Goal: Information Seeking & Learning: Learn about a topic

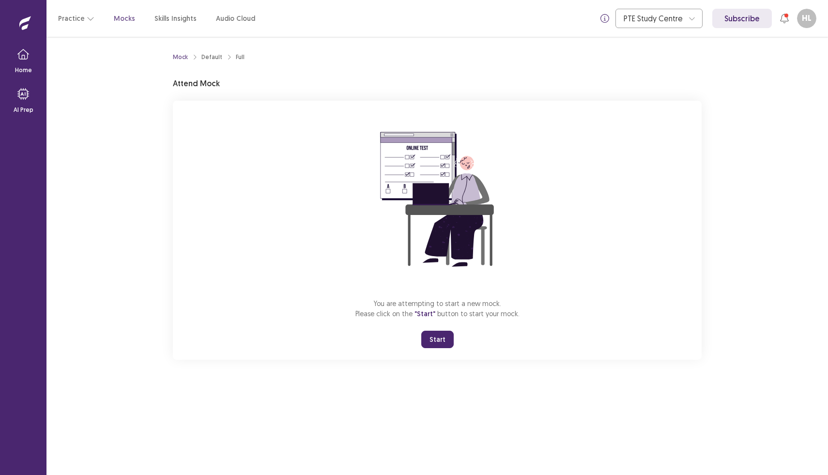
click at [431, 336] on button "Start" at bounding box center [437, 339] width 32 height 17
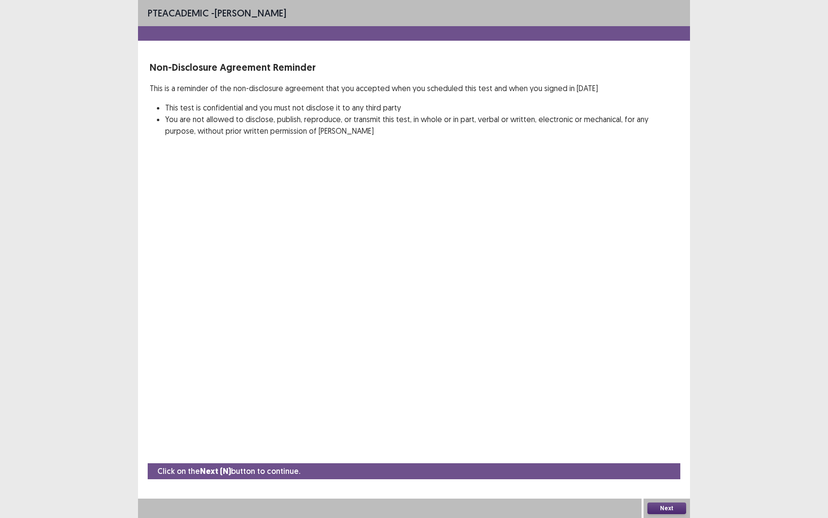
click at [657, 475] on button "Next" at bounding box center [667, 508] width 39 height 12
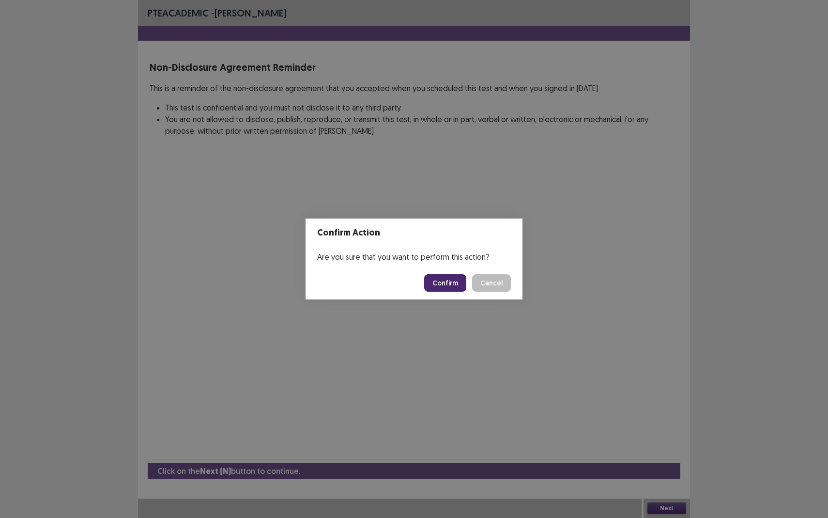
click at [450, 288] on button "Confirm" at bounding box center [445, 282] width 42 height 17
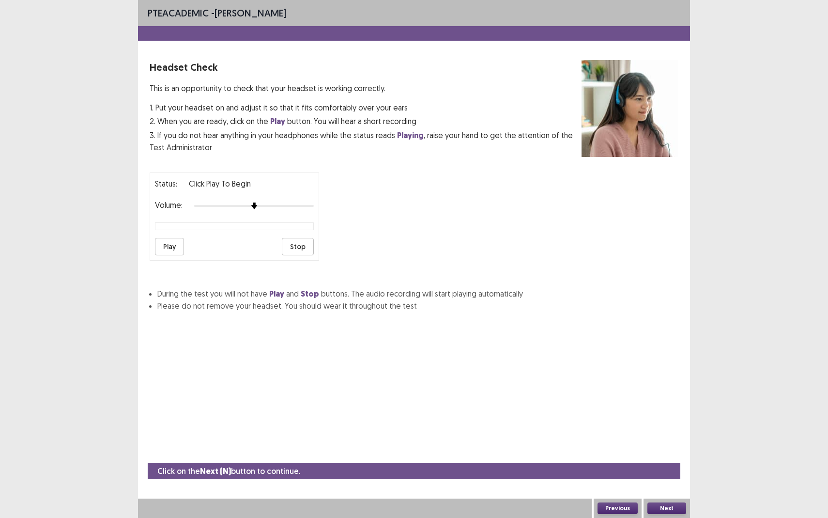
click at [172, 246] on button "Play" at bounding box center [169, 246] width 29 height 17
click at [259, 203] on div at bounding box center [254, 206] width 120 height 8
click at [168, 249] on button "Play" at bounding box center [169, 246] width 29 height 17
click at [651, 475] on button "Next" at bounding box center [667, 508] width 39 height 12
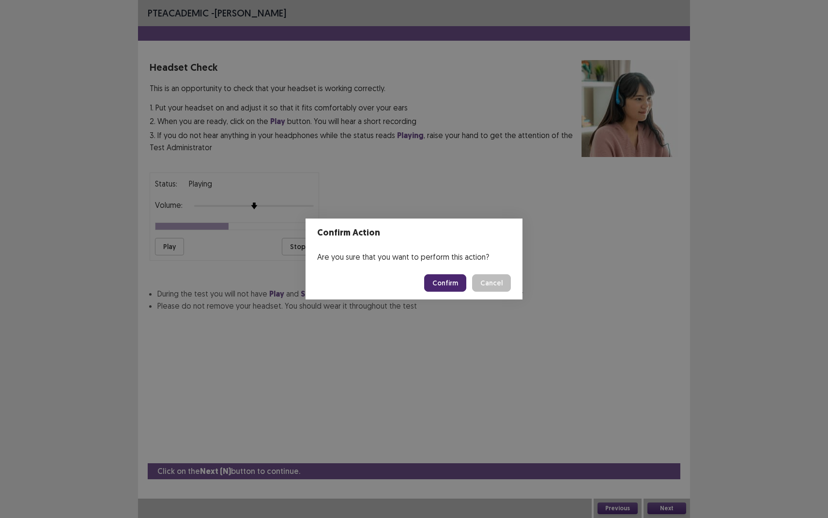
click at [442, 288] on button "Confirm" at bounding box center [445, 282] width 42 height 17
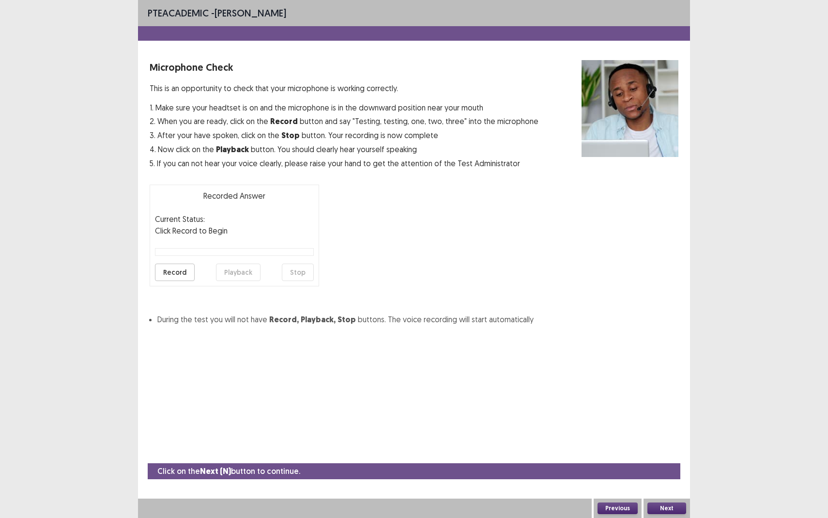
click at [184, 273] on button "Record" at bounding box center [175, 272] width 40 height 17
click at [307, 280] on button "Stop" at bounding box center [298, 272] width 32 height 17
click at [244, 266] on button "Playback" at bounding box center [238, 272] width 45 height 17
click at [671, 475] on button "Next" at bounding box center [667, 508] width 39 height 12
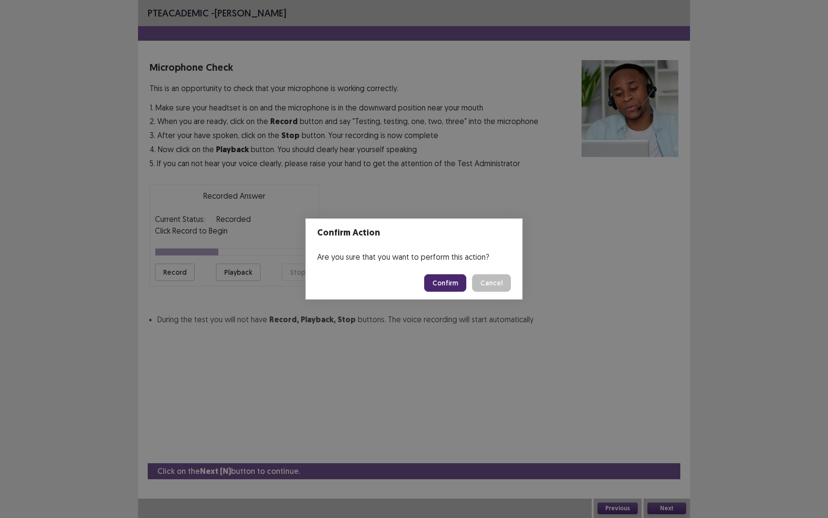
click at [451, 287] on button "Confirm" at bounding box center [445, 282] width 42 height 17
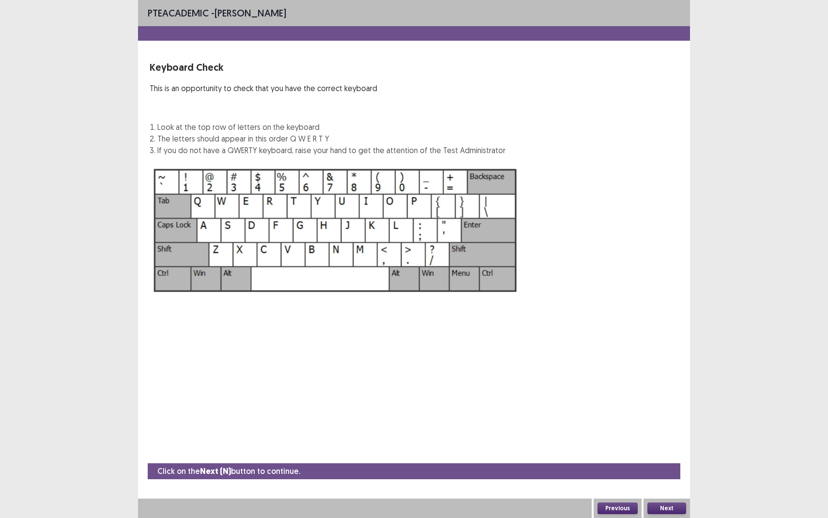
click at [667, 475] on button "Next" at bounding box center [667, 508] width 39 height 12
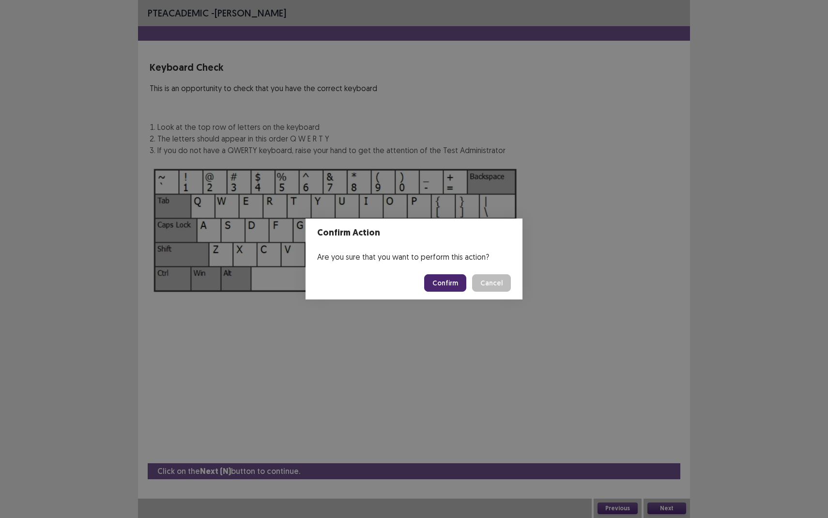
click at [450, 283] on button "Confirm" at bounding box center [445, 282] width 42 height 17
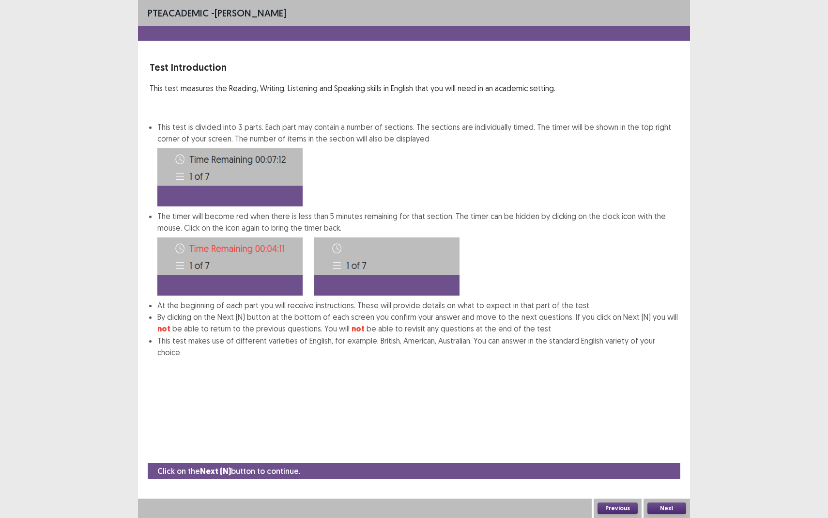
click at [671, 475] on button "Next" at bounding box center [667, 508] width 39 height 12
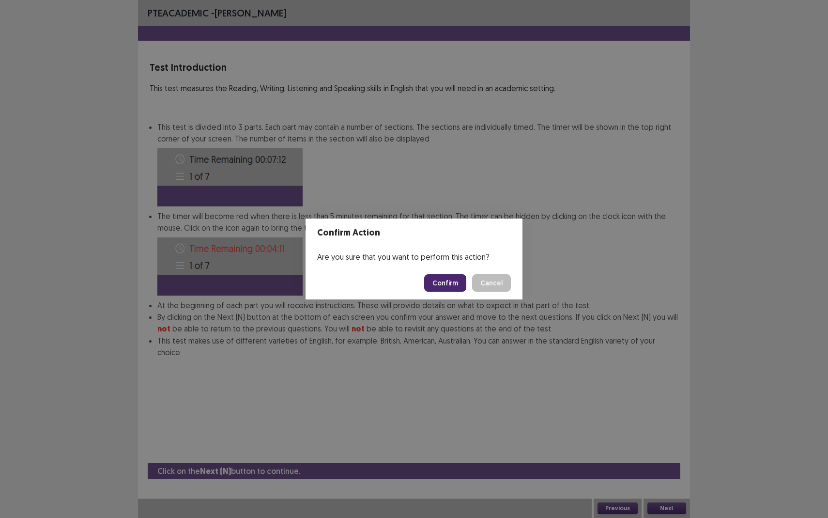
click at [444, 285] on button "Confirm" at bounding box center [445, 282] width 42 height 17
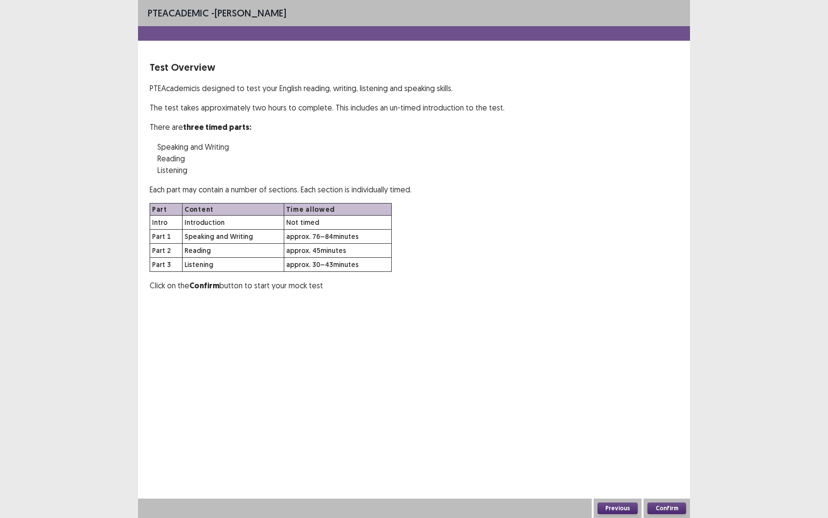
click at [676, 475] on button "Confirm" at bounding box center [667, 508] width 39 height 12
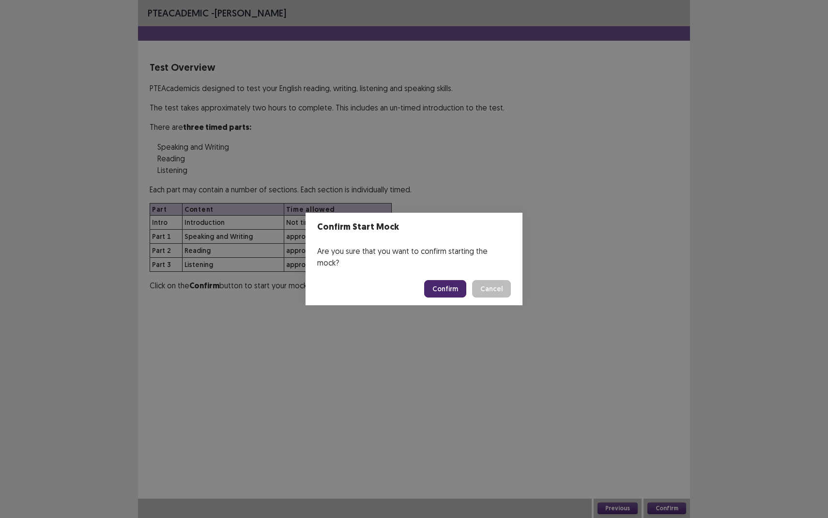
click at [452, 286] on button "Confirm" at bounding box center [445, 288] width 42 height 17
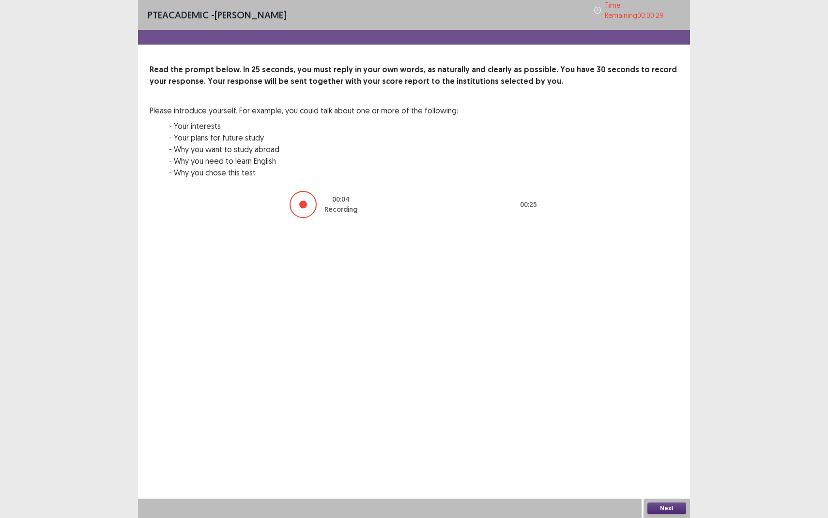
click at [665, 475] on button "Next" at bounding box center [667, 508] width 39 height 12
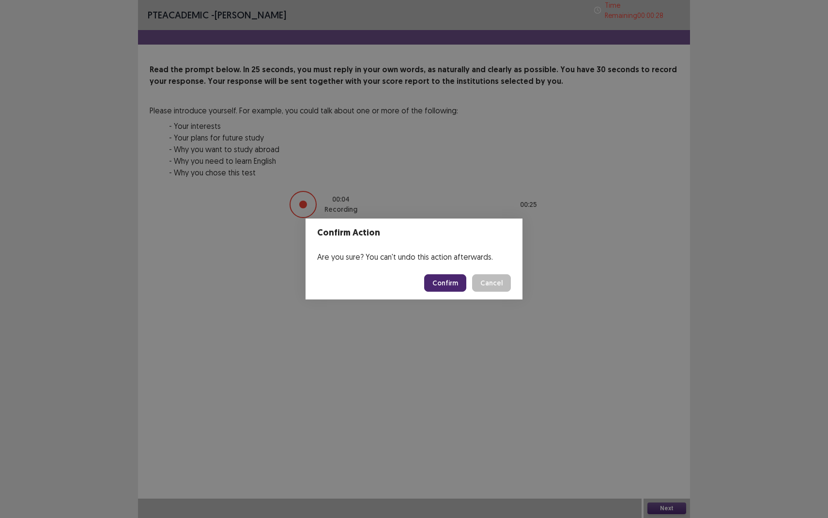
click at [449, 285] on button "Confirm" at bounding box center [445, 282] width 42 height 17
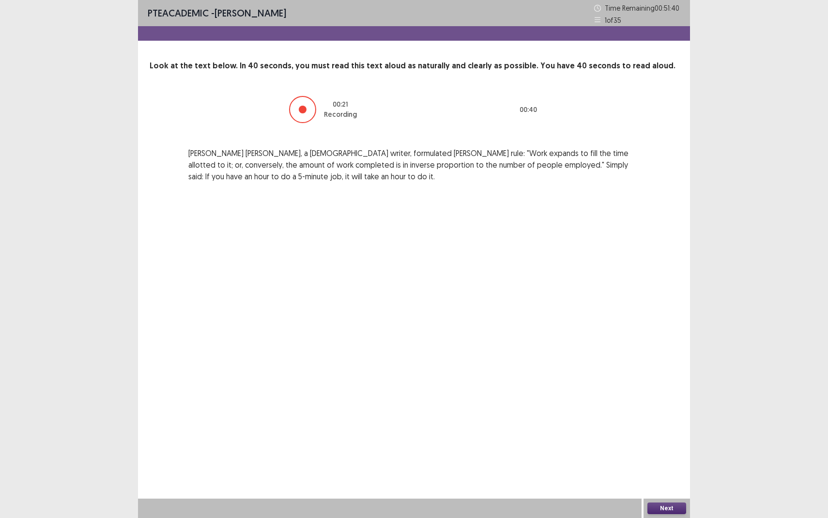
click at [653, 475] on button "Next" at bounding box center [667, 508] width 39 height 12
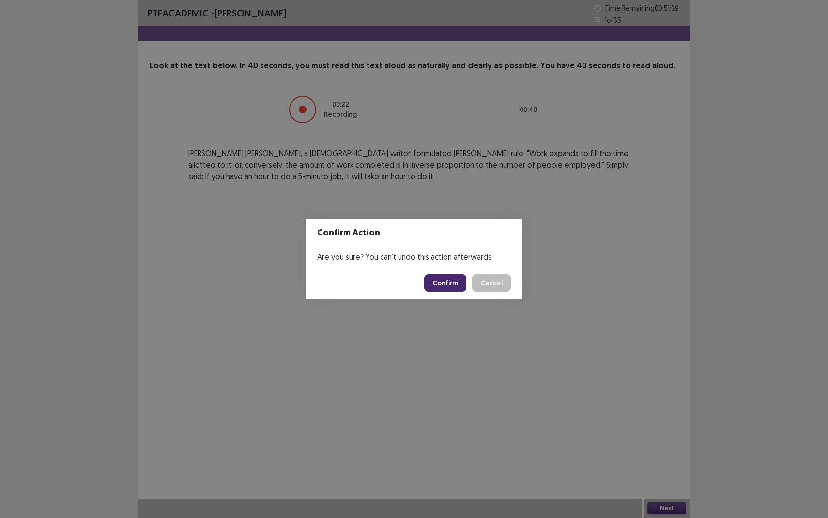
click at [444, 281] on button "Confirm" at bounding box center [445, 282] width 42 height 17
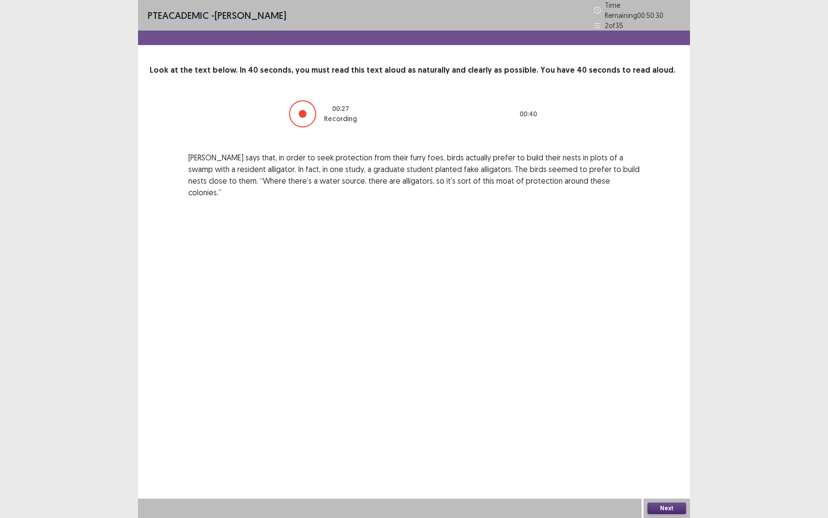
click at [664, 475] on button "Next" at bounding box center [667, 508] width 39 height 12
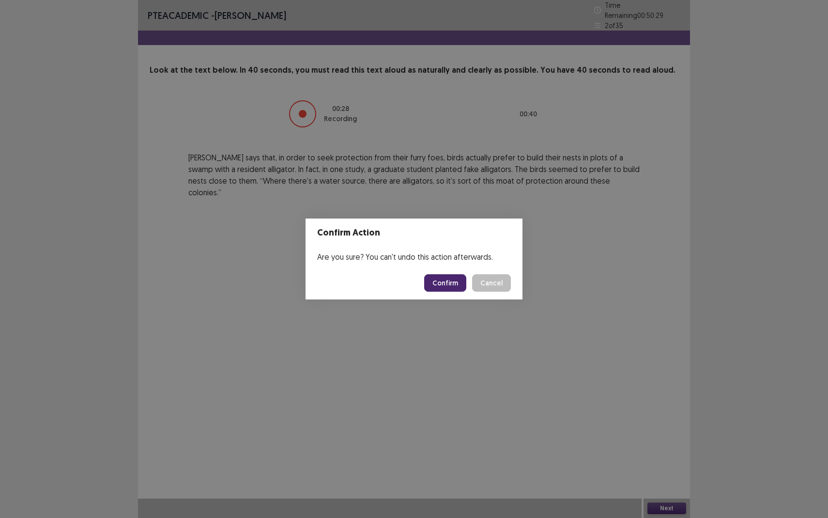
click at [442, 283] on button "Confirm" at bounding box center [445, 282] width 42 height 17
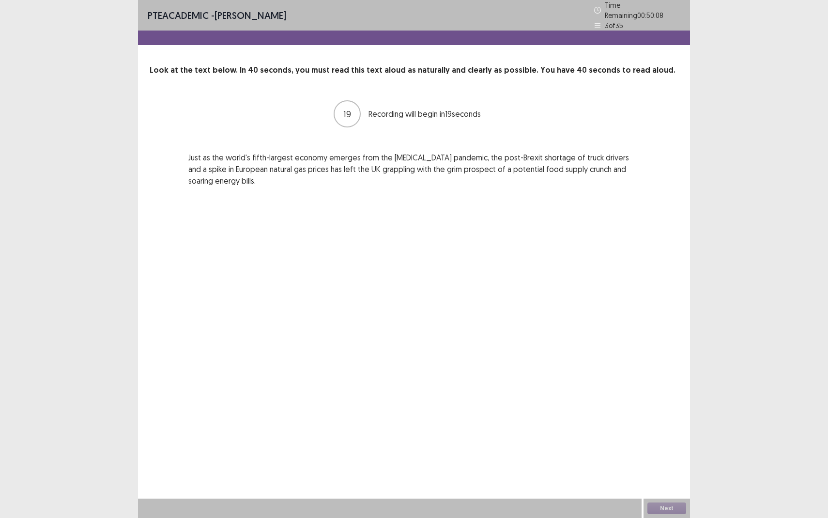
drag, startPoint x: 225, startPoint y: 179, endPoint x: 159, endPoint y: 144, distance: 74.5
click at [159, 144] on div "19 Recording will begin in 19 seconds Just as the world's fifth-largest economy…" at bounding box center [414, 142] width 529 height 87
click at [173, 153] on div "19 Recording will begin in 19 seconds Just as the world's fifth-largest economy…" at bounding box center [414, 142] width 529 height 87
drag, startPoint x: 188, startPoint y: 152, endPoint x: 293, endPoint y: 193, distance: 113.1
click at [293, 193] on div "PTE academic - [PERSON_NAME] Time Remaining 00 : 50 : 07 3 of 35 Look at the te…" at bounding box center [414, 103] width 552 height 206
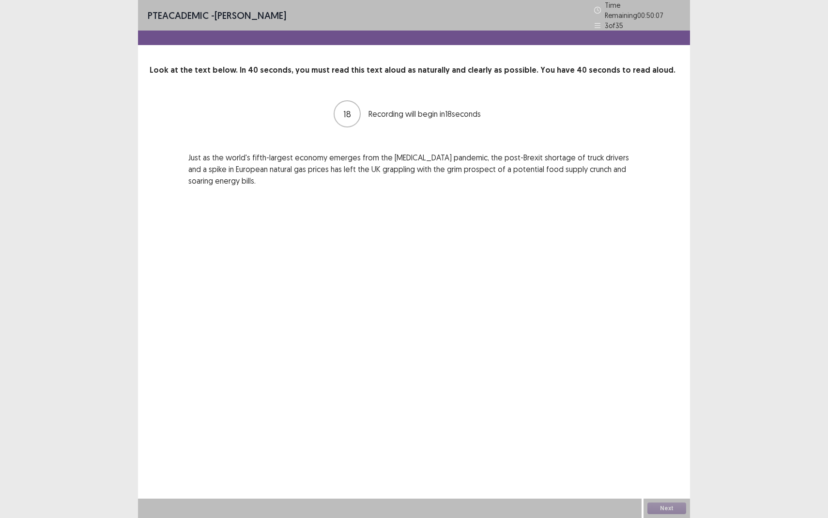
click at [303, 204] on div "PTE academic - [PERSON_NAME] Time Remaining 00 : 50 : 07 3 of 35 Look at the te…" at bounding box center [414, 259] width 552 height 518
click at [664, 475] on button "Next" at bounding box center [667, 508] width 39 height 12
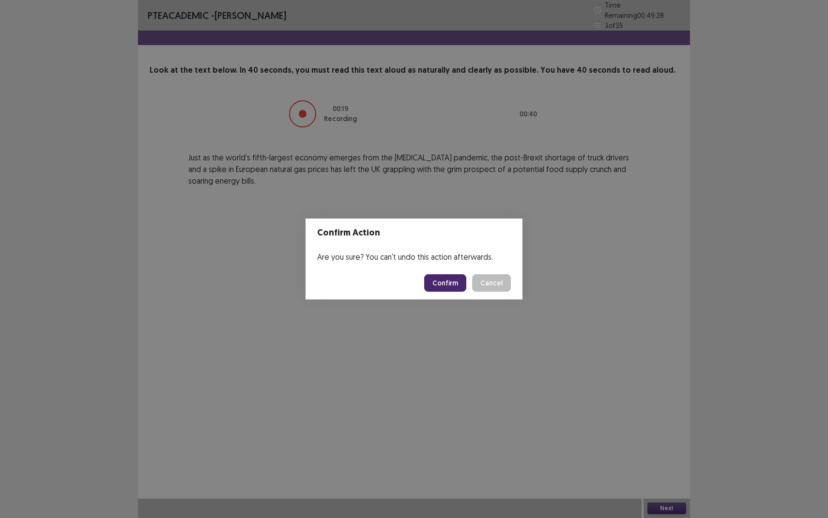
click at [447, 287] on button "Confirm" at bounding box center [445, 282] width 42 height 17
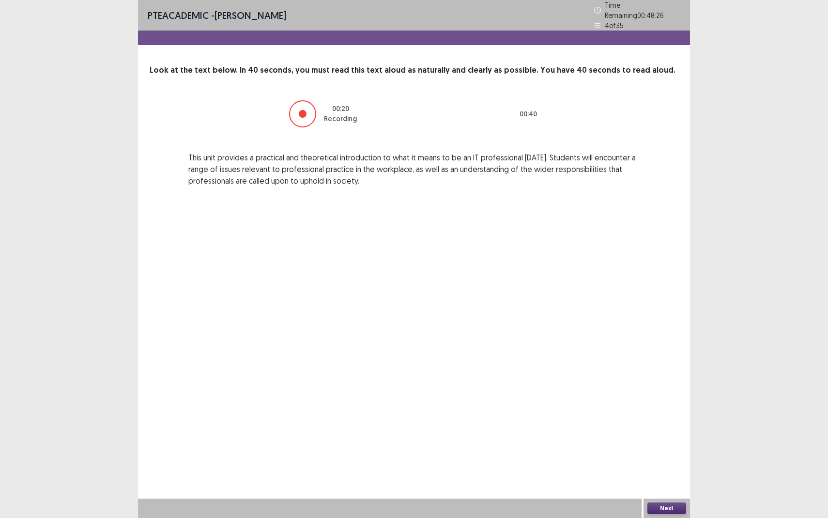
click at [662, 475] on button "Next" at bounding box center [667, 508] width 39 height 12
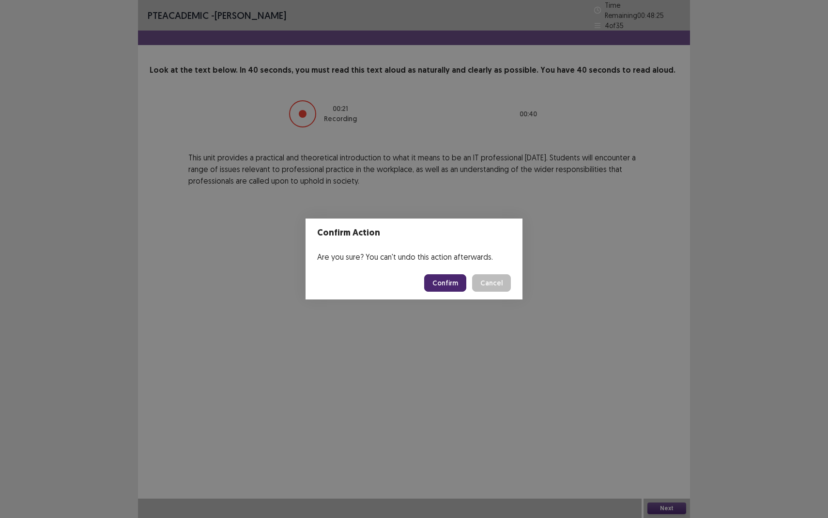
click at [450, 282] on button "Confirm" at bounding box center [445, 282] width 42 height 17
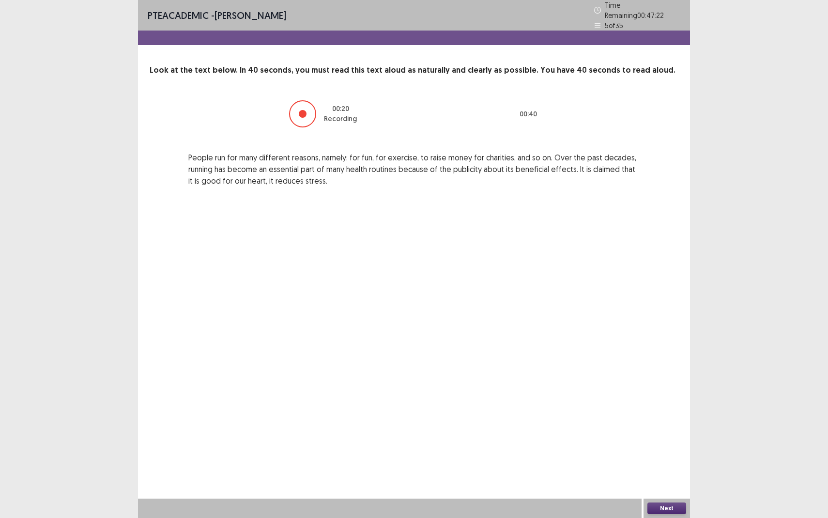
click at [663, 475] on button "Next" at bounding box center [667, 508] width 39 height 12
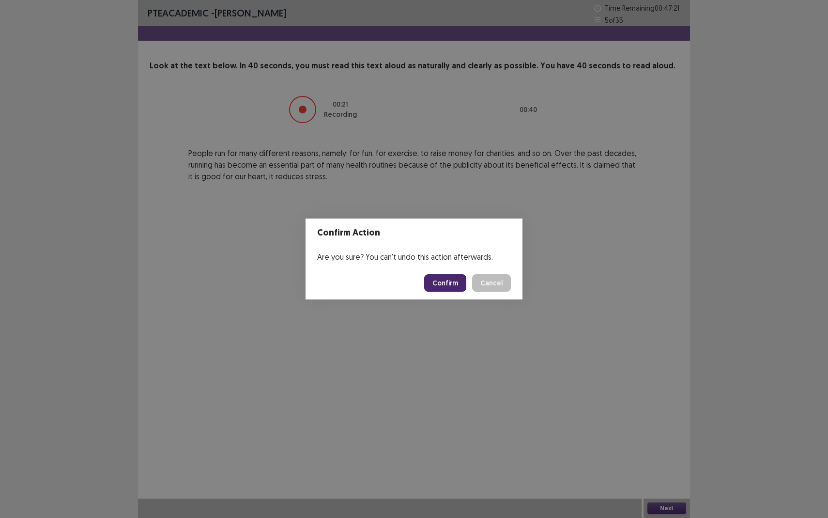
click at [443, 284] on button "Confirm" at bounding box center [445, 282] width 42 height 17
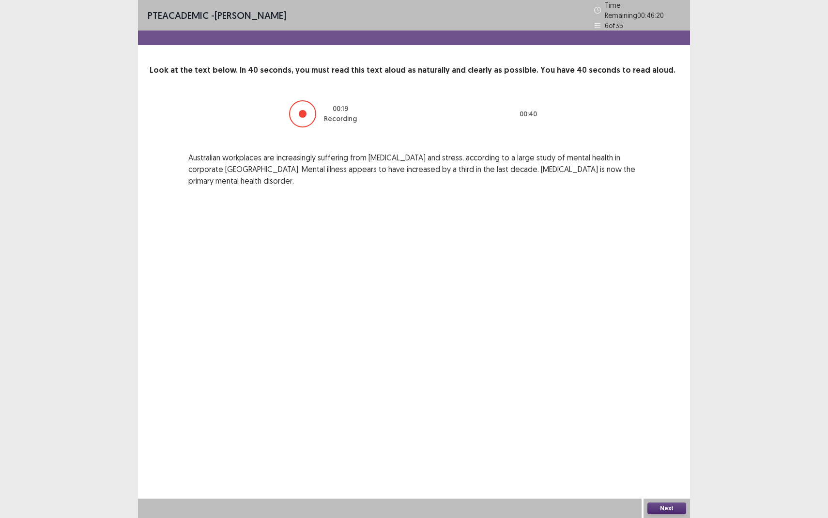
click at [664, 475] on button "Next" at bounding box center [667, 508] width 39 height 12
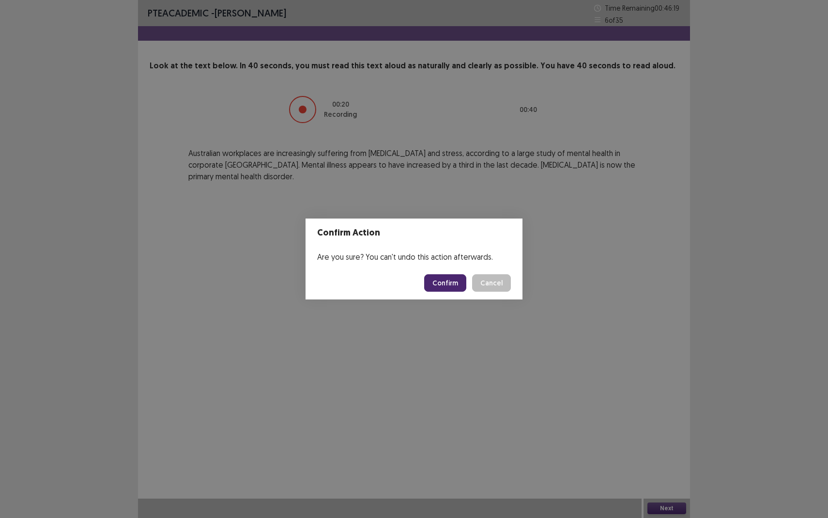
click at [457, 292] on footer "Confirm Cancel" at bounding box center [414, 282] width 217 height 33
click at [452, 287] on button "Confirm" at bounding box center [445, 282] width 42 height 17
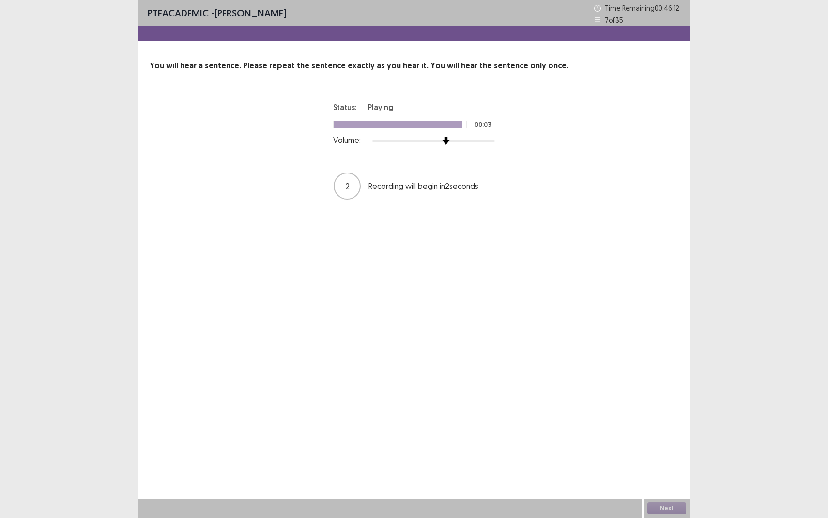
click at [440, 140] on div at bounding box center [434, 141] width 123 height 8
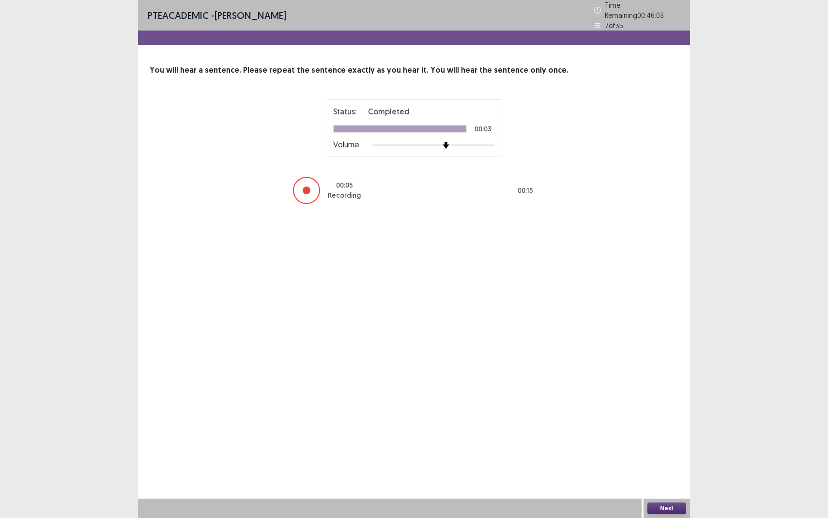
click at [665, 475] on button "Next" at bounding box center [667, 508] width 39 height 12
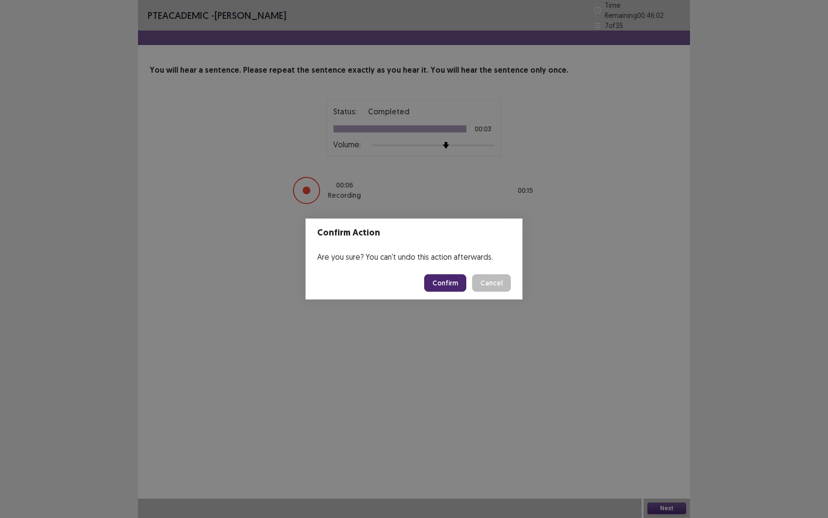
click at [447, 289] on button "Confirm" at bounding box center [445, 282] width 42 height 17
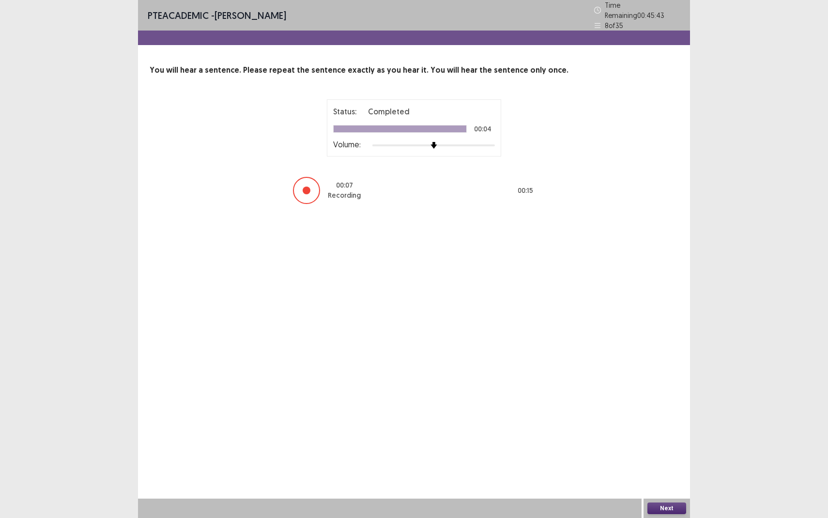
click at [657, 475] on button "Next" at bounding box center [667, 508] width 39 height 12
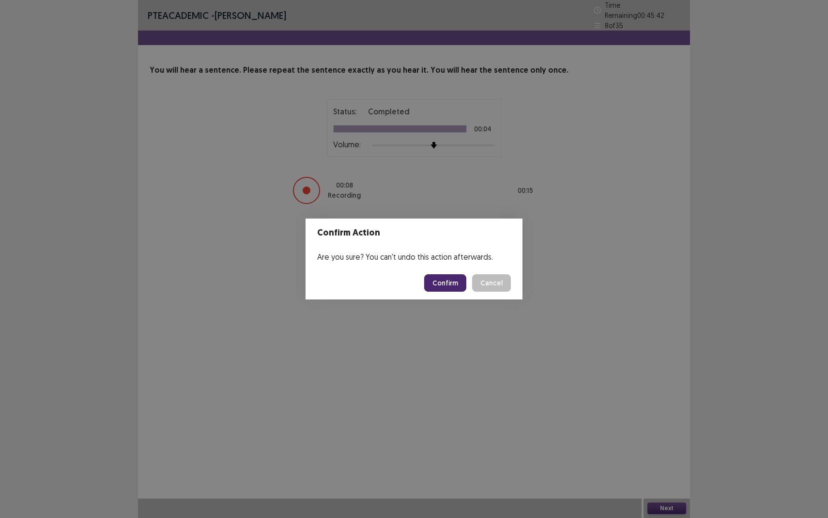
click at [443, 280] on button "Confirm" at bounding box center [445, 282] width 42 height 17
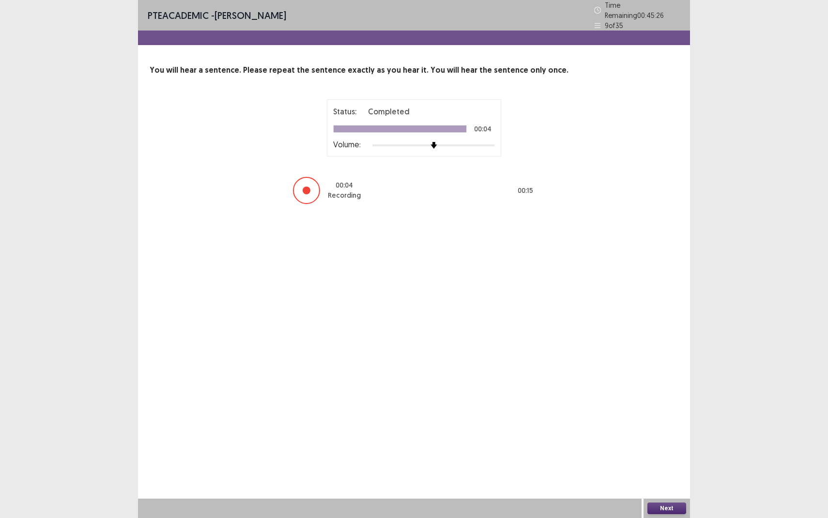
click at [665, 475] on button "Next" at bounding box center [667, 508] width 39 height 12
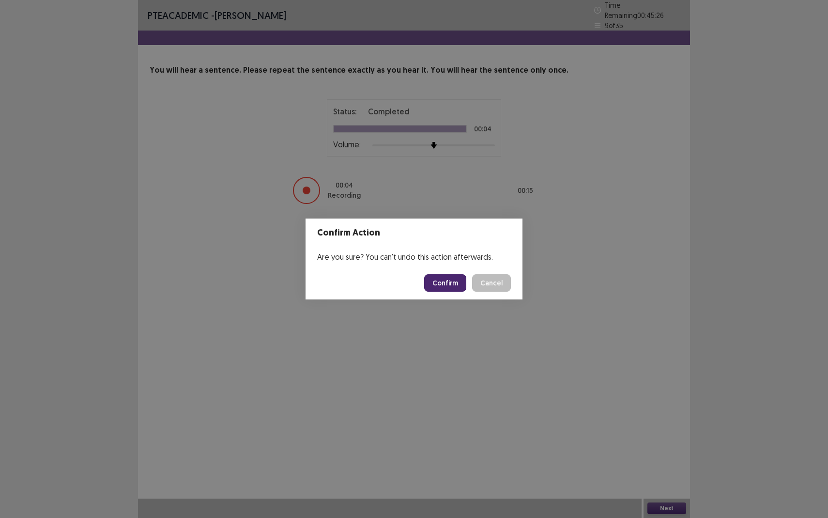
click at [438, 274] on footer "Confirm Cancel" at bounding box center [414, 282] width 217 height 33
click at [439, 277] on button "Confirm" at bounding box center [445, 282] width 42 height 17
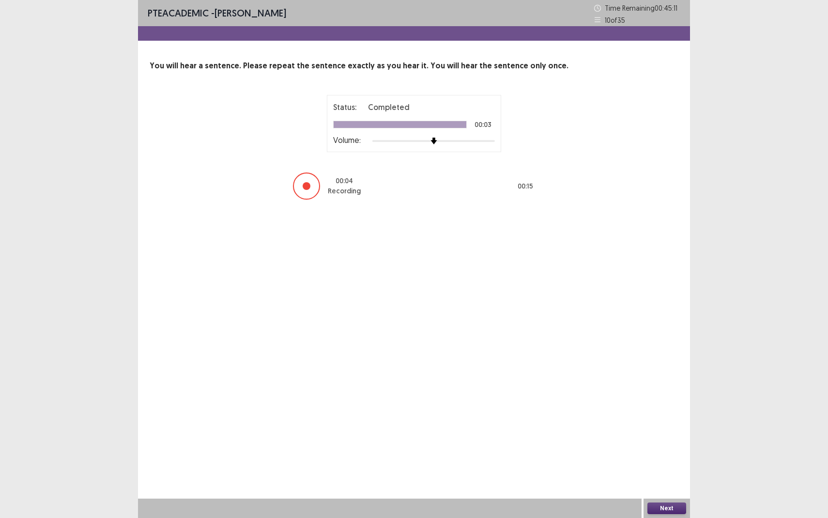
click at [656, 475] on button "Next" at bounding box center [667, 508] width 39 height 12
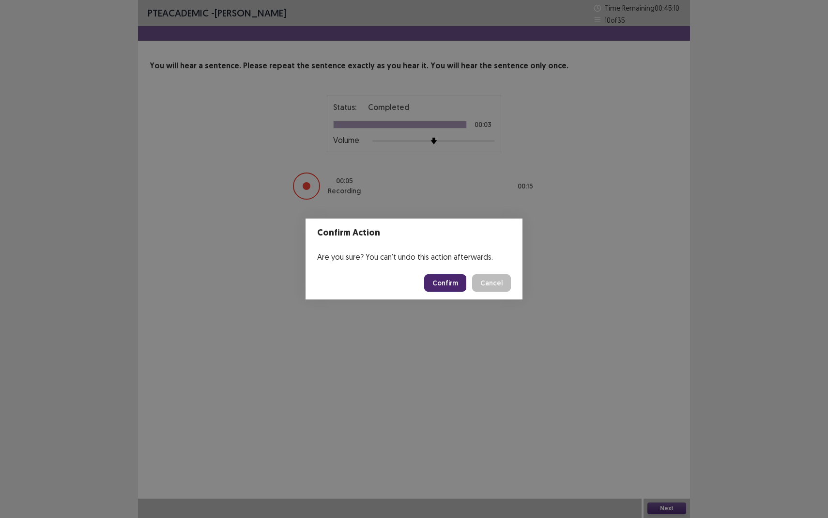
click at [453, 287] on button "Confirm" at bounding box center [445, 282] width 42 height 17
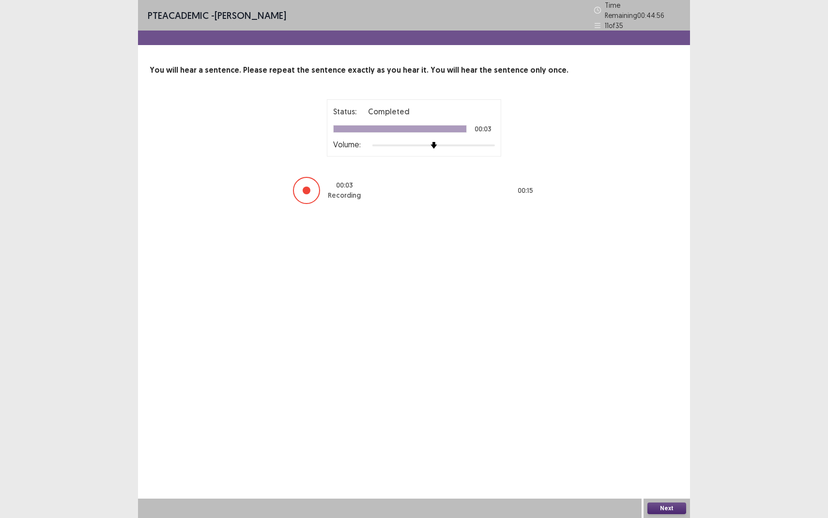
click at [668, 475] on button "Next" at bounding box center [667, 508] width 39 height 12
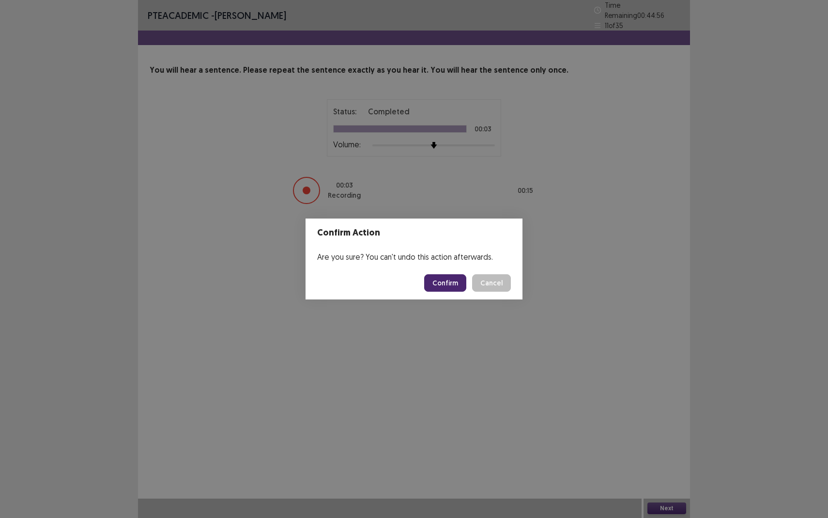
click at [449, 295] on footer "Confirm Cancel" at bounding box center [414, 282] width 217 height 33
click at [450, 288] on button "Confirm" at bounding box center [445, 282] width 42 height 17
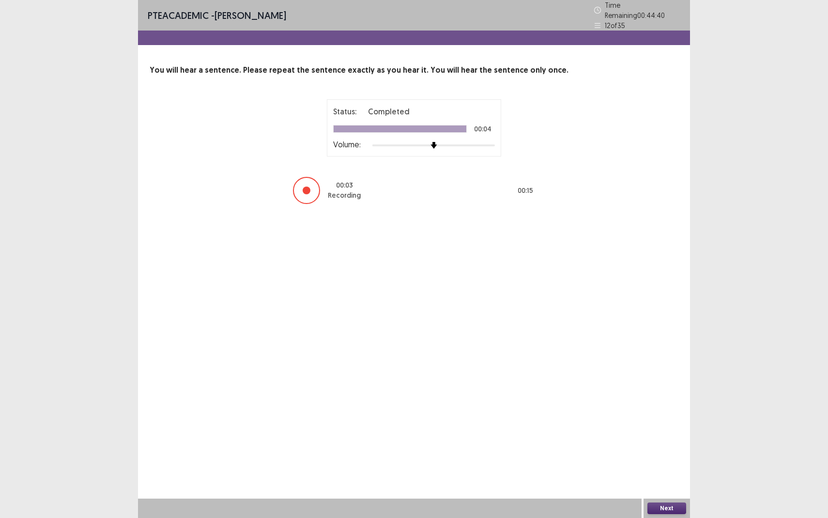
click at [668, 475] on button "Next" at bounding box center [667, 508] width 39 height 12
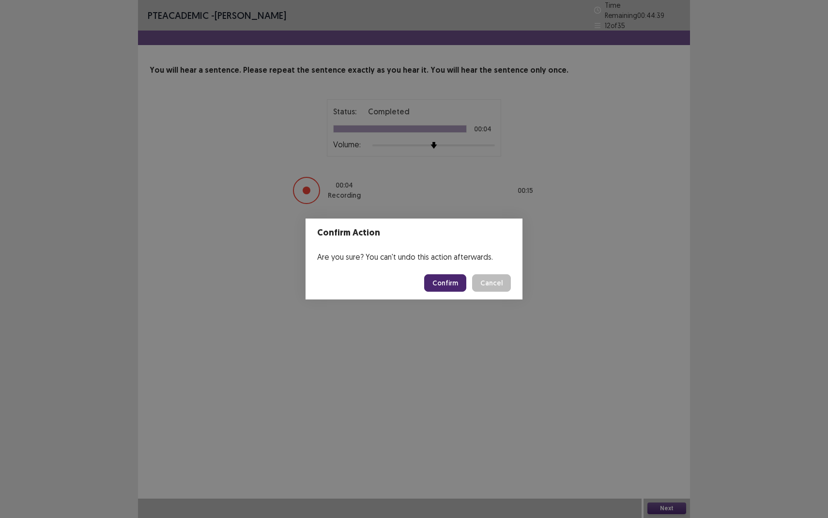
click at [453, 283] on button "Confirm" at bounding box center [445, 282] width 42 height 17
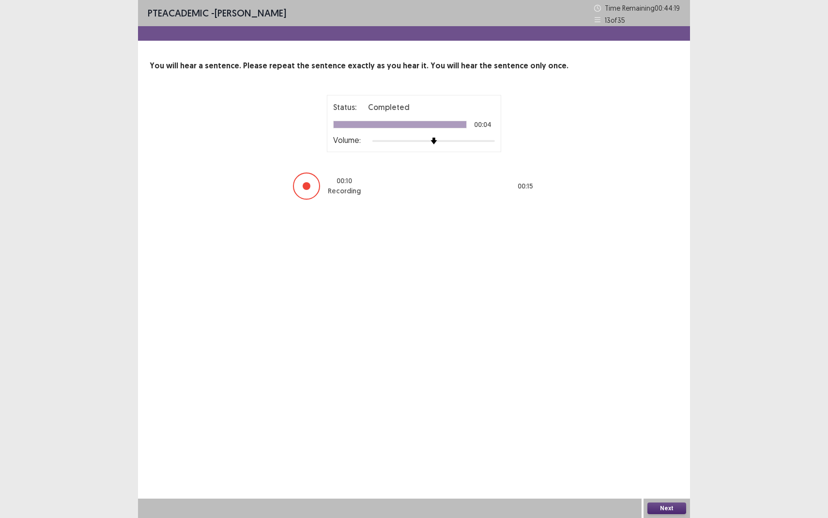
click at [662, 475] on button "Next" at bounding box center [667, 508] width 39 height 12
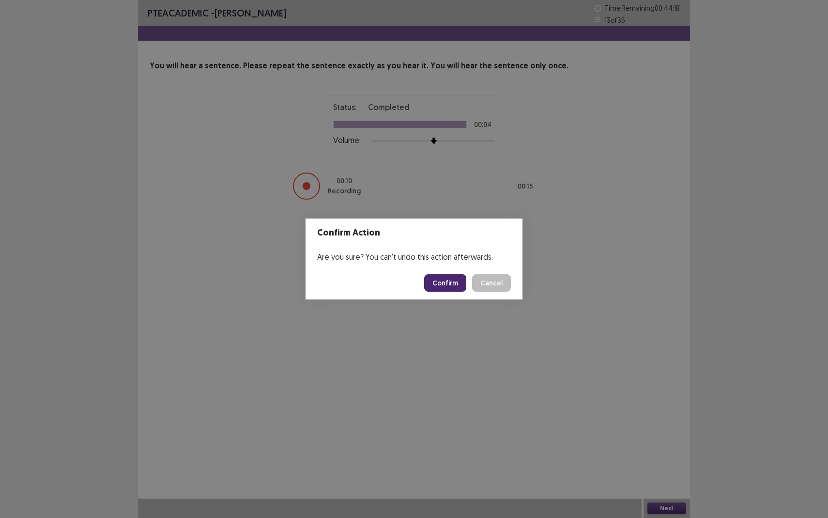
click at [457, 284] on button "Confirm" at bounding box center [445, 282] width 42 height 17
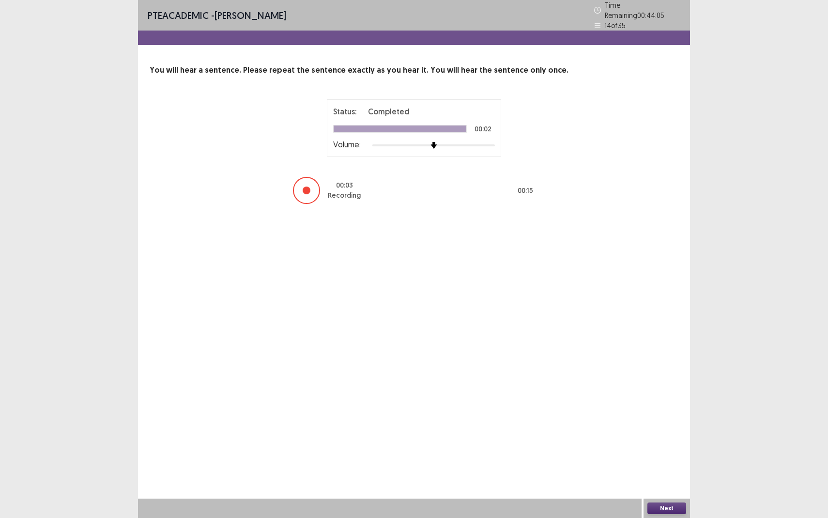
click at [672, 475] on button "Next" at bounding box center [667, 508] width 39 height 12
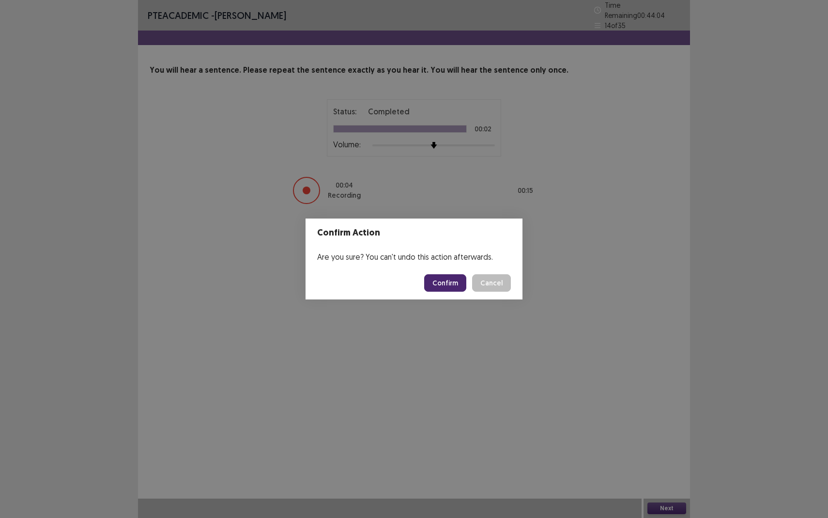
click at [452, 280] on button "Confirm" at bounding box center [445, 282] width 42 height 17
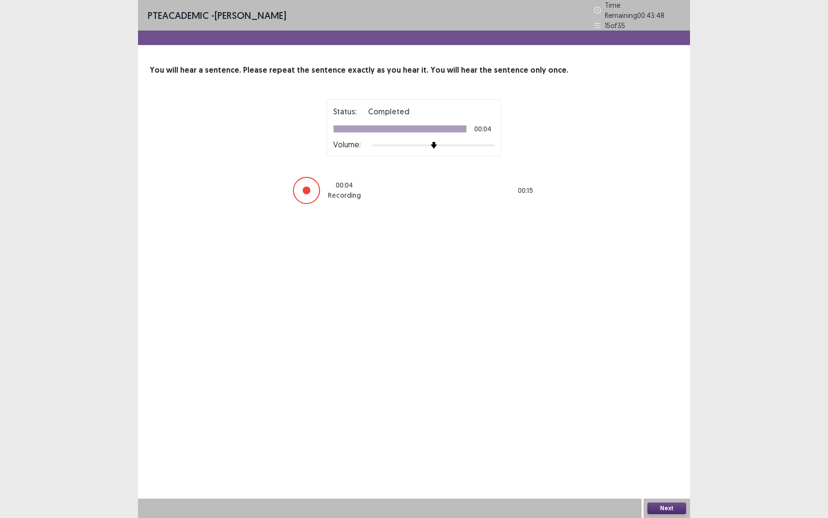
click at [651, 475] on button "Next" at bounding box center [667, 508] width 39 height 12
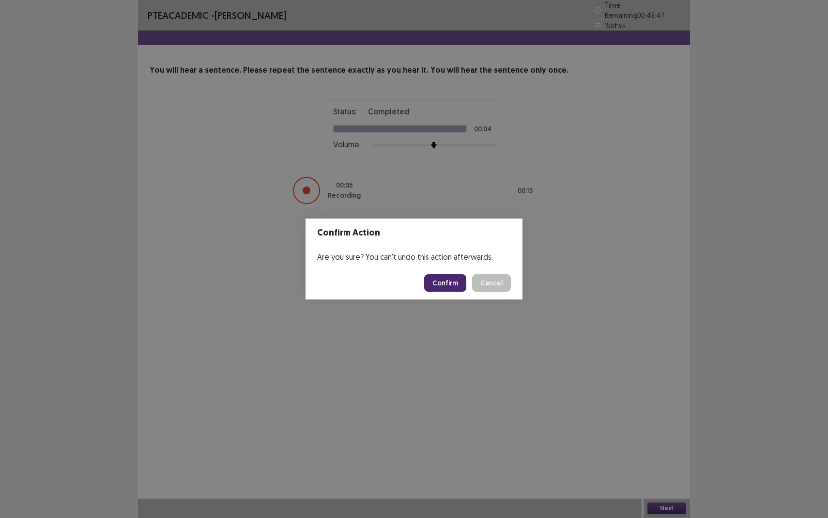
click at [445, 286] on button "Confirm" at bounding box center [445, 282] width 42 height 17
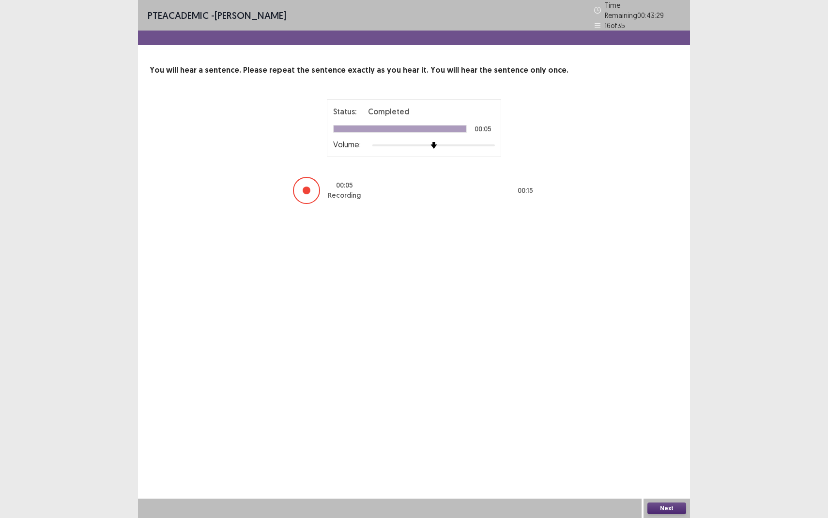
click at [657, 475] on button "Next" at bounding box center [667, 508] width 39 height 12
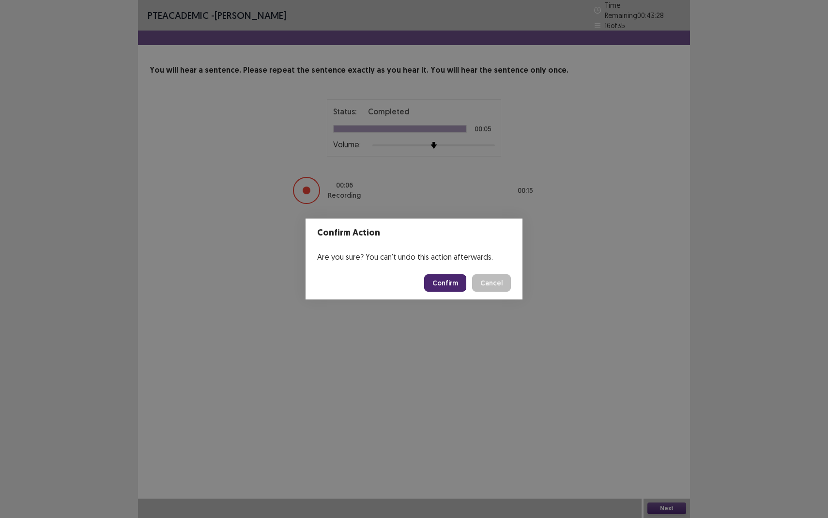
click at [445, 287] on button "Confirm" at bounding box center [445, 282] width 42 height 17
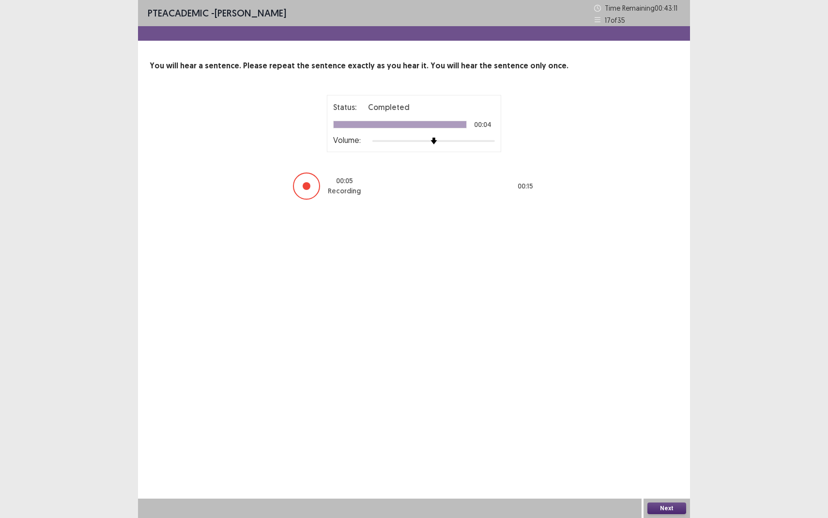
click at [663, 475] on button "Next" at bounding box center [667, 508] width 39 height 12
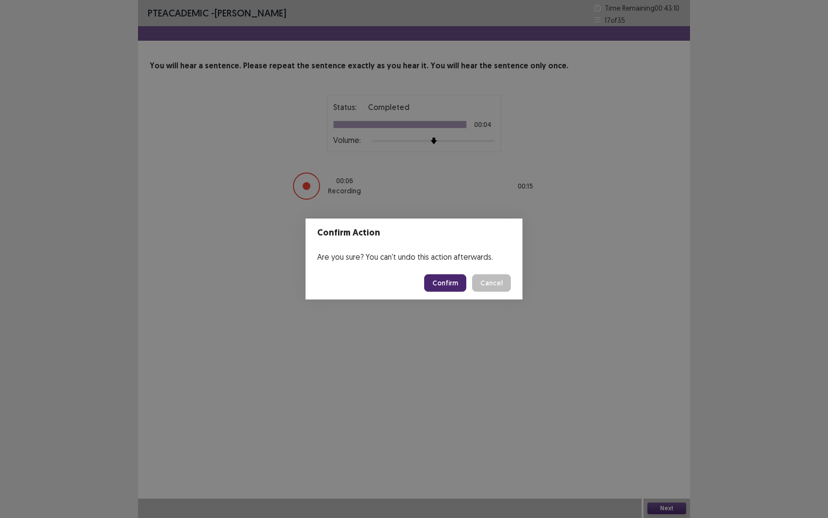
click at [455, 274] on button "Confirm" at bounding box center [445, 282] width 42 height 17
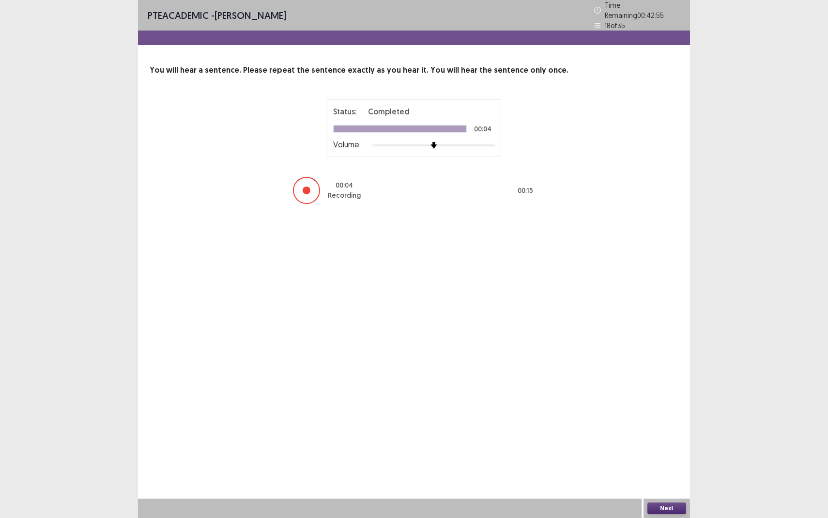
click at [669, 475] on button "Next" at bounding box center [667, 508] width 39 height 12
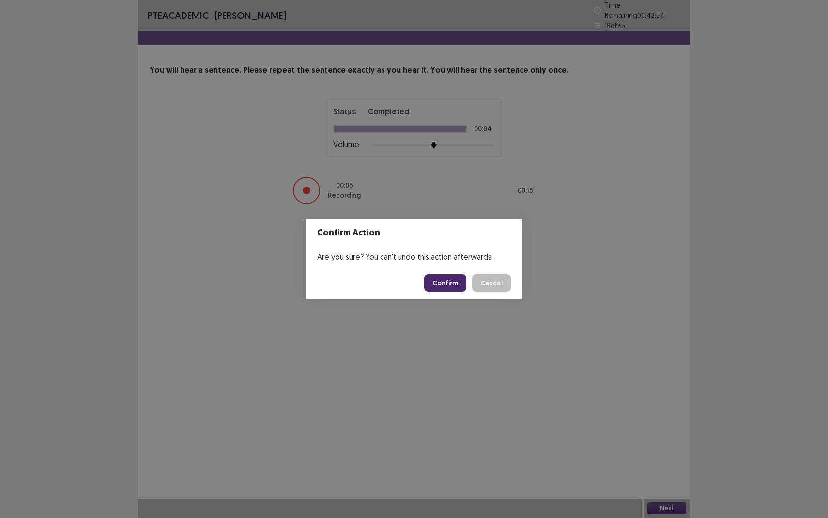
click at [457, 292] on footer "Confirm Cancel" at bounding box center [414, 282] width 217 height 33
click at [451, 280] on button "Confirm" at bounding box center [445, 282] width 42 height 17
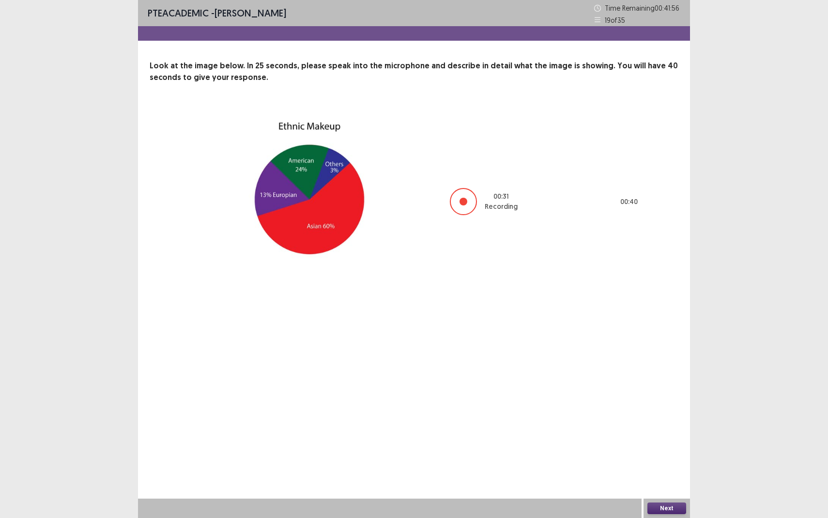
click at [667, 475] on button "Next" at bounding box center [667, 508] width 39 height 12
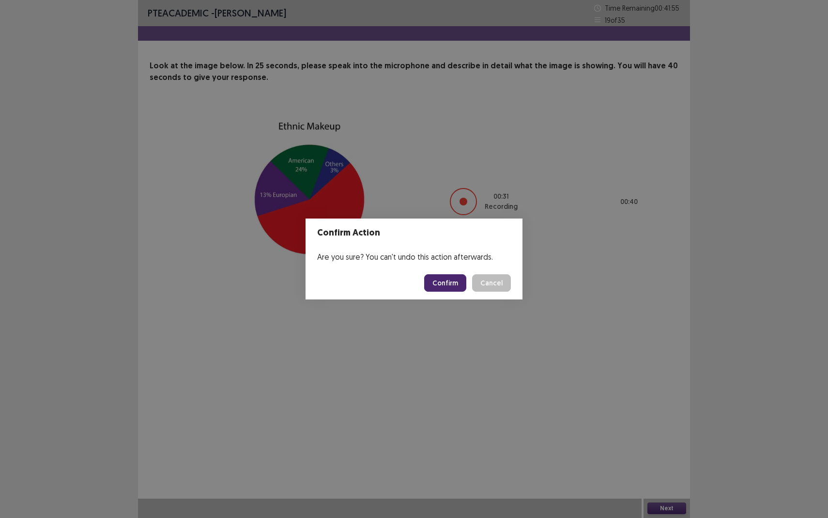
click at [445, 279] on button "Confirm" at bounding box center [445, 282] width 42 height 17
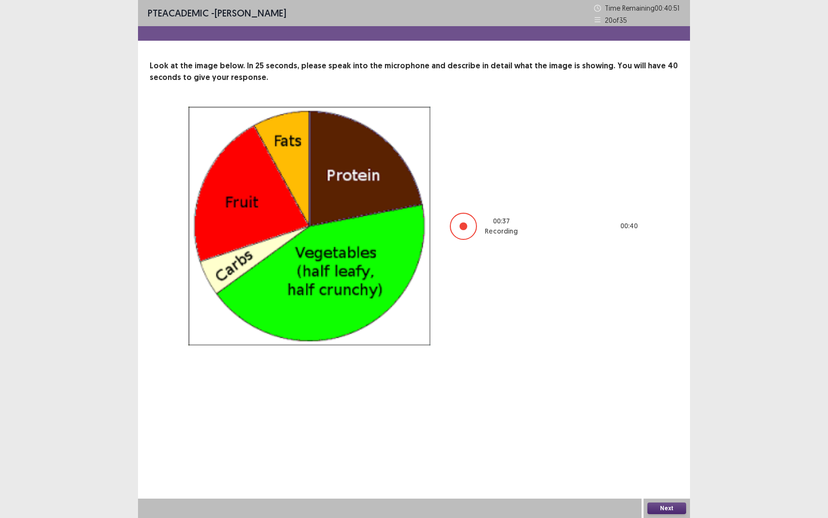
click at [672, 475] on div "Next" at bounding box center [667, 507] width 47 height 19
click at [670, 475] on button "Next" at bounding box center [667, 508] width 39 height 12
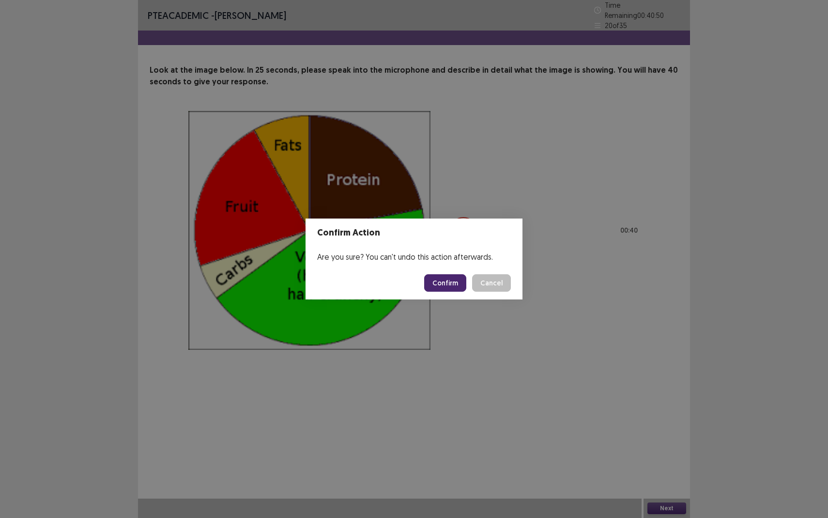
click at [443, 288] on button "Confirm" at bounding box center [445, 282] width 42 height 17
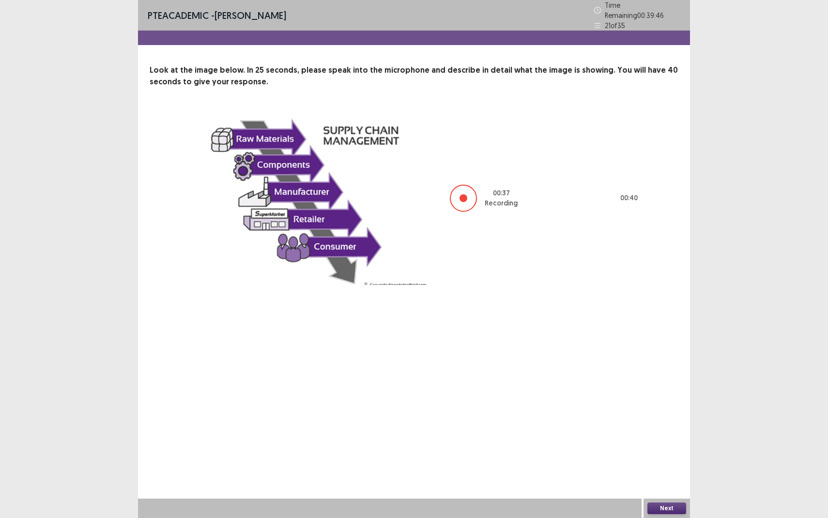
click at [652, 475] on button "Next" at bounding box center [667, 508] width 39 height 12
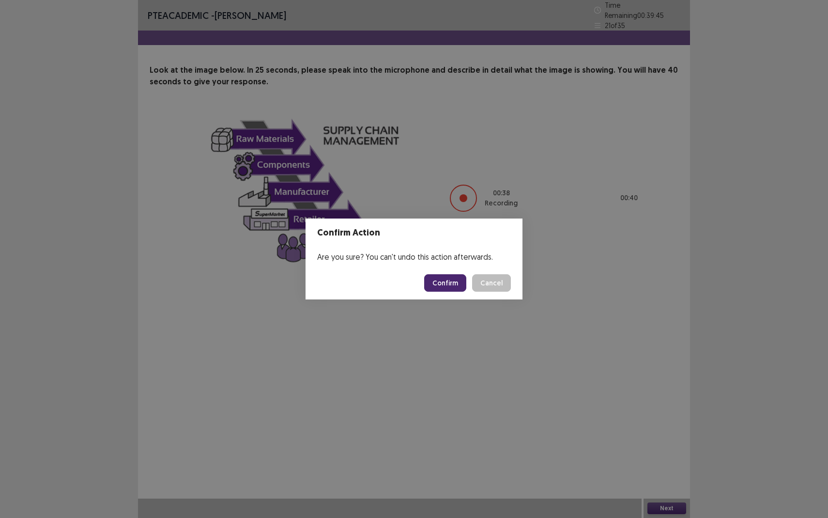
click at [452, 280] on button "Confirm" at bounding box center [445, 282] width 42 height 17
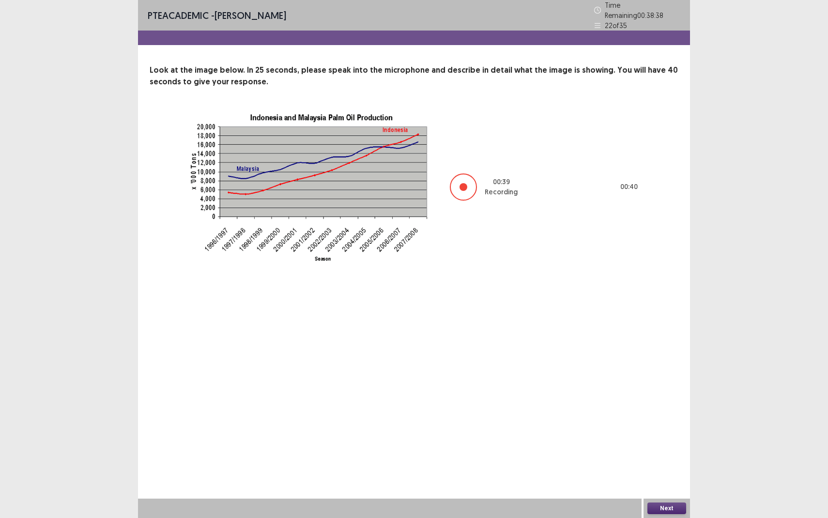
click at [659, 475] on button "Next" at bounding box center [667, 508] width 39 height 12
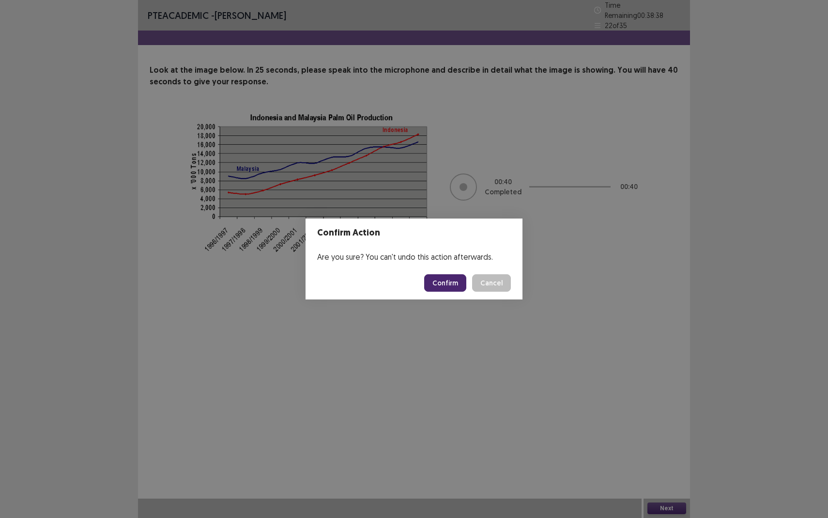
click at [450, 278] on button "Confirm" at bounding box center [445, 282] width 42 height 17
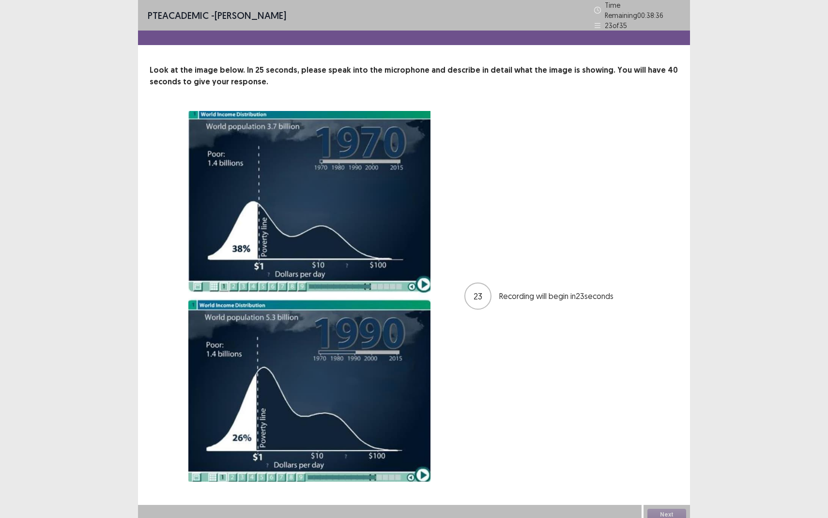
scroll to position [2, 0]
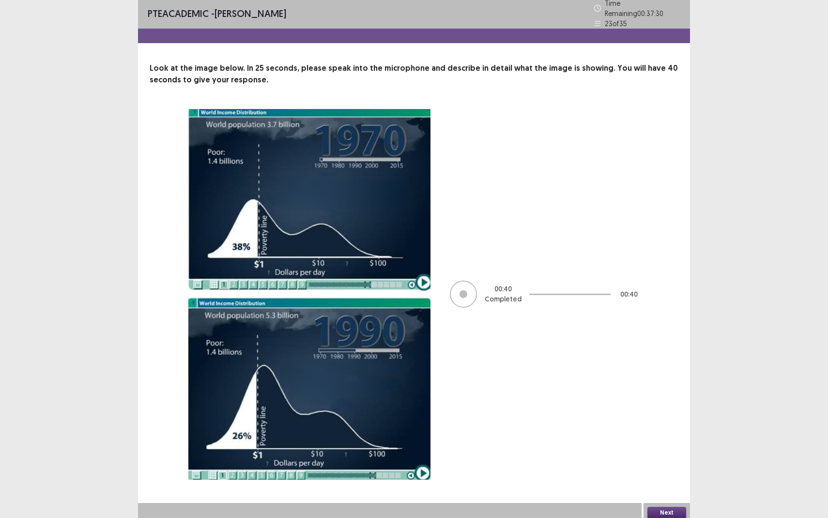
click at [661, 475] on button "Next" at bounding box center [667, 513] width 39 height 12
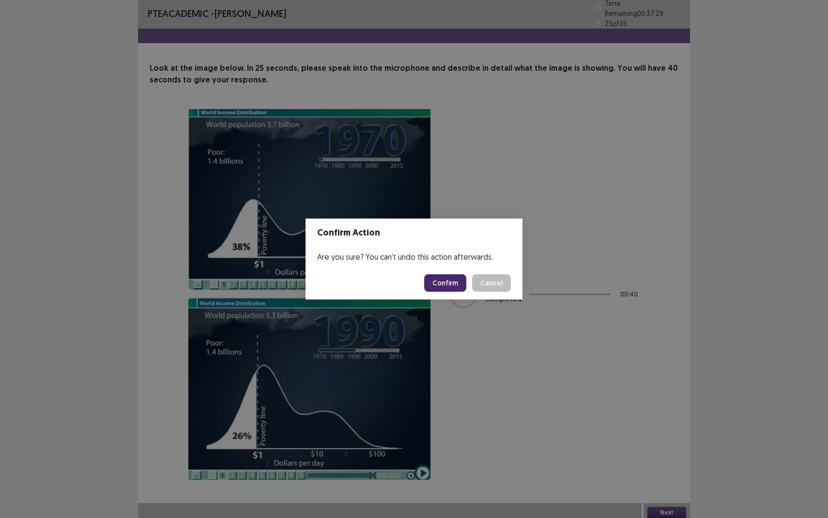
click at [455, 285] on button "Confirm" at bounding box center [445, 282] width 42 height 17
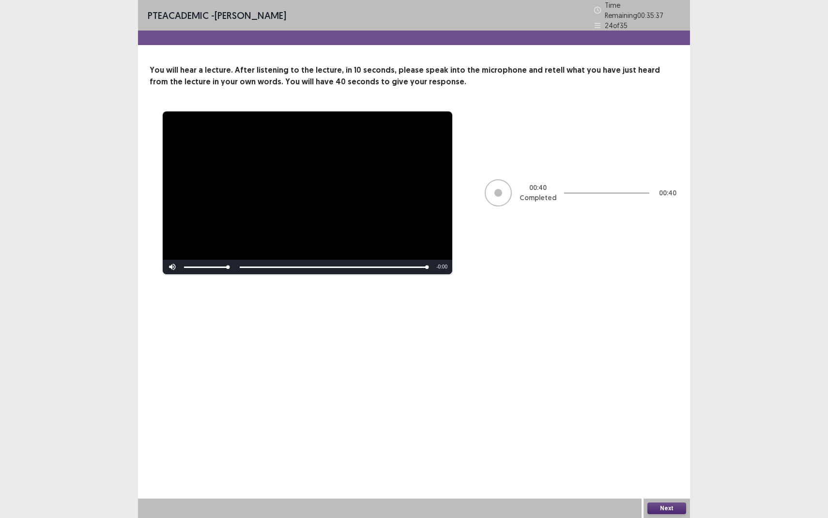
click at [665, 475] on button "Next" at bounding box center [667, 508] width 39 height 12
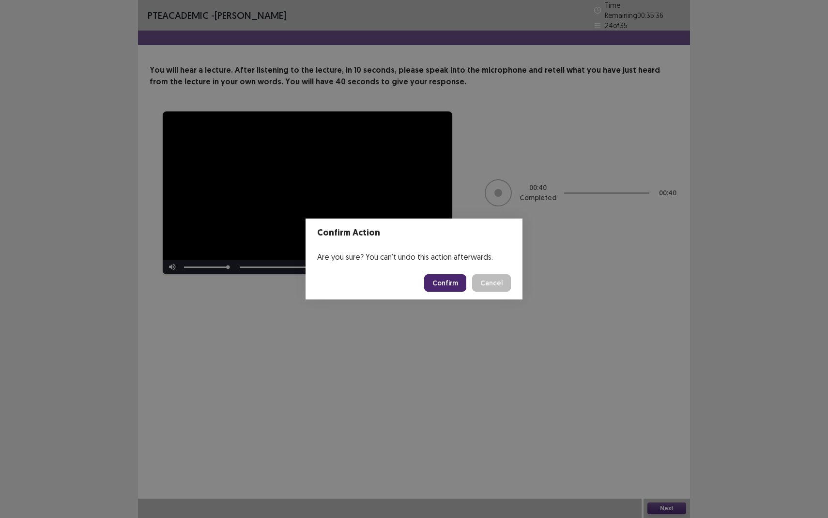
click at [453, 278] on button "Confirm" at bounding box center [445, 282] width 42 height 17
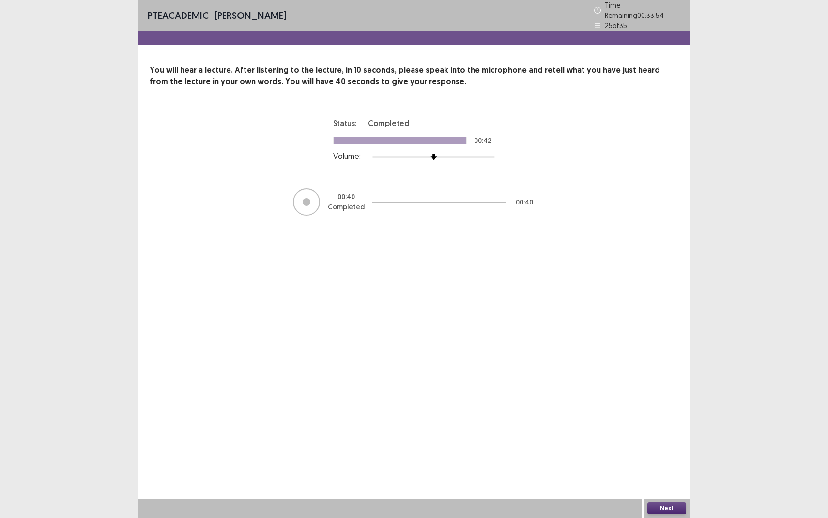
click at [675, 475] on div "Next" at bounding box center [667, 507] width 47 height 19
click at [675, 475] on button "Next" at bounding box center [667, 508] width 39 height 12
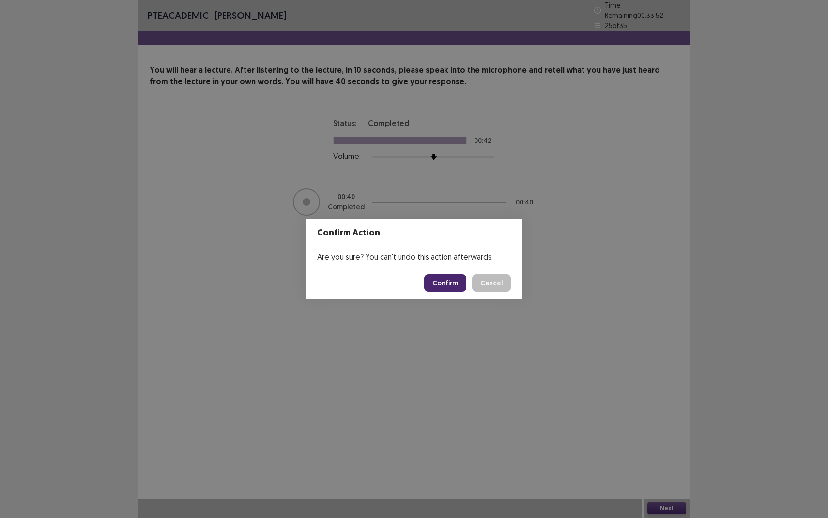
click at [452, 275] on button "Confirm" at bounding box center [445, 282] width 42 height 17
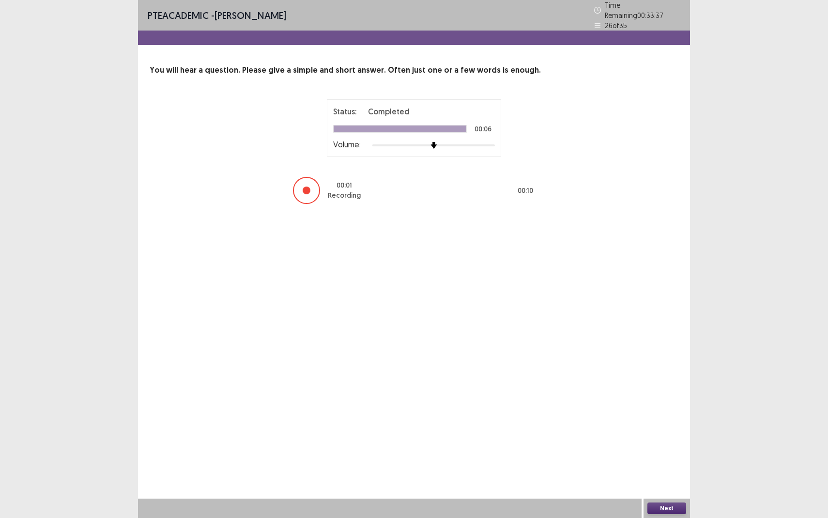
click at [668, 475] on button "Next" at bounding box center [667, 508] width 39 height 12
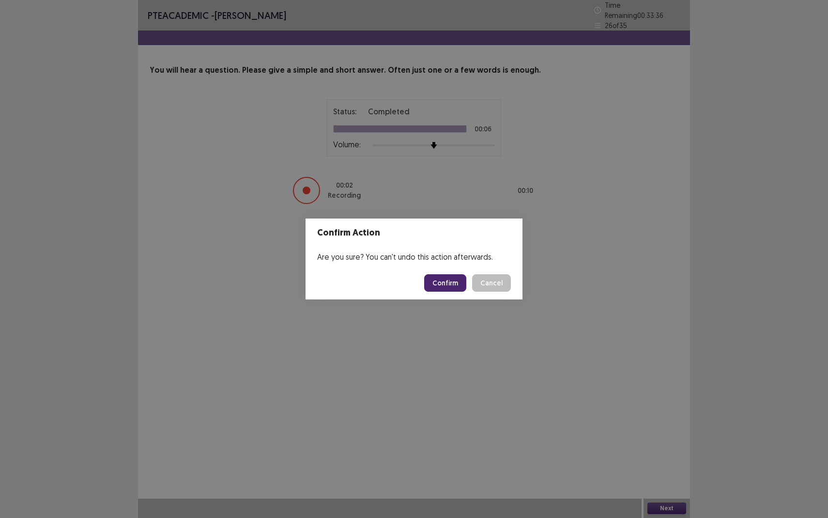
click at [453, 281] on button "Confirm" at bounding box center [445, 282] width 42 height 17
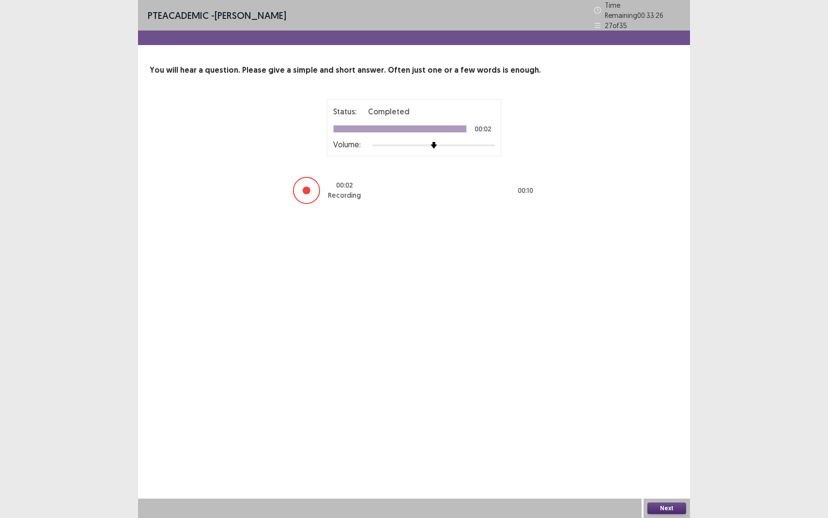
click at [655, 475] on button "Next" at bounding box center [667, 508] width 39 height 12
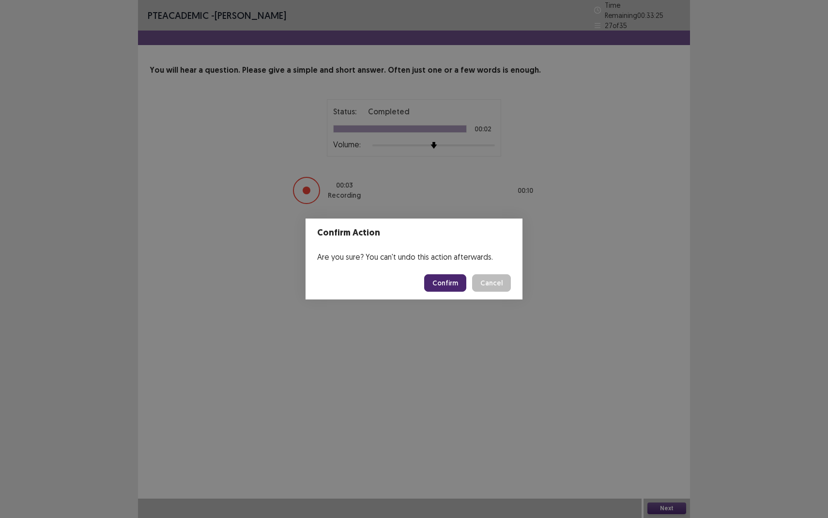
click at [443, 282] on button "Confirm" at bounding box center [445, 282] width 42 height 17
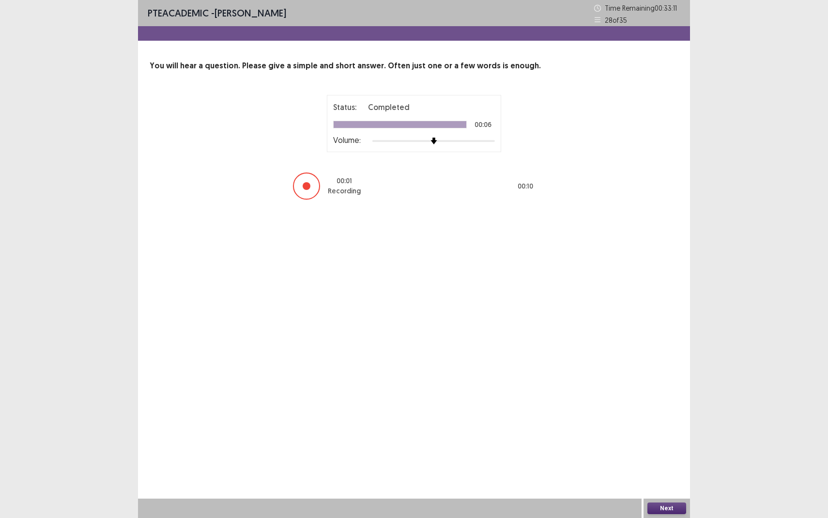
click at [658, 475] on button "Next" at bounding box center [667, 508] width 39 height 12
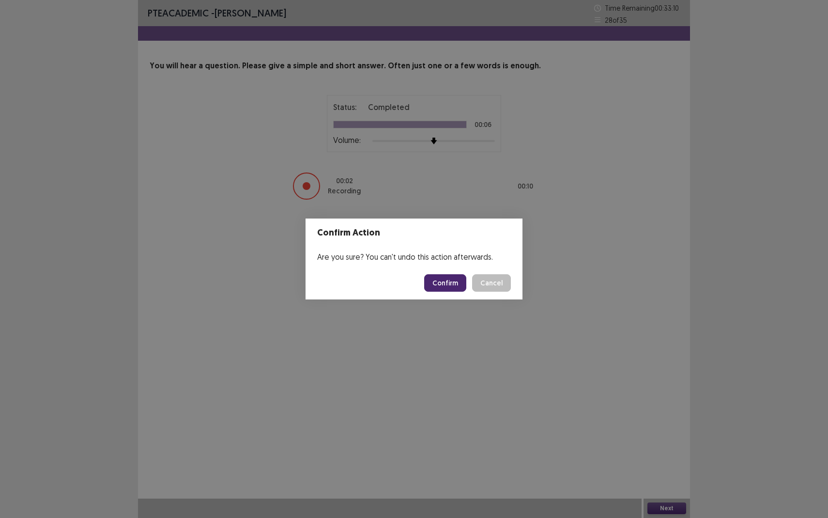
drag, startPoint x: 456, startPoint y: 293, endPoint x: 448, endPoint y: 279, distance: 16.3
click at [456, 293] on footer "Confirm Cancel" at bounding box center [414, 282] width 217 height 33
click at [446, 273] on footer "Confirm Cancel" at bounding box center [414, 282] width 217 height 33
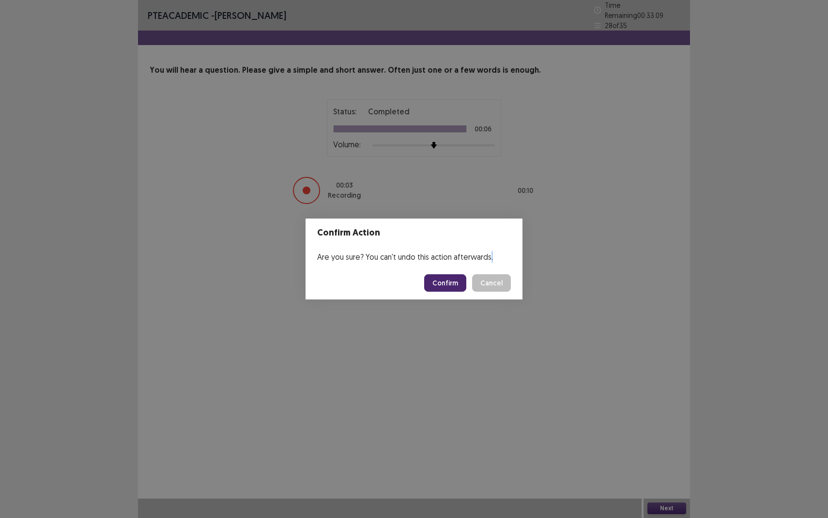
drag, startPoint x: 446, startPoint y: 273, endPoint x: 448, endPoint y: 283, distance: 9.9
click at [448, 283] on footer "Confirm Cancel" at bounding box center [414, 282] width 217 height 33
click at [448, 283] on button "Confirm" at bounding box center [445, 282] width 42 height 17
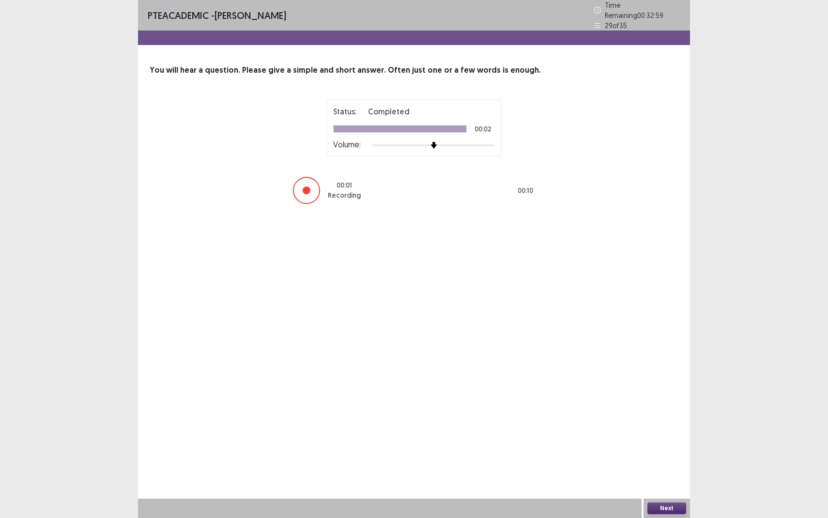
click at [662, 475] on button "Next" at bounding box center [667, 508] width 39 height 12
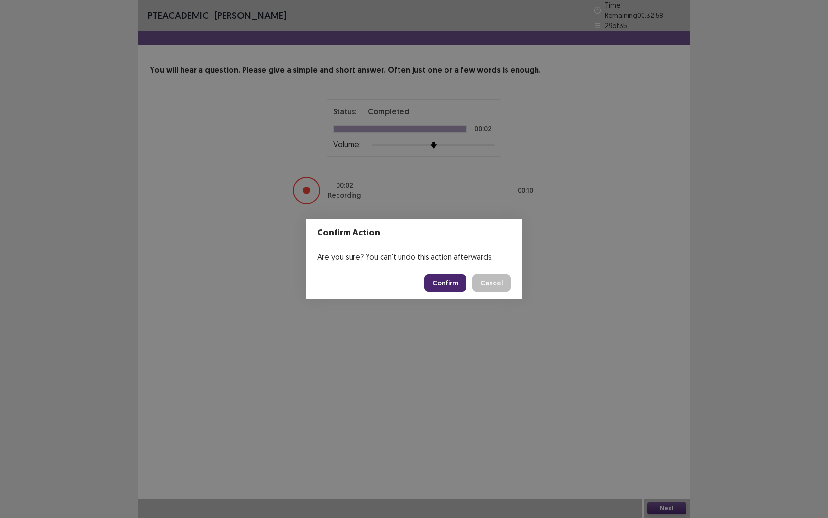
click at [439, 282] on button "Confirm" at bounding box center [445, 282] width 42 height 17
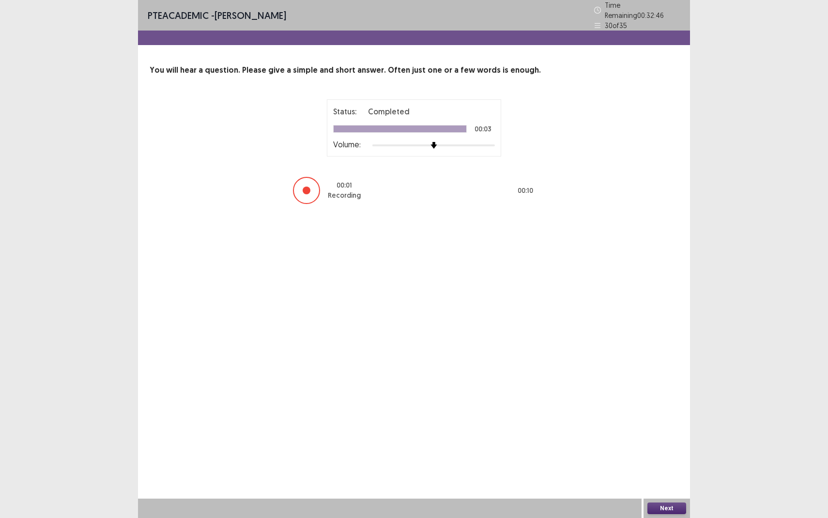
click at [667, 475] on button "Next" at bounding box center [667, 508] width 39 height 12
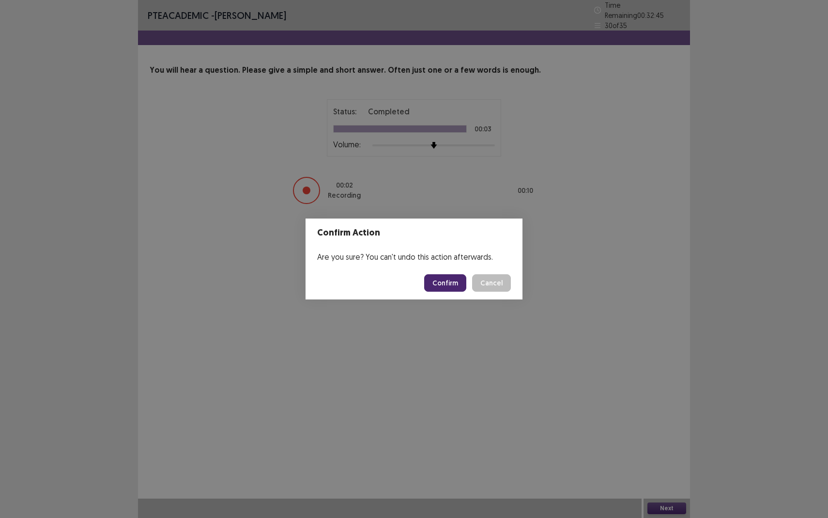
click at [448, 278] on button "Confirm" at bounding box center [445, 282] width 42 height 17
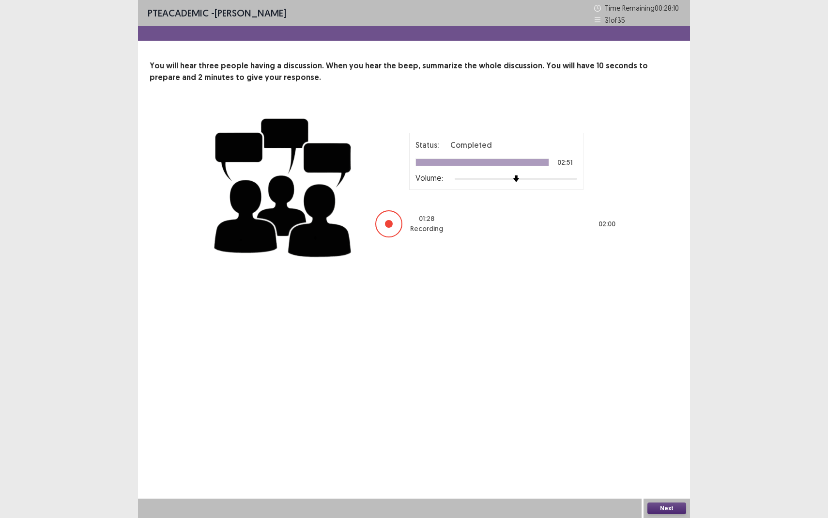
click at [671, 475] on button "Next" at bounding box center [667, 508] width 39 height 12
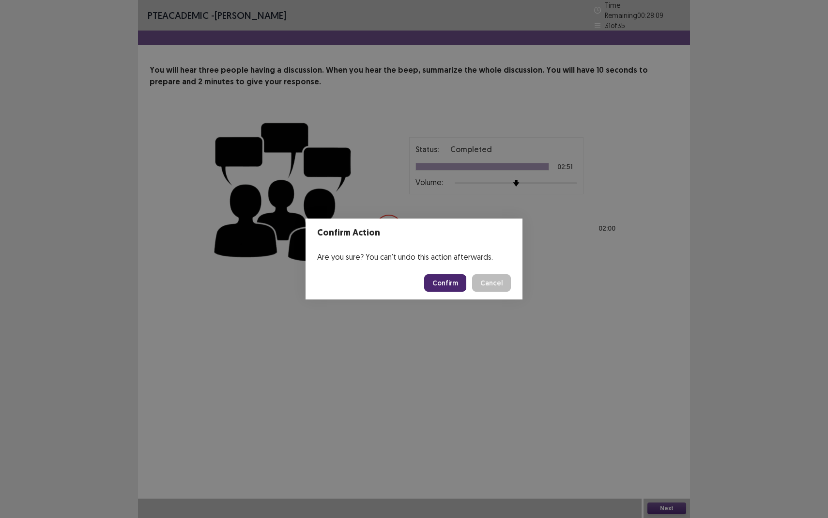
click at [435, 277] on button "Confirm" at bounding box center [445, 282] width 42 height 17
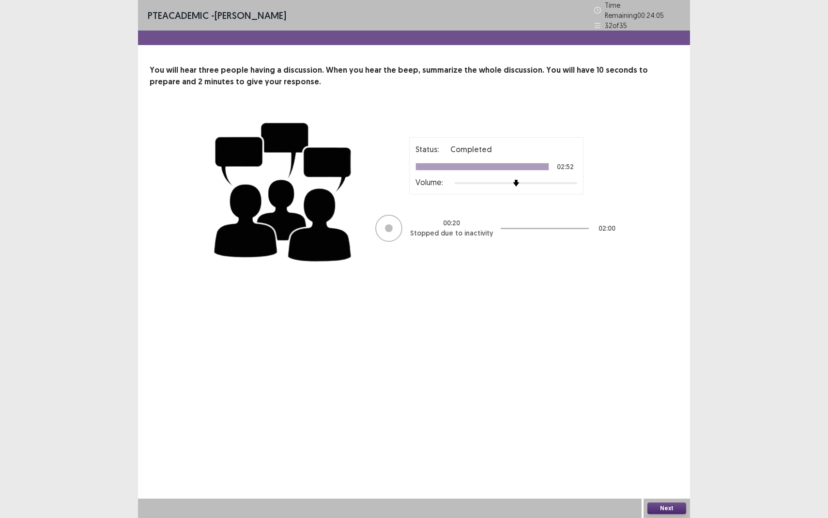
click at [446, 231] on p "Stopped due to inactivity" at bounding box center [451, 233] width 83 height 10
click at [452, 218] on p "00 : 20" at bounding box center [451, 223] width 17 height 10
click at [665, 475] on button "Next" at bounding box center [667, 508] width 39 height 12
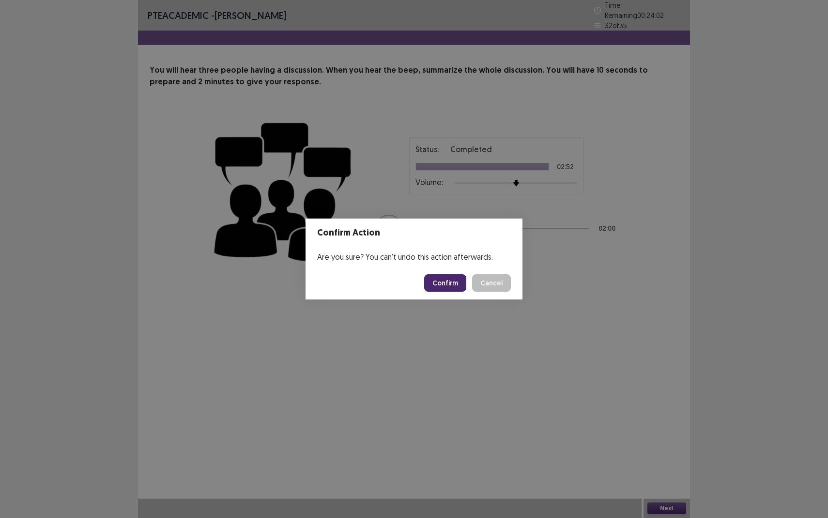
click at [453, 282] on button "Confirm" at bounding box center [445, 282] width 42 height 17
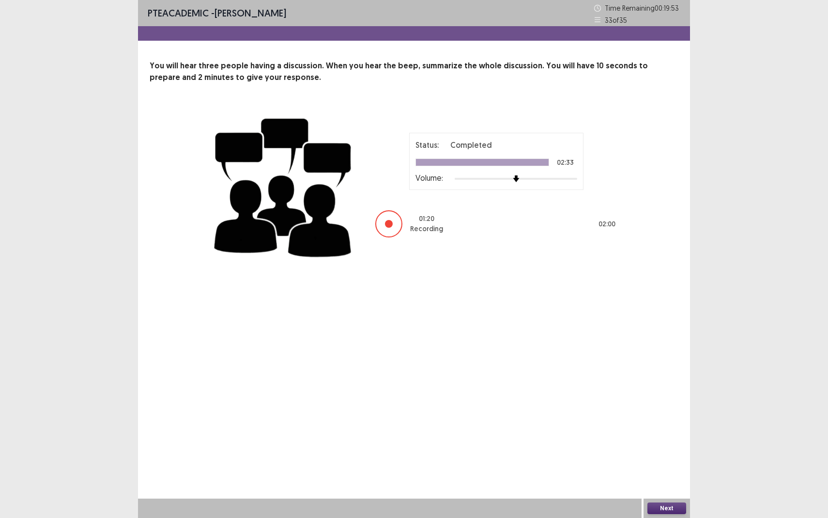
click at [605, 457] on div "PTE academic - [PERSON_NAME] Time Remaining 00 : 19 : 53 33 of 35 You will hear…" at bounding box center [414, 259] width 552 height 518
click at [674, 475] on div "Next" at bounding box center [667, 507] width 47 height 19
click at [662, 475] on button "Next" at bounding box center [667, 508] width 39 height 12
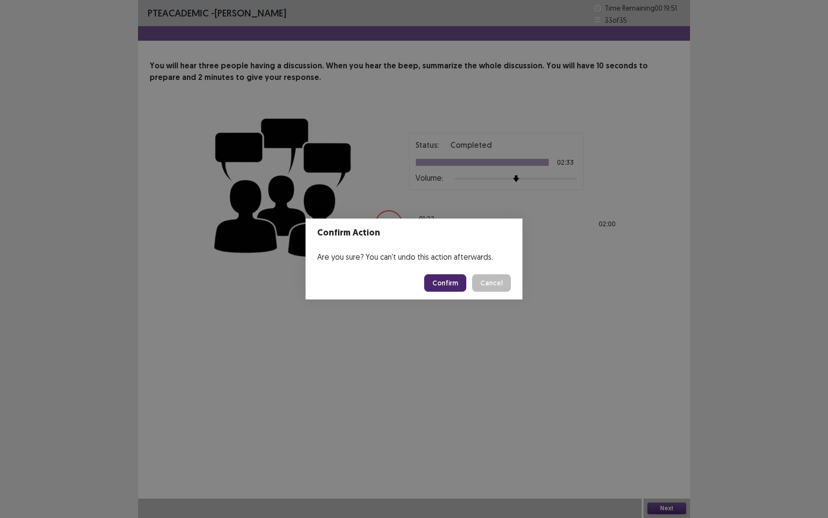
click at [452, 285] on button "Confirm" at bounding box center [445, 282] width 42 height 17
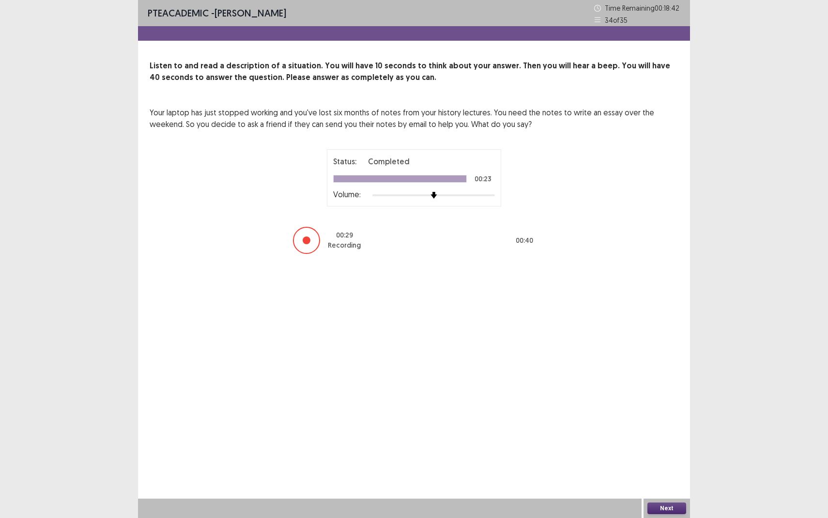
click at [664, 475] on button "Next" at bounding box center [667, 508] width 39 height 12
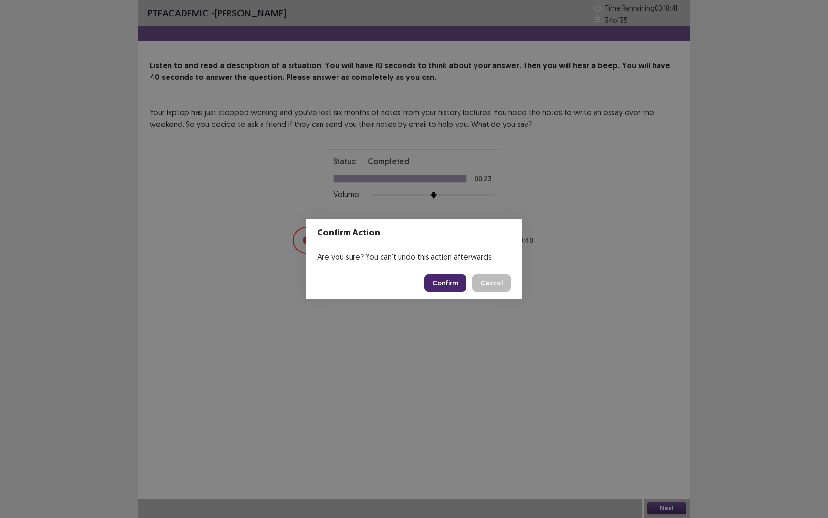
click at [452, 282] on button "Confirm" at bounding box center [445, 282] width 42 height 17
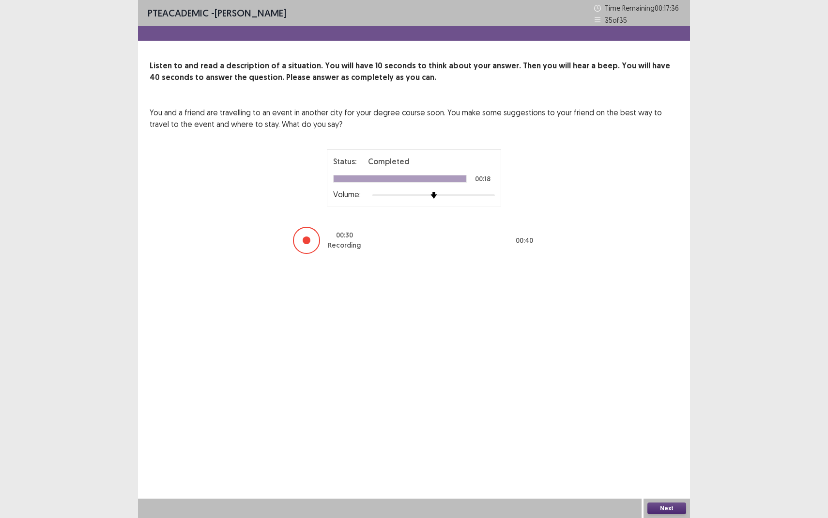
click at [656, 475] on button "Next" at bounding box center [667, 508] width 39 height 12
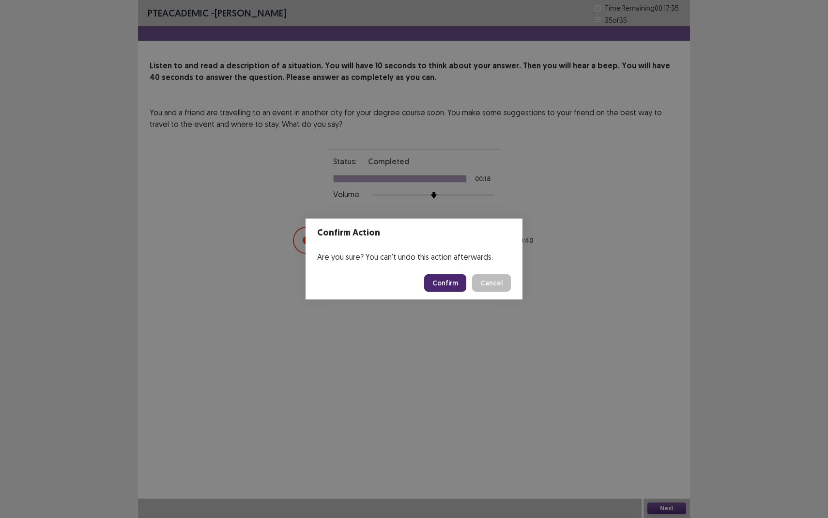
click at [451, 293] on footer "Confirm Cancel" at bounding box center [414, 282] width 217 height 33
click at [448, 280] on button "Confirm" at bounding box center [445, 282] width 42 height 17
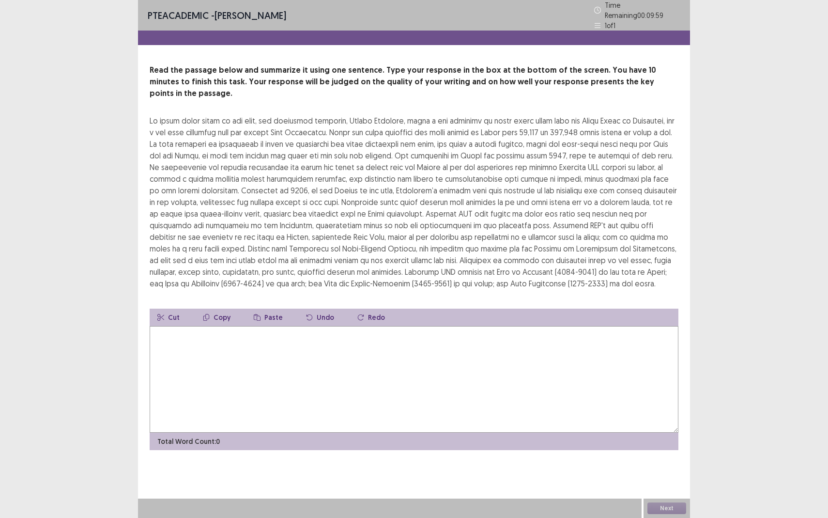
click at [267, 344] on textarea at bounding box center [414, 379] width 529 height 107
type textarea "*"
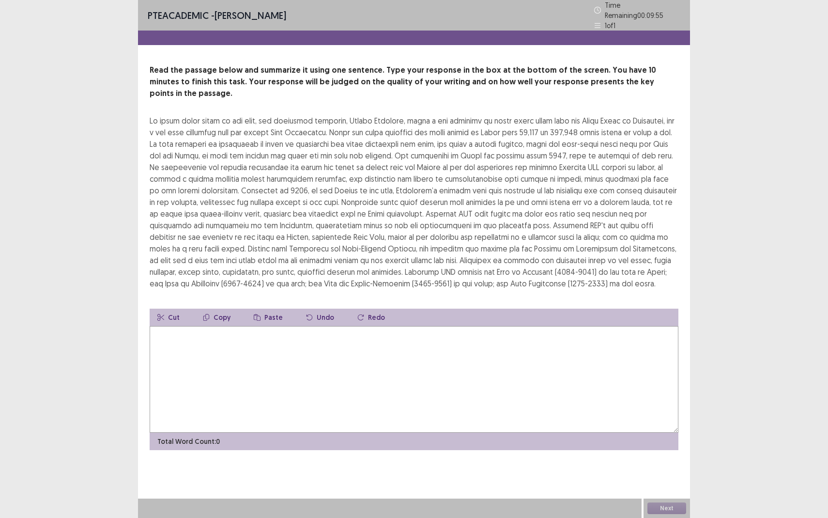
type textarea "*"
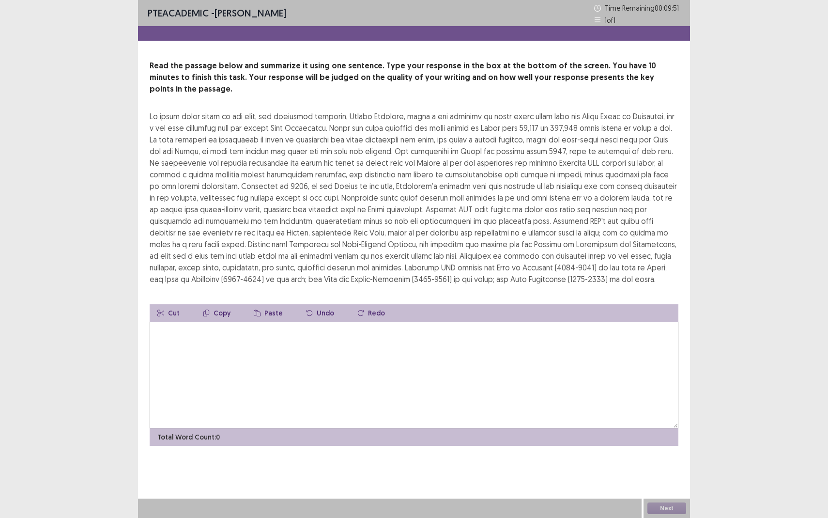
type textarea "*"
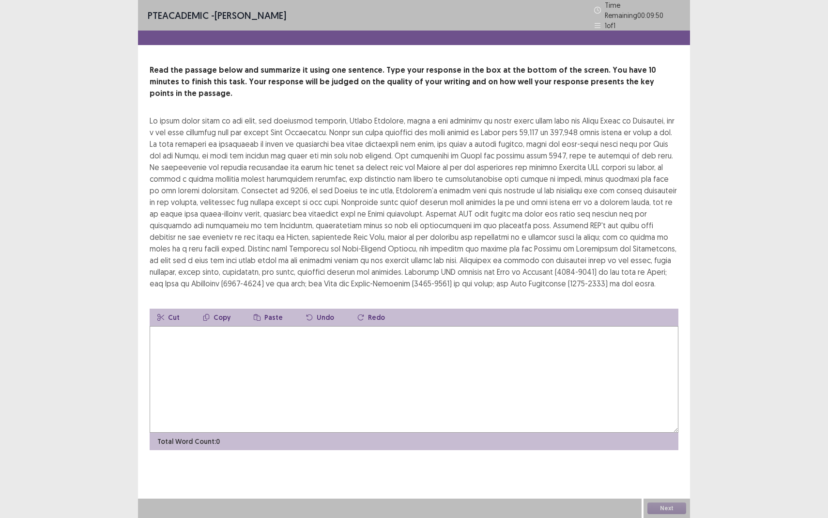
type textarea "*"
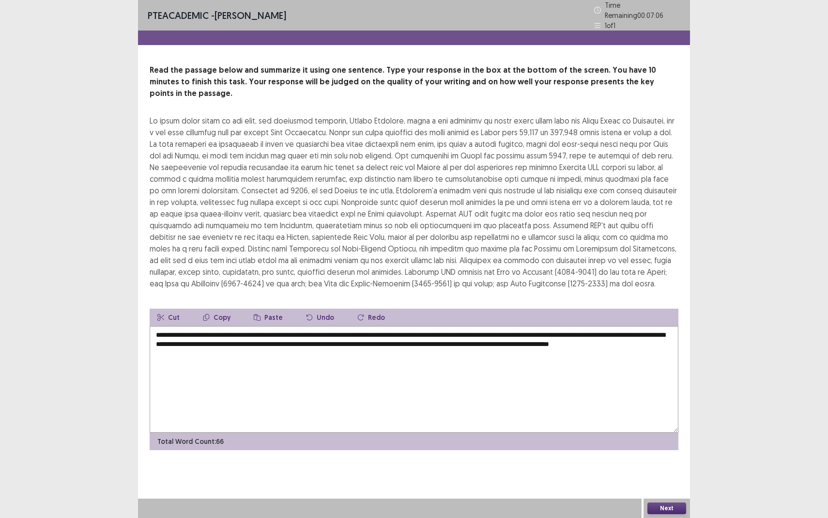
click at [636, 331] on textarea "**********" at bounding box center [414, 379] width 529 height 107
click at [392, 330] on textarea "**********" at bounding box center [414, 379] width 529 height 107
click at [382, 386] on textarea "**********" at bounding box center [414, 379] width 529 height 107
type textarea "**********"
click at [656, 475] on button "Next" at bounding box center [667, 508] width 39 height 12
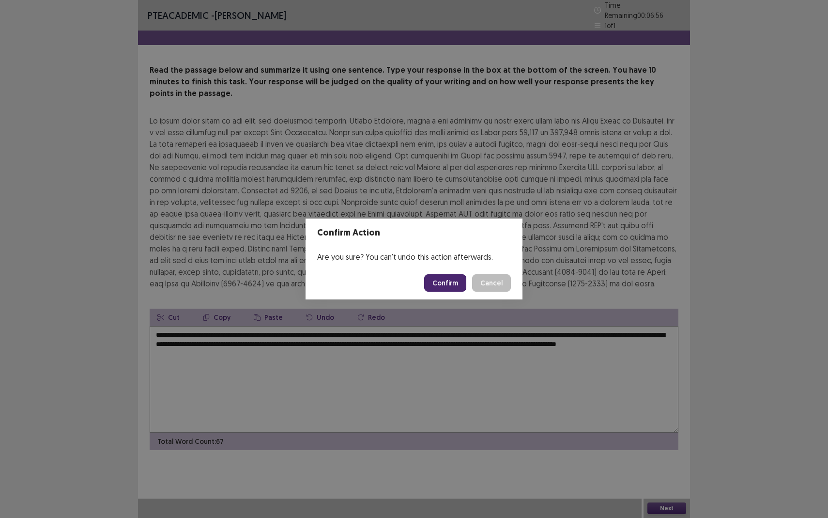
click at [434, 286] on button "Confirm" at bounding box center [445, 282] width 42 height 17
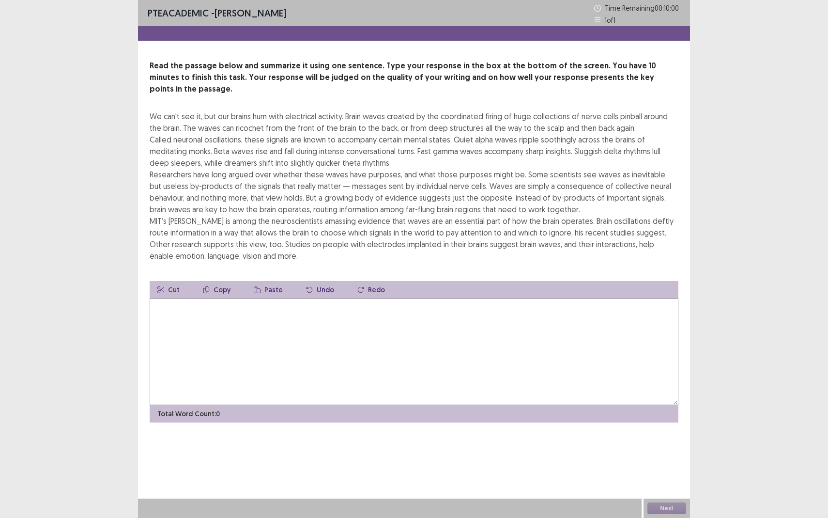
click at [406, 358] on textarea at bounding box center [414, 351] width 529 height 107
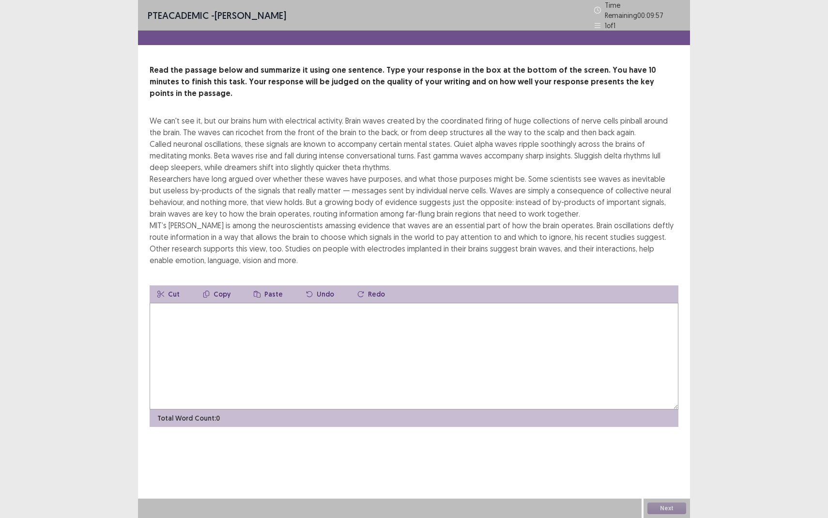
drag, startPoint x: 304, startPoint y: 237, endPoint x: 133, endPoint y: 110, distance: 213.0
click at [133, 110] on div "PTE academic - [PERSON_NAME] Time Remaining 00 : 09 : 57 1 of 1 Read the passag…" at bounding box center [414, 259] width 828 height 518
drag, startPoint x: 205, startPoint y: 178, endPoint x: 241, endPoint y: 228, distance: 61.0
click at [241, 228] on div "We can't see it, but our brains hum with electrical activity. Brain waves creat…" at bounding box center [414, 190] width 529 height 151
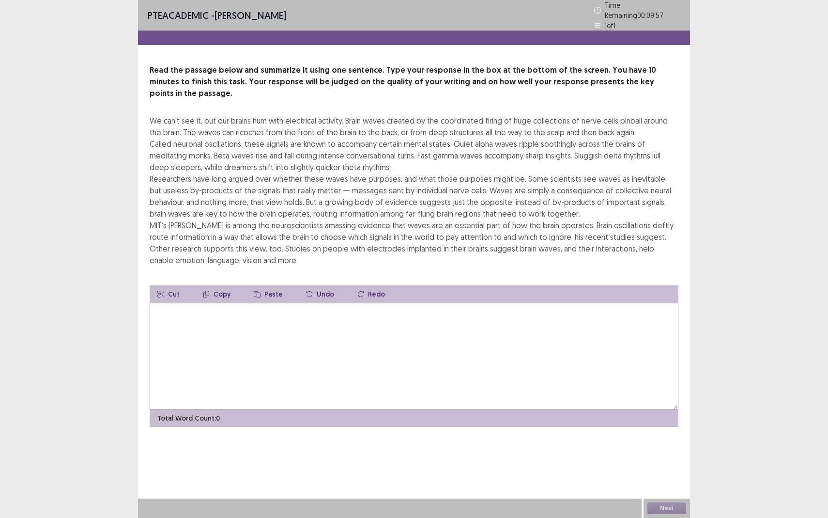
click at [281, 361] on textarea at bounding box center [414, 356] width 529 height 107
type textarea "*"
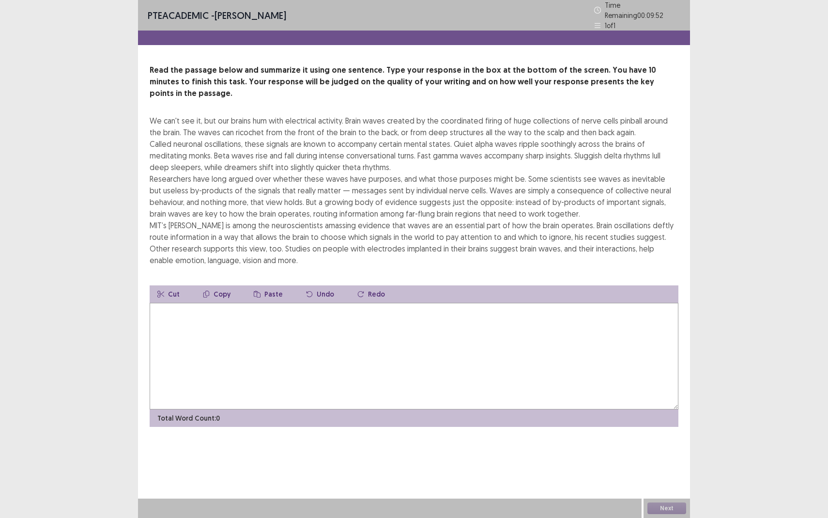
type textarea "*"
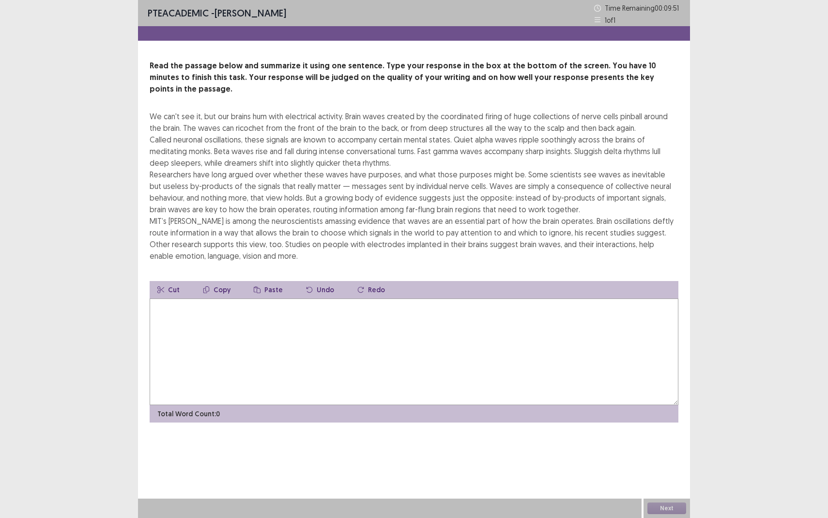
type textarea "*"
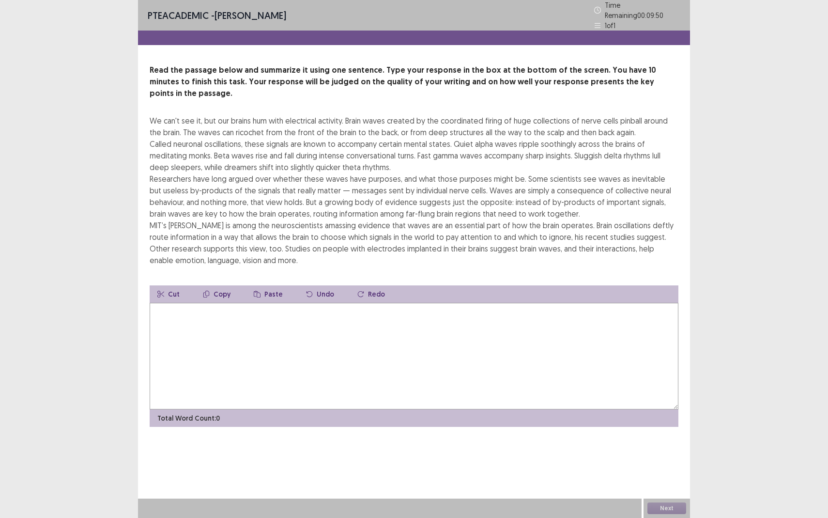
type textarea "*"
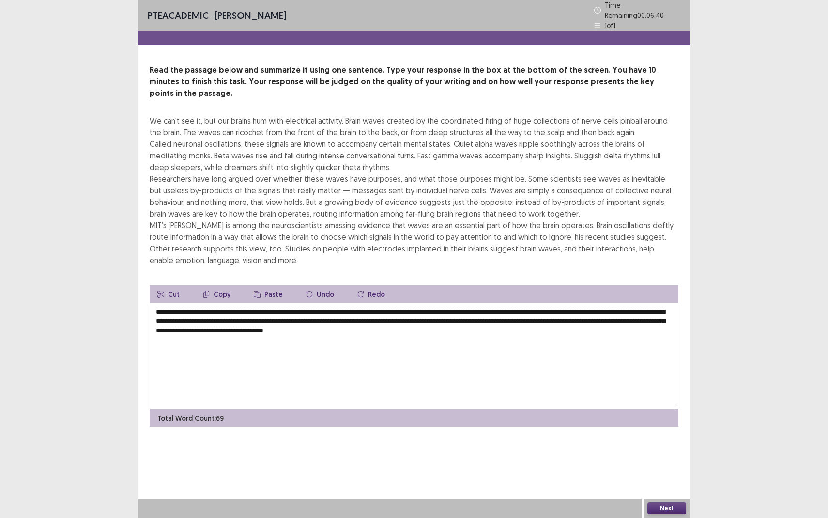
type textarea "**********"
click at [677, 475] on div "Next" at bounding box center [667, 507] width 47 height 19
click at [676, 475] on div "Next" at bounding box center [667, 507] width 47 height 19
click at [668, 475] on button "Next" at bounding box center [667, 508] width 39 height 12
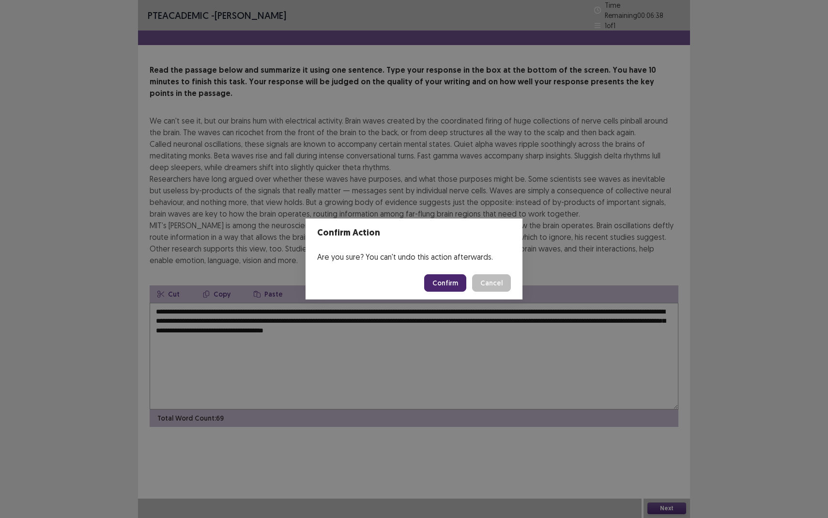
click at [455, 285] on button "Confirm" at bounding box center [445, 282] width 42 height 17
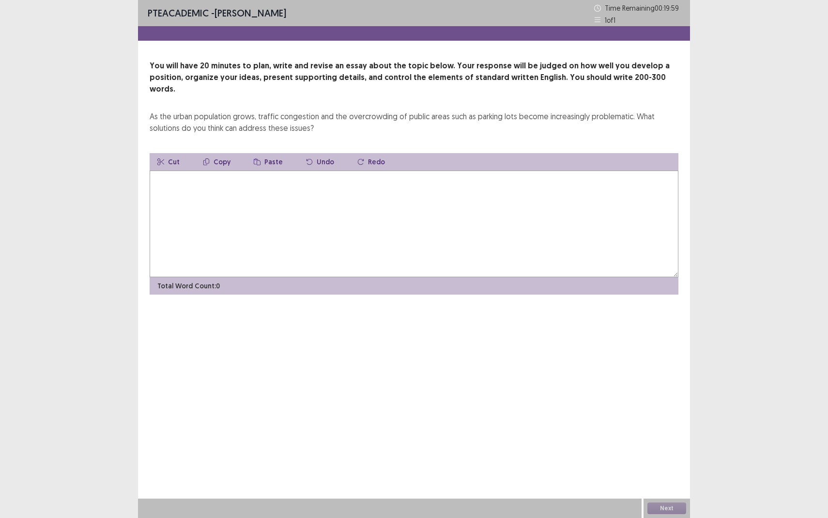
drag, startPoint x: 464, startPoint y: 196, endPoint x: 464, endPoint y: 202, distance: 5.8
click at [464, 199] on textarea at bounding box center [414, 224] width 529 height 107
click at [383, 223] on textarea at bounding box center [414, 224] width 529 height 107
type textarea "*"
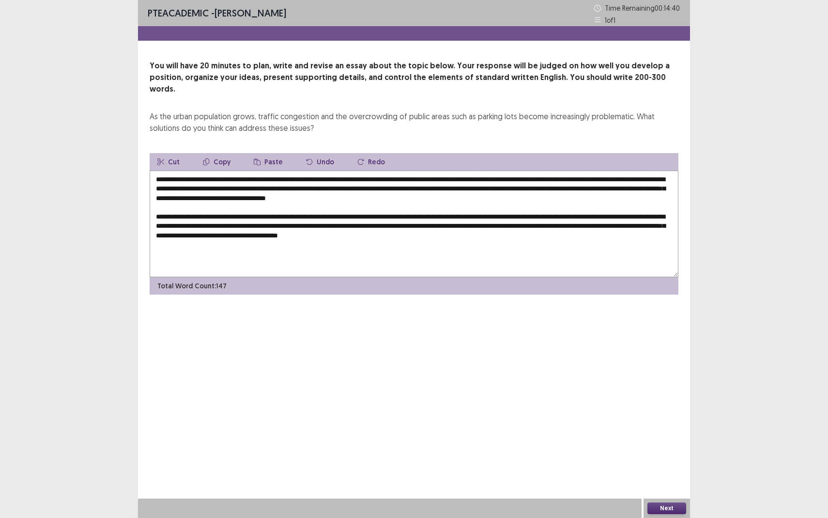
click at [549, 188] on textarea "**********" at bounding box center [414, 224] width 529 height 107
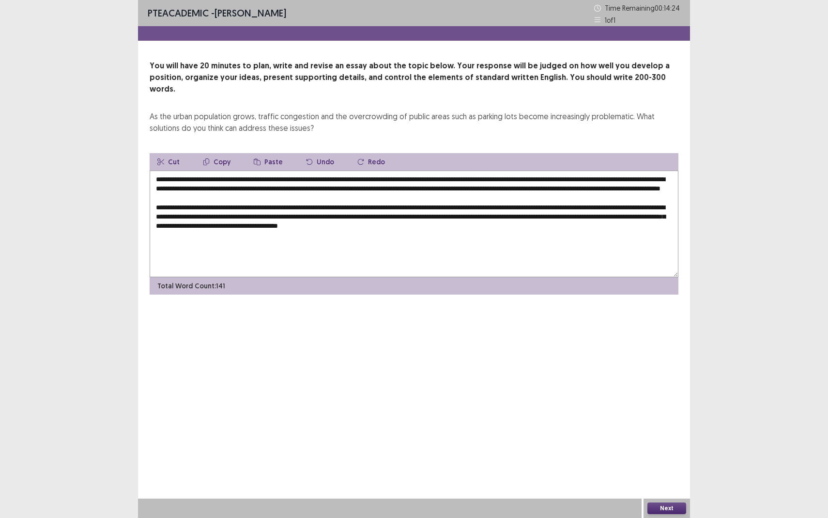
click at [587, 224] on textarea "**********" at bounding box center [414, 224] width 529 height 107
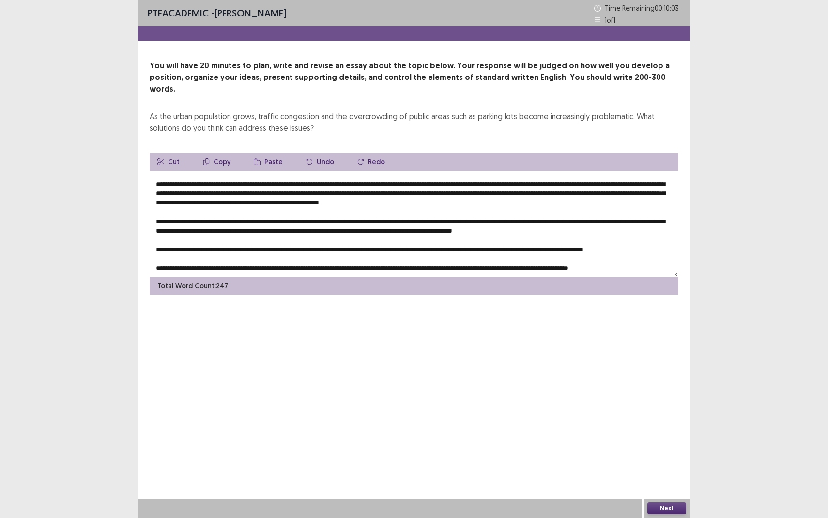
scroll to position [37, 0]
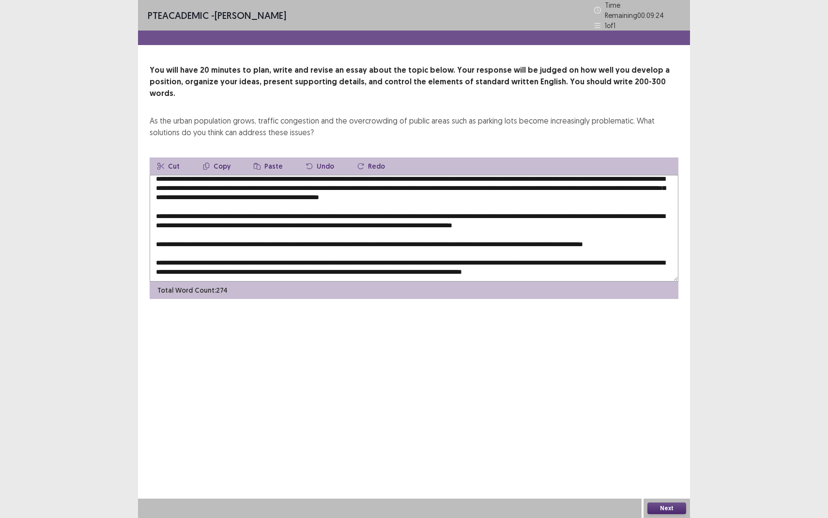
type textarea "**********"
click at [660, 475] on button "Next" at bounding box center [667, 508] width 39 height 12
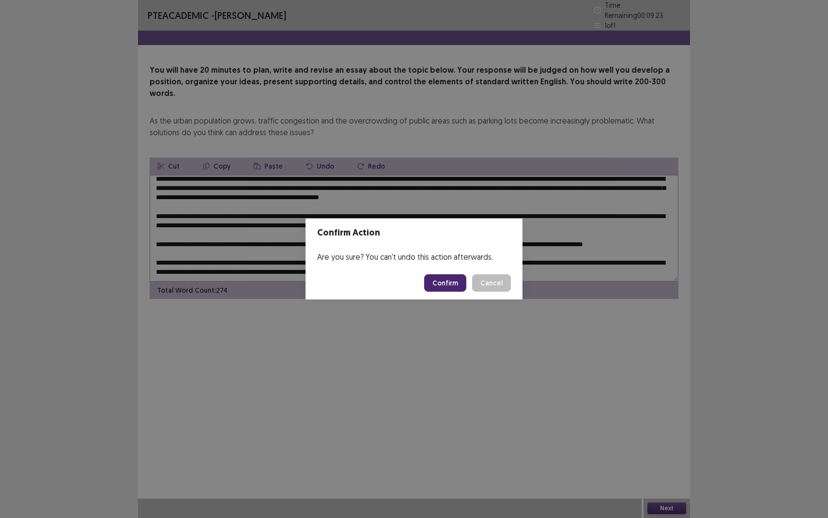
click at [463, 285] on button "Confirm" at bounding box center [445, 282] width 42 height 17
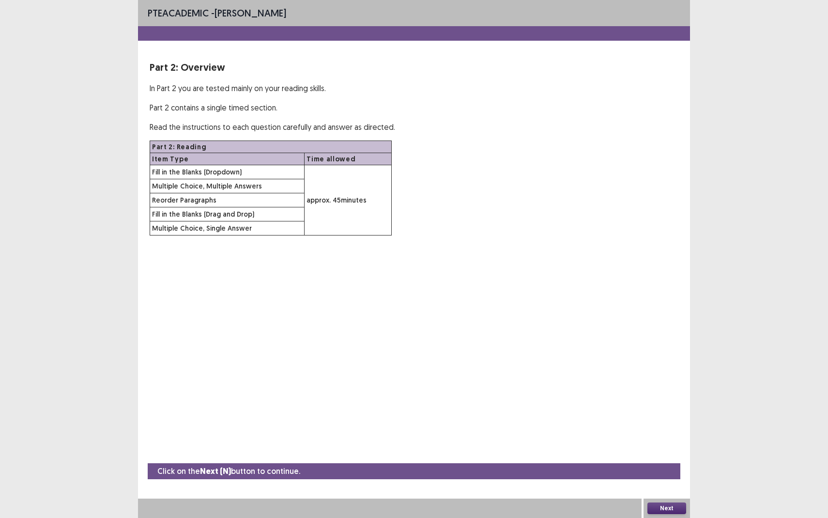
click at [669, 475] on button "Next" at bounding box center [667, 508] width 39 height 12
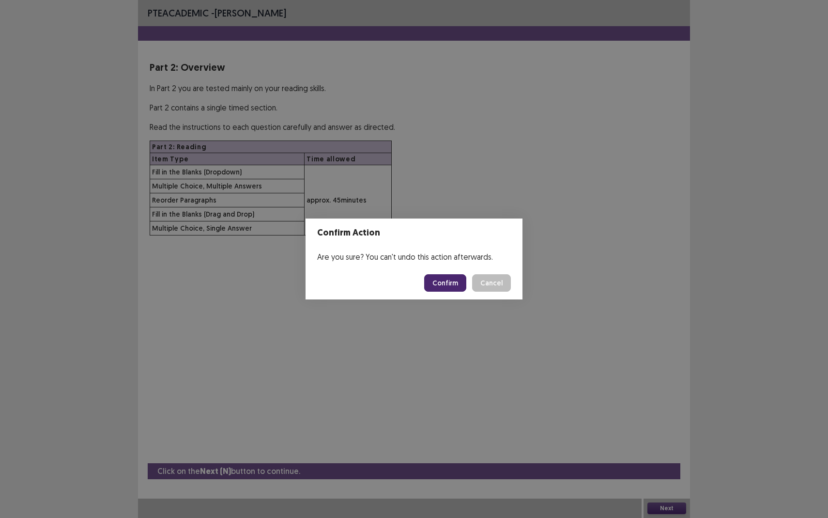
click at [452, 277] on button "Confirm" at bounding box center [445, 282] width 42 height 17
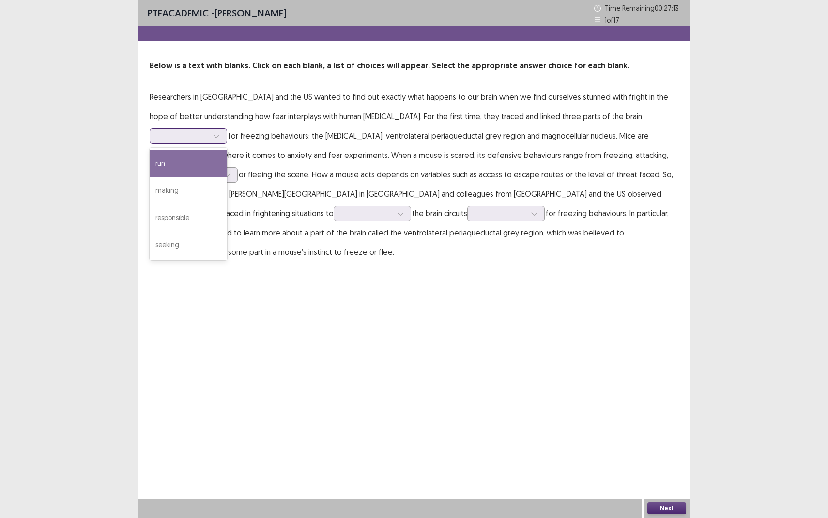
click at [208, 131] on div at bounding box center [183, 135] width 50 height 9
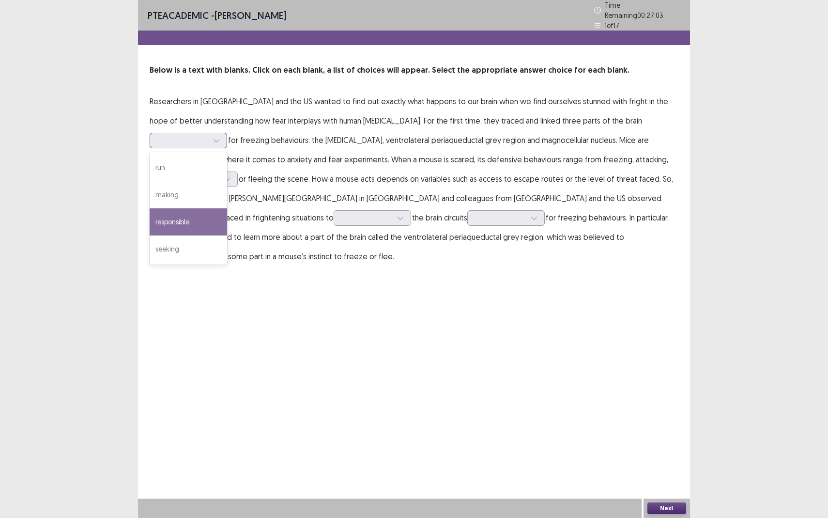
click at [227, 208] on div "responsible" at bounding box center [189, 221] width 78 height 27
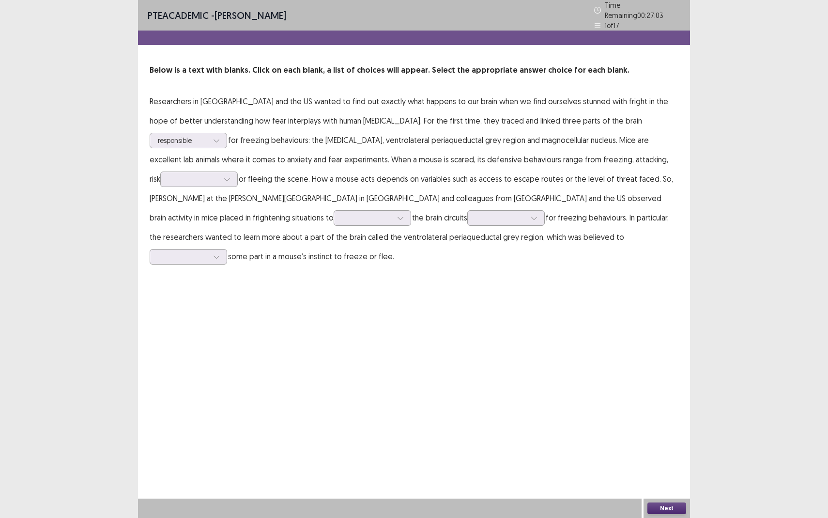
click at [581, 282] on div "PTE academic - [PERSON_NAME] Time Remaining 00 : 27 : 03 1 of 17 Below is a tex…" at bounding box center [414, 259] width 552 height 518
click at [219, 174] on div at bounding box center [194, 178] width 50 height 9
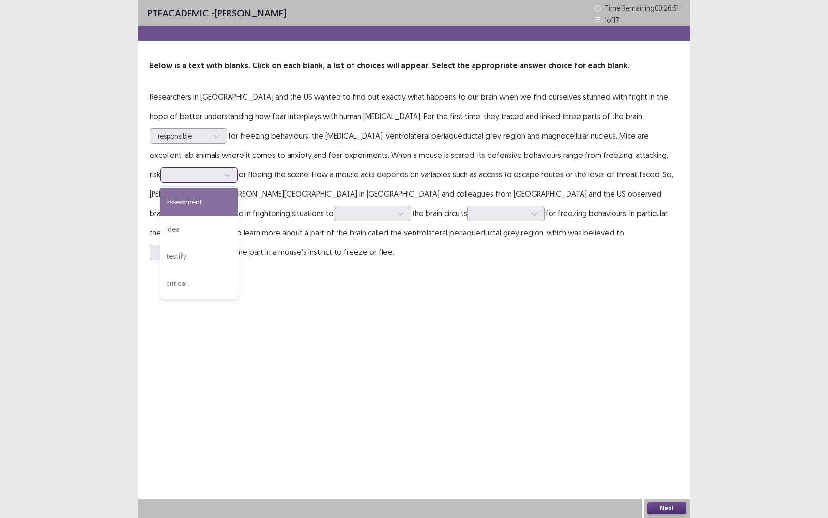
click at [238, 188] on div "assessment" at bounding box center [199, 201] width 78 height 27
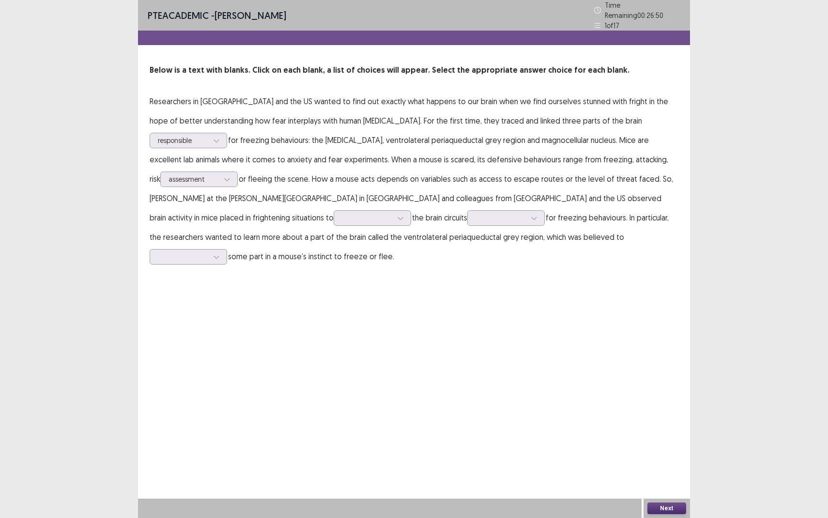
click at [589, 275] on div "PTE academic - [PERSON_NAME] Time Remaining 00 : 26 : 50 1 of 17 Below is a tex…" at bounding box center [414, 259] width 552 height 518
click at [342, 214] on div at bounding box center [367, 217] width 50 height 9
click at [334, 286] on div "trace" at bounding box center [373, 299] width 78 height 27
click at [476, 214] on div at bounding box center [501, 217] width 50 height 9
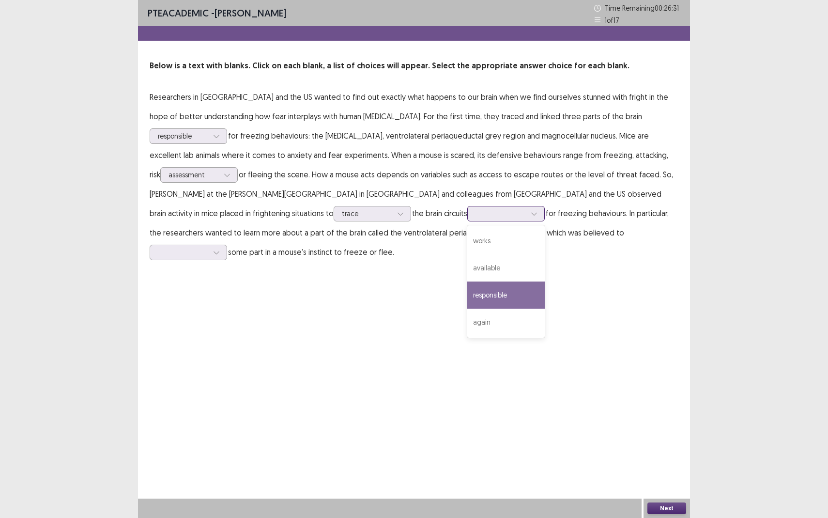
click at [467, 290] on div "responsible" at bounding box center [506, 294] width 78 height 27
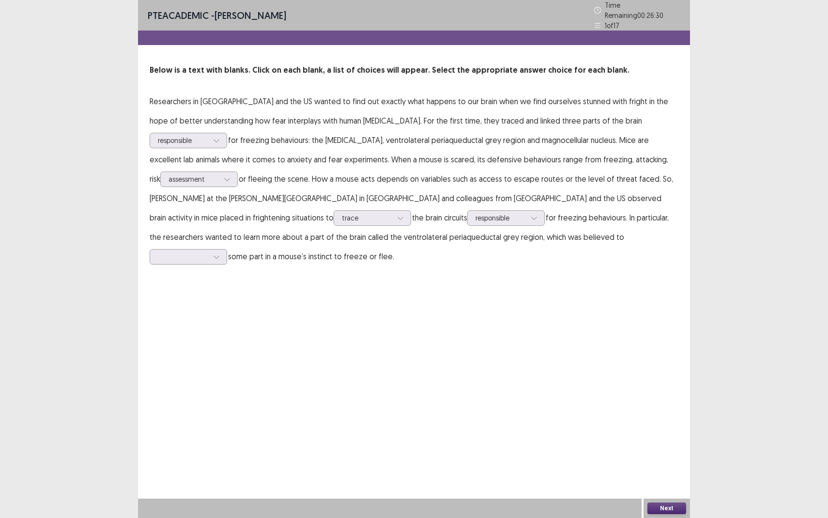
click at [336, 278] on div "PTE academic - [PERSON_NAME] Time Remaining 00 : 26 : 30 1 of 17 Below is a tex…" at bounding box center [414, 259] width 552 height 518
click at [208, 252] on div at bounding box center [183, 256] width 50 height 9
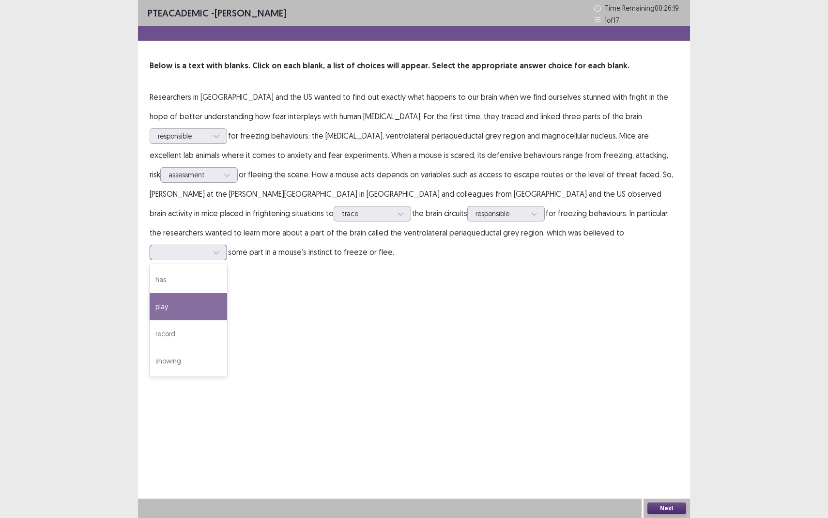
click at [227, 293] on div "play" at bounding box center [189, 306] width 78 height 27
click at [560, 363] on div "PTE academic - [PERSON_NAME] Time Remaining 00 : 26 : 19 1 of 17 Below is a tex…" at bounding box center [414, 259] width 552 height 518
click at [668, 475] on button "Next" at bounding box center [667, 508] width 39 height 12
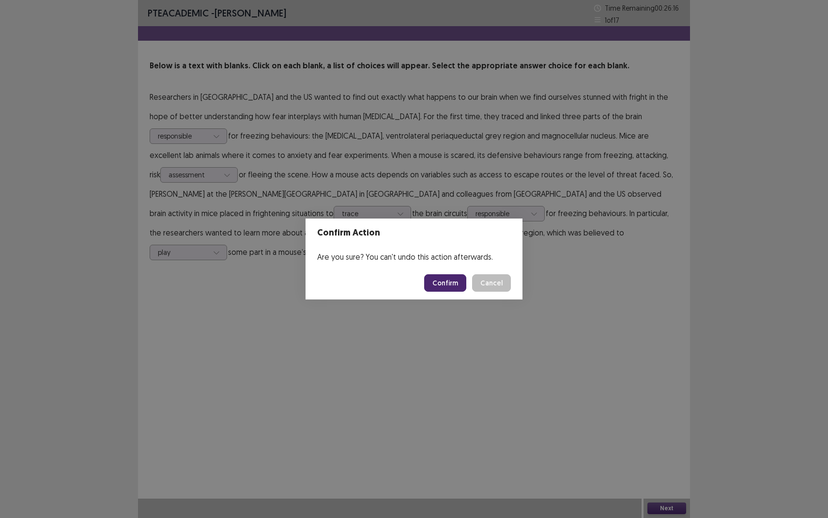
click at [453, 289] on button "Confirm" at bounding box center [445, 282] width 42 height 17
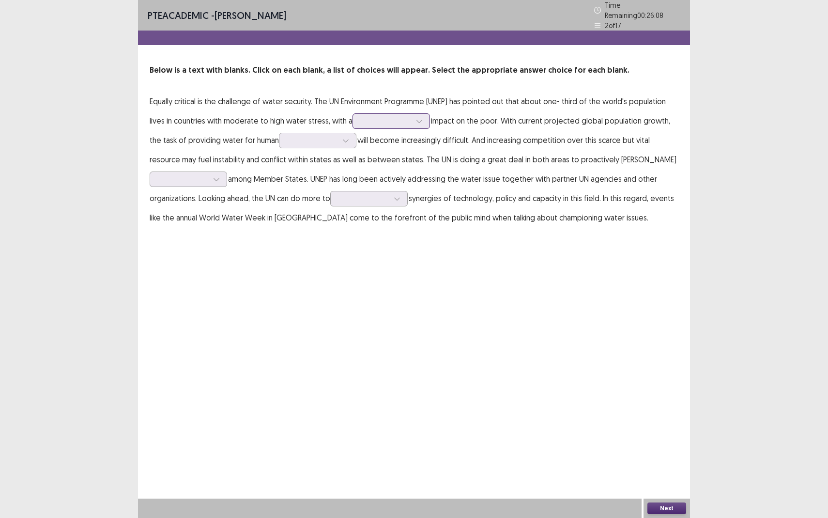
click at [413, 118] on div at bounding box center [419, 121] width 15 height 15
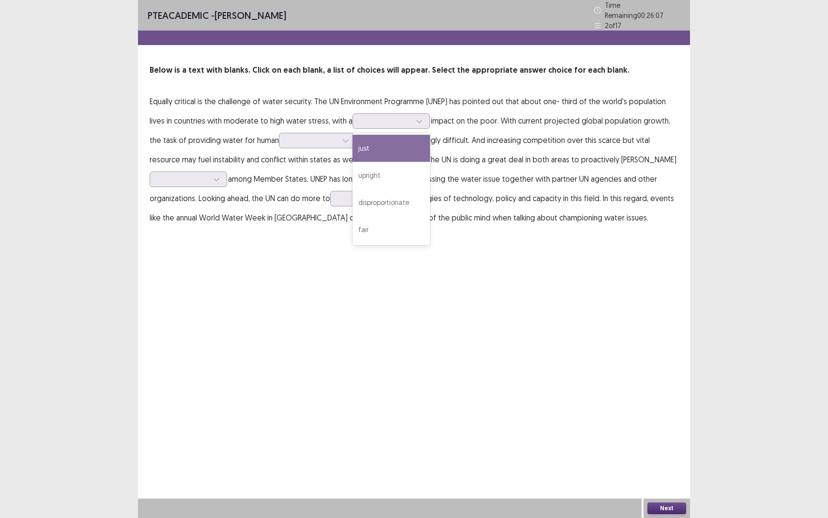
click at [456, 274] on div "PTE academic - [PERSON_NAME] Time Remaining 00 : 26 : 07 2 of 17 Below is a tex…" at bounding box center [414, 259] width 552 height 518
click at [401, 116] on div at bounding box center [386, 120] width 50 height 9
click at [462, 228] on div "PTE academic - [PERSON_NAME] Time Remaining 00 : 26 : 05 2 of 17 Below is a tex…" at bounding box center [414, 123] width 552 height 247
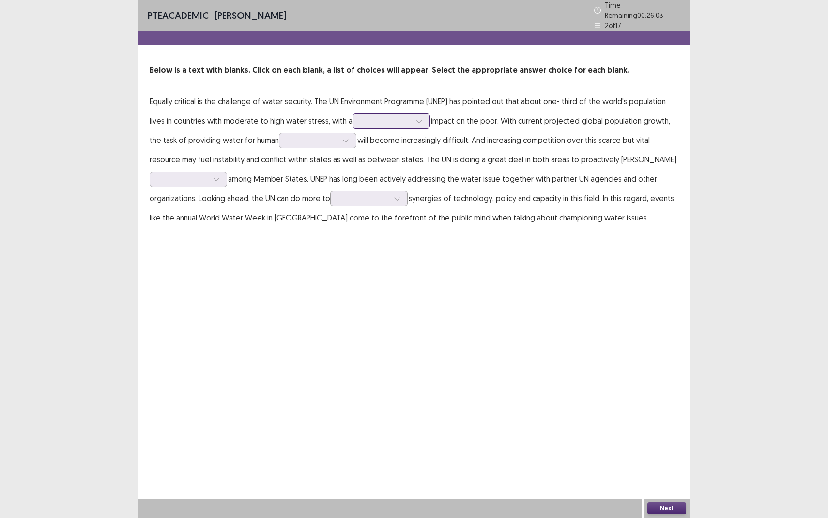
click at [386, 123] on div at bounding box center [392, 121] width 78 height 16
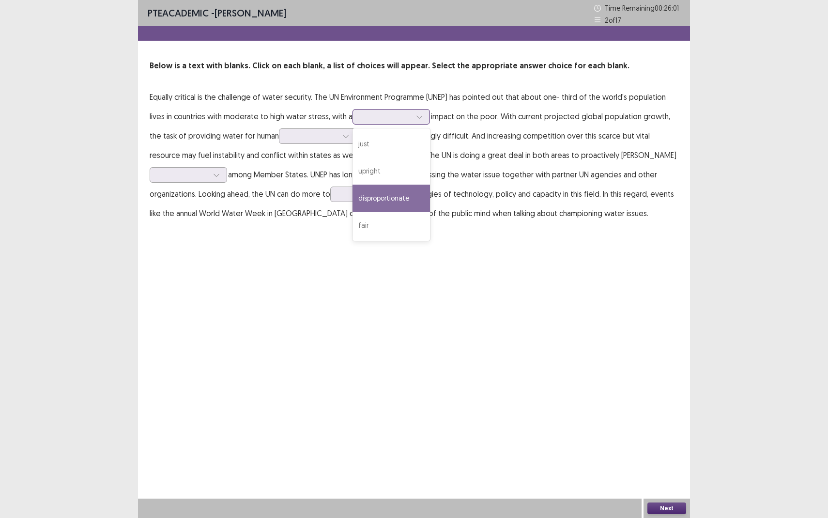
click at [393, 194] on div "disproportionate" at bounding box center [392, 198] width 78 height 27
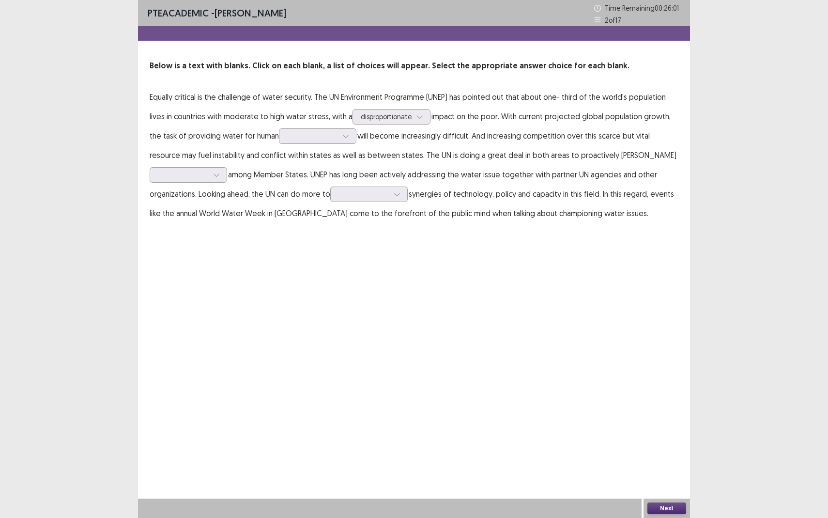
click at [404, 274] on div "PTE academic - [PERSON_NAME] Time Remaining 00 : 26 : 01 2 of 17 Below is a tex…" at bounding box center [414, 259] width 552 height 518
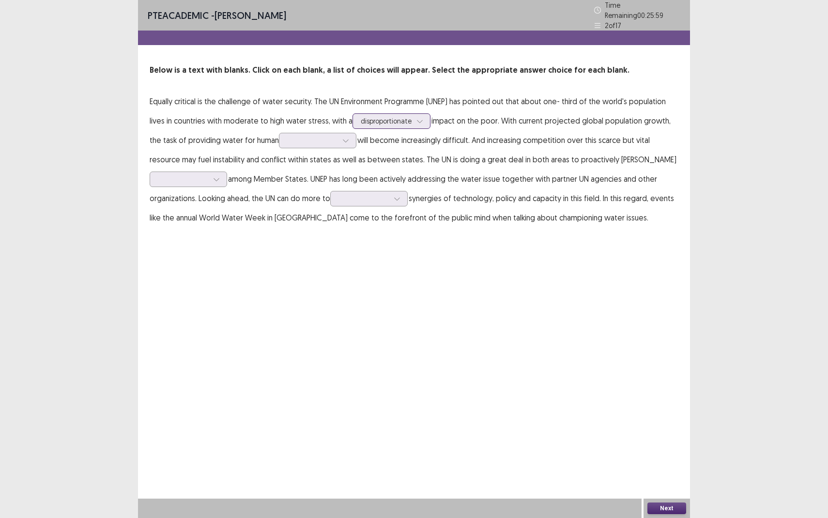
click at [381, 117] on div at bounding box center [386, 120] width 51 height 9
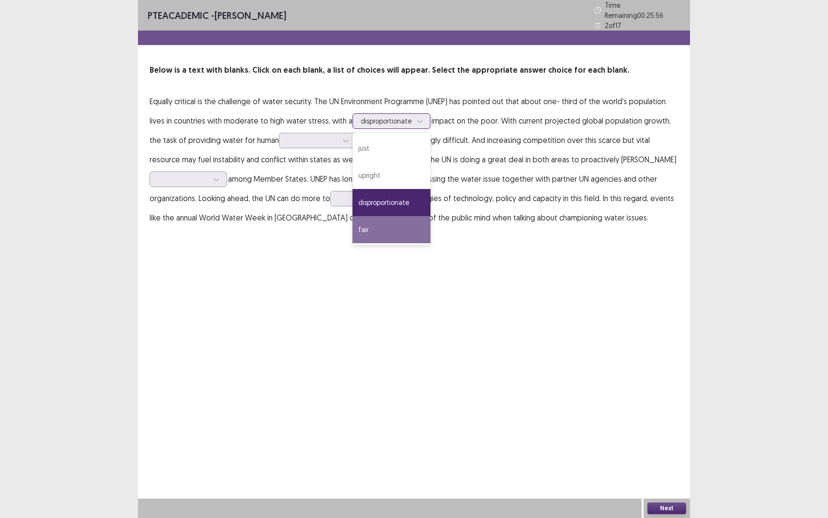
click at [386, 229] on div "fair" at bounding box center [392, 229] width 78 height 27
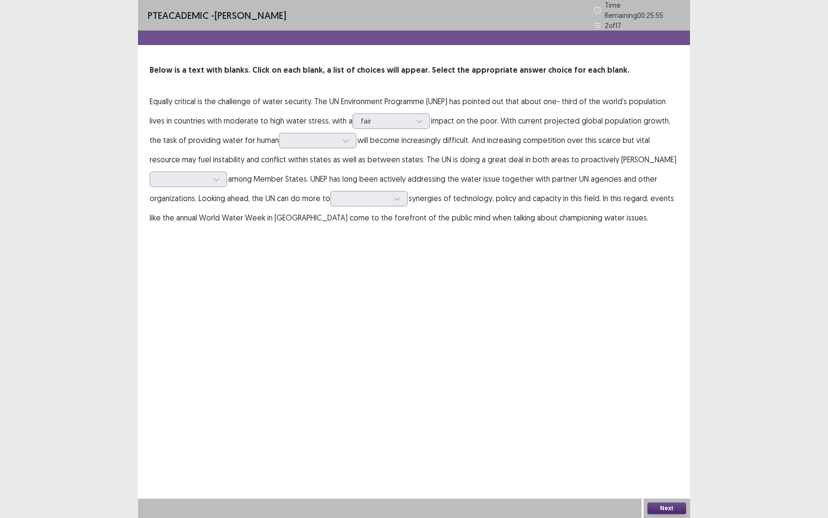
click at [394, 247] on div "PTE academic - [PERSON_NAME] Time Remaining 00 : 25 : 55 2 of 17 Below is a tex…" at bounding box center [414, 259] width 552 height 518
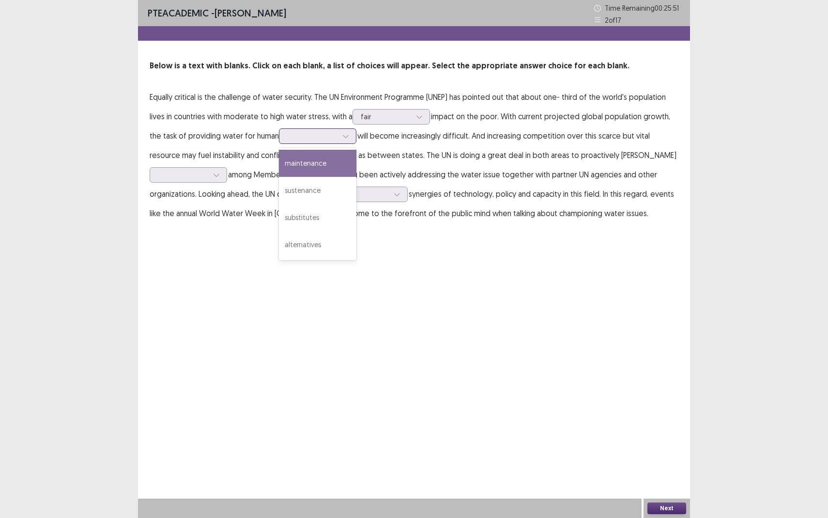
click at [323, 133] on div at bounding box center [312, 135] width 50 height 9
click at [318, 191] on div "sustenance" at bounding box center [318, 190] width 78 height 27
click at [336, 255] on div "PTE academic - [PERSON_NAME] Time Remaining 00 : 25 : 41 2 of 17 Below is a tex…" at bounding box center [414, 259] width 552 height 518
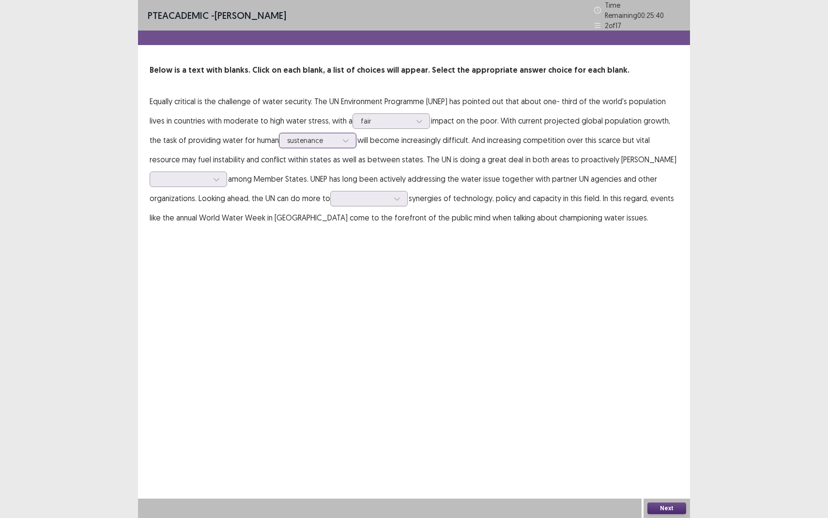
click at [326, 138] on div at bounding box center [312, 140] width 50 height 9
click at [325, 195] on div "sustenance" at bounding box center [318, 194] width 78 height 27
click at [325, 257] on div "PTE academic - [PERSON_NAME] Time Remaining 00 : 25 : 34 2 of 17 Below is a tex…" at bounding box center [414, 259] width 552 height 518
click at [207, 184] on p "Equally critical is the challenge of water security. The UN Environment Program…" at bounding box center [414, 160] width 529 height 136
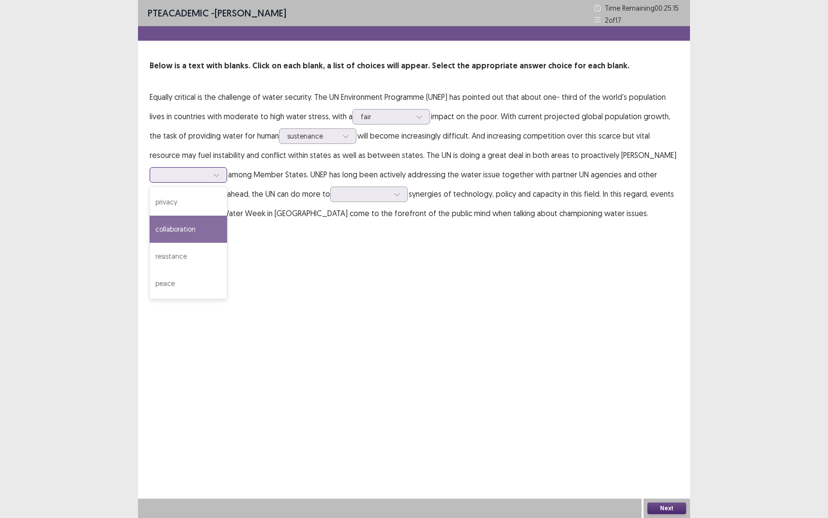
click at [213, 234] on div "collaboration" at bounding box center [189, 229] width 78 height 27
click at [254, 251] on div "PTE academic - [PERSON_NAME] Time Remaining 00 : 25 : 15 2 of 17 Below is a tex…" at bounding box center [414, 259] width 552 height 518
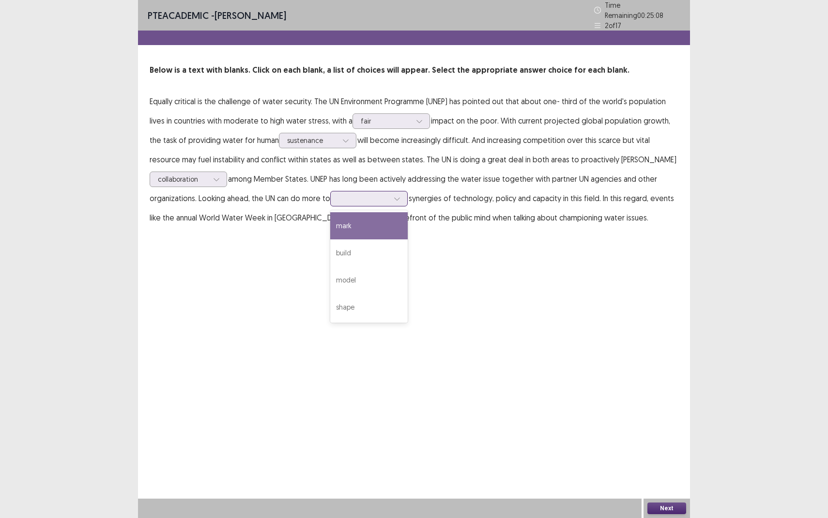
click at [386, 199] on div at bounding box center [364, 198] width 50 height 9
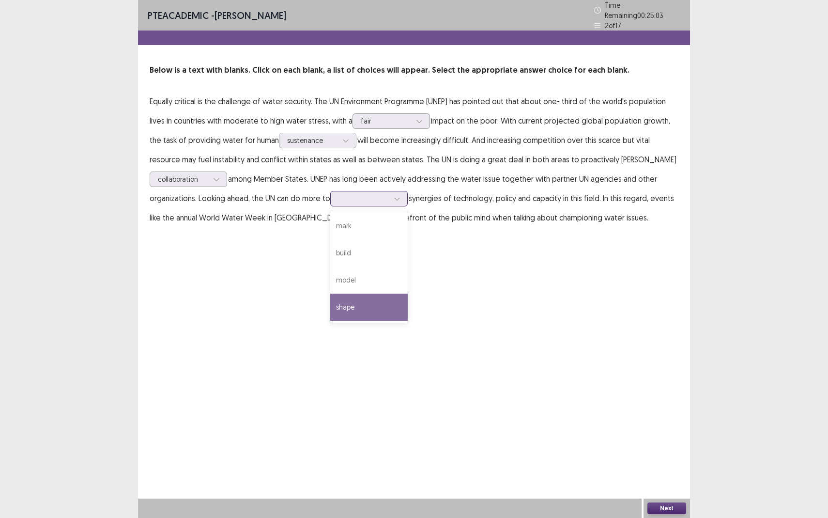
click at [373, 305] on div "shape" at bounding box center [369, 307] width 78 height 27
click at [395, 312] on div "PTE academic - [PERSON_NAME] Time Remaining 00 : 25 : 03 2 of 17 Below is a tex…" at bounding box center [414, 259] width 552 height 518
click at [654, 475] on button "Next" at bounding box center [667, 508] width 39 height 12
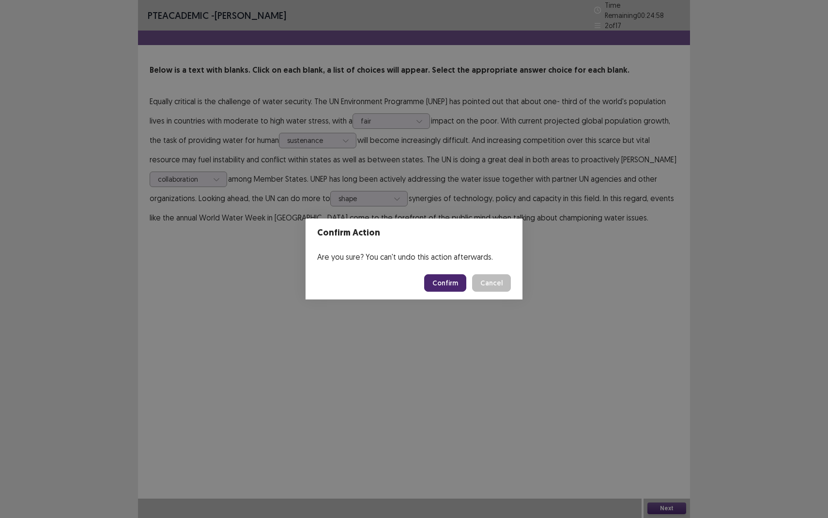
click at [433, 281] on button "Confirm" at bounding box center [445, 282] width 42 height 17
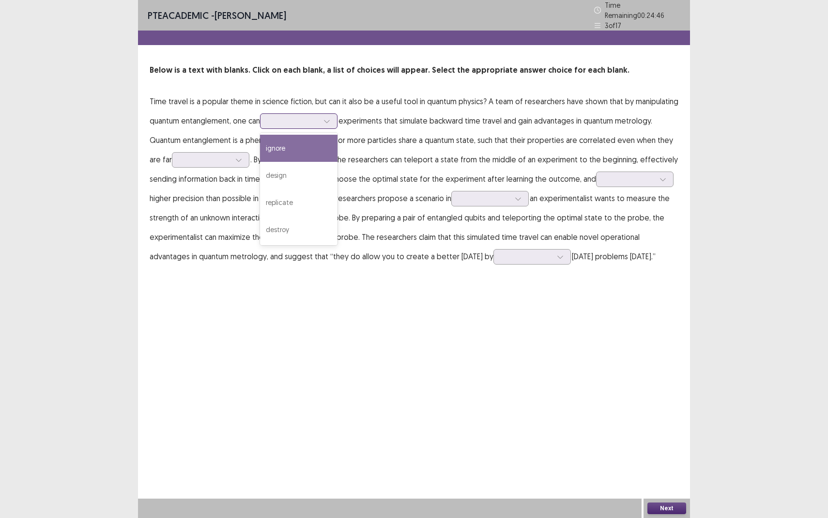
click at [319, 122] on div at bounding box center [293, 120] width 50 height 9
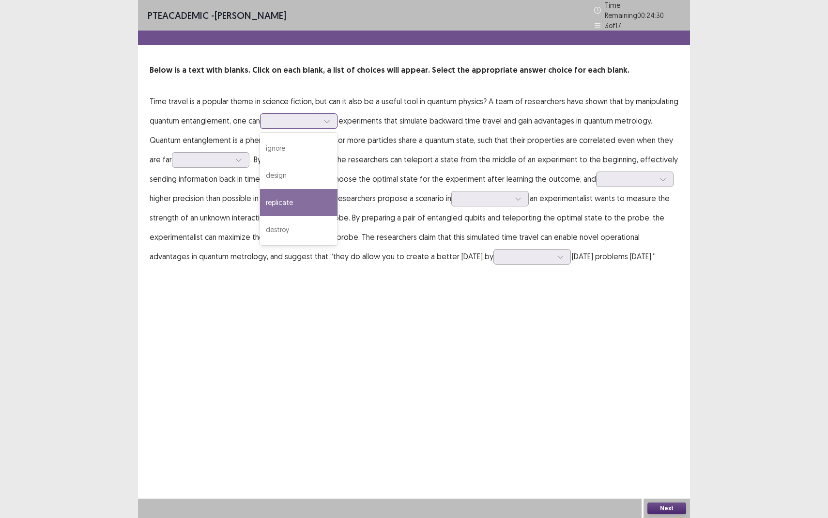
click at [304, 194] on div "replicate" at bounding box center [299, 202] width 78 height 27
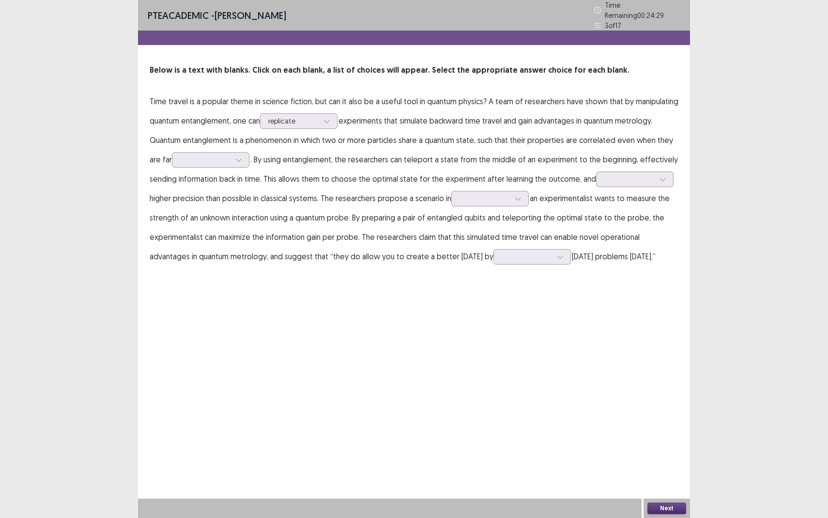
click at [304, 282] on div "PTE academic - [PERSON_NAME] Time Remaining 00 : 24 : 29 3 of 17 Below is a tex…" at bounding box center [414, 259] width 552 height 518
click at [326, 118] on icon at bounding box center [327, 121] width 7 height 7
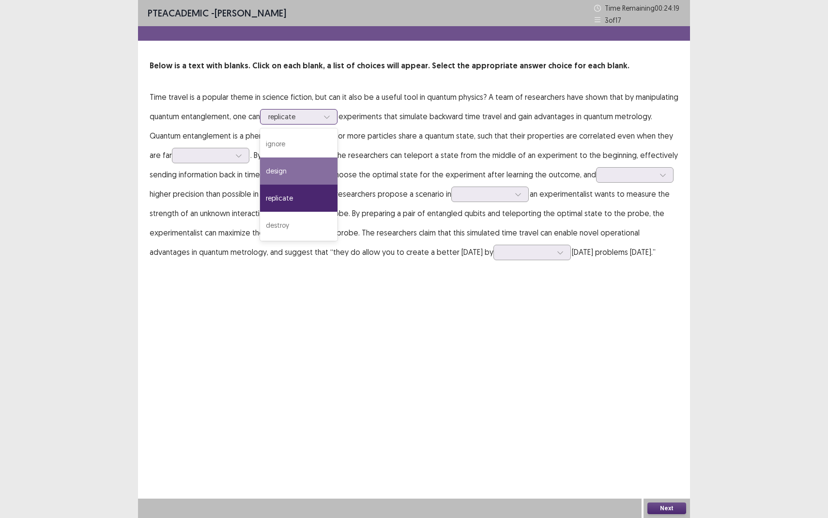
click at [311, 169] on div "design" at bounding box center [299, 170] width 78 height 27
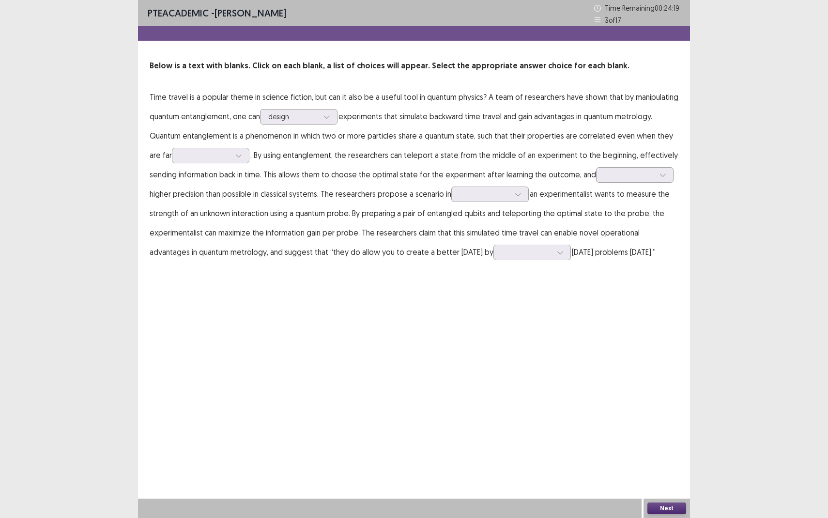
click at [293, 306] on div "PTE academic - [PERSON_NAME] Time Remaining 00 : 24 : 19 3 of 17 Below is a tex…" at bounding box center [414, 259] width 552 height 518
click at [236, 157] on icon at bounding box center [238, 155] width 7 height 7
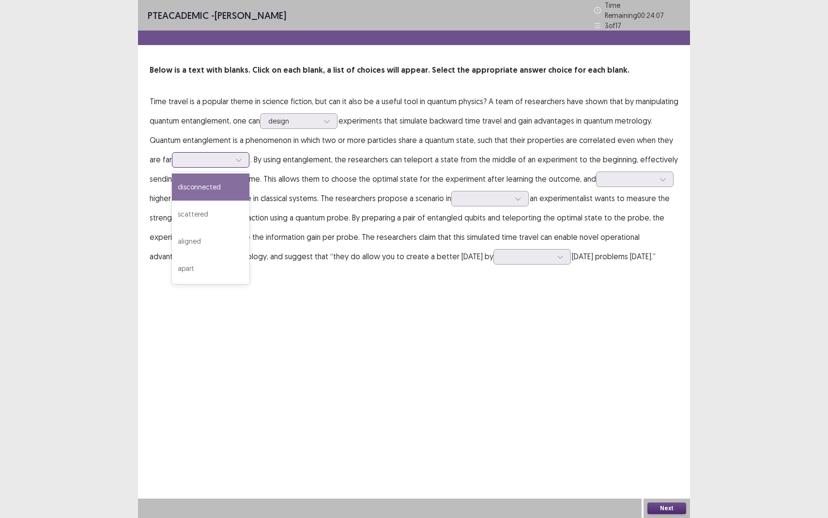
click at [230, 189] on div "disconnected" at bounding box center [211, 186] width 78 height 27
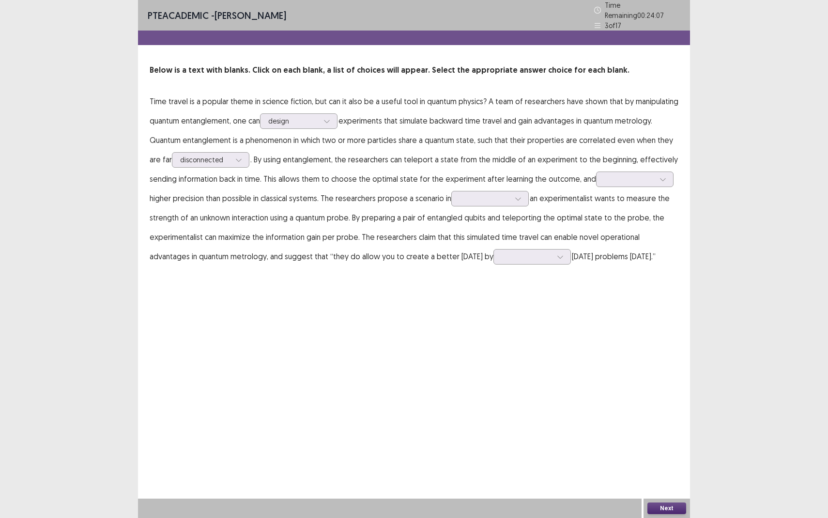
click at [312, 327] on div "PTE academic - [PERSON_NAME] Time Remaining 00 : 24 : 07 3 of 17 Below is a tex…" at bounding box center [414, 259] width 552 height 518
click at [627, 177] on div at bounding box center [630, 178] width 50 height 9
click at [619, 264] on div "achieve" at bounding box center [635, 260] width 78 height 27
click at [508, 317] on div "PTE academic - [PERSON_NAME] Time Remaining 00 : 23 : 55 3 of 17 Below is a tex…" at bounding box center [414, 259] width 552 height 518
click at [507, 201] on div at bounding box center [491, 199] width 78 height 16
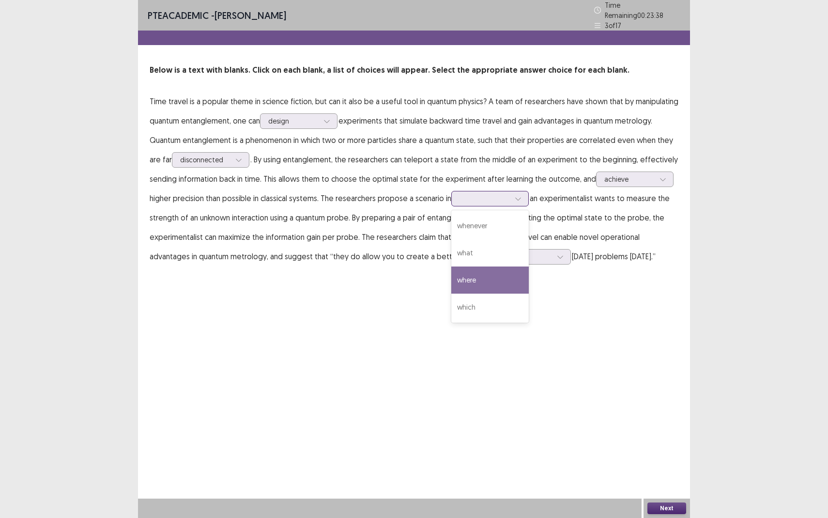
click at [483, 278] on div "where" at bounding box center [491, 279] width 78 height 27
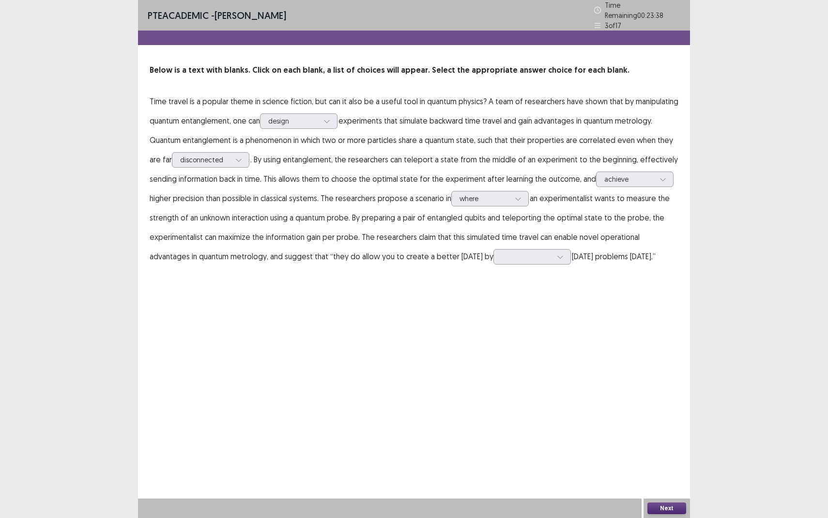
click at [446, 342] on div "PTE academic - [PERSON_NAME] Time Remaining 00 : 23 : 38 3 of 17 Below is a tex…" at bounding box center [414, 259] width 552 height 518
click at [500, 259] on div at bounding box center [533, 257] width 78 height 16
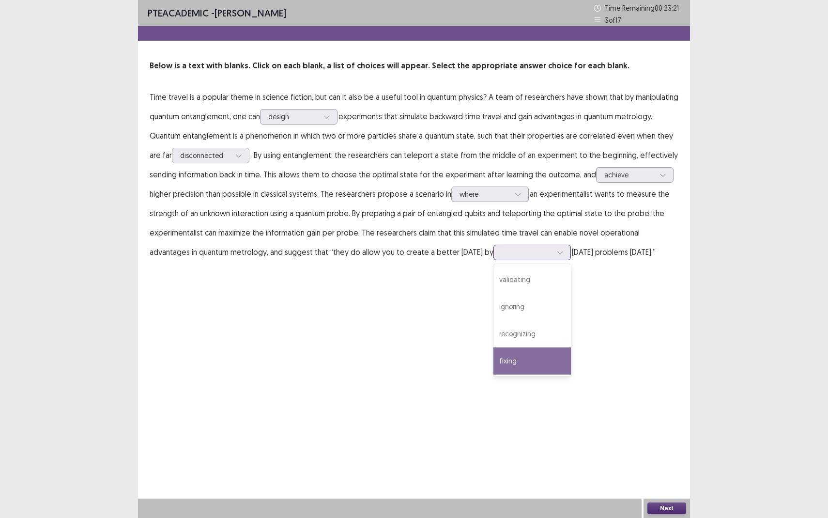
click at [500, 364] on div "fixing" at bounding box center [533, 360] width 78 height 27
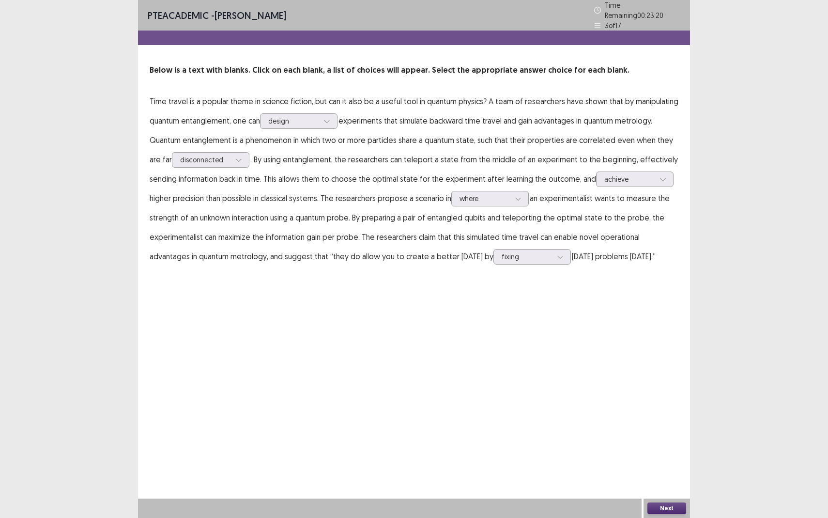
click at [545, 392] on div "PTE academic - [PERSON_NAME] Time Remaining 00 : 23 : 20 3 of 17 Below is a tex…" at bounding box center [414, 259] width 552 height 518
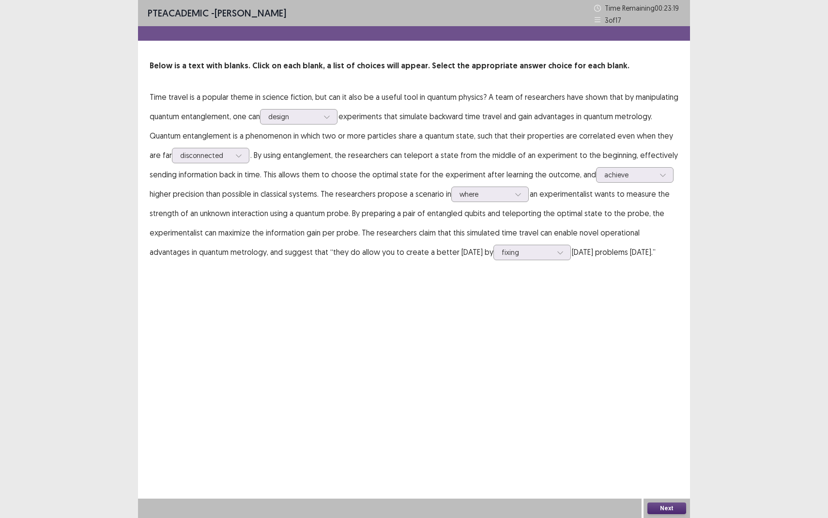
click at [655, 475] on button "Next" at bounding box center [667, 508] width 39 height 12
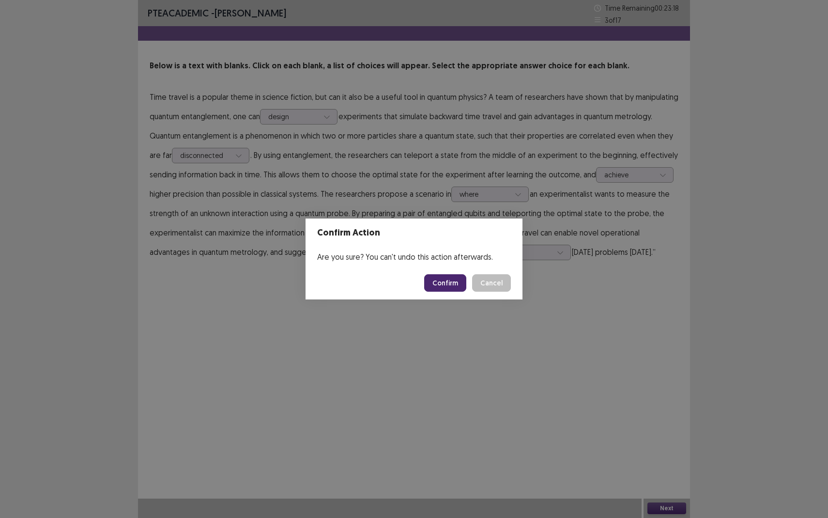
click at [452, 285] on button "Confirm" at bounding box center [445, 282] width 42 height 17
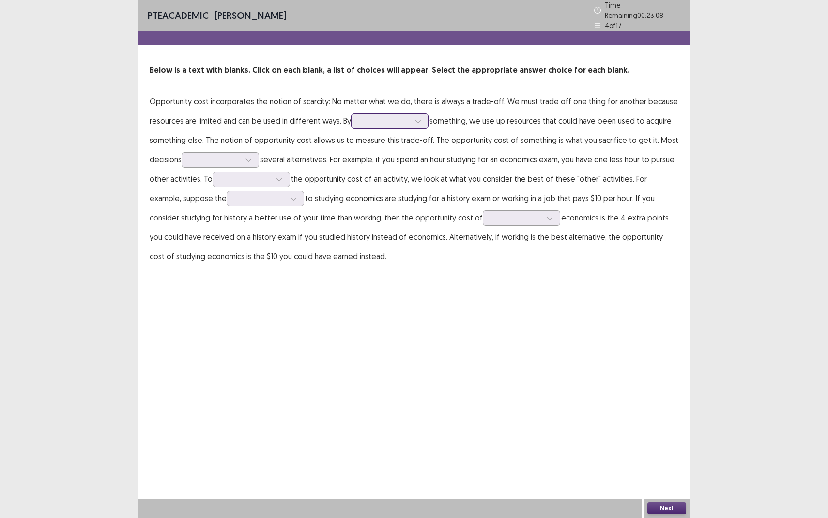
click at [402, 120] on div at bounding box center [384, 120] width 50 height 9
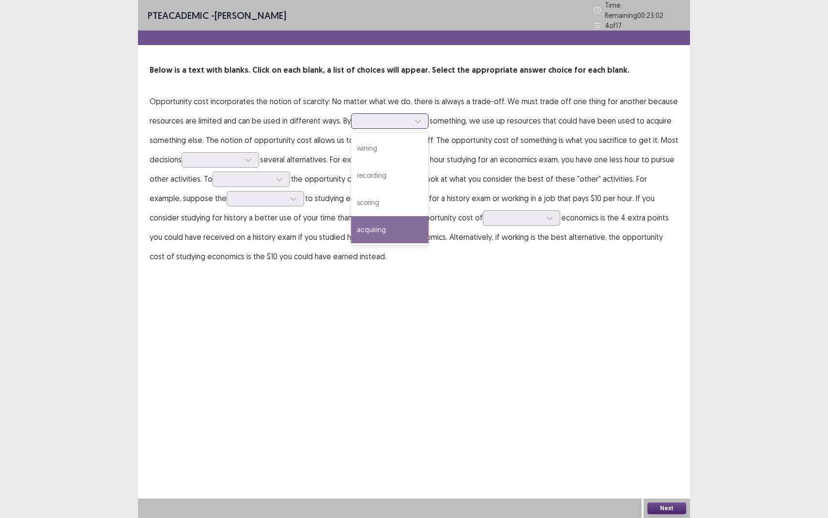
click at [395, 216] on div "acquiring" at bounding box center [390, 229] width 78 height 27
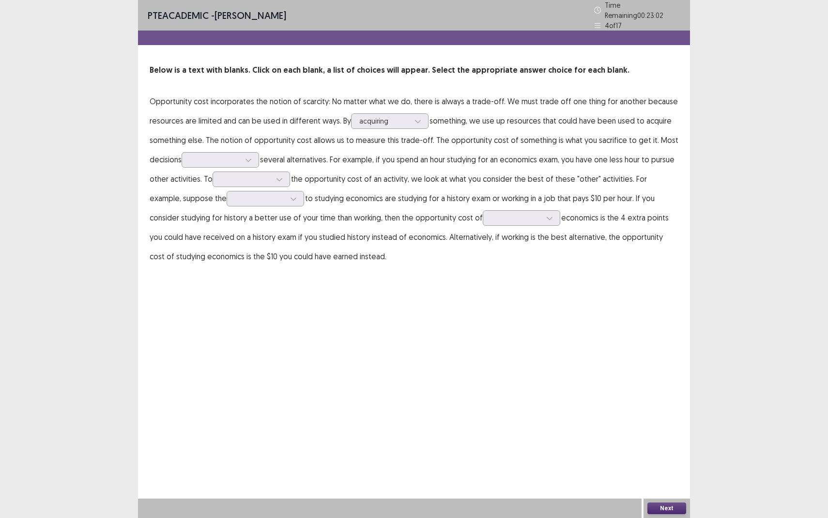
click at [381, 292] on div "PTE academic - [PERSON_NAME] Time Remaining 00 : 23 : 02 4 of 17 Below is a tex…" at bounding box center [414, 259] width 552 height 518
click at [201, 155] on div at bounding box center [215, 159] width 50 height 9
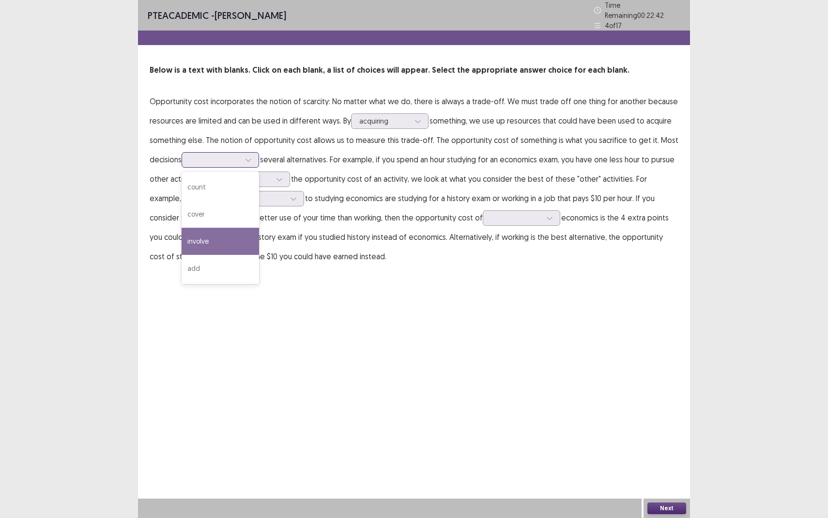
click at [232, 231] on div "involve" at bounding box center [221, 241] width 78 height 27
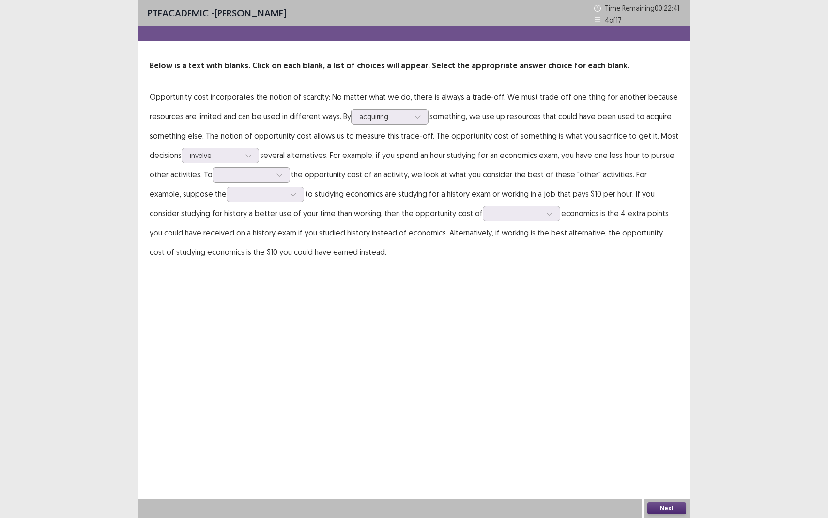
click at [336, 284] on div "PTE academic - [PERSON_NAME] Time Remaining 00 : 22 : 41 4 of 17 Below is a tex…" at bounding box center [414, 259] width 552 height 518
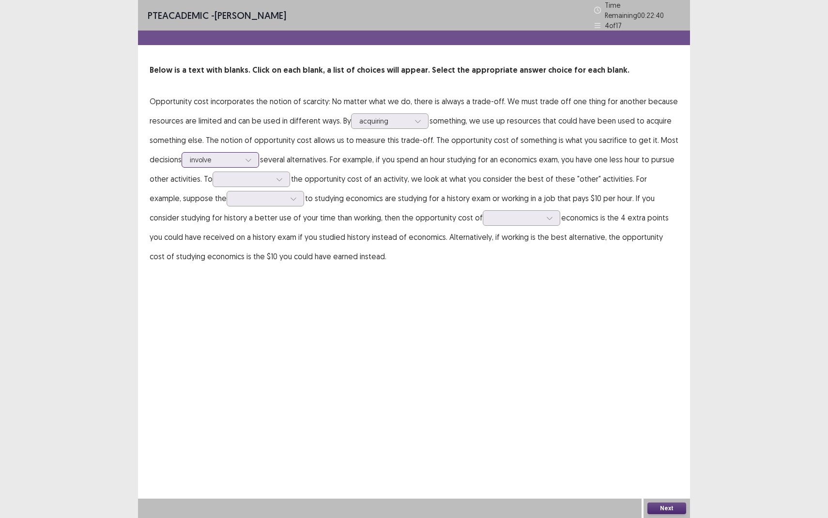
click at [247, 152] on div "involve" at bounding box center [221, 160] width 78 height 16
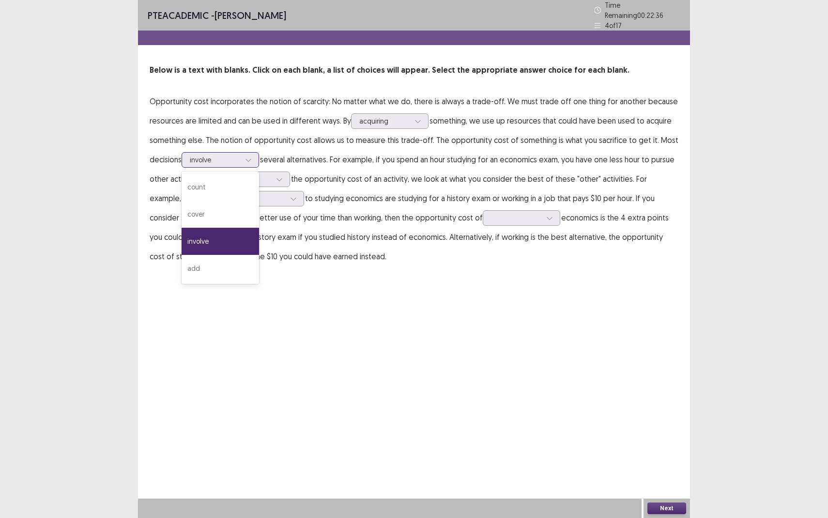
click at [241, 240] on div "involve" at bounding box center [221, 241] width 78 height 27
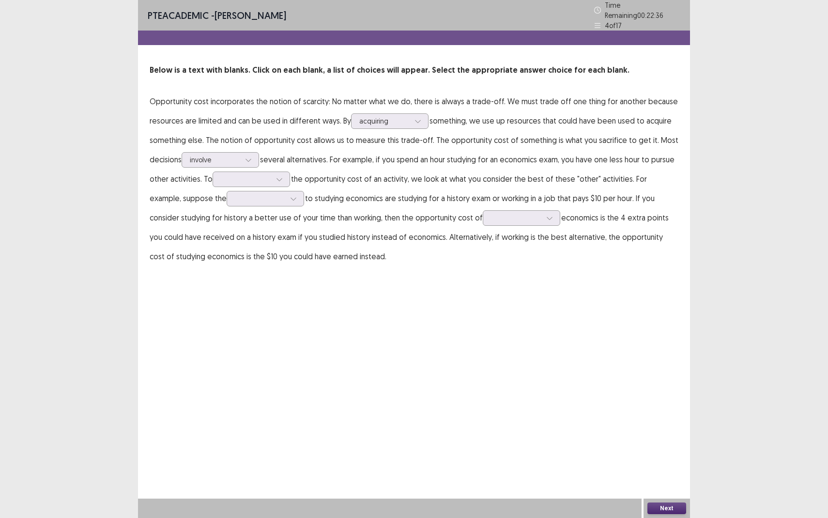
click at [270, 309] on div "PTE academic - [PERSON_NAME] Time Remaining 00 : 22 : 36 4 of 17 Below is a tex…" at bounding box center [414, 259] width 552 height 518
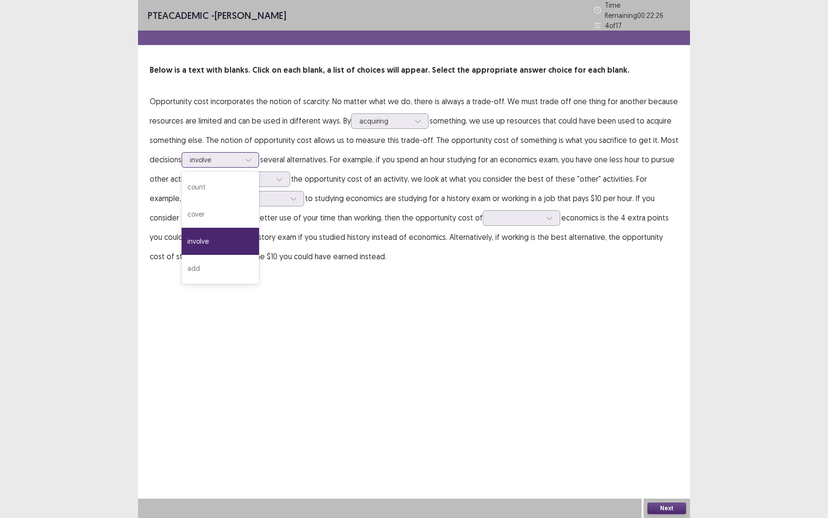
click at [218, 155] on div at bounding box center [215, 159] width 50 height 9
click at [225, 236] on div "involve" at bounding box center [221, 241] width 78 height 27
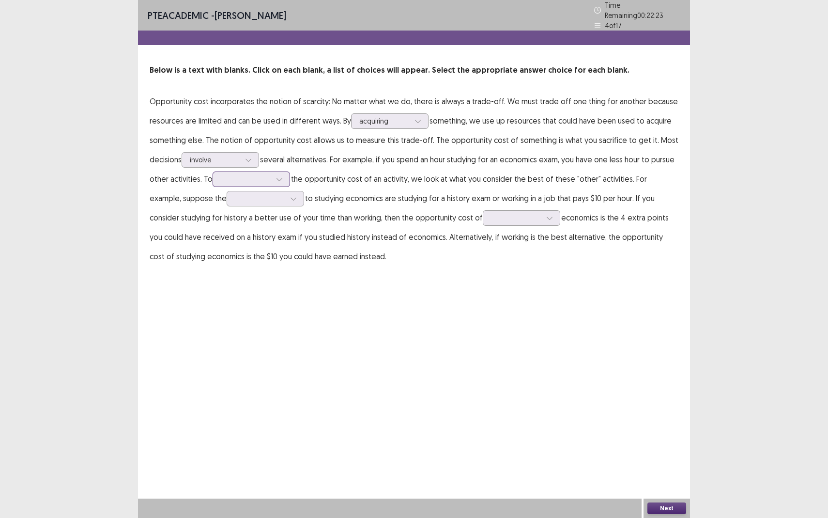
click at [276, 176] on icon at bounding box center [279, 179] width 7 height 7
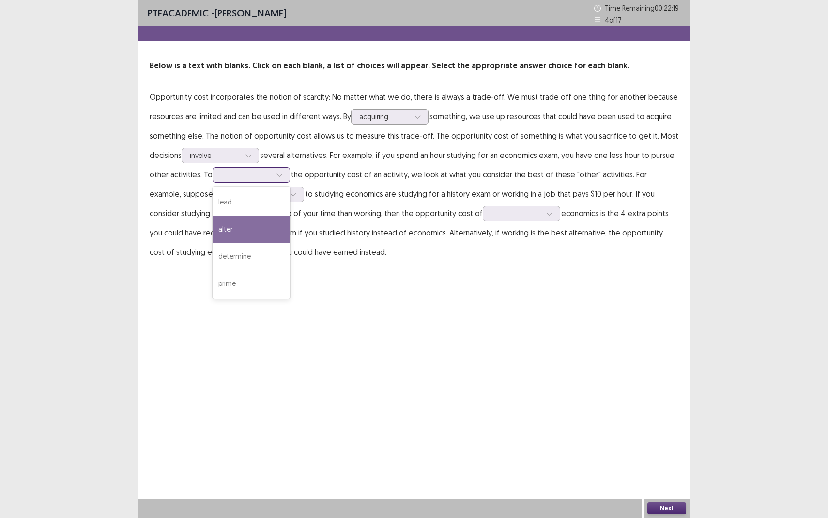
click at [259, 235] on div "alter" at bounding box center [252, 229] width 78 height 27
click at [350, 278] on div "PTE academic - [PERSON_NAME] Time Remaining 00 : 22 : 19 4 of 17 Below is a tex…" at bounding box center [414, 140] width 552 height 281
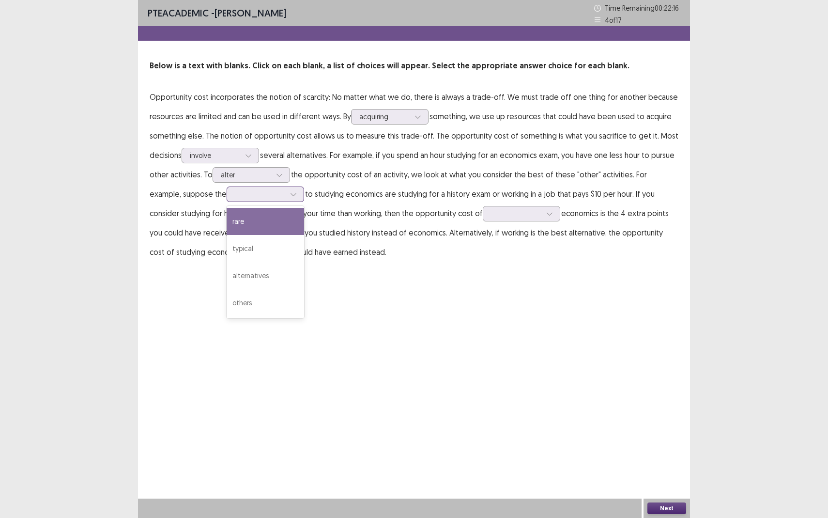
click at [290, 192] on icon at bounding box center [293, 194] width 7 height 7
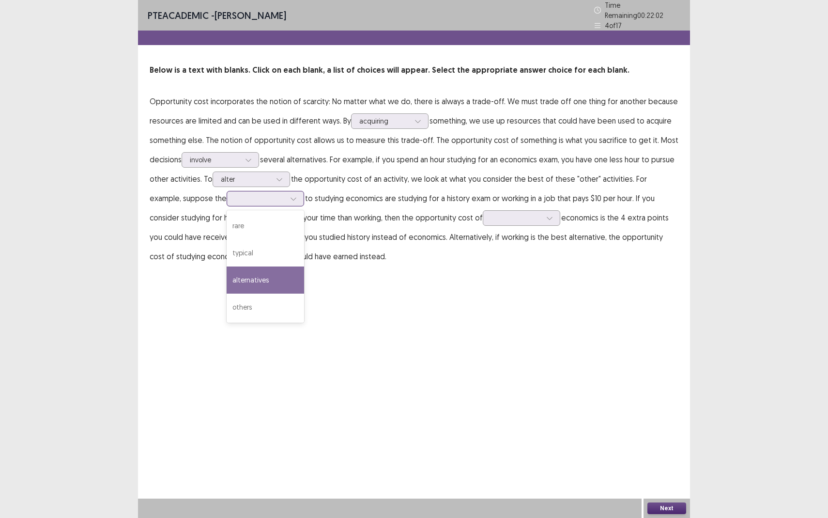
click at [250, 280] on div "alternatives" at bounding box center [266, 279] width 78 height 27
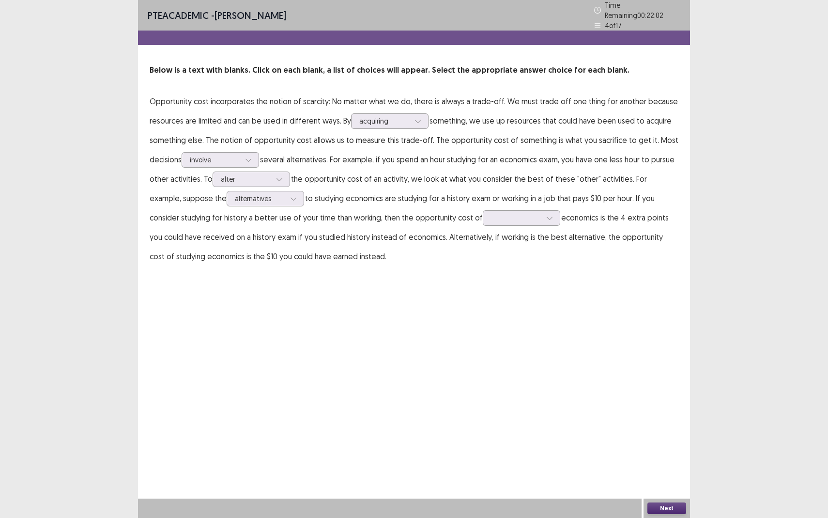
click at [250, 275] on div "PTE academic - [PERSON_NAME] Time Remaining 00 : 22 : 02 4 of 17 Below is a tex…" at bounding box center [414, 142] width 552 height 285
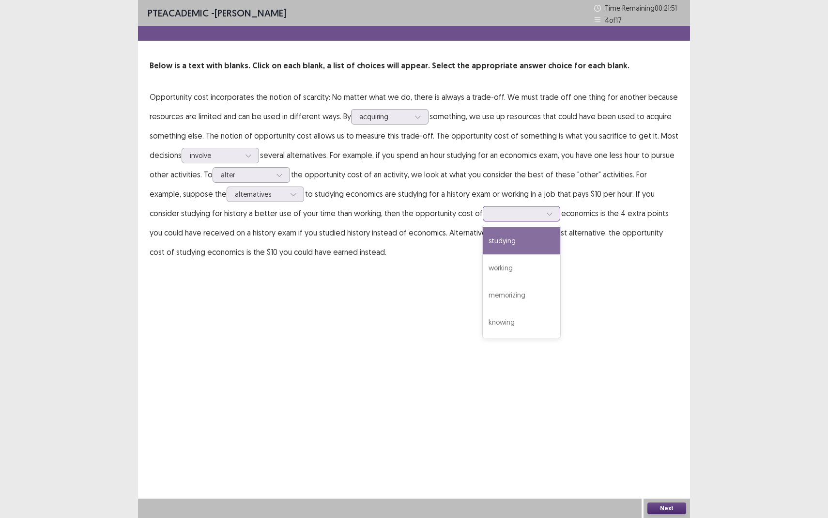
click at [496, 219] on div at bounding box center [522, 214] width 78 height 16
click at [496, 239] on div "studying" at bounding box center [522, 240] width 78 height 27
click at [487, 258] on p "Opportunity cost incorporates the notion of scarcity: No matter what we do, the…" at bounding box center [414, 174] width 529 height 174
click at [657, 475] on button "Next" at bounding box center [667, 508] width 39 height 12
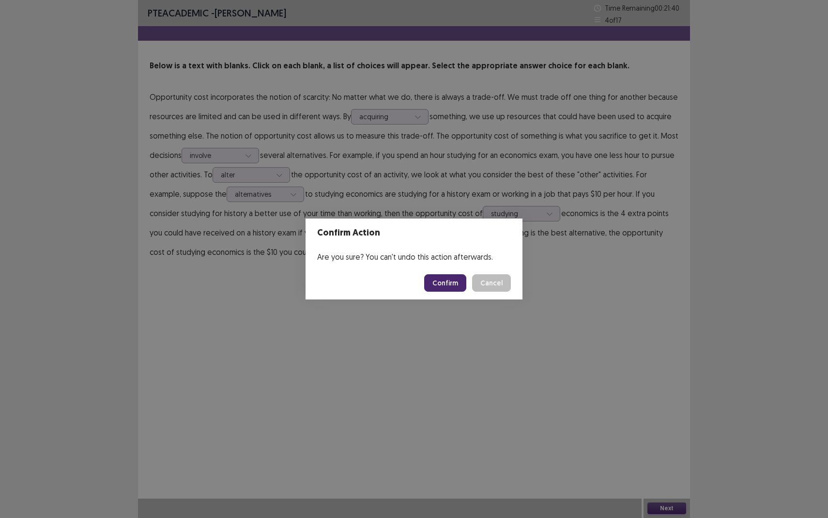
click at [452, 280] on button "Confirm" at bounding box center [445, 282] width 42 height 17
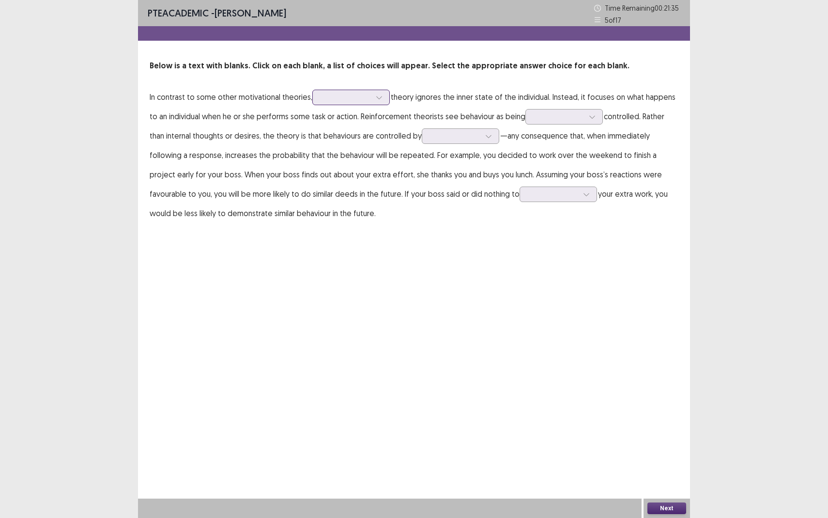
click at [358, 98] on div at bounding box center [346, 97] width 50 height 9
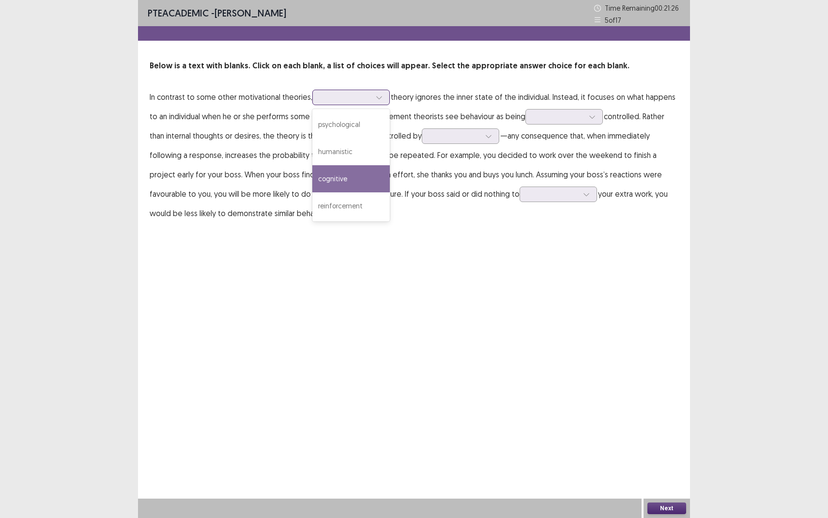
click at [369, 182] on div "cognitive" at bounding box center [351, 178] width 78 height 27
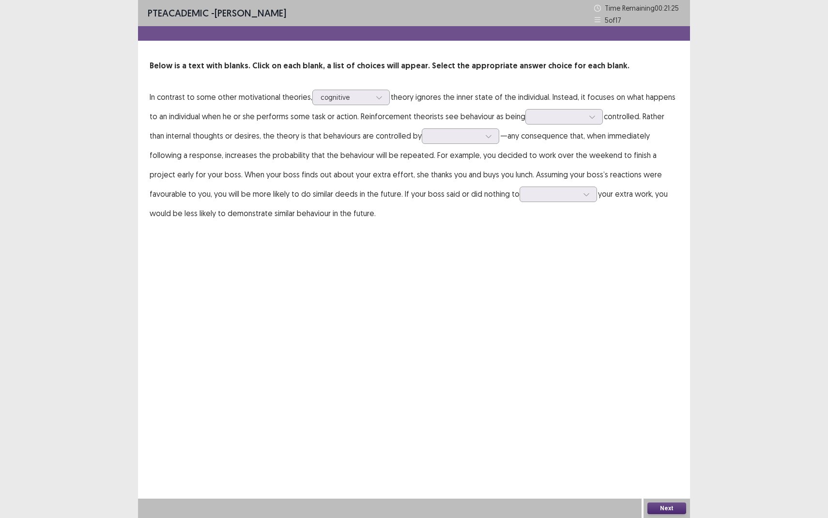
click at [372, 251] on div "PTE academic - [PERSON_NAME] Time Remaining 00 : 21 : 25 5 of 17 Below is a tex…" at bounding box center [414, 259] width 552 height 518
click at [372, 101] on div at bounding box center [379, 97] width 15 height 15
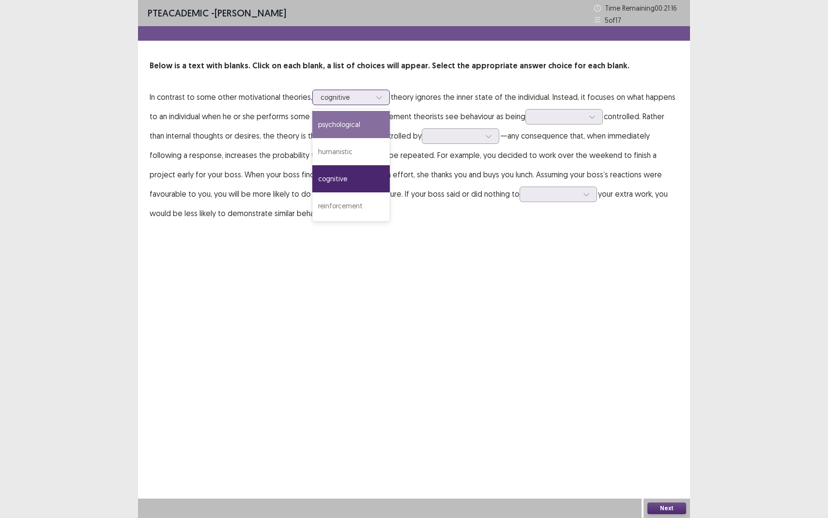
click at [363, 127] on div "psychological" at bounding box center [351, 124] width 78 height 27
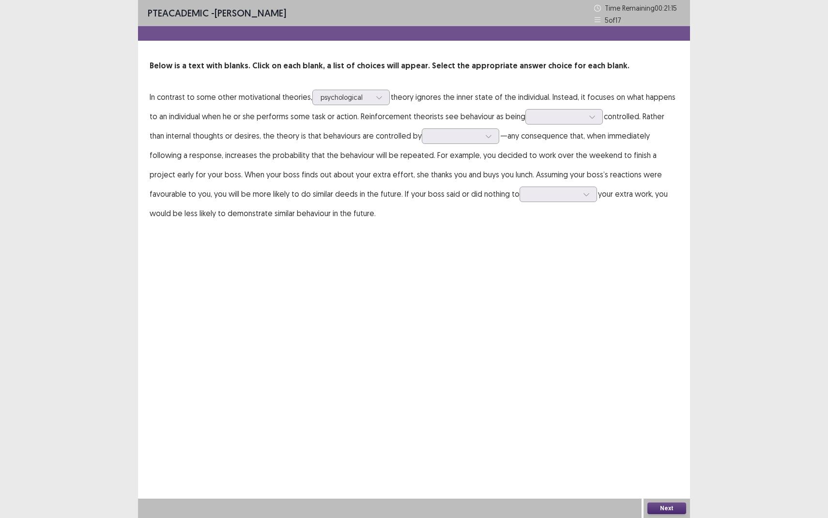
click at [398, 241] on div "PTE academic - [PERSON_NAME] Time Remaining 00 : 21 : 15 5 of 17 Below is a tex…" at bounding box center [414, 121] width 552 height 242
click at [580, 126] on p "In contrast to some other motivational theories, psychological theory ignores t…" at bounding box center [414, 155] width 529 height 136
click at [578, 122] on div at bounding box center [559, 116] width 52 height 11
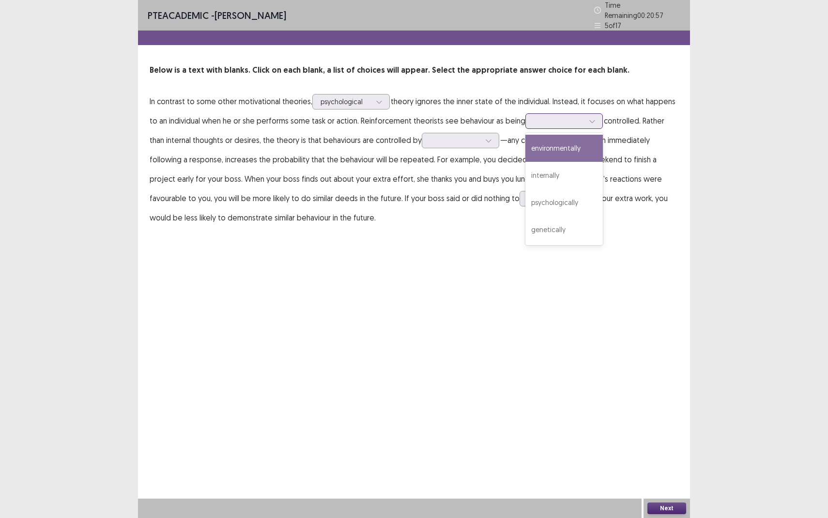
click at [578, 154] on div "environmentally" at bounding box center [565, 148] width 78 height 27
click at [580, 247] on div "PTE academic - [PERSON_NAME] Time Remaining 00 : 20 : 57 5 of 17 Below is a tex…" at bounding box center [414, 259] width 552 height 518
click at [575, 107] on p "In contrast to some other motivational theories, psychological theory ignores t…" at bounding box center [414, 160] width 529 height 136
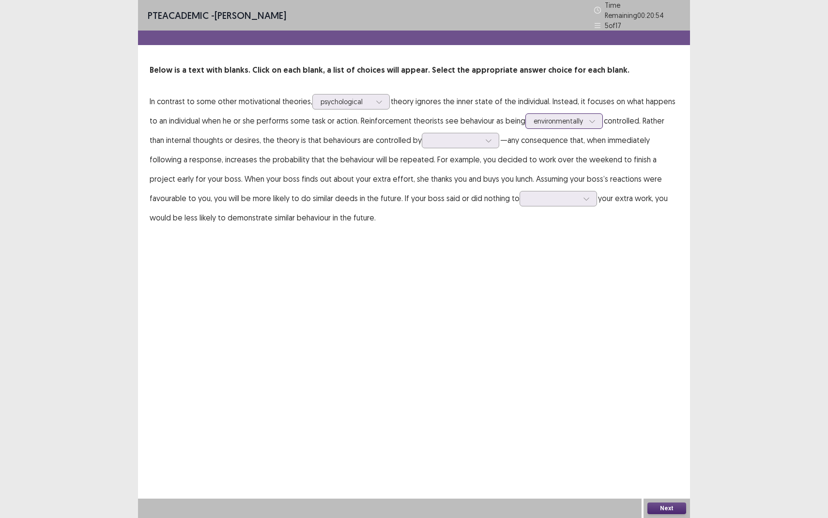
click at [567, 120] on div at bounding box center [559, 120] width 50 height 9
click at [558, 176] on div "internally" at bounding box center [565, 175] width 78 height 27
click at [540, 275] on div "PTE academic - [PERSON_NAME] Time Remaining 00 : 20 : 52 5 of 17 Below is a tex…" at bounding box center [414, 259] width 552 height 518
click at [448, 136] on div at bounding box center [455, 140] width 50 height 9
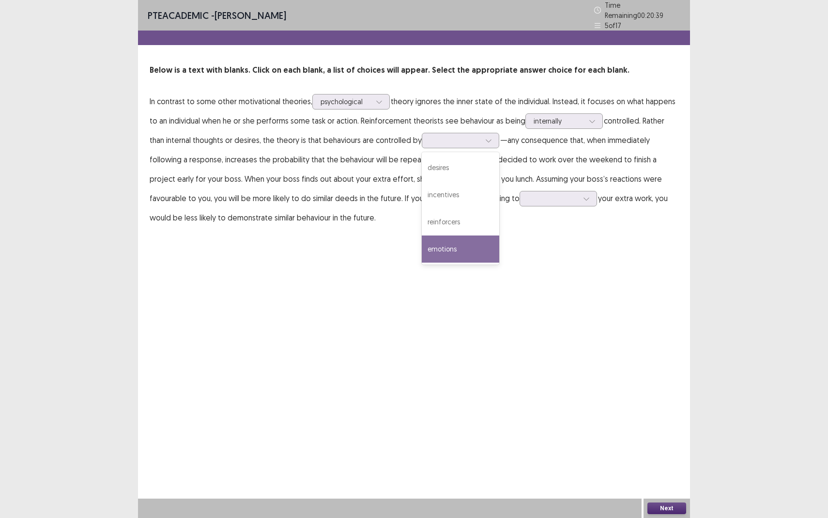
click at [403, 265] on div "PTE academic - [PERSON_NAME] Time Remaining 00 : 20 : 39 5 of 17 Below is a tex…" at bounding box center [414, 259] width 552 height 518
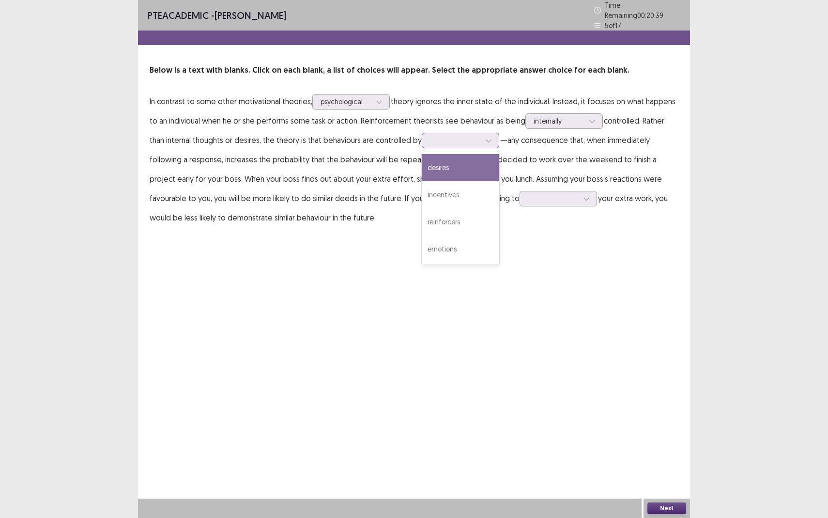
click at [476, 139] on div at bounding box center [455, 140] width 50 height 9
click at [461, 154] on div "desires" at bounding box center [461, 167] width 78 height 27
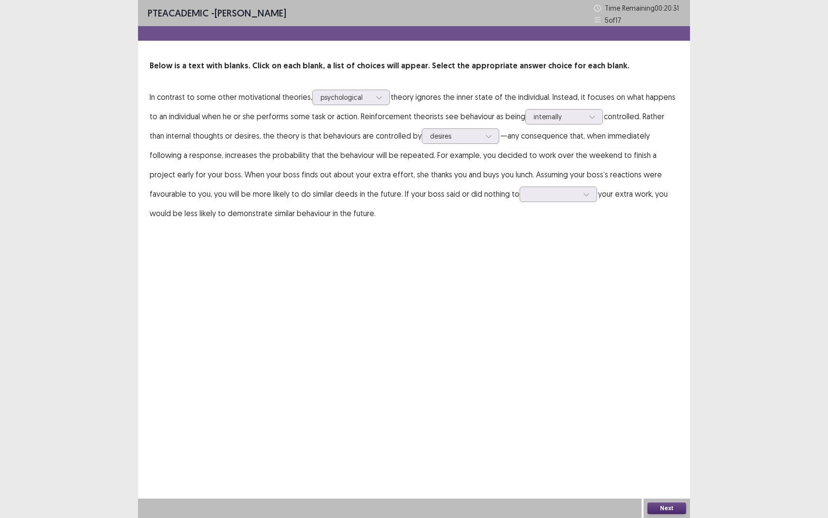
click at [453, 277] on div "PTE academic - [PERSON_NAME] Time Remaining 00 : 20 : 31 5 of 17 Below is a tex…" at bounding box center [414, 259] width 552 height 518
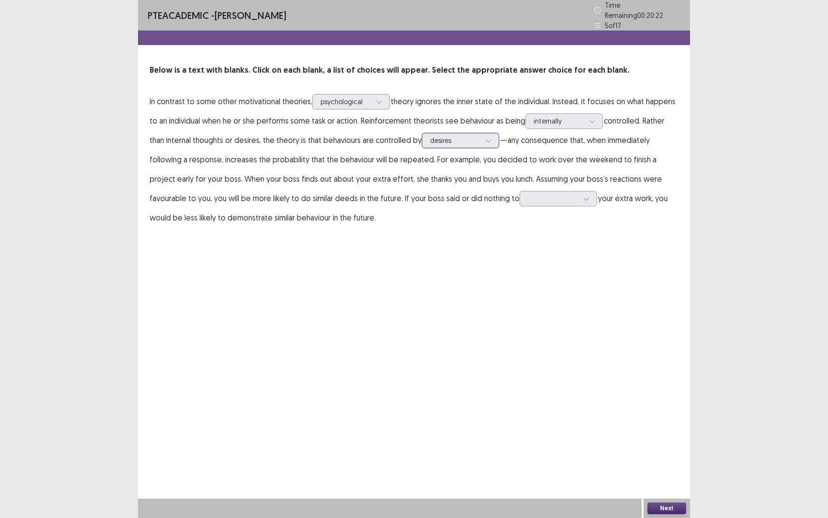
click at [470, 136] on div at bounding box center [455, 140] width 50 height 9
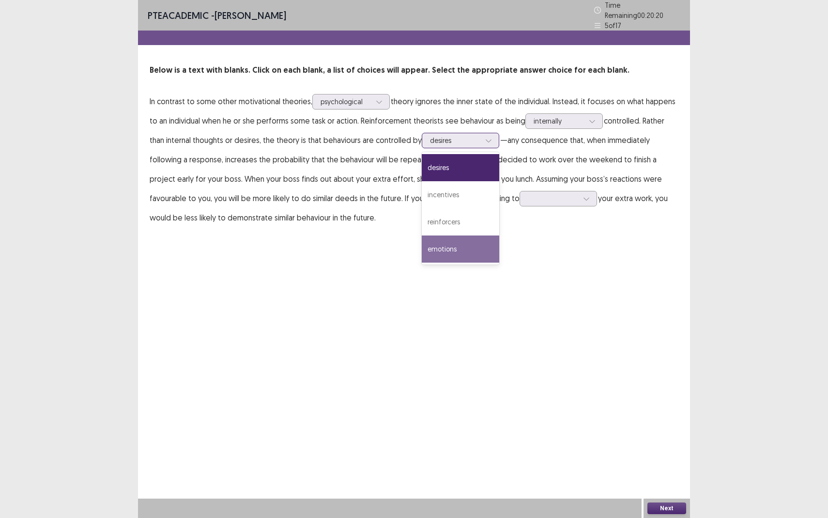
click at [460, 238] on div "emotions" at bounding box center [461, 248] width 78 height 27
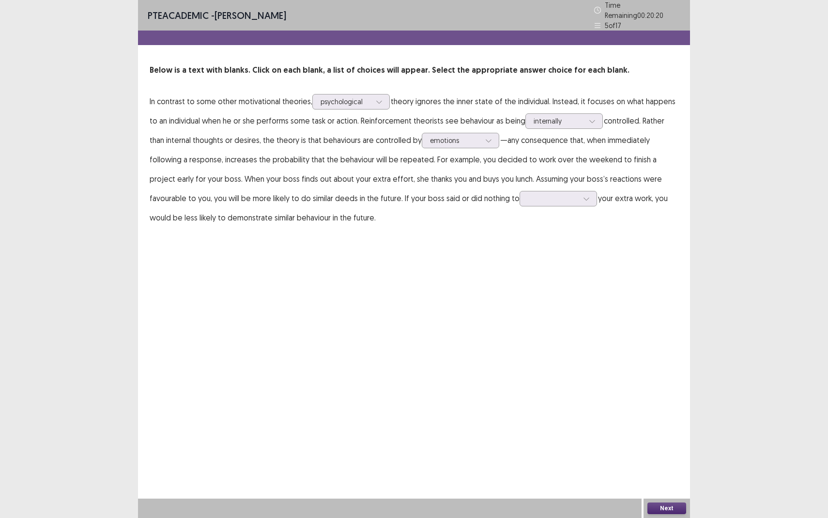
click at [499, 267] on div "PTE academic - [PERSON_NAME] Time Remaining 00 : 20 : 20 5 of 17 Below is a tex…" at bounding box center [414, 259] width 552 height 518
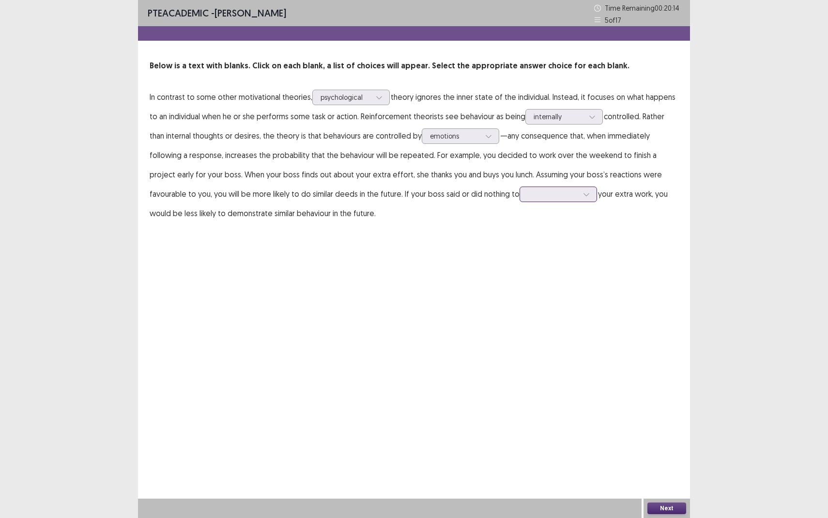
click at [531, 199] on div at bounding box center [553, 193] width 50 height 9
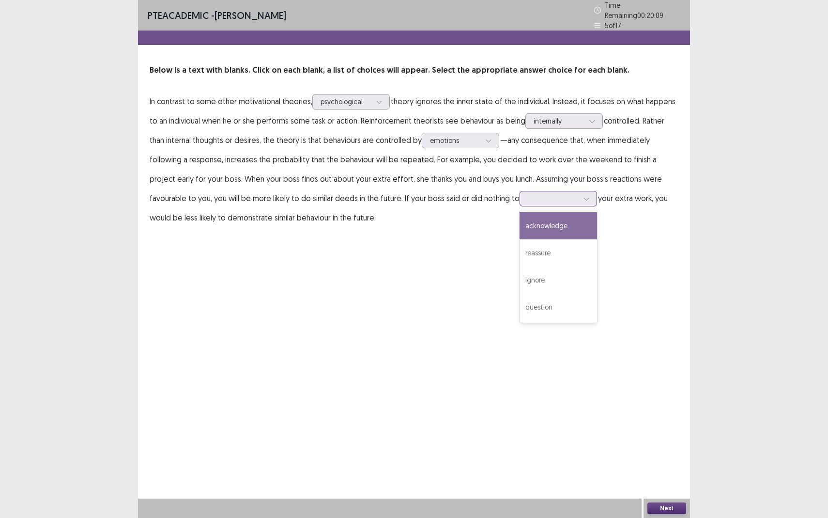
click at [537, 227] on div "acknowledge" at bounding box center [559, 225] width 78 height 27
click at [552, 322] on div "PTE academic - [PERSON_NAME] Time Remaining 00 : 20 : 09 5 of 17 Below is a tex…" at bounding box center [414, 259] width 552 height 518
click at [662, 475] on button "Next" at bounding box center [667, 508] width 39 height 12
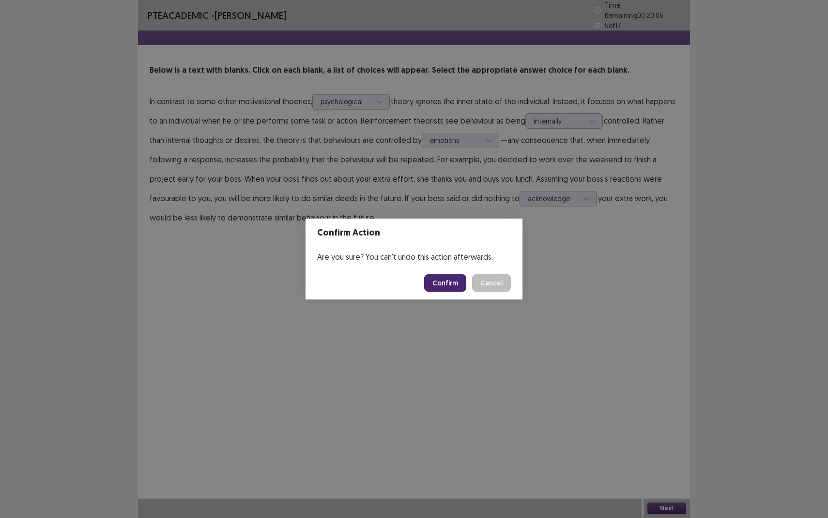
click at [461, 283] on button "Confirm" at bounding box center [445, 282] width 42 height 17
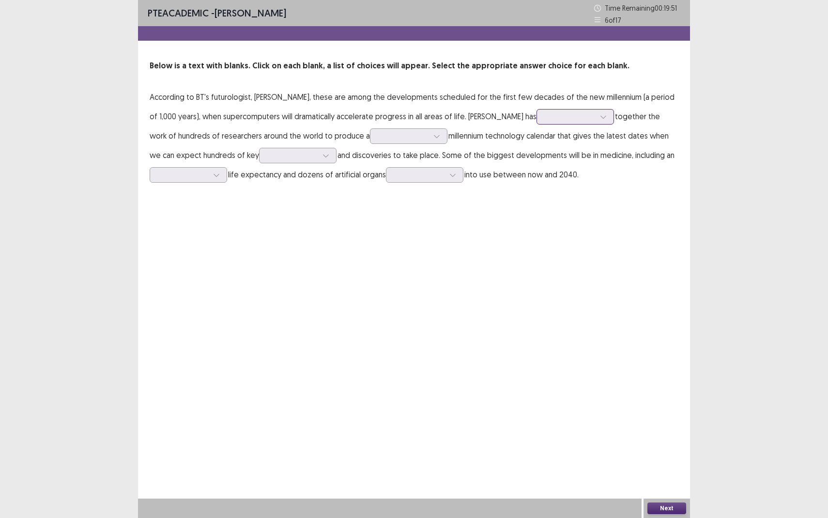
click at [544, 122] on div at bounding box center [570, 116] width 52 height 11
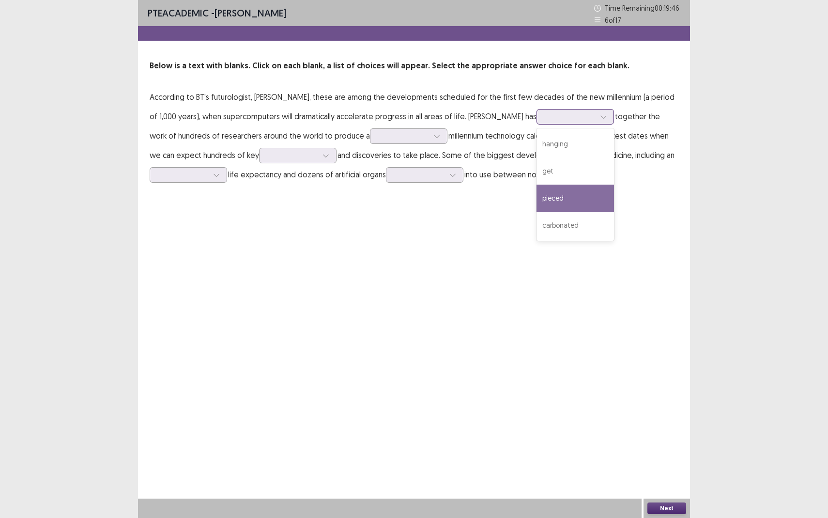
click at [537, 197] on div "pieced" at bounding box center [576, 198] width 78 height 27
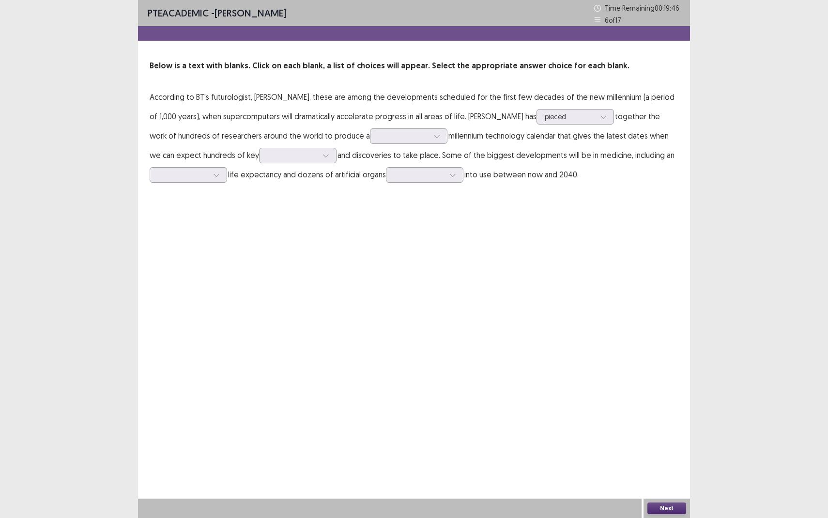
click at [480, 212] on div "PTE academic - [PERSON_NAME] Time Remaining 00 : 19 : 46 6 of 17 Below is a tex…" at bounding box center [414, 259] width 552 height 518
click at [378, 139] on div at bounding box center [403, 135] width 50 height 9
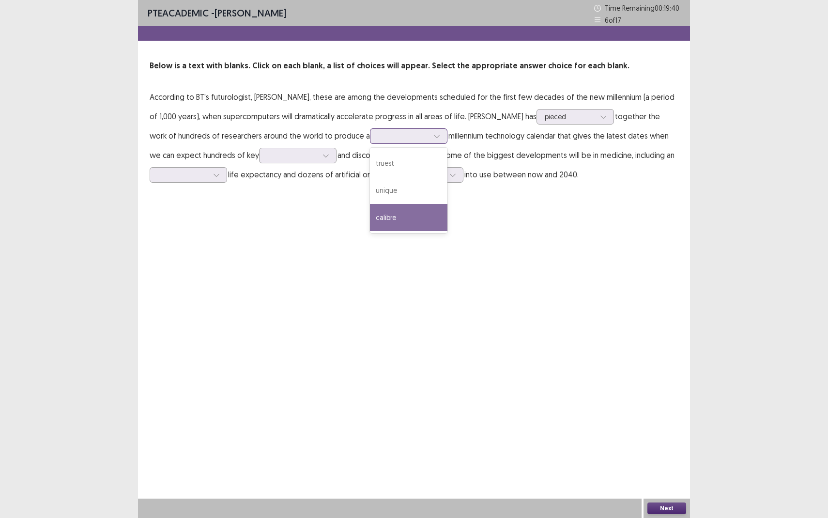
click at [370, 220] on div "calibre" at bounding box center [409, 217] width 78 height 27
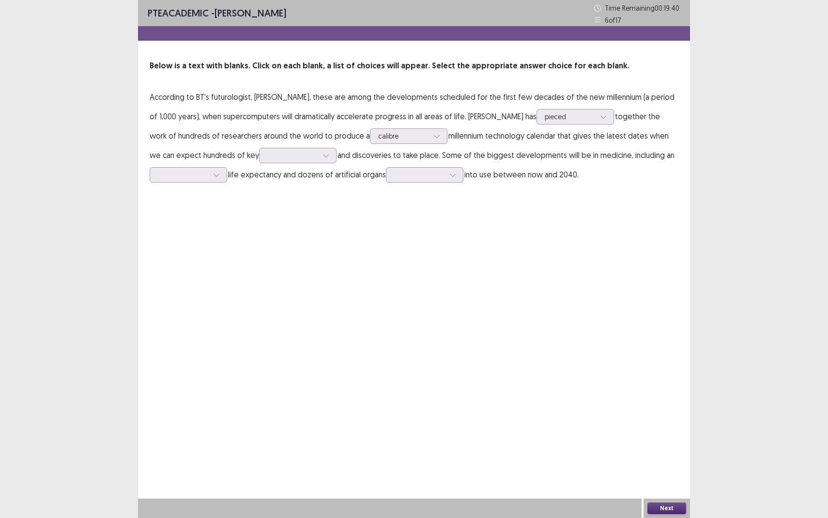
click at [335, 220] on div "PTE academic - [PERSON_NAME] Time Remaining 00 : 19 : 40 6 of 17 Below is a tex…" at bounding box center [414, 259] width 552 height 518
click at [319, 160] on div at bounding box center [326, 155] width 15 height 15
click at [266, 183] on div "derivatives" at bounding box center [298, 182] width 78 height 27
click at [310, 202] on div "PTE academic - [PERSON_NAME] Time Remaining 00 : 19 : 23 6 of 17 Below is a tex…" at bounding box center [414, 101] width 552 height 203
click at [218, 178] on icon at bounding box center [216, 174] width 7 height 7
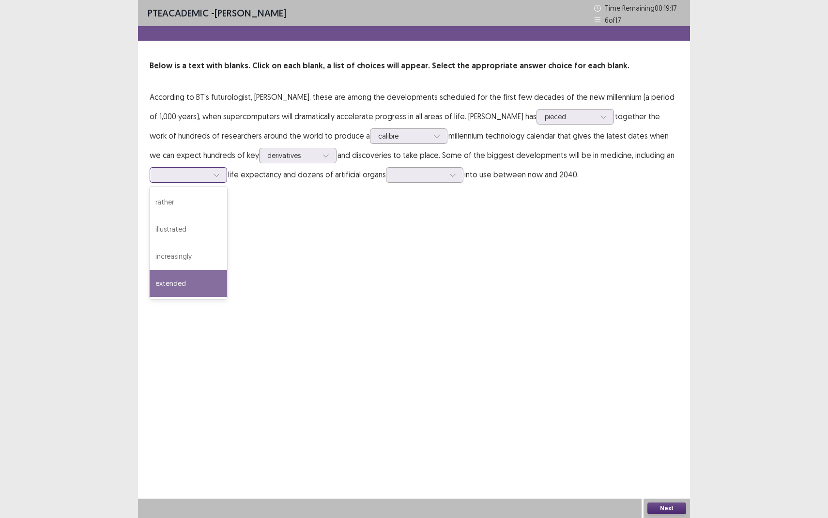
click at [206, 279] on div "extended" at bounding box center [189, 283] width 78 height 27
click at [378, 198] on div "PTE academic - [PERSON_NAME] Time Remaining 00 : 19 : 16 6 of 17 Below is a tex…" at bounding box center [414, 101] width 552 height 203
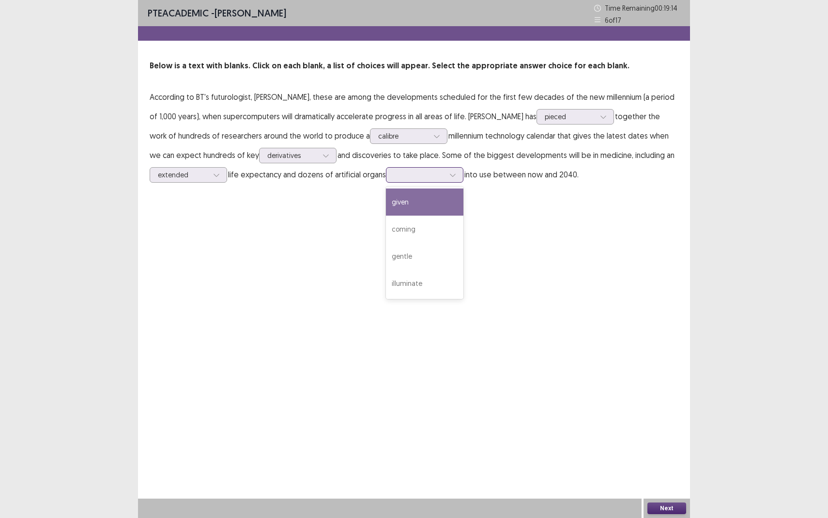
click at [427, 179] on div at bounding box center [419, 174] width 50 height 9
click at [434, 228] on div "coming" at bounding box center [425, 229] width 78 height 27
click at [492, 304] on div "PTE academic - [PERSON_NAME] Time Remaining 00 : 19 : 10 6 of 17 Below is a tex…" at bounding box center [414, 259] width 552 height 518
click at [657, 475] on button "Next" at bounding box center [667, 508] width 39 height 12
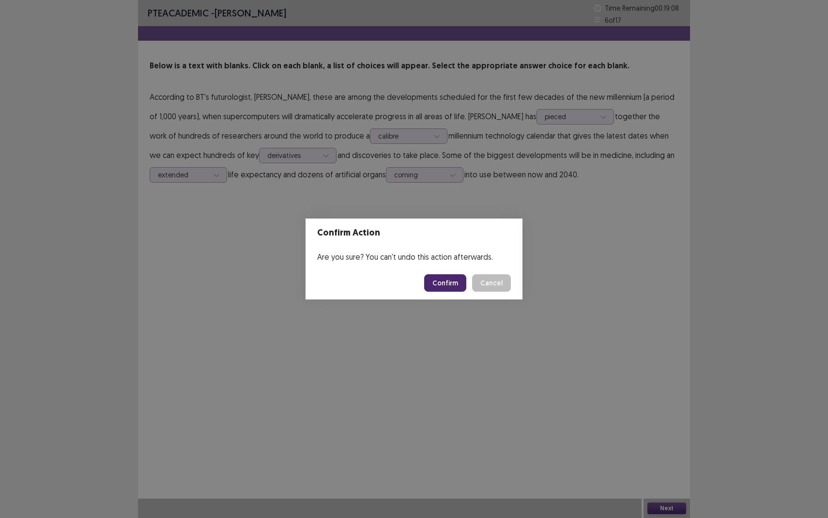
click at [437, 280] on button "Confirm" at bounding box center [445, 282] width 42 height 17
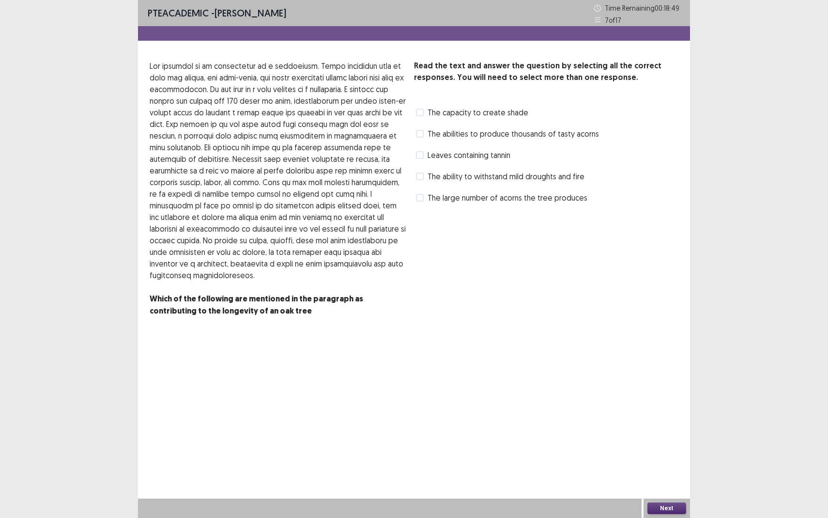
click at [454, 117] on span "The capacity to create shade" at bounding box center [478, 113] width 101 height 12
click at [459, 201] on span "The large number of acorns the tree produces" at bounding box center [508, 198] width 160 height 12
click at [452, 180] on span "The ability to withstand mild droughts and fire" at bounding box center [506, 177] width 157 height 12
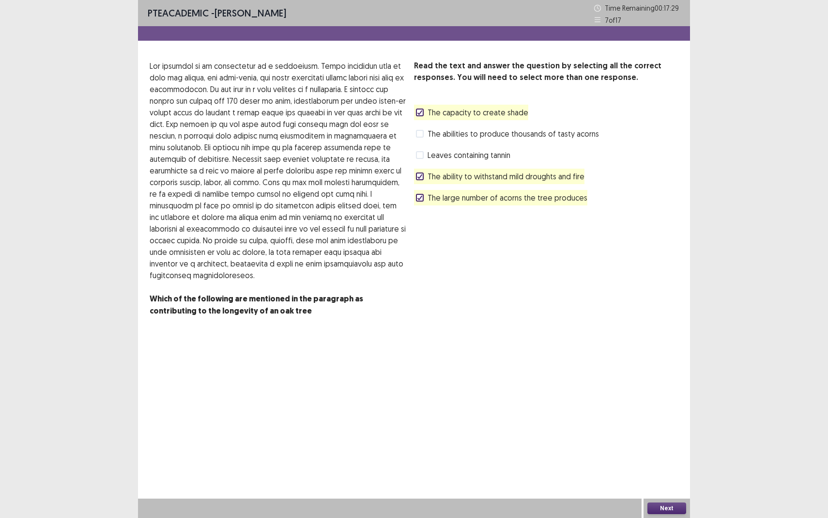
click at [677, 475] on button "Next" at bounding box center [667, 508] width 39 height 12
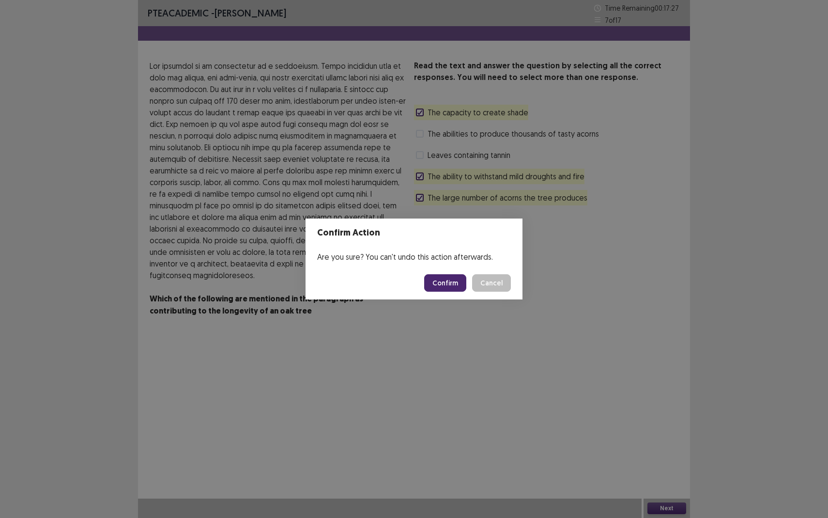
click at [454, 288] on button "Confirm" at bounding box center [445, 282] width 42 height 17
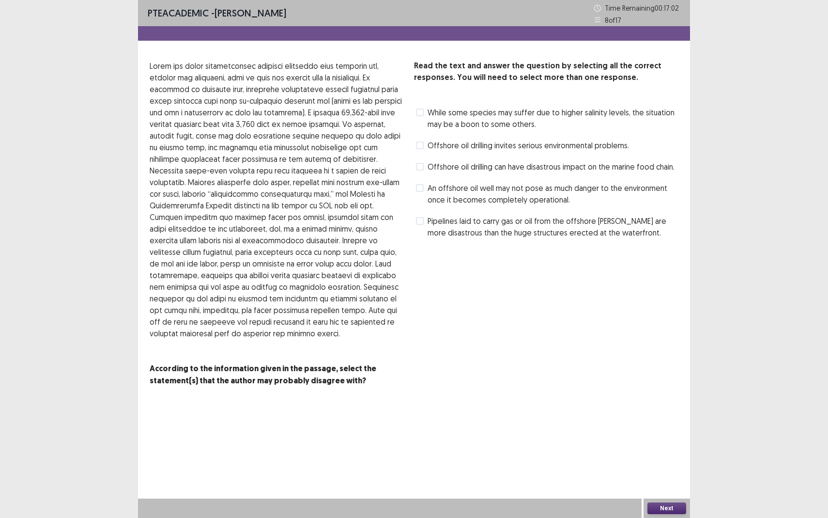
click at [452, 224] on span "Pipelines laid to carry gas or oil from the offshore [PERSON_NAME] are more dis…" at bounding box center [553, 226] width 251 height 23
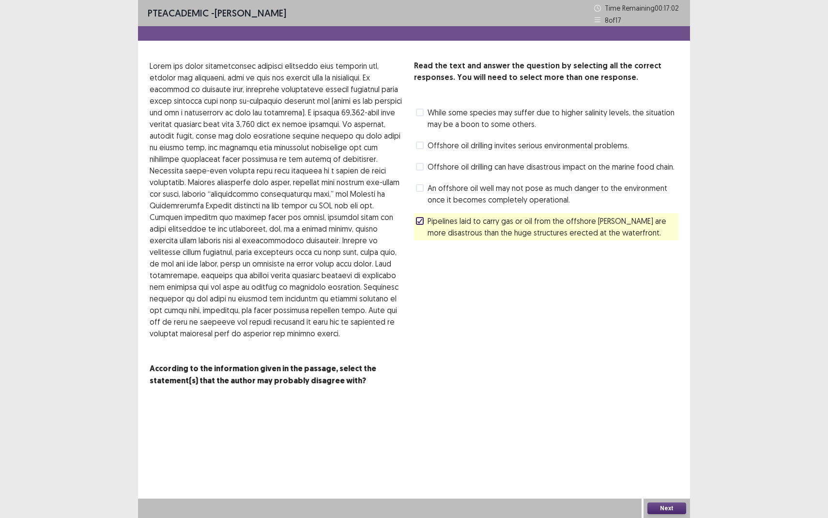
click at [449, 187] on span "An offshore oil well may not pose as much danger to the environment once it bec…" at bounding box center [553, 193] width 251 height 23
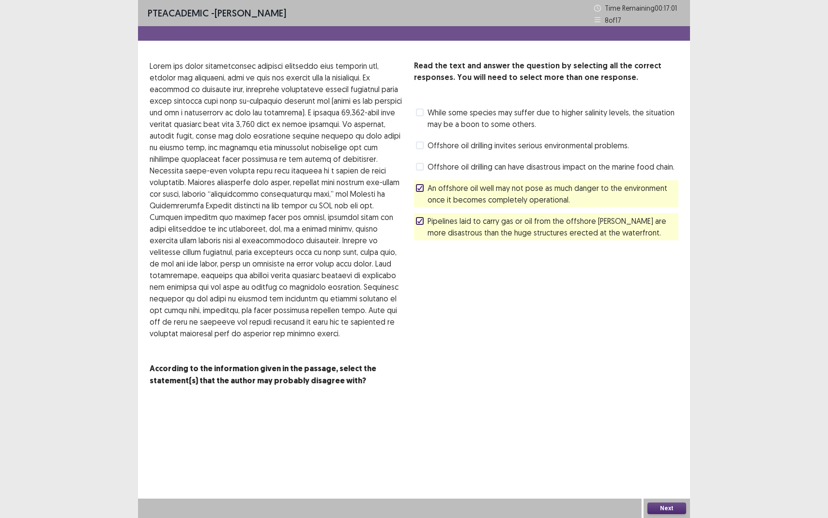
click at [452, 173] on div "Offshore oil drilling can have disastrous impact on the marine food chain." at bounding box center [544, 167] width 261 height 16
click at [454, 168] on span "Offshore oil drilling can have disastrous impact on the marine food chain." at bounding box center [551, 167] width 247 height 12
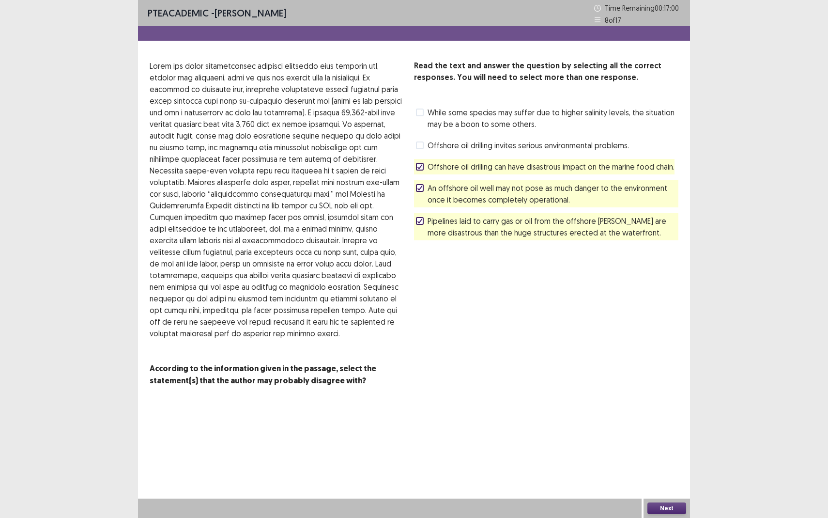
click at [656, 475] on button "Next" at bounding box center [667, 508] width 39 height 12
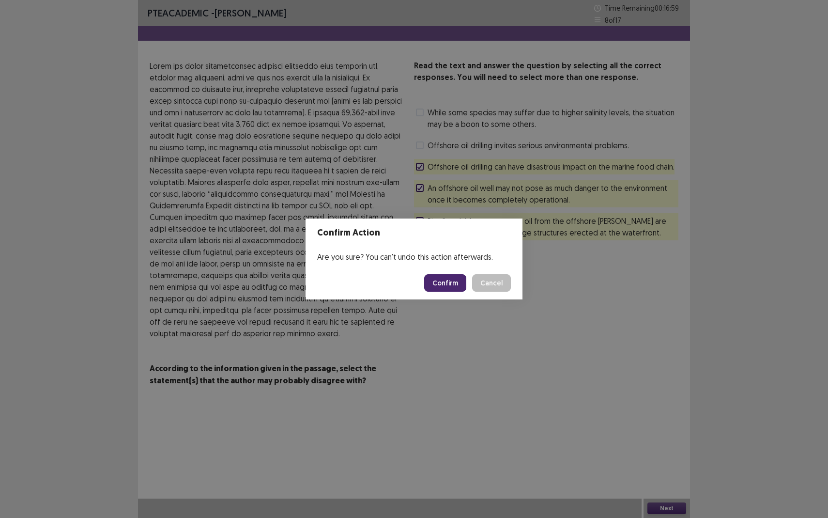
click at [452, 278] on button "Confirm" at bounding box center [445, 282] width 42 height 17
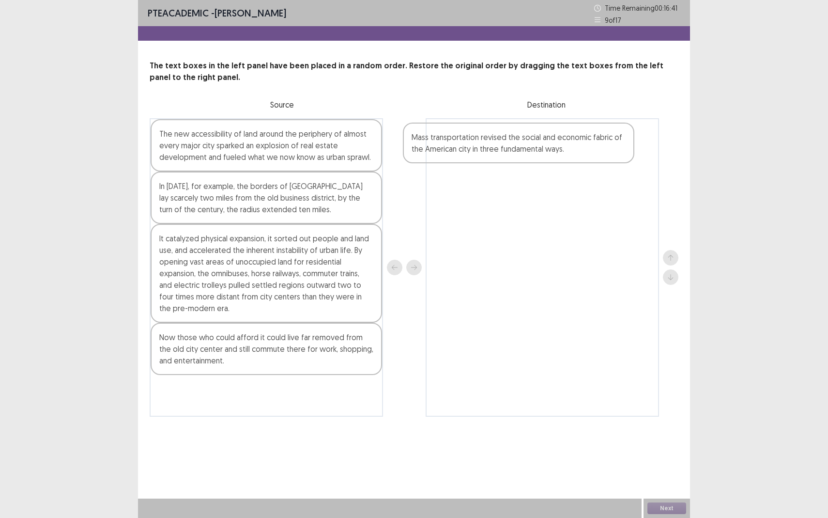
drag, startPoint x: 269, startPoint y: 261, endPoint x: 527, endPoint y: 160, distance: 276.5
click at [527, 160] on div "The new accessibility of land around the periphery of almost every major city s…" at bounding box center [414, 267] width 529 height 298
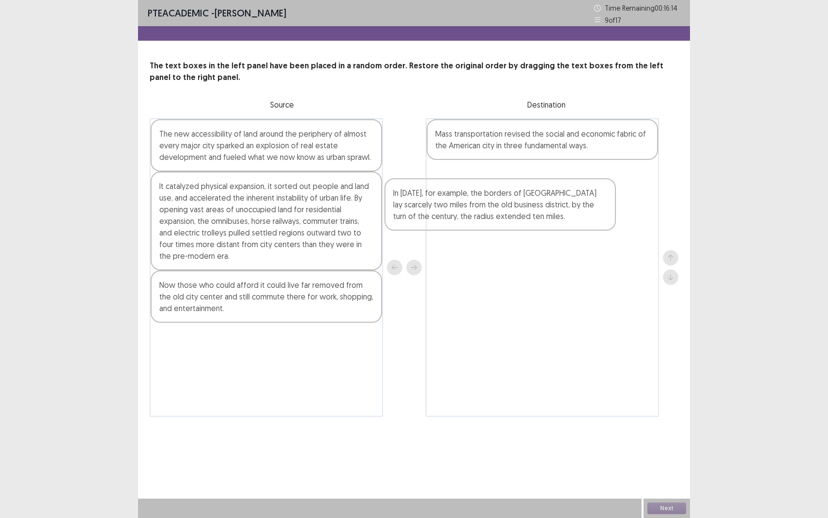
drag, startPoint x: 283, startPoint y: 202, endPoint x: 550, endPoint y: 209, distance: 267.0
click at [550, 209] on div "The new accessibility of land around the periphery of almost every major city s…" at bounding box center [414, 267] width 529 height 298
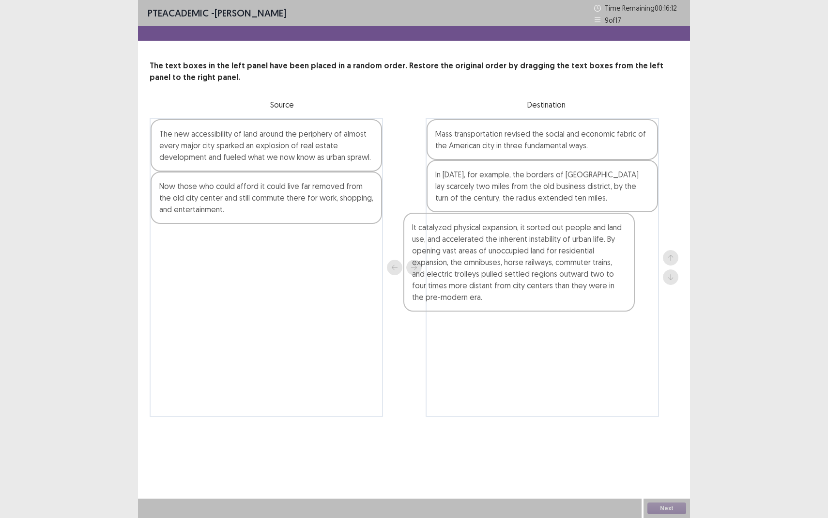
drag, startPoint x: 332, startPoint y: 240, endPoint x: 502, endPoint y: 261, distance: 170.9
click at [502, 261] on div "The new accessibility of land around the periphery of almost every major city s…" at bounding box center [414, 267] width 529 height 298
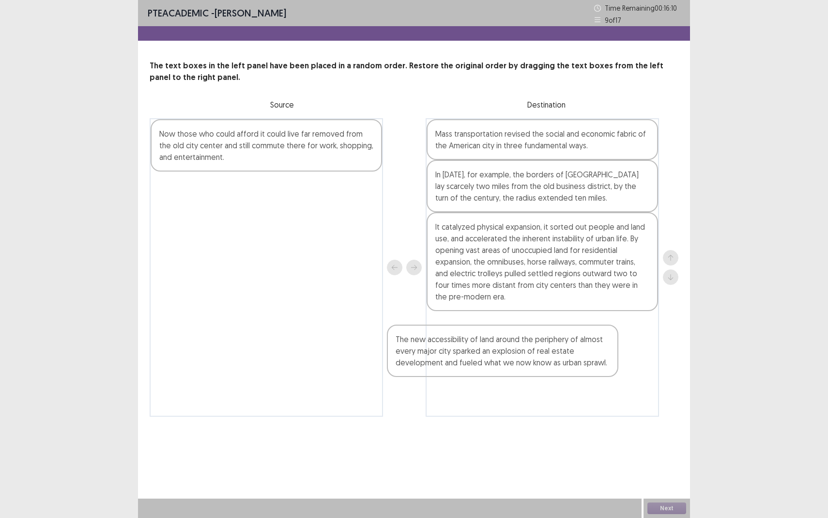
drag, startPoint x: 294, startPoint y: 146, endPoint x: 553, endPoint y: 355, distance: 332.8
click at [553, 355] on div "The new accessibility of land around the periphery of almost every major city s…" at bounding box center [414, 267] width 529 height 298
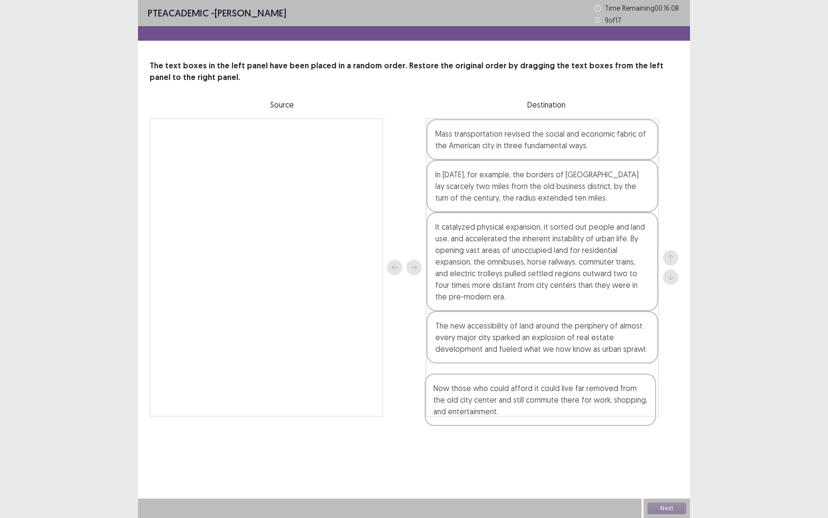
drag, startPoint x: 287, startPoint y: 134, endPoint x: 561, endPoint y: 393, distance: 377.7
click at [561, 393] on div "Now those who could afford it could live far removed from the old city center a…" at bounding box center [414, 267] width 529 height 298
click at [670, 475] on button "Next" at bounding box center [667, 508] width 39 height 12
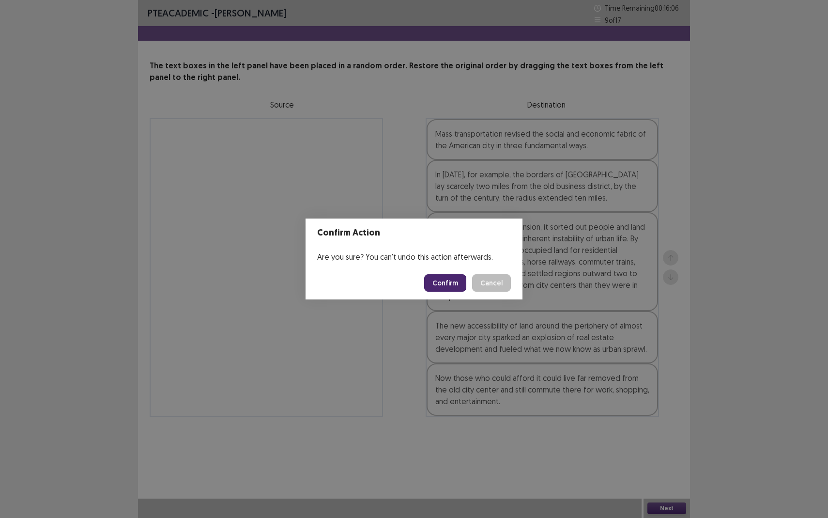
click at [441, 282] on button "Confirm" at bounding box center [445, 282] width 42 height 17
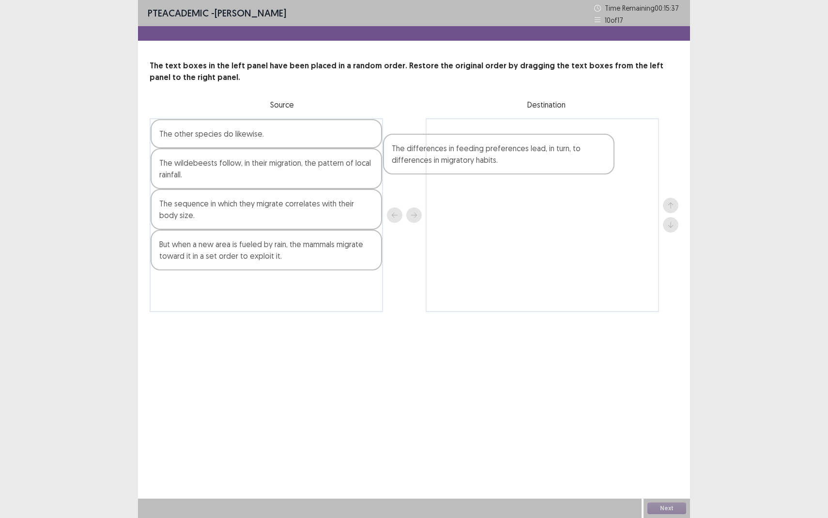
drag, startPoint x: 283, startPoint y: 171, endPoint x: 525, endPoint y: 156, distance: 242.2
click at [525, 156] on div "The other species do likewise. The differences in feeding preferences lead, in …" at bounding box center [414, 215] width 529 height 194
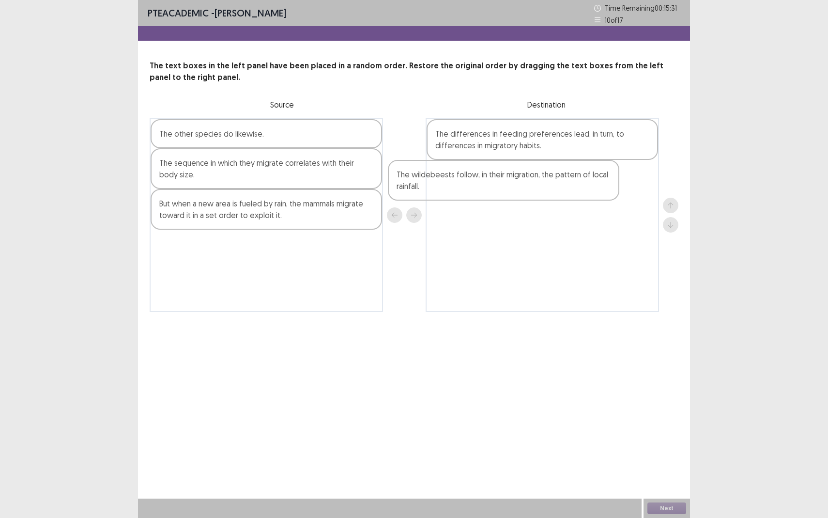
drag, startPoint x: 306, startPoint y: 180, endPoint x: 547, endPoint y: 192, distance: 241.5
click at [547, 192] on div "The other species do likewise. The wildebeests follow, in their migration, the …" at bounding box center [414, 215] width 529 height 194
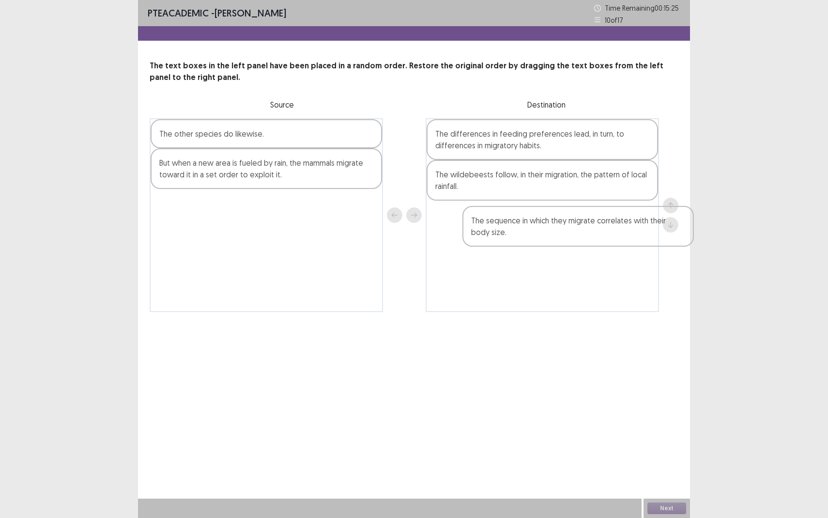
drag, startPoint x: 269, startPoint y: 182, endPoint x: 585, endPoint y: 241, distance: 320.9
click at [585, 241] on div "The other species do likewise. The sequence in which they migrate correlates wi…" at bounding box center [414, 215] width 529 height 194
drag, startPoint x: 339, startPoint y: 144, endPoint x: 398, endPoint y: 210, distance: 88.5
click at [379, 186] on div "The other species do likewise. But when a new area is fueled by rain, the mamma…" at bounding box center [267, 215] width 234 height 194
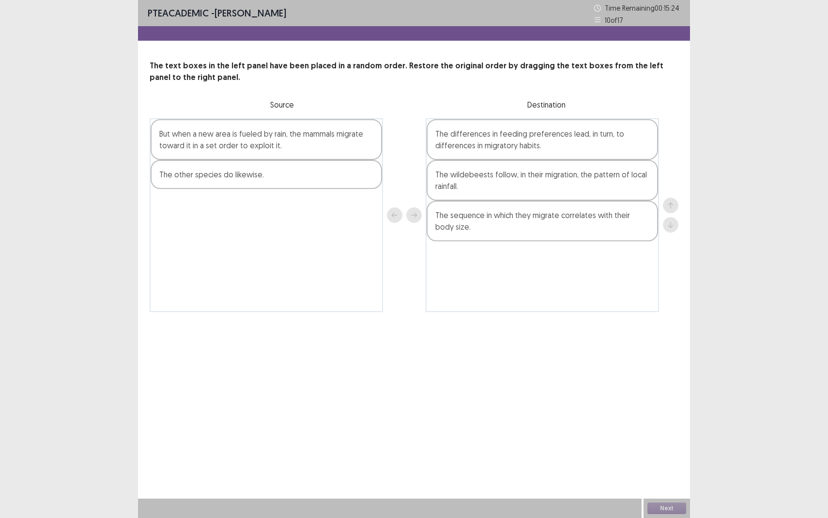
drag, startPoint x: 515, startPoint y: 319, endPoint x: 347, endPoint y: 245, distance: 183.5
click at [351, 245] on div "But when a new area is fueled by rain, the mammals migrate toward it in a set o…" at bounding box center [414, 215] width 529 height 194
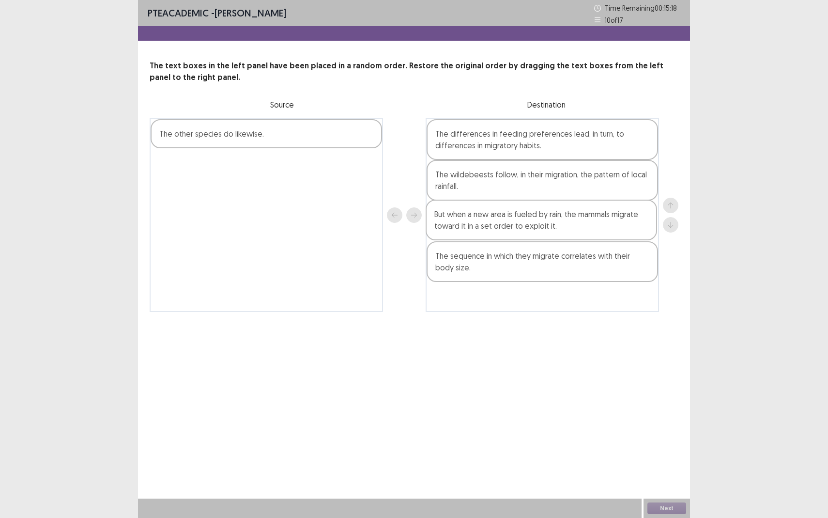
drag, startPoint x: 321, startPoint y: 144, endPoint x: 599, endPoint y: 226, distance: 290.5
click at [599, 226] on div "But when a new area is fueled by rain, the mammals migrate toward it in a set o…" at bounding box center [414, 215] width 529 height 194
drag, startPoint x: 284, startPoint y: 130, endPoint x: 583, endPoint y: 304, distance: 346.2
click at [583, 304] on div "The other species do likewise. The differences in feeding preferences lead, in …" at bounding box center [414, 215] width 529 height 194
click at [655, 475] on button "Next" at bounding box center [667, 508] width 39 height 12
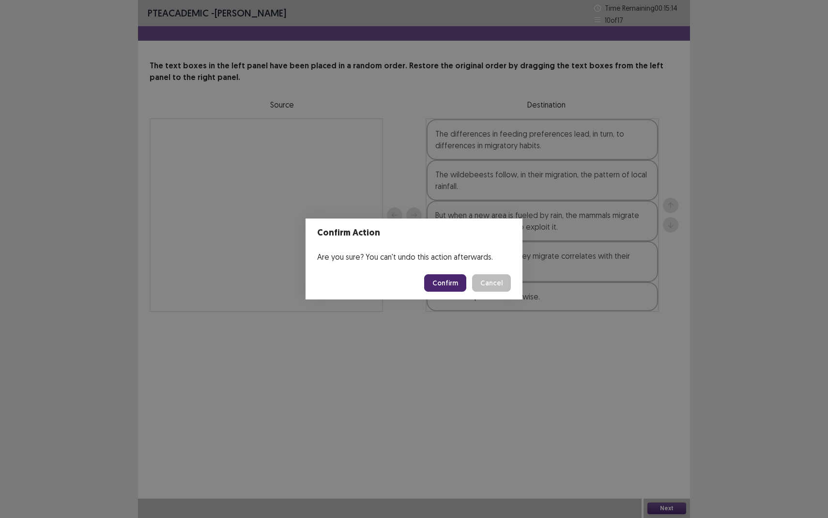
click at [432, 278] on button "Confirm" at bounding box center [445, 282] width 42 height 17
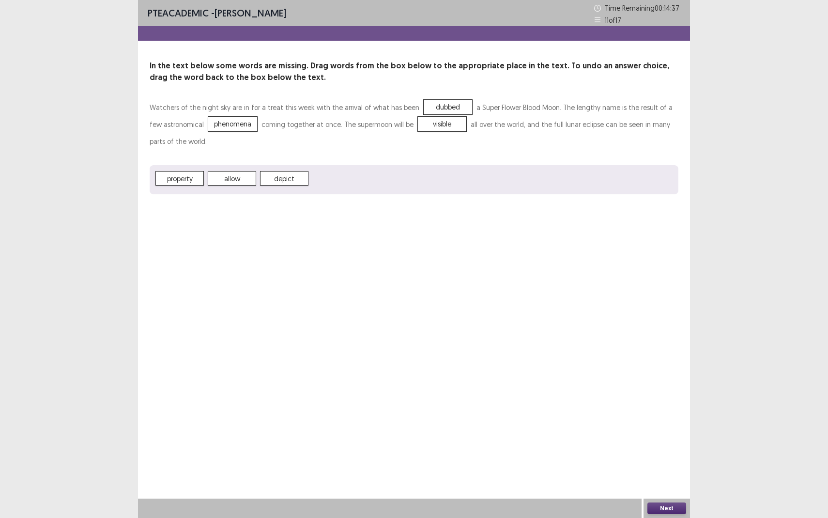
click at [666, 475] on button "Next" at bounding box center [667, 508] width 39 height 12
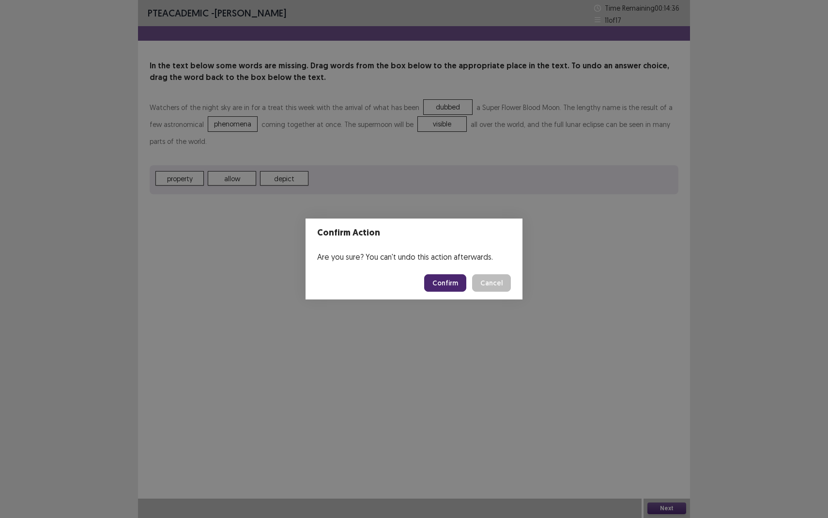
click at [428, 284] on button "Confirm" at bounding box center [445, 282] width 42 height 17
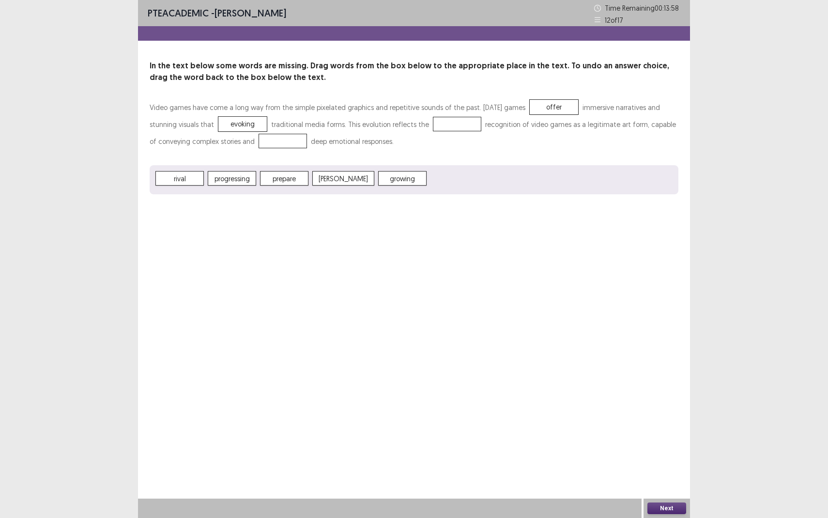
click at [385, 191] on div "rival progressing prepare [PERSON_NAME] growing" at bounding box center [414, 179] width 529 height 29
click at [667, 475] on button "Next" at bounding box center [667, 508] width 39 height 12
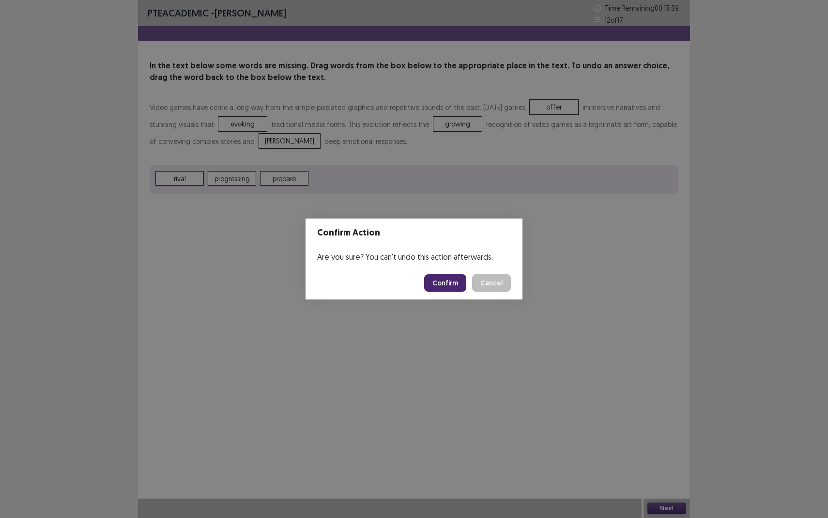
click at [452, 286] on button "Confirm" at bounding box center [445, 282] width 42 height 17
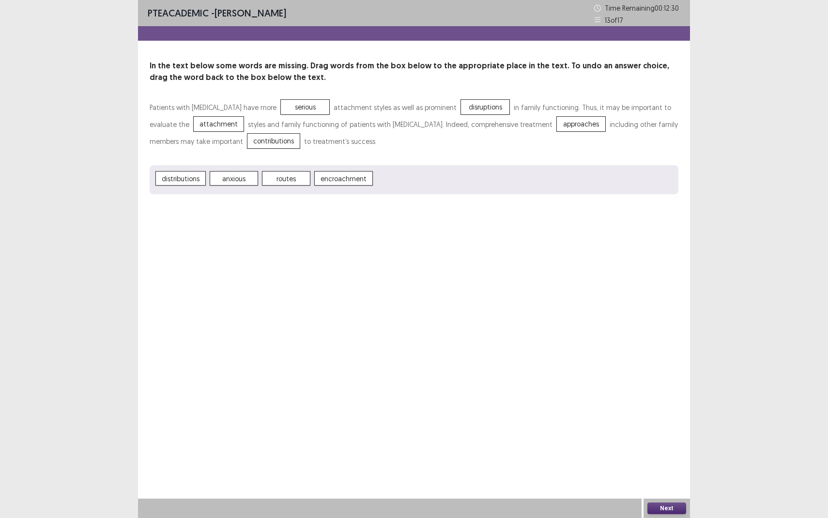
click at [661, 475] on button "Next" at bounding box center [667, 508] width 39 height 12
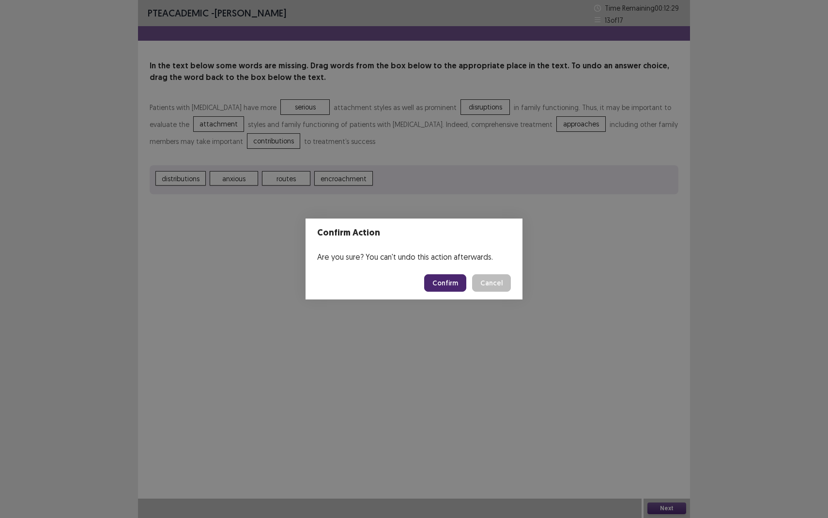
click at [436, 281] on button "Confirm" at bounding box center [445, 282] width 42 height 17
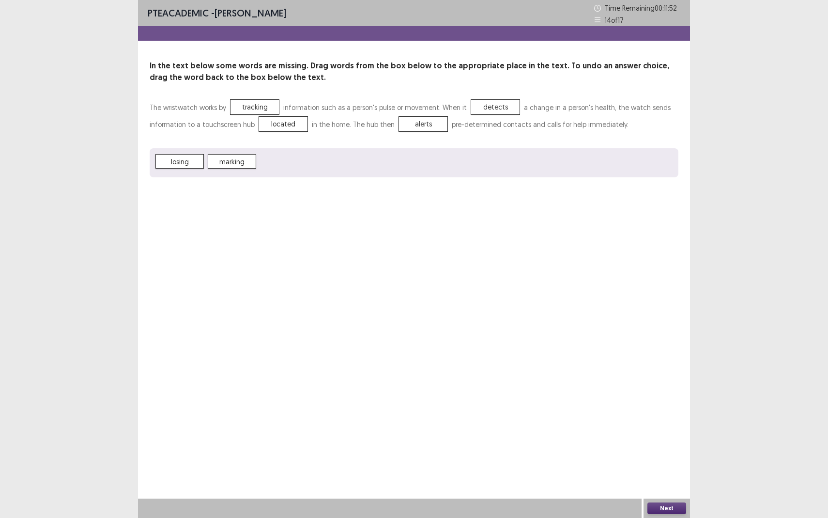
click at [664, 475] on button "Next" at bounding box center [667, 508] width 39 height 12
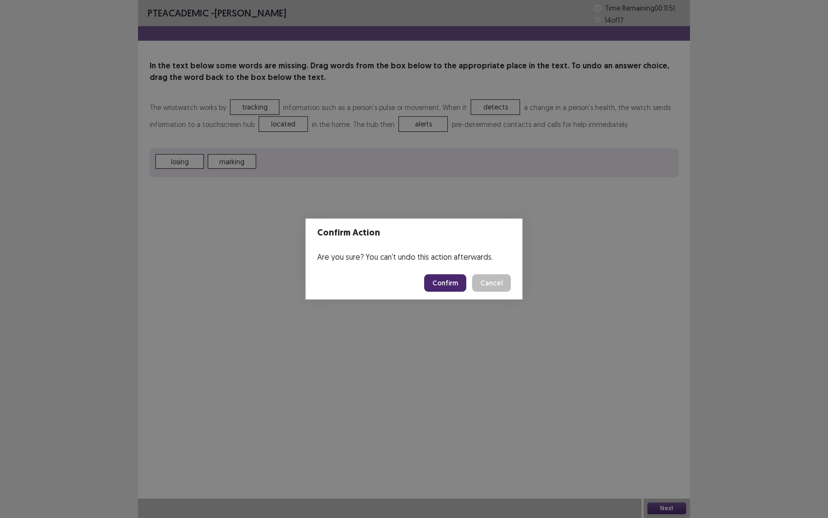
click at [444, 283] on button "Confirm" at bounding box center [445, 282] width 42 height 17
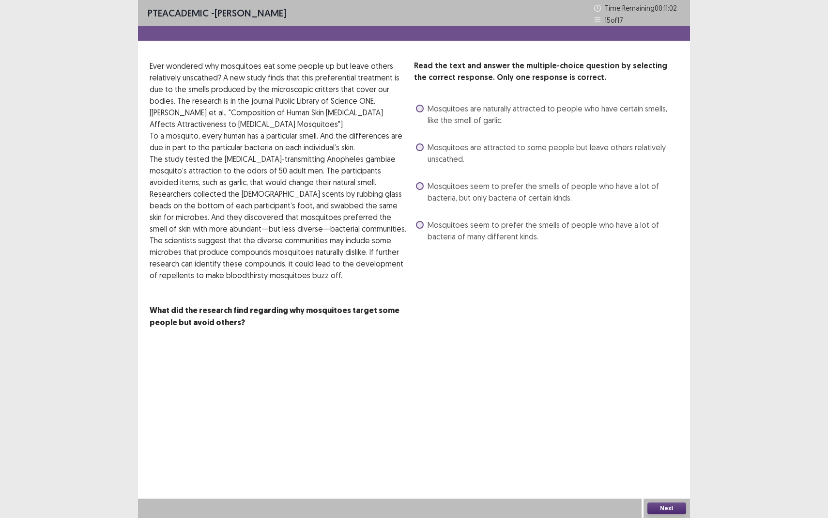
click at [508, 200] on span "Mosquitoes seem to prefer the smells of people who have a lot of bacteria, but …" at bounding box center [553, 191] width 251 height 23
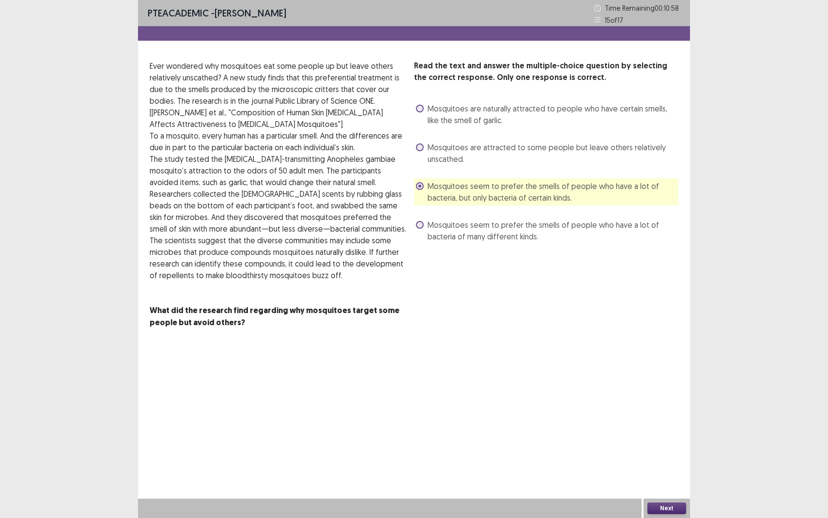
click at [668, 475] on div "PTE academic - [PERSON_NAME] Time Remaining 00 : 10 : 58 15 of 17 Read the text…" at bounding box center [414, 259] width 552 height 518
click at [658, 475] on div "PTE academic - [PERSON_NAME] Time Remaining 00 : 10 : 56 15 of 17 Read the text…" at bounding box center [414, 259] width 552 height 518
click at [649, 475] on div "PTE academic - [PERSON_NAME] Time Remaining 00 : 10 : 54 15 of 17 Read the text…" at bounding box center [414, 259] width 552 height 518
click at [667, 475] on button "Next" at bounding box center [667, 508] width 39 height 12
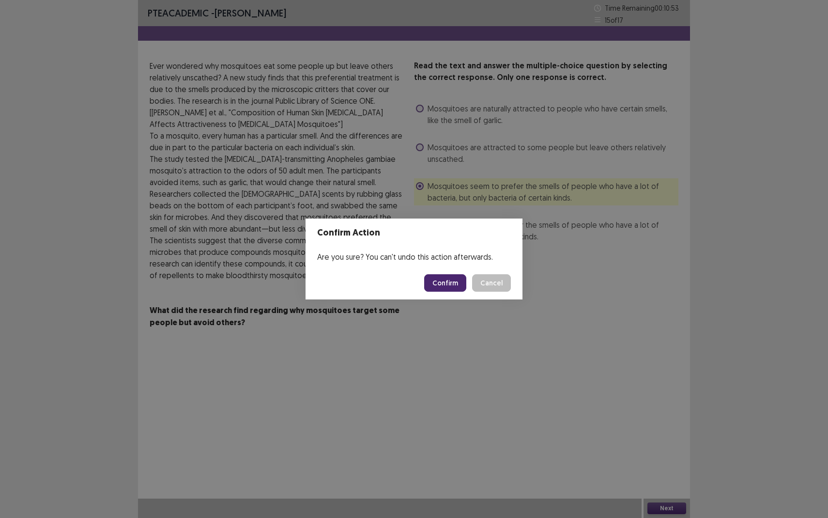
click at [445, 276] on button "Confirm" at bounding box center [445, 282] width 42 height 17
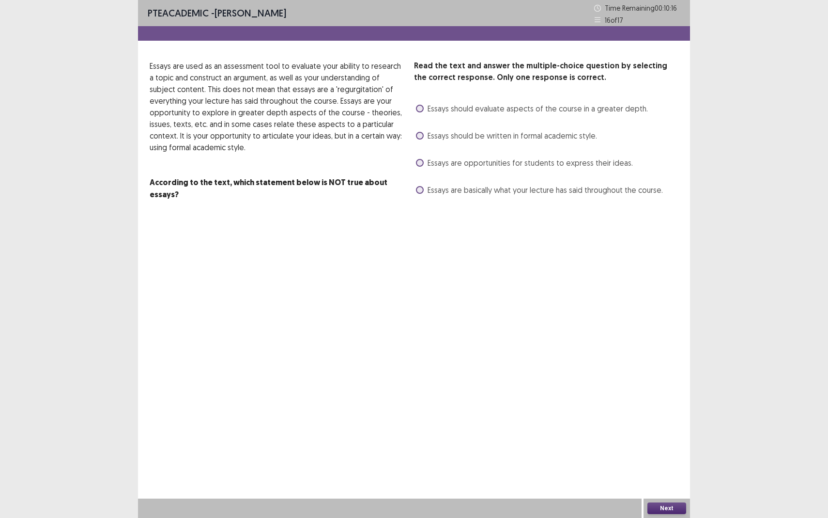
click at [462, 193] on span "Essays are basically what your lecture has said throughout the course." at bounding box center [545, 190] width 235 height 12
click at [670, 475] on button "Next" at bounding box center [667, 508] width 39 height 12
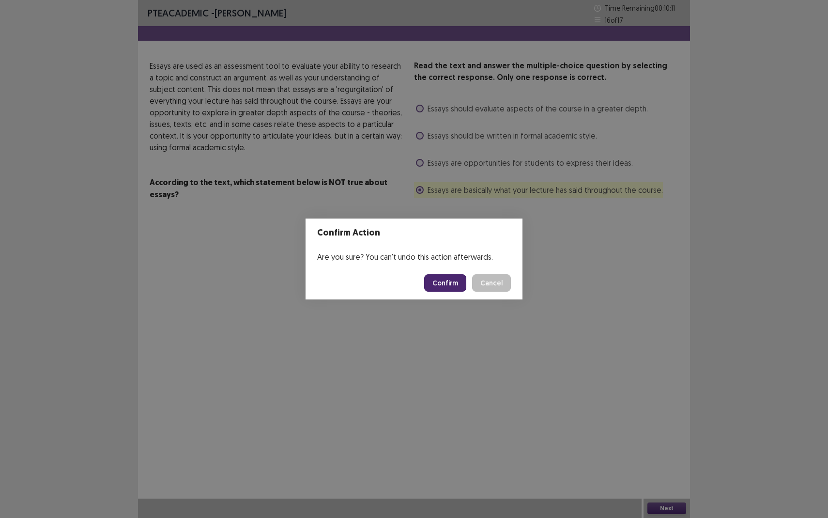
click at [441, 280] on button "Confirm" at bounding box center [445, 282] width 42 height 17
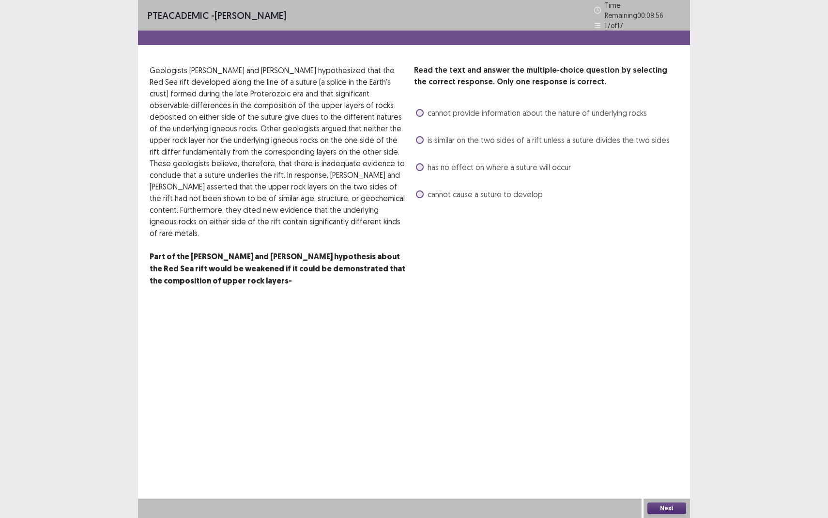
click at [500, 107] on span "cannot provide information about the nature of underlying rocks" at bounding box center [537, 113] width 219 height 12
click at [660, 475] on div "PTE academic - [PERSON_NAME] Time Remaining 00 : 08 : 49 17 of 17 Read the text…" at bounding box center [414, 259] width 552 height 518
click at [653, 475] on button "Next" at bounding box center [667, 508] width 39 height 12
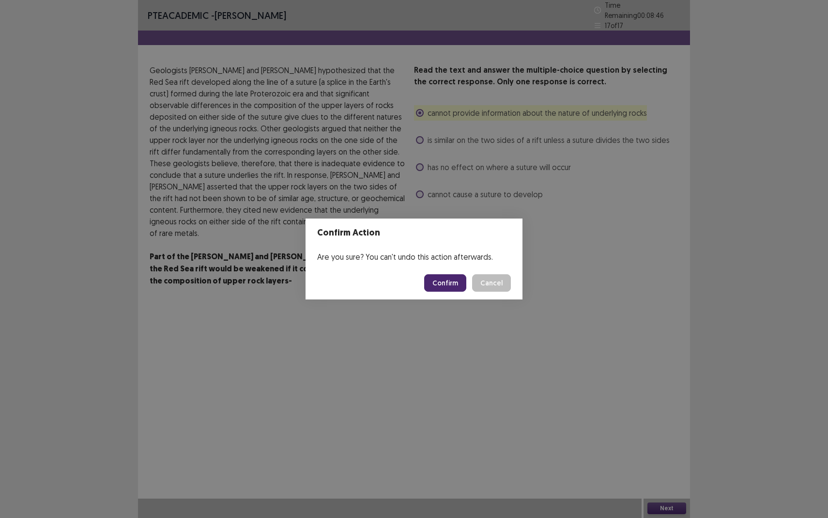
click at [442, 288] on button "Confirm" at bounding box center [445, 282] width 42 height 17
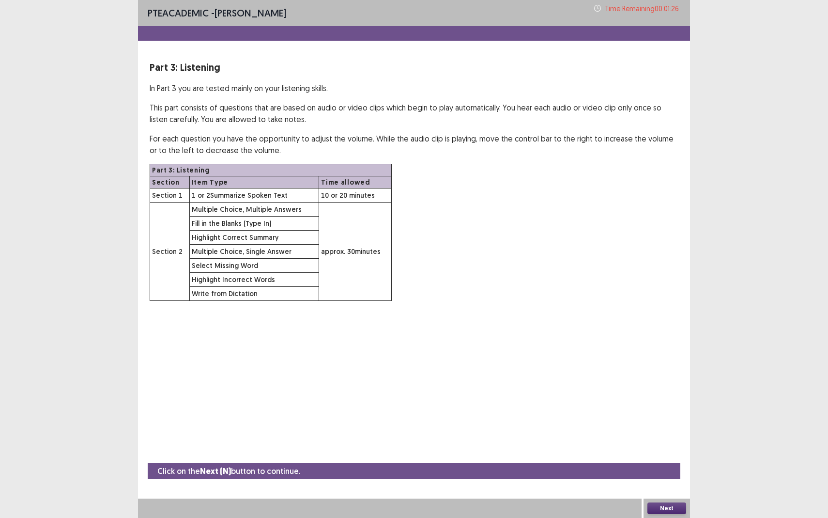
click at [655, 475] on button "Next" at bounding box center [667, 508] width 39 height 12
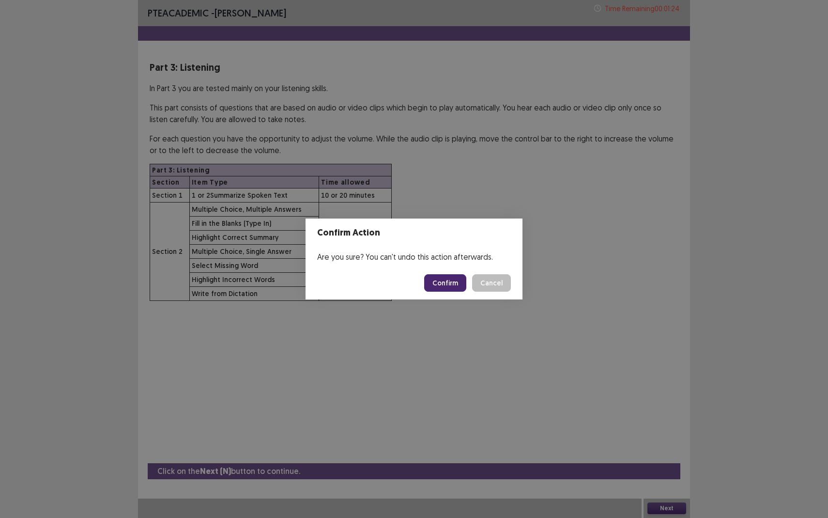
click at [444, 289] on button "Confirm" at bounding box center [445, 282] width 42 height 17
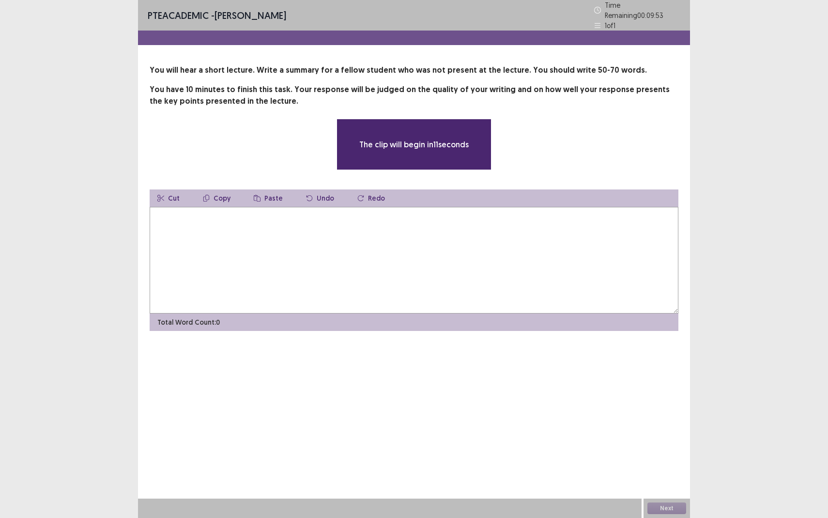
click at [335, 264] on textarea at bounding box center [414, 260] width 529 height 107
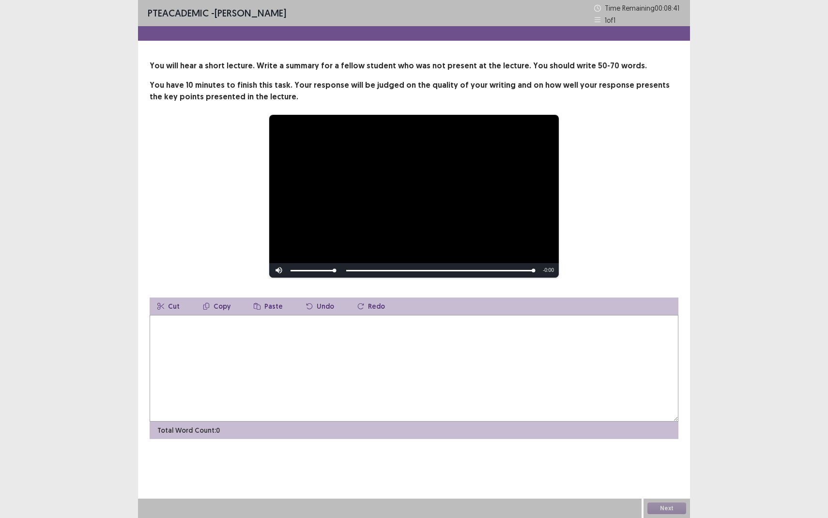
type textarea "*"
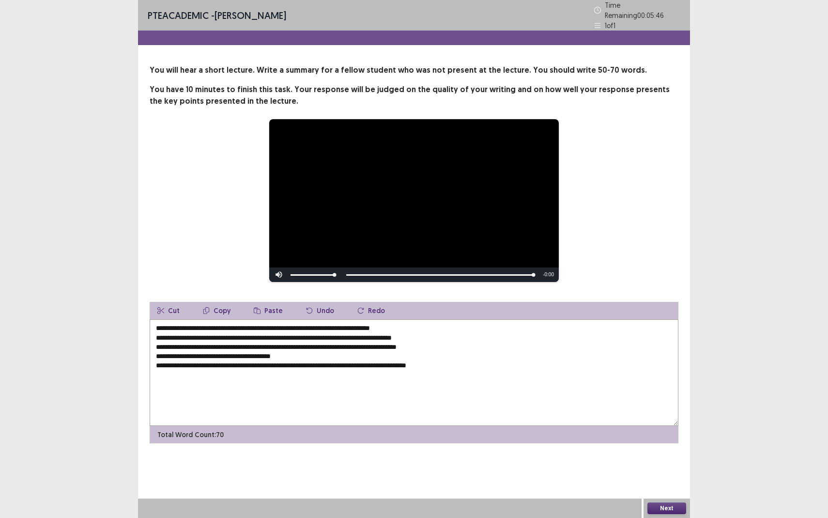
type textarea "**********"
click at [666, 475] on button "Next" at bounding box center [667, 508] width 39 height 12
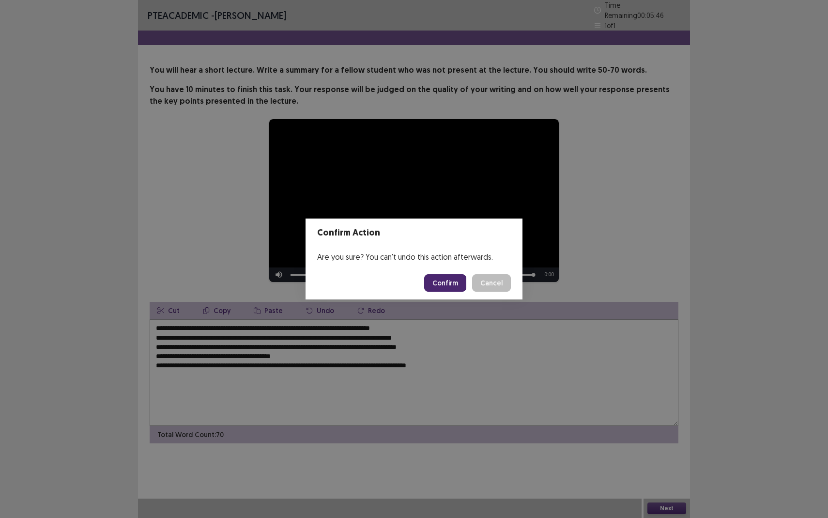
click at [442, 276] on button "Confirm" at bounding box center [445, 282] width 42 height 17
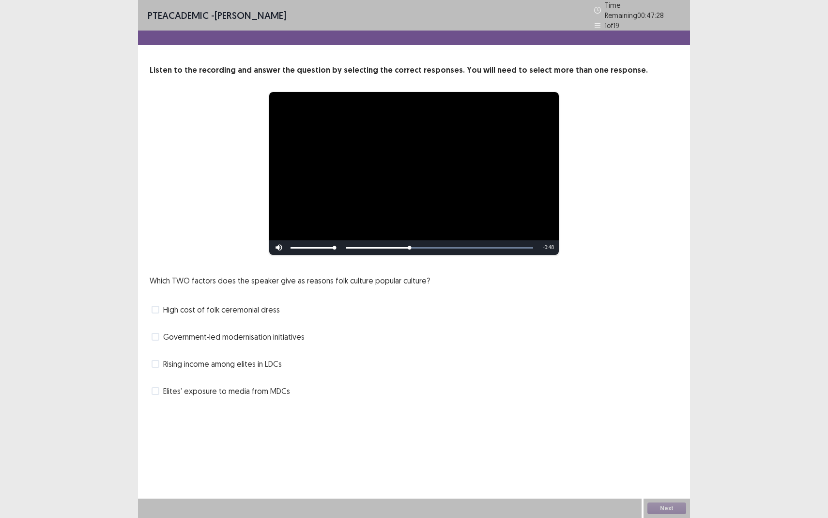
click at [212, 367] on div "Rising income among elites in LDCs" at bounding box center [414, 364] width 529 height 16
click at [212, 364] on span "Rising income among elites in LDCs" at bounding box center [222, 364] width 119 height 12
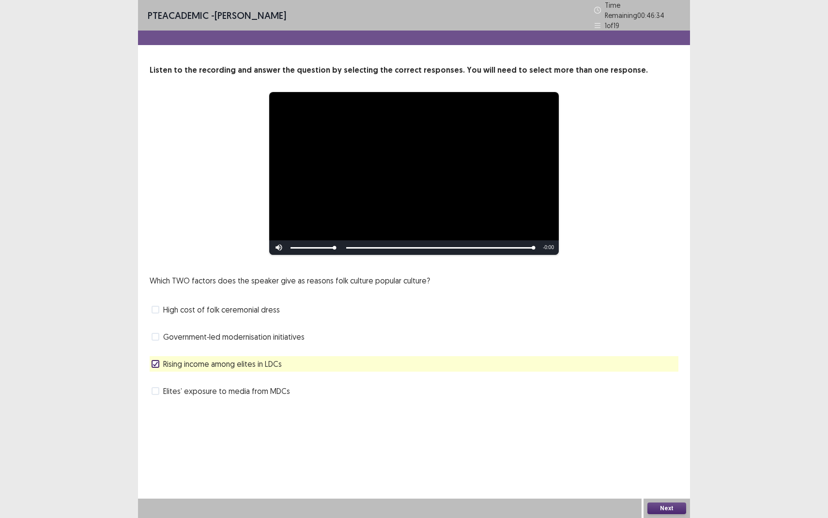
click at [224, 385] on span "Elites’ exposure to media from MDCs" at bounding box center [226, 391] width 127 height 12
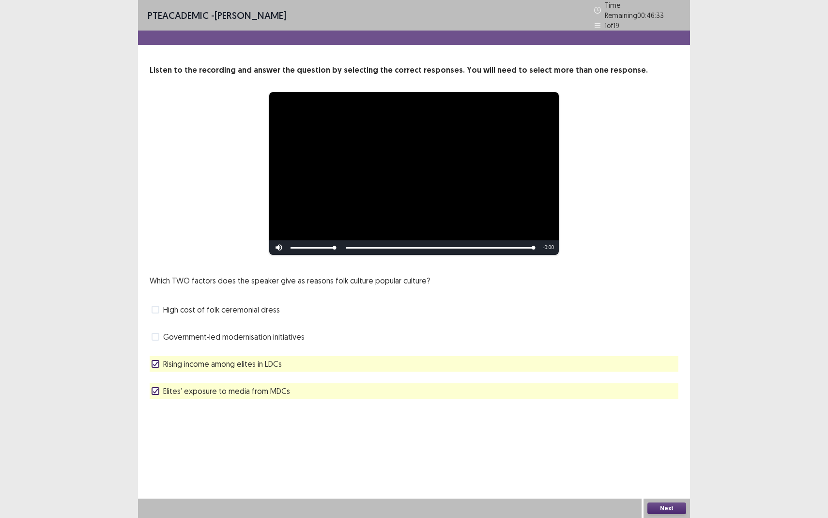
click at [671, 475] on div "Next" at bounding box center [667, 507] width 47 height 19
click at [669, 475] on button "Next" at bounding box center [667, 508] width 39 height 12
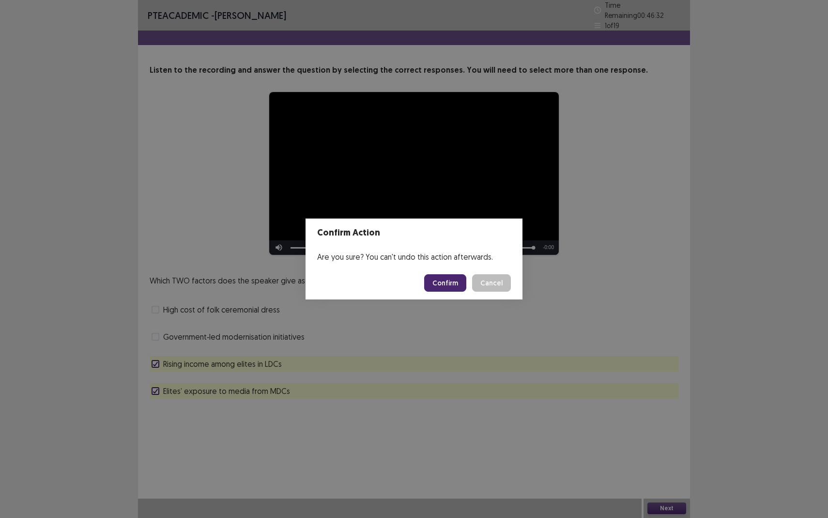
click at [456, 286] on button "Confirm" at bounding box center [445, 282] width 42 height 17
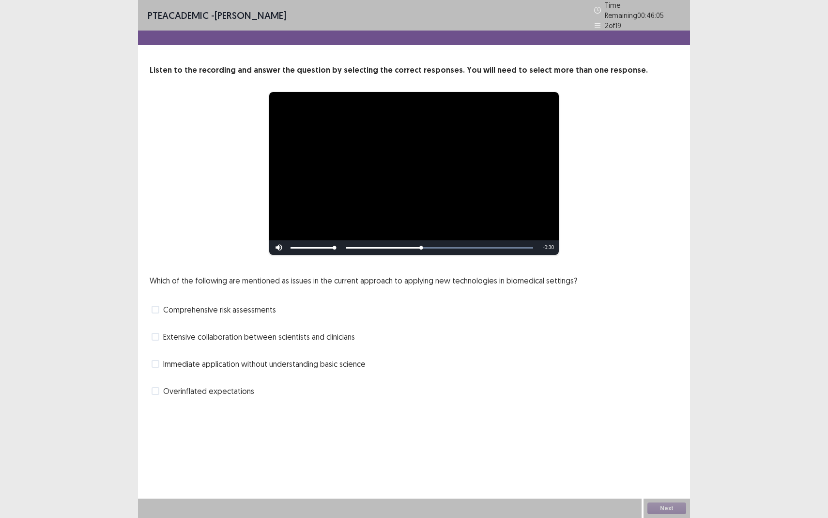
click at [239, 331] on span "Extensive collaboration between scientists and clinicians" at bounding box center [259, 337] width 192 height 12
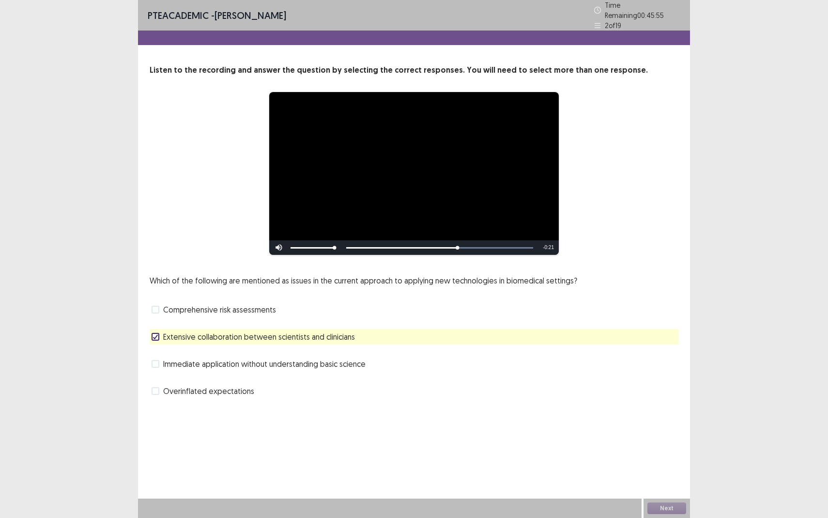
click at [245, 364] on span "Immediate application without understanding basic science" at bounding box center [264, 364] width 202 height 12
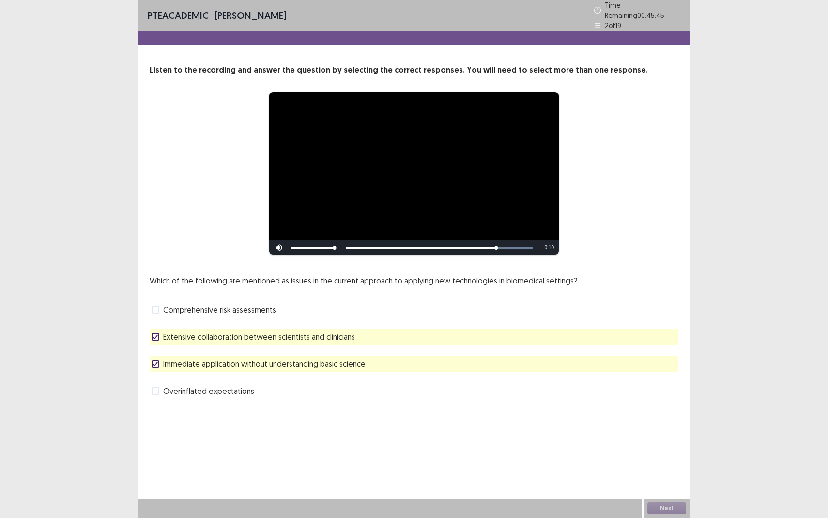
click at [247, 331] on span "Extensive collaboration between scientists and clinicians" at bounding box center [259, 337] width 192 height 12
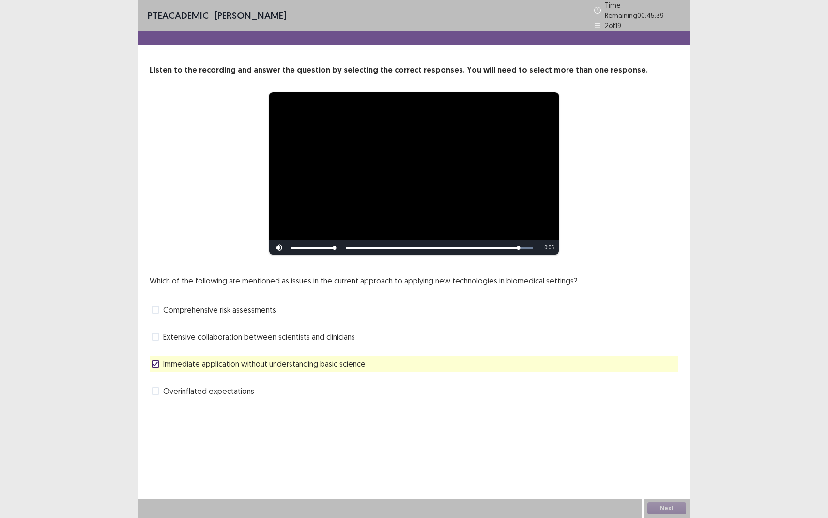
click at [239, 390] on span "Overinflated expectations" at bounding box center [208, 391] width 91 height 12
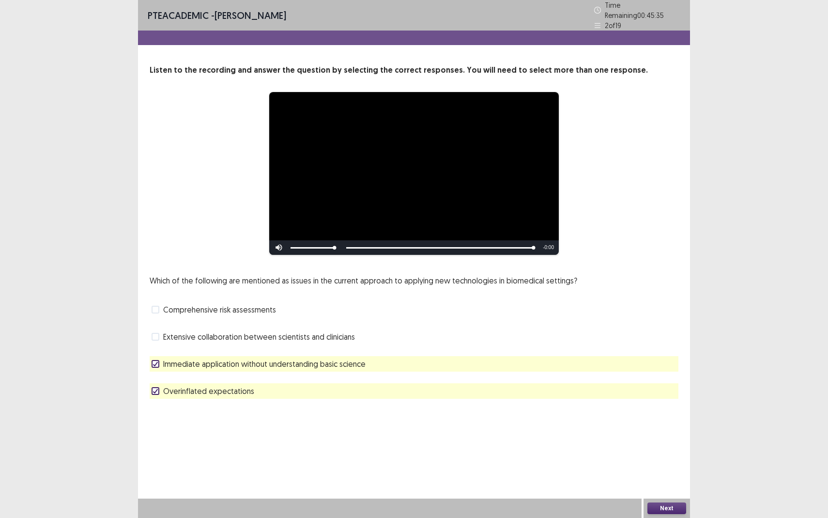
click at [667, 475] on button "Next" at bounding box center [667, 508] width 39 height 12
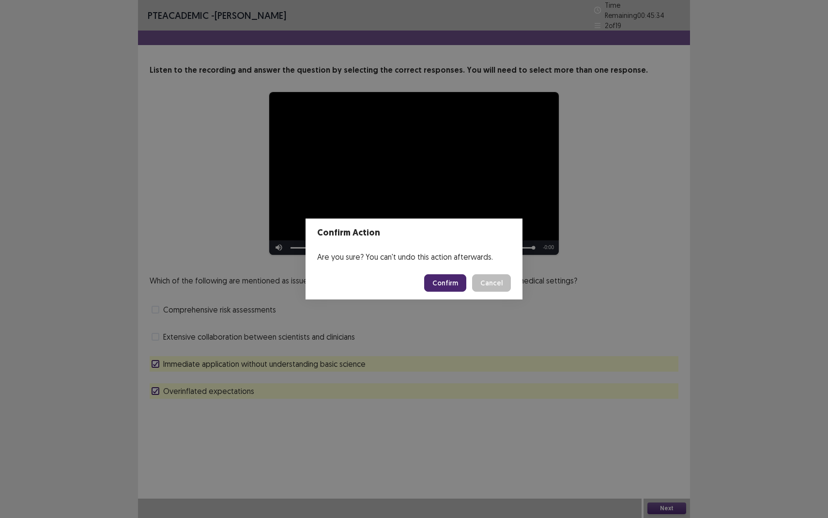
click at [451, 282] on button "Confirm" at bounding box center [445, 282] width 42 height 17
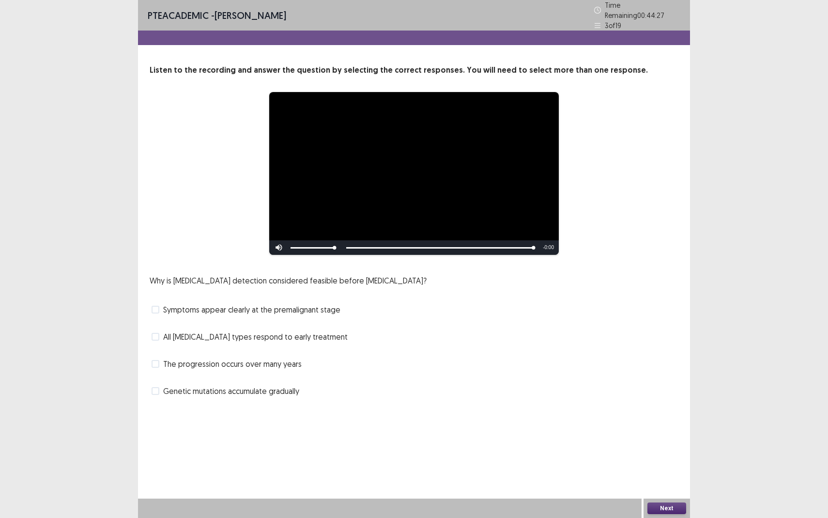
click at [226, 358] on span "The progression occurs over many years" at bounding box center [232, 364] width 139 height 12
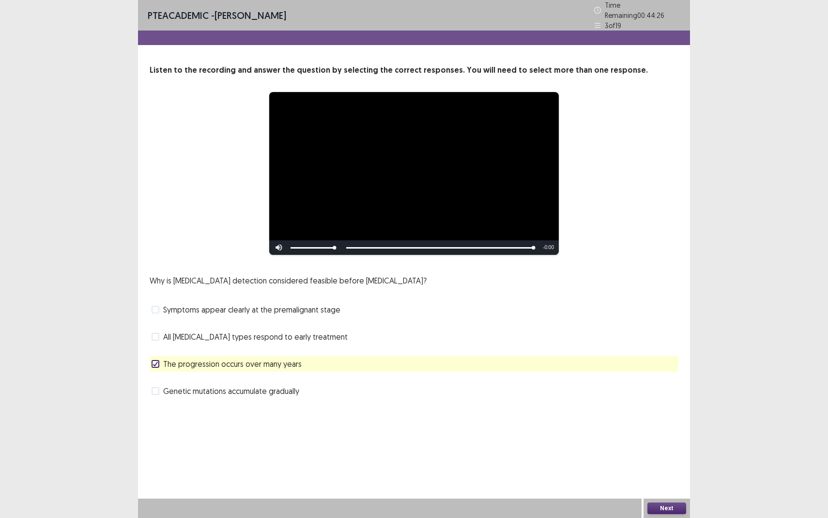
click at [233, 385] on span "Genetic mutations accumulate gradually" at bounding box center [231, 391] width 136 height 12
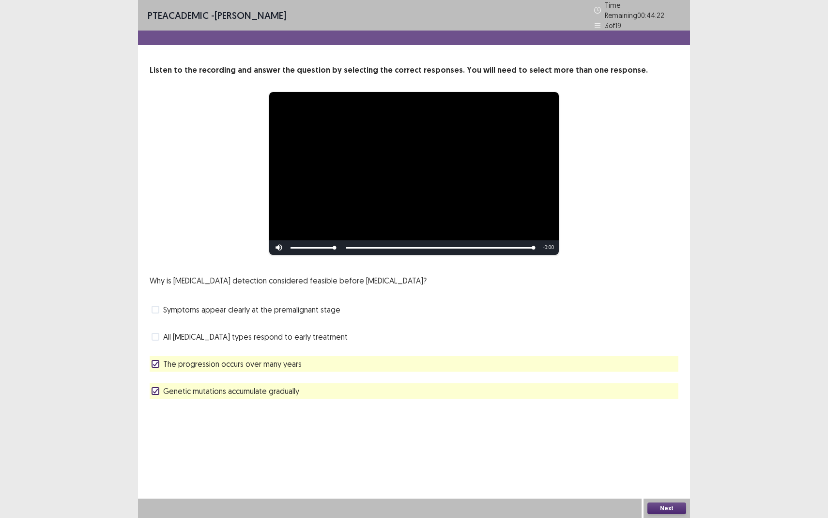
click at [660, 475] on button "Next" at bounding box center [667, 508] width 39 height 12
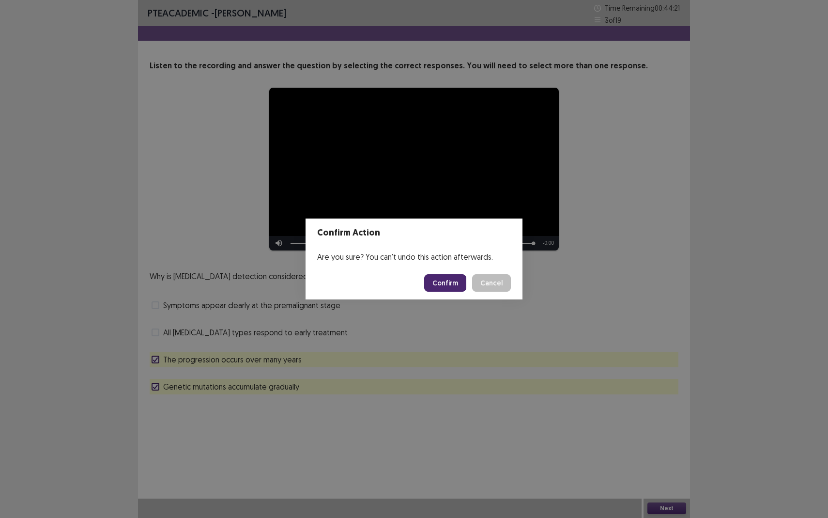
click at [453, 286] on button "Confirm" at bounding box center [445, 282] width 42 height 17
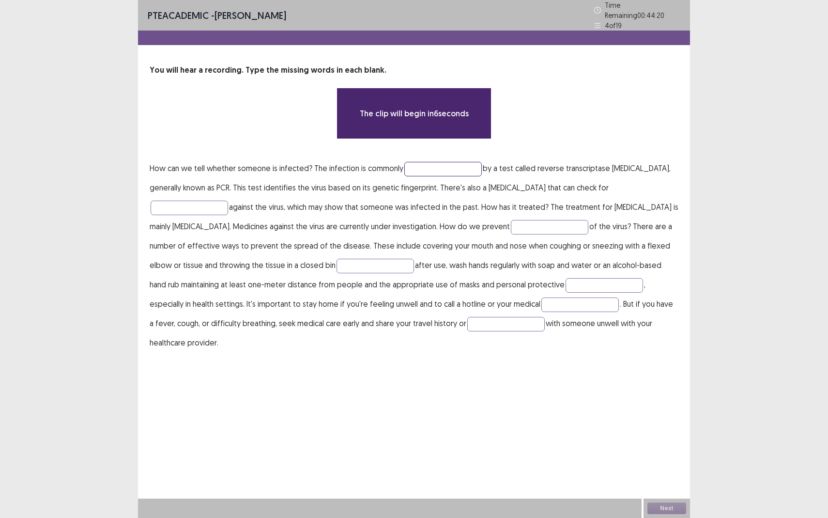
click at [423, 162] on input "text" at bounding box center [444, 169] width 78 height 15
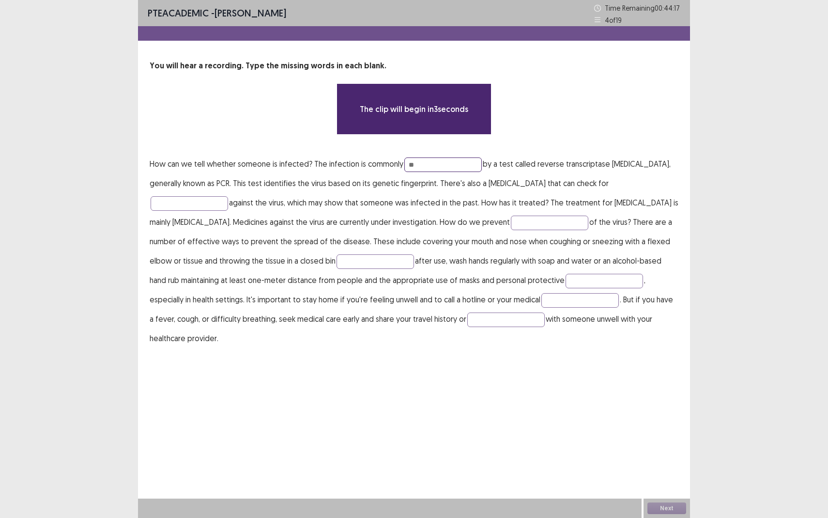
type input "*"
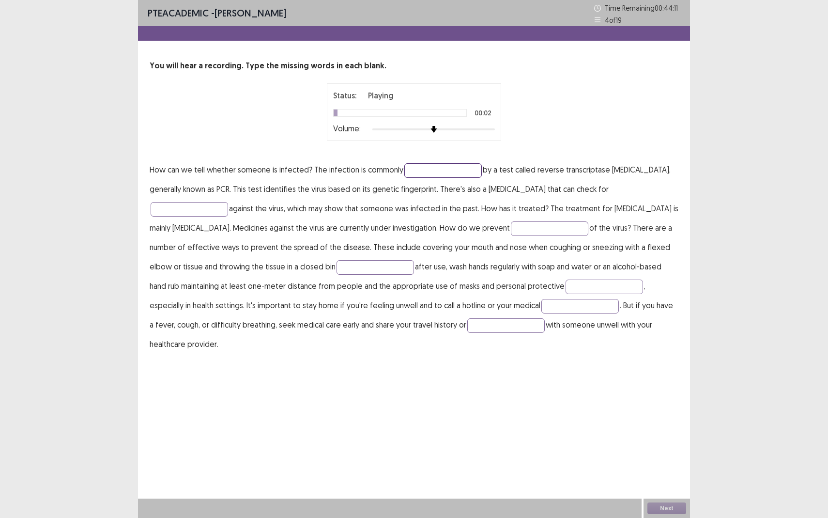
type input "*"
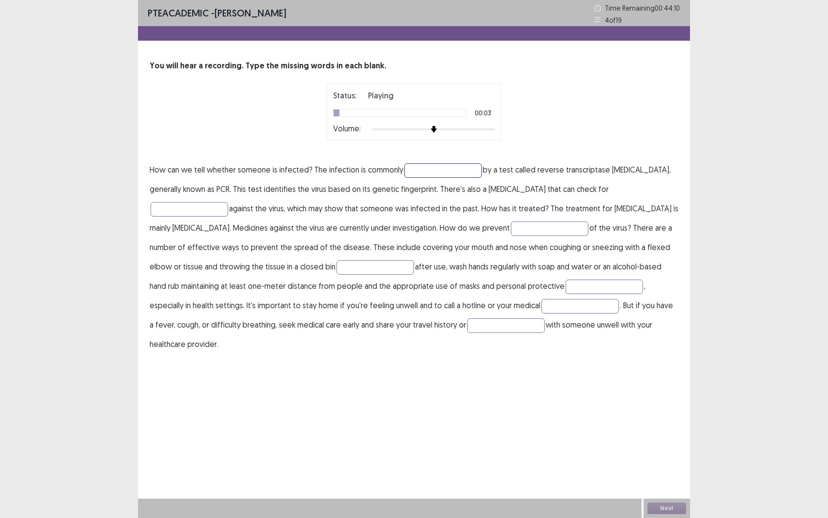
type input "*"
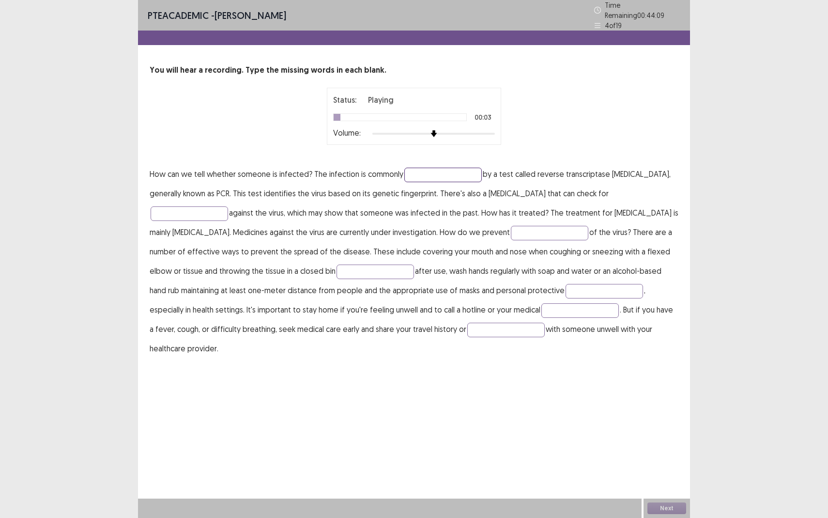
type input "*"
type input "********"
type input "*"
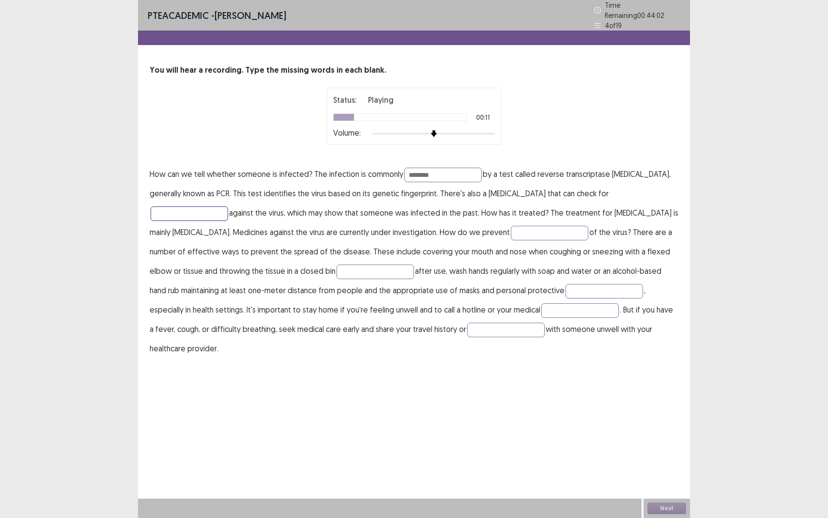
type input "*"
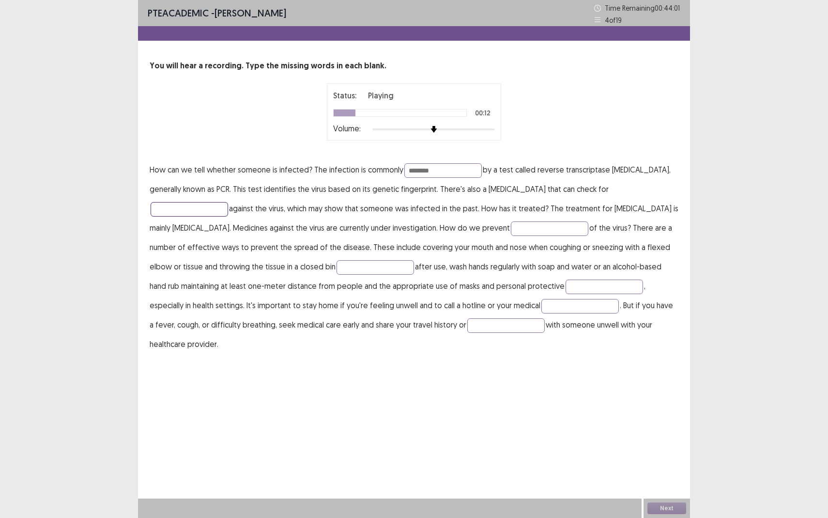
type input "*"
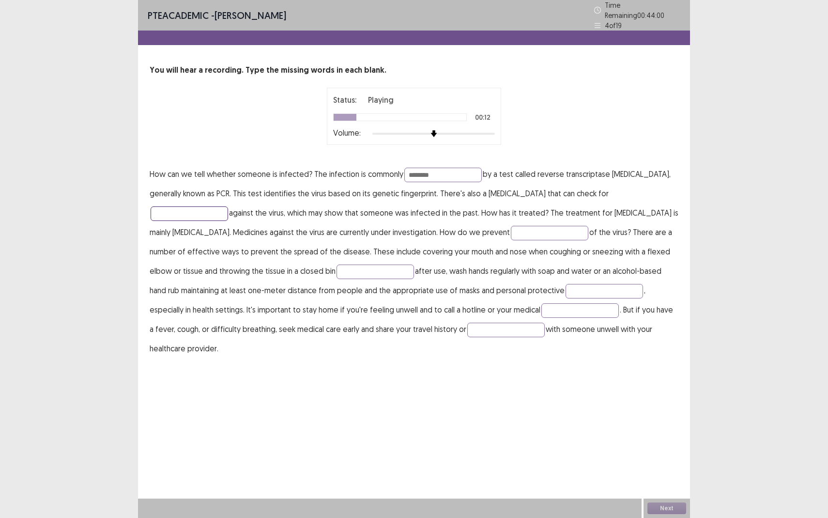
type input "*"
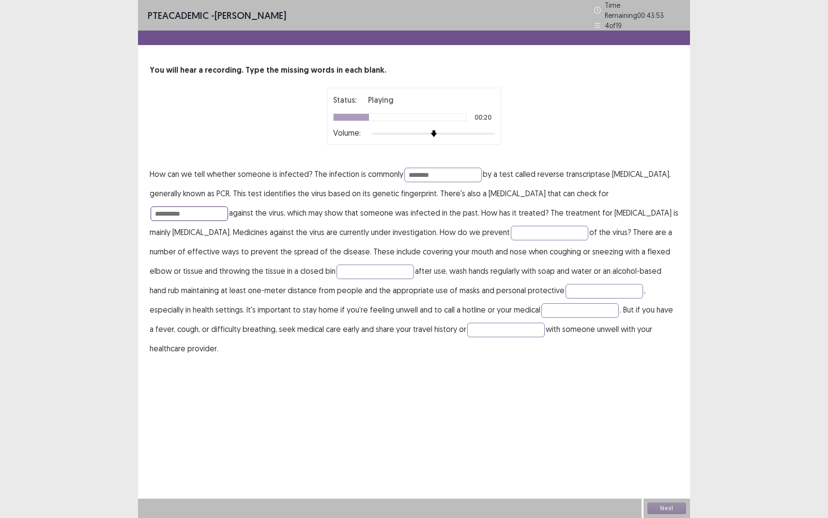
type input "**********"
type input "*"
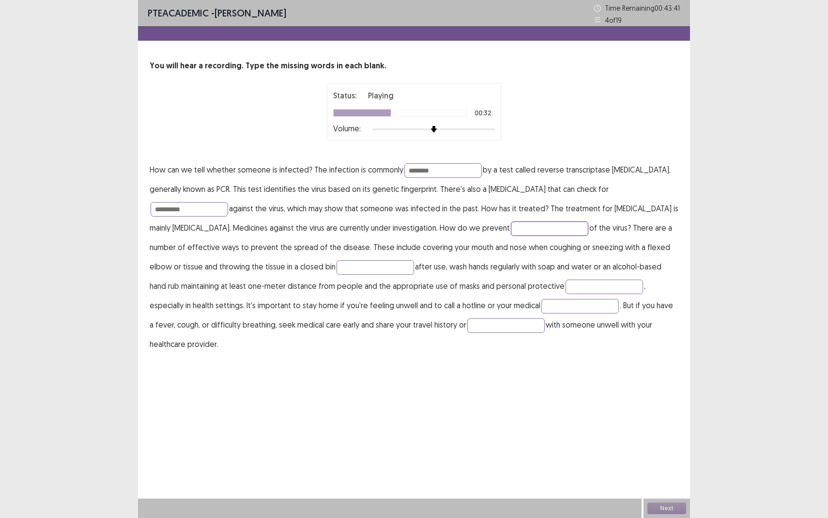
type input "*"
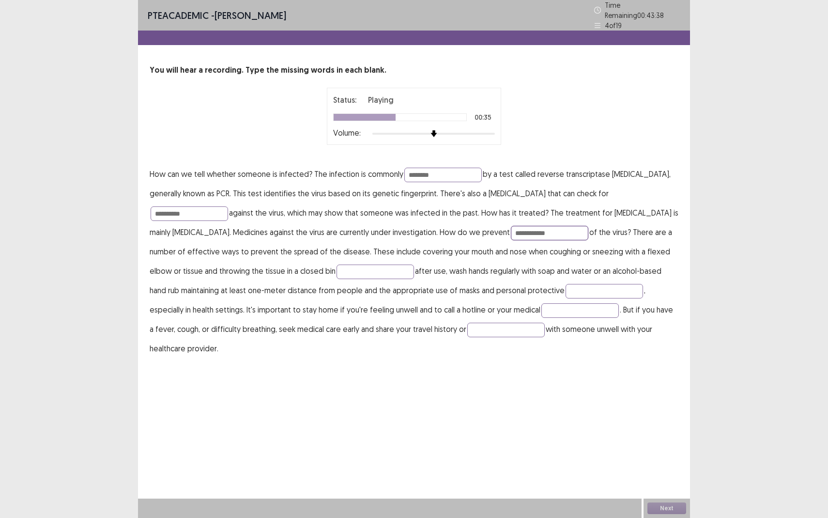
type input "**********"
type input "*"
type input "**********"
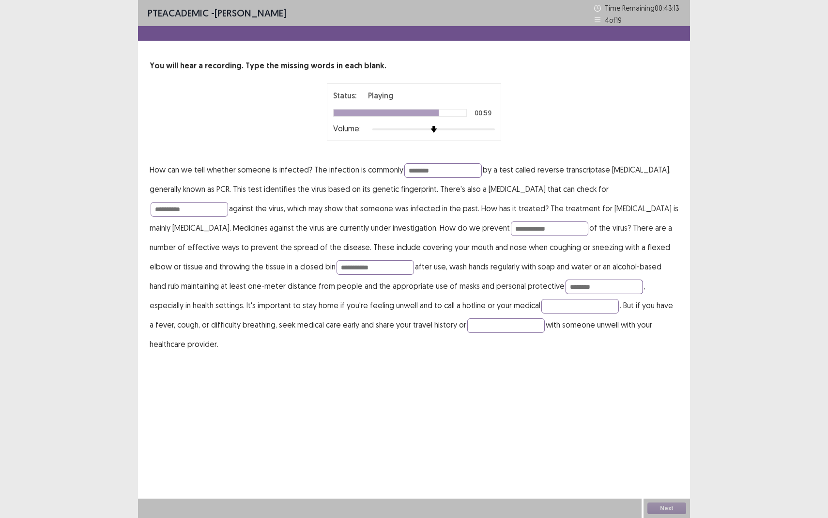
type input "********"
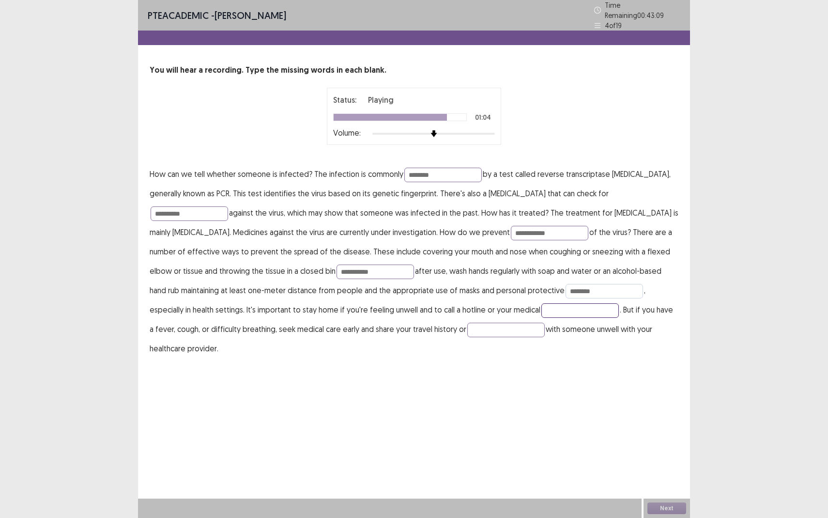
type input "*"
type input "**********"
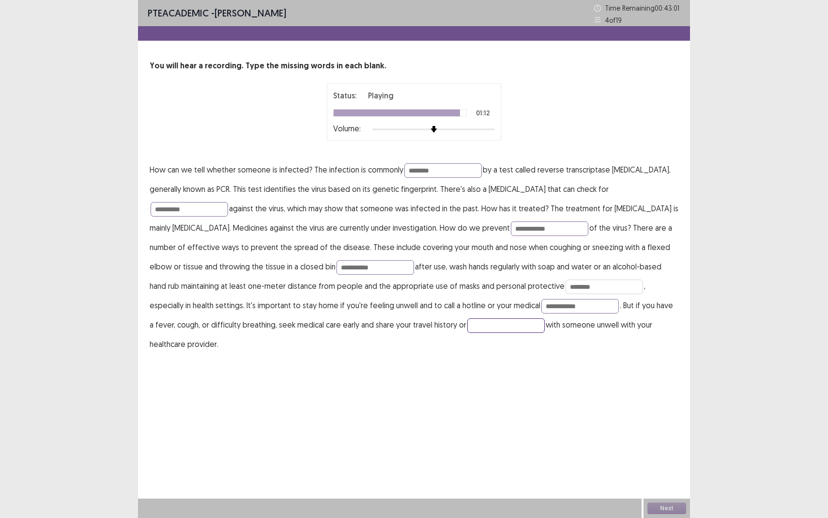
type input "*"
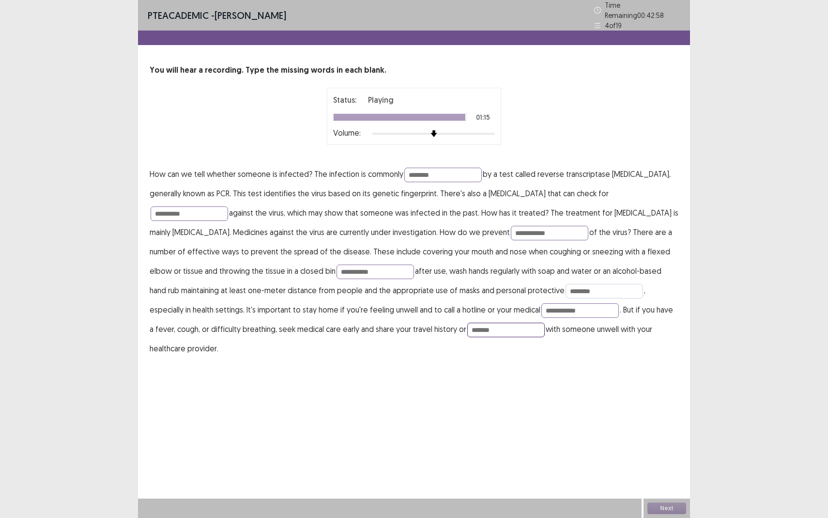
type input "*******"
click at [595, 289] on input "********" at bounding box center [605, 291] width 78 height 15
type input "*********"
click at [662, 475] on button "Next" at bounding box center [667, 508] width 39 height 12
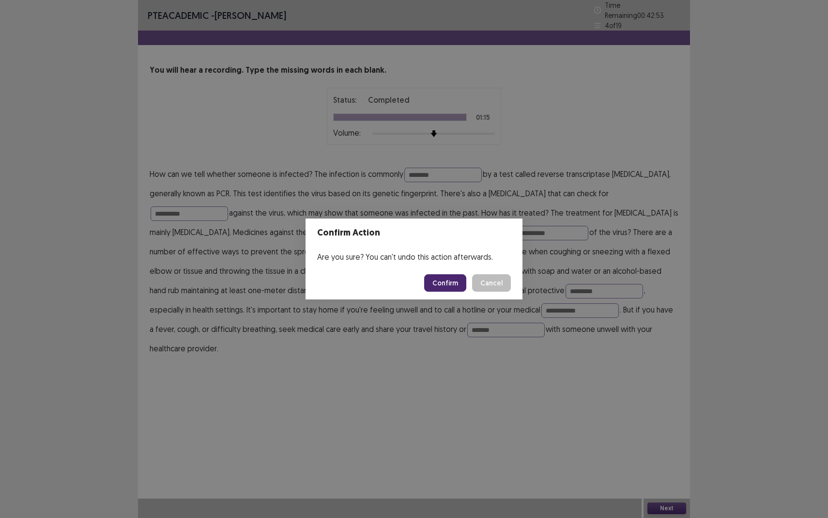
click at [447, 284] on button "Confirm" at bounding box center [445, 282] width 42 height 17
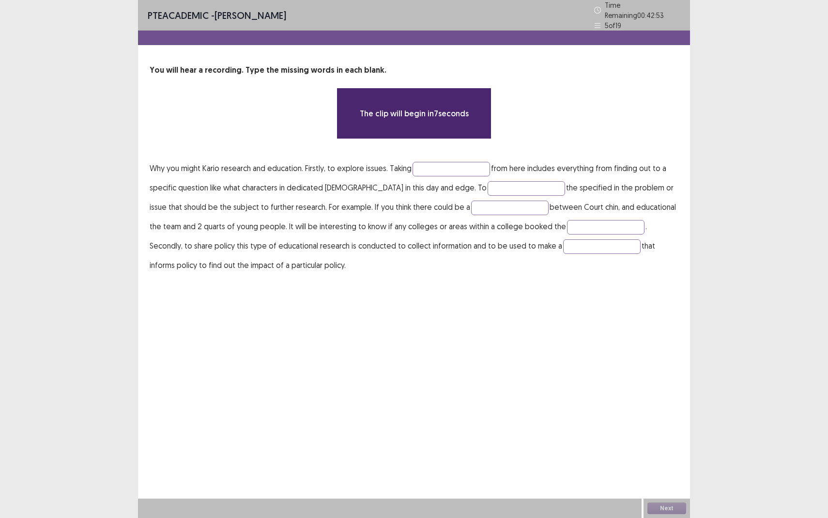
click at [433, 173] on p "Why you might Kario research and education. Firstly, to explore issues. Taking …" at bounding box center [414, 216] width 529 height 116
click at [435, 169] on input "text" at bounding box center [452, 169] width 78 height 15
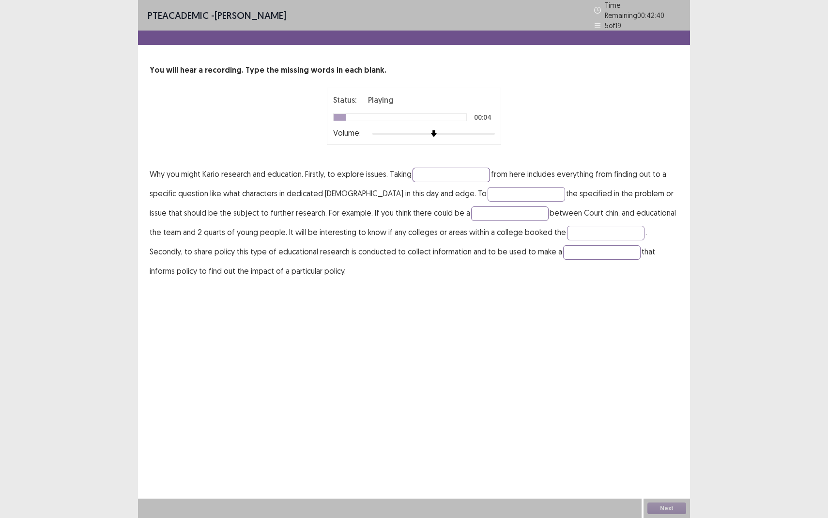
type input "*"
type input "********"
type input "*"
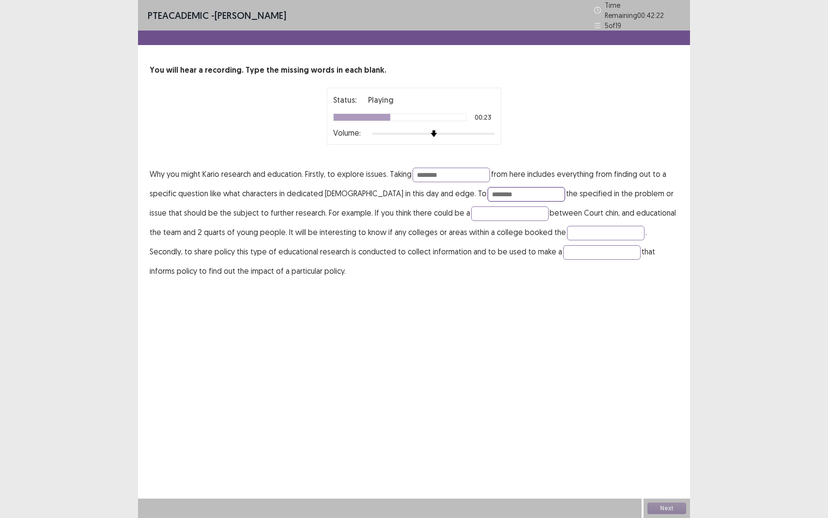
type input "********"
type input "*"
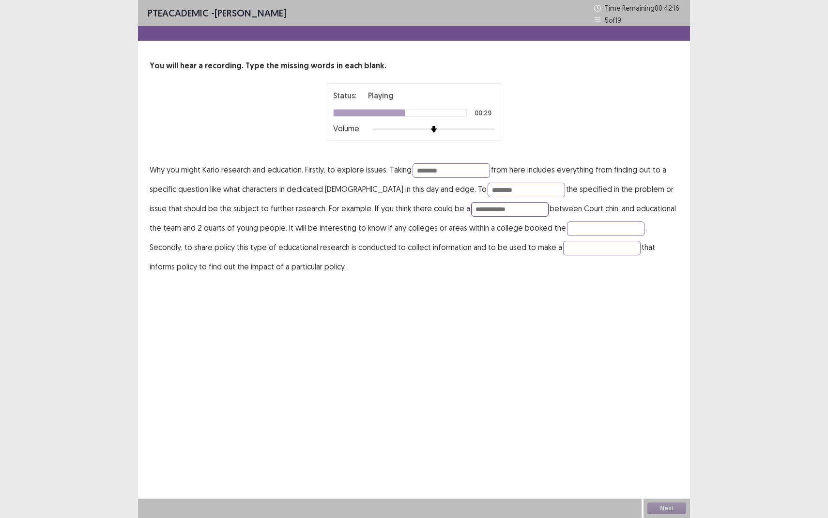
type input "**********"
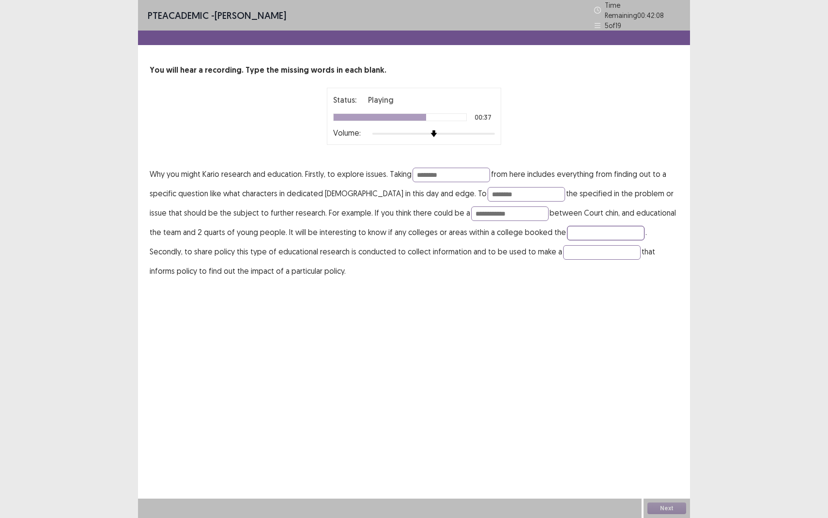
type input "*"
type input "*****"
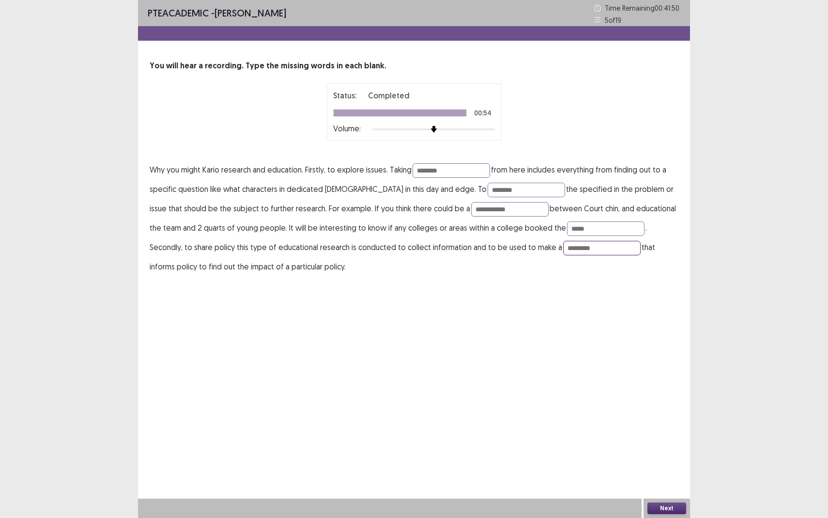
type input "*********"
click at [664, 475] on button "Next" at bounding box center [667, 508] width 39 height 12
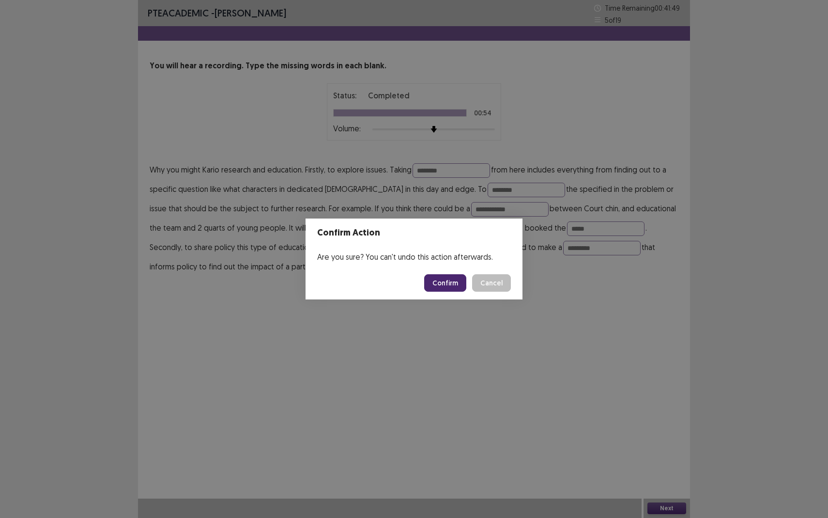
click at [457, 282] on button "Confirm" at bounding box center [445, 282] width 42 height 17
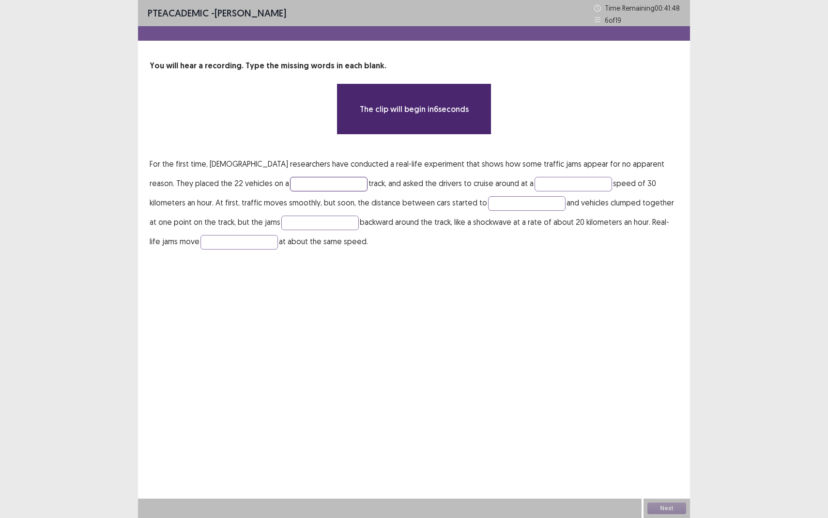
click at [290, 189] on input "text" at bounding box center [329, 184] width 78 height 15
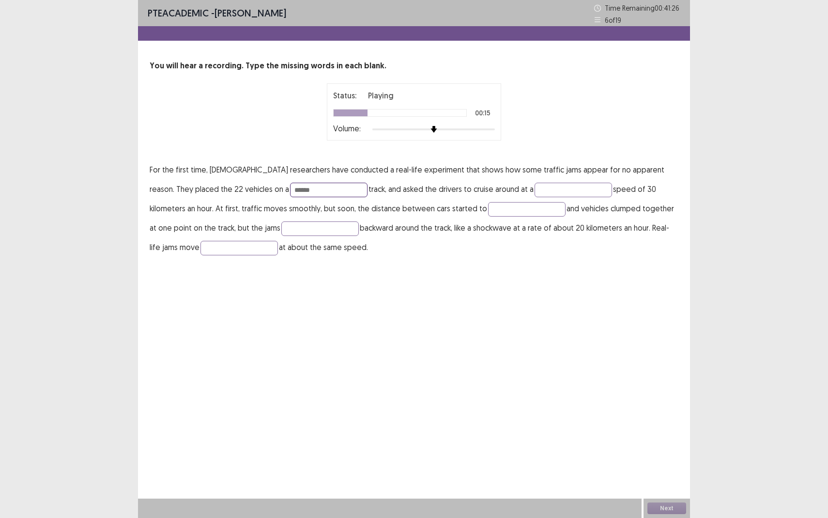
type input "******"
type input "*"
type input "********"
type input "*"
type input "****"
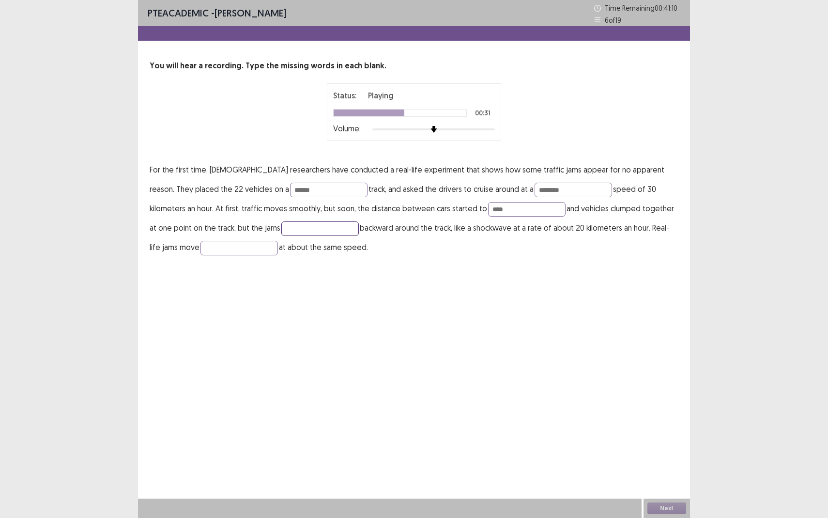
type input "*"
type input "******"
type input "*"
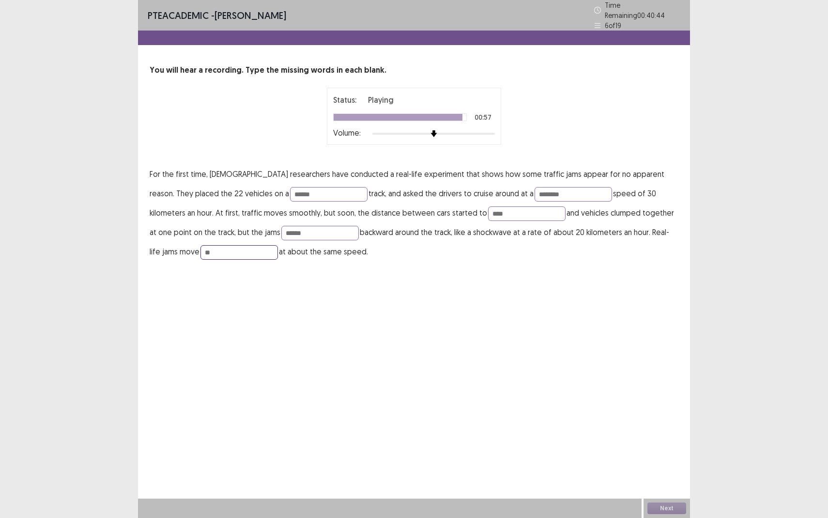
type input "*"
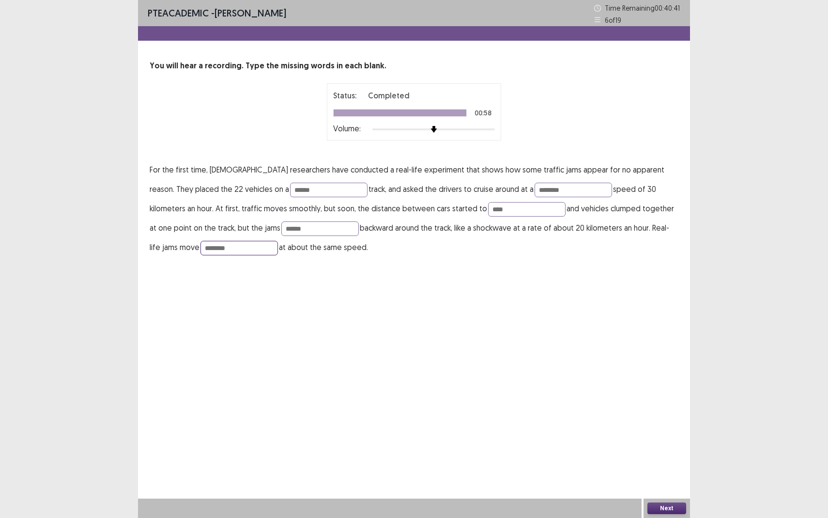
type input "********"
click at [664, 475] on button "Next" at bounding box center [667, 508] width 39 height 12
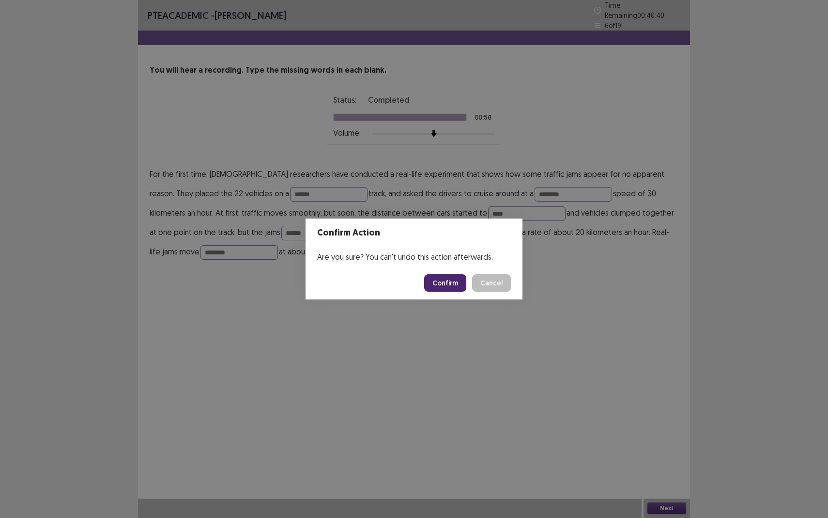
click at [452, 278] on button "Confirm" at bounding box center [445, 282] width 42 height 17
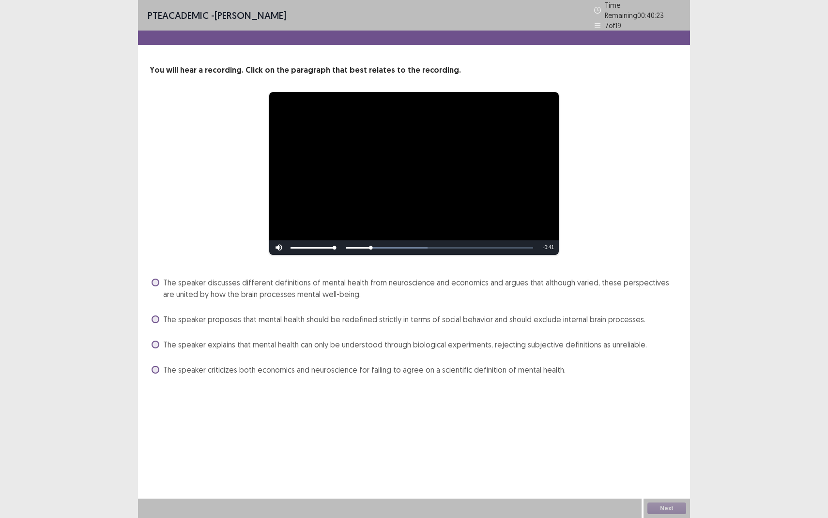
click at [327, 283] on span "The speaker discusses different definitions of mental health from neuroscience …" at bounding box center [420, 288] width 515 height 23
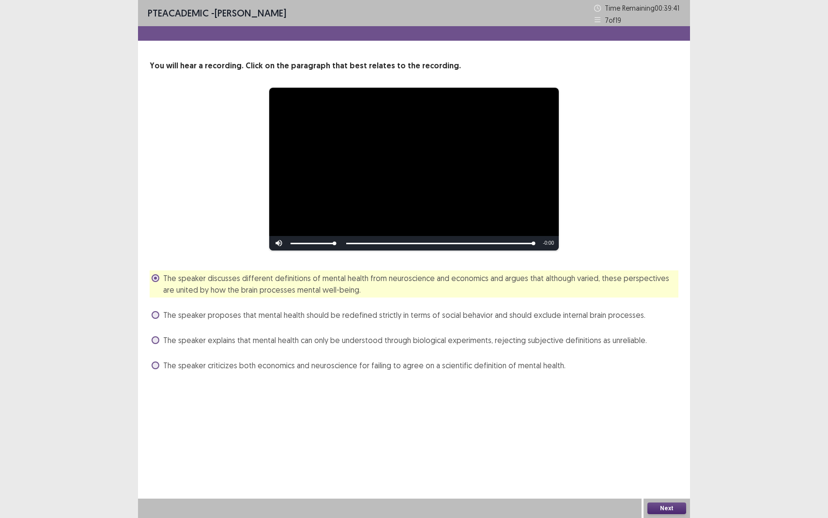
click at [665, 475] on button "Next" at bounding box center [667, 508] width 39 height 12
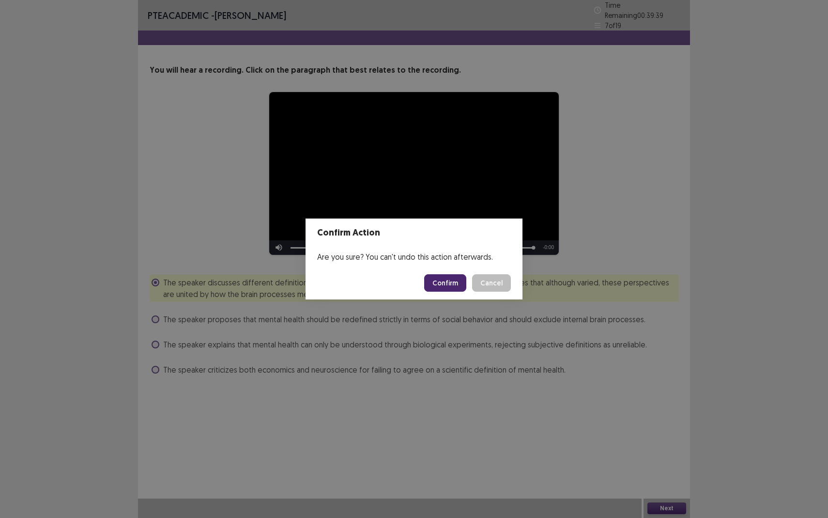
click at [435, 288] on button "Confirm" at bounding box center [445, 282] width 42 height 17
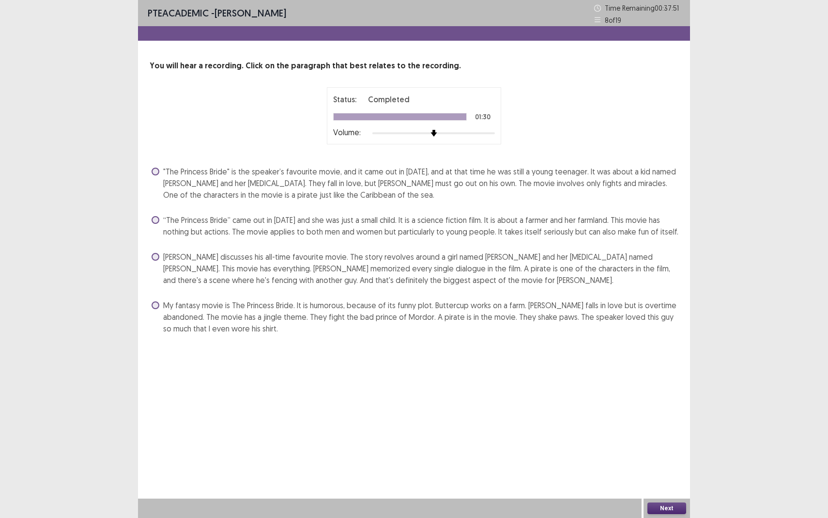
click at [360, 278] on span "[PERSON_NAME] discusses his all-time favourite movie. The story revolves around…" at bounding box center [420, 268] width 515 height 35
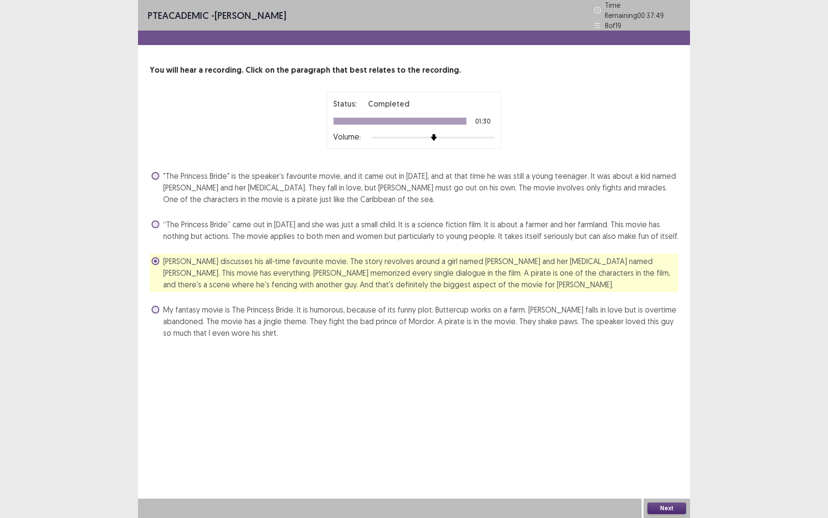
click at [654, 475] on button "Next" at bounding box center [667, 508] width 39 height 12
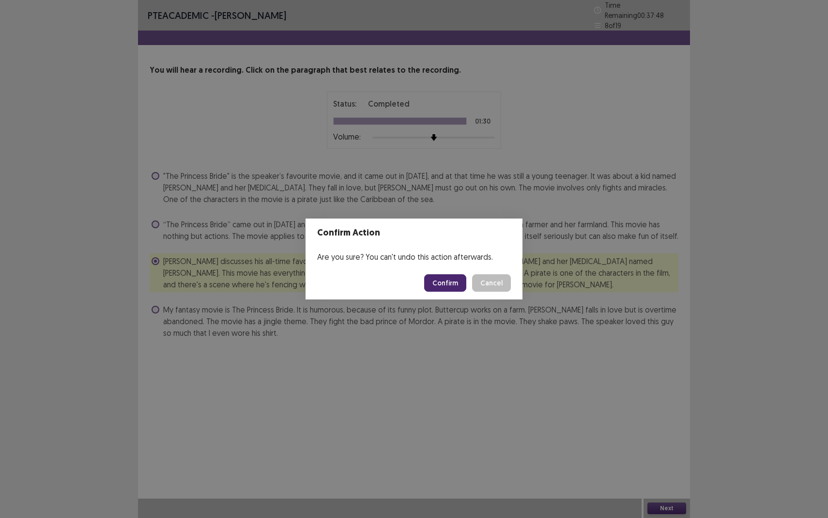
click at [439, 283] on button "Confirm" at bounding box center [445, 282] width 42 height 17
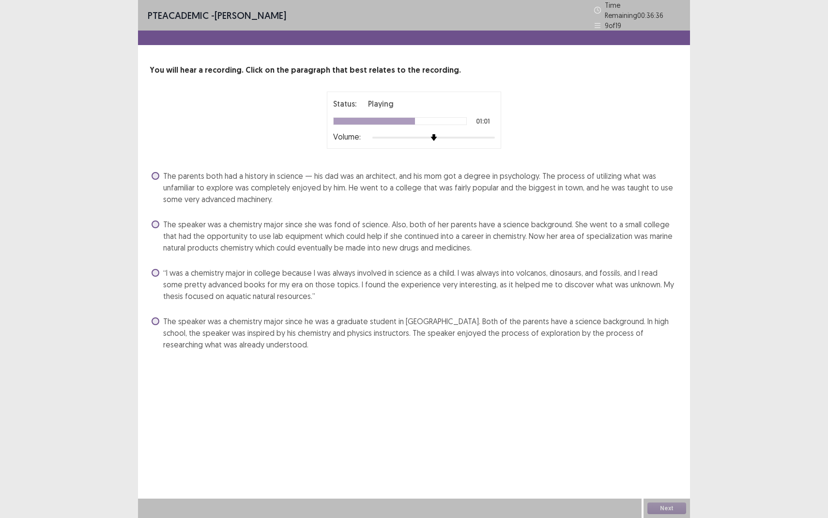
click at [415, 225] on span "The speaker was a chemistry major since she was fond of science. Also, both of …" at bounding box center [420, 235] width 515 height 35
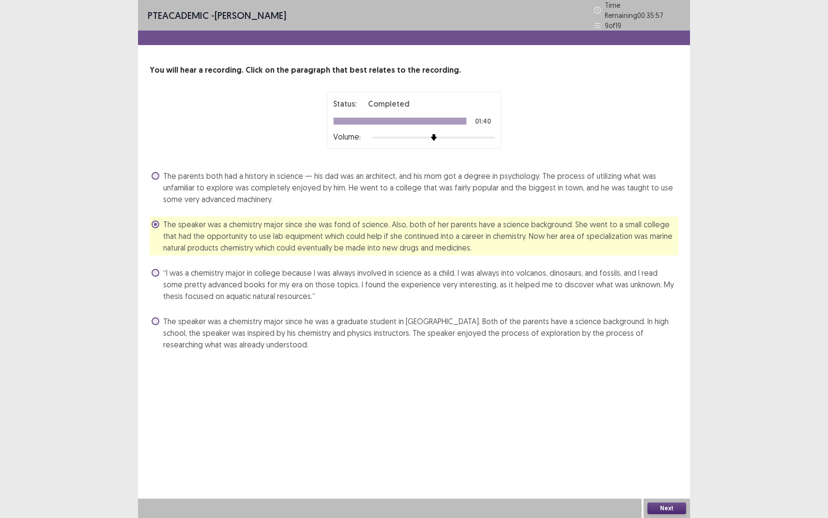
click at [655, 475] on button "Next" at bounding box center [667, 508] width 39 height 12
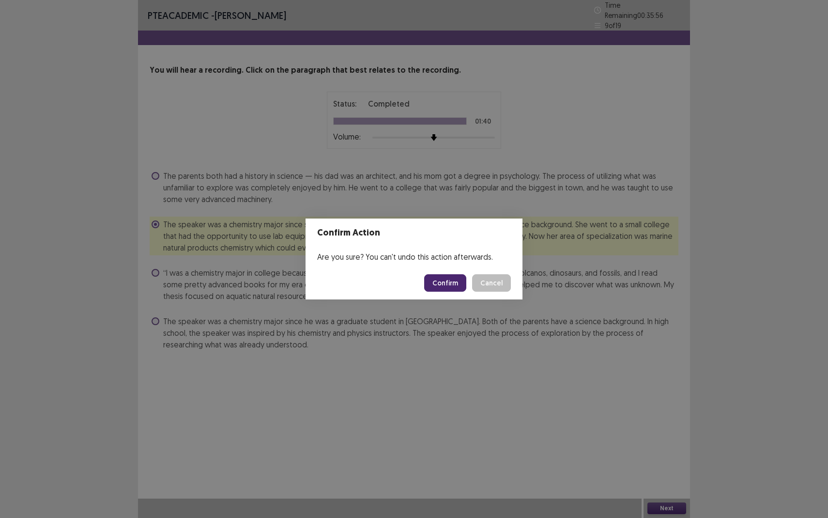
click at [449, 287] on button "Confirm" at bounding box center [445, 282] width 42 height 17
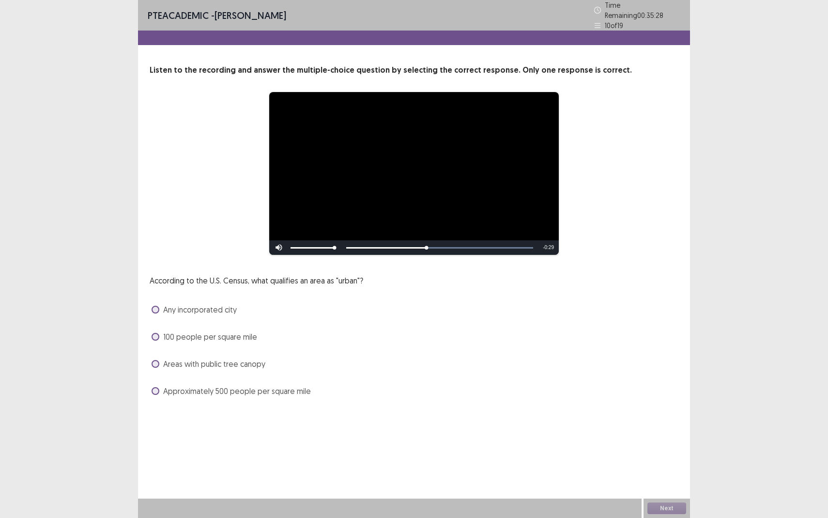
click at [220, 395] on div "**********" at bounding box center [414, 209] width 552 height 418
click at [231, 386] on span "Approximately 500 people per square mile" at bounding box center [237, 391] width 148 height 12
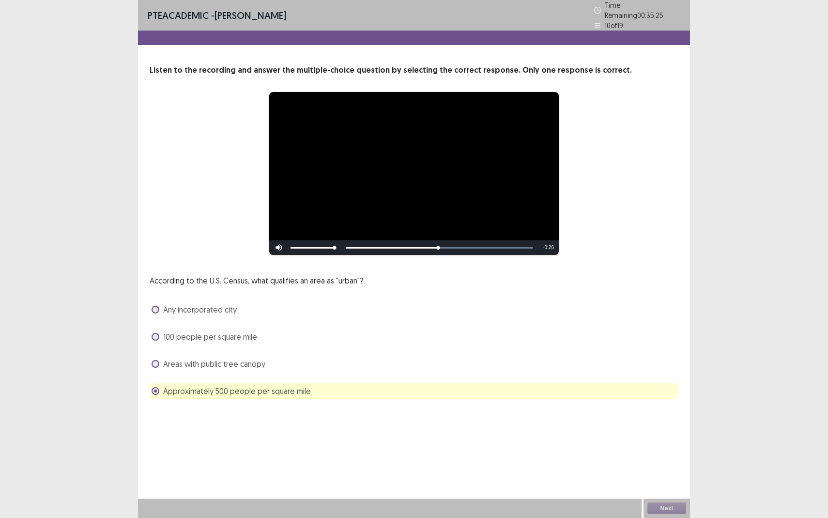
click at [513, 245] on div "Skip Backward Skip Forward Mute Current Time 0:25 / Duration 0:51 Loaded : 100.…" at bounding box center [414, 247] width 290 height 15
click at [658, 475] on button "Next" at bounding box center [667, 508] width 39 height 12
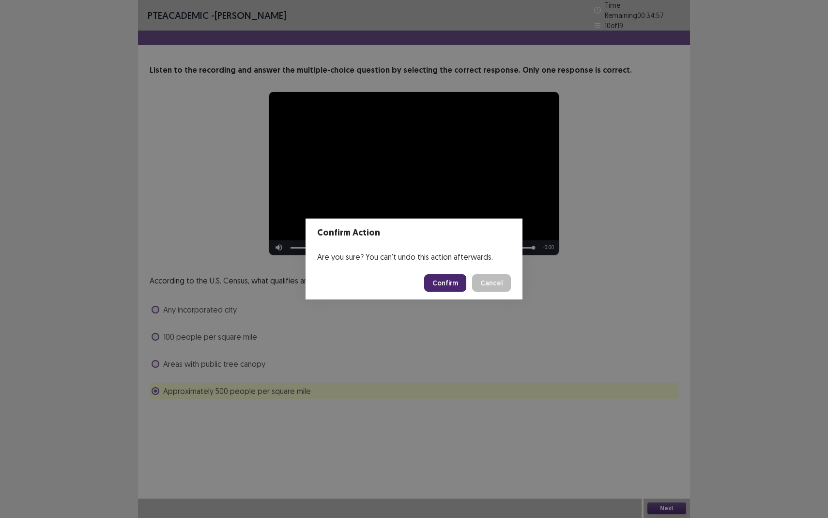
click at [442, 279] on button "Confirm" at bounding box center [445, 282] width 42 height 17
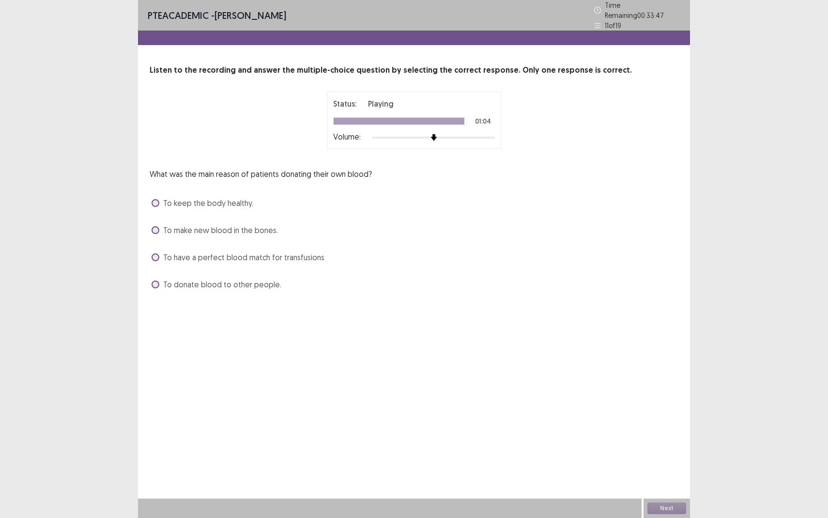
click at [253, 258] on span "To have a perfect blood match for transfusions" at bounding box center [243, 257] width 161 height 12
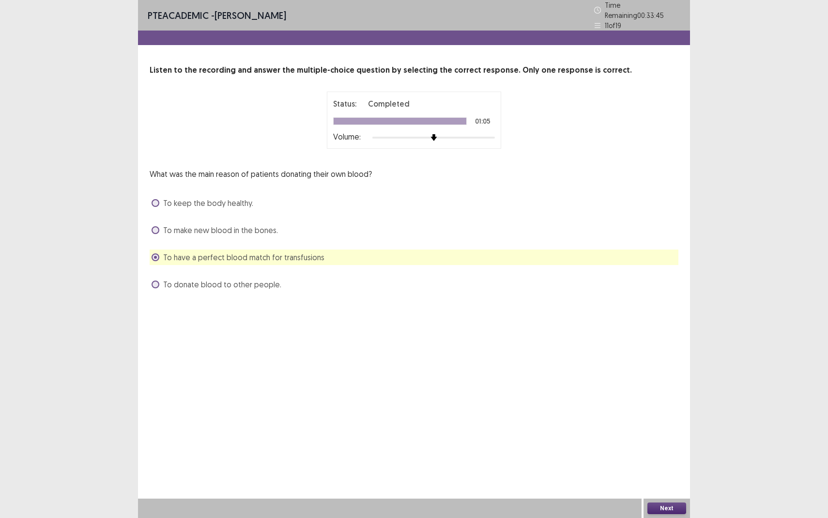
click at [664, 475] on button "Next" at bounding box center [667, 508] width 39 height 12
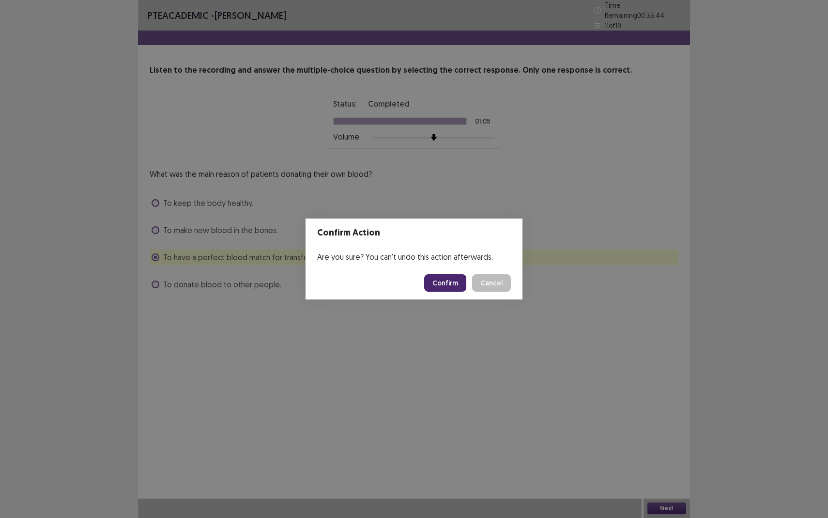
click at [446, 287] on button "Confirm" at bounding box center [445, 282] width 42 height 17
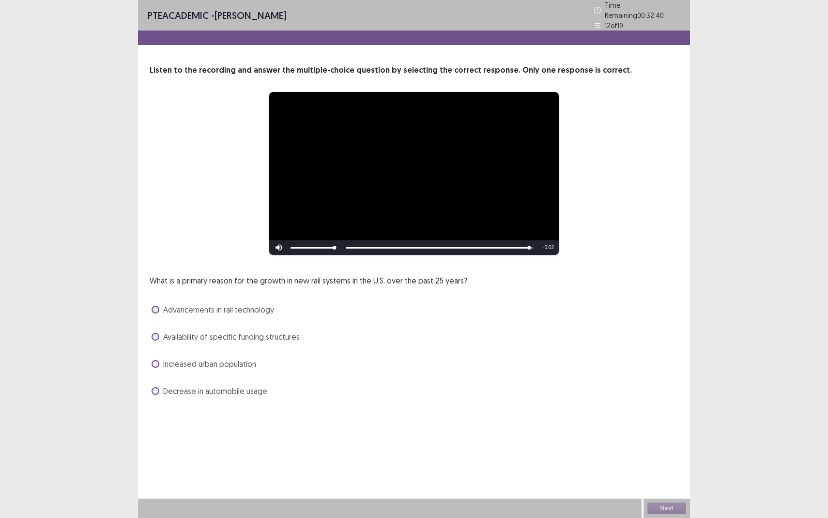
click at [232, 334] on span "Availability of specific funding structures" at bounding box center [231, 337] width 137 height 12
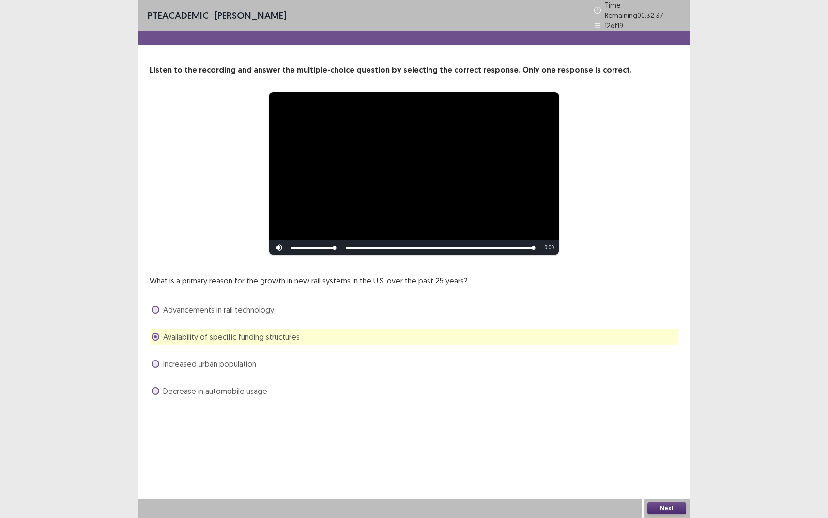
click at [659, 475] on button "Next" at bounding box center [667, 508] width 39 height 12
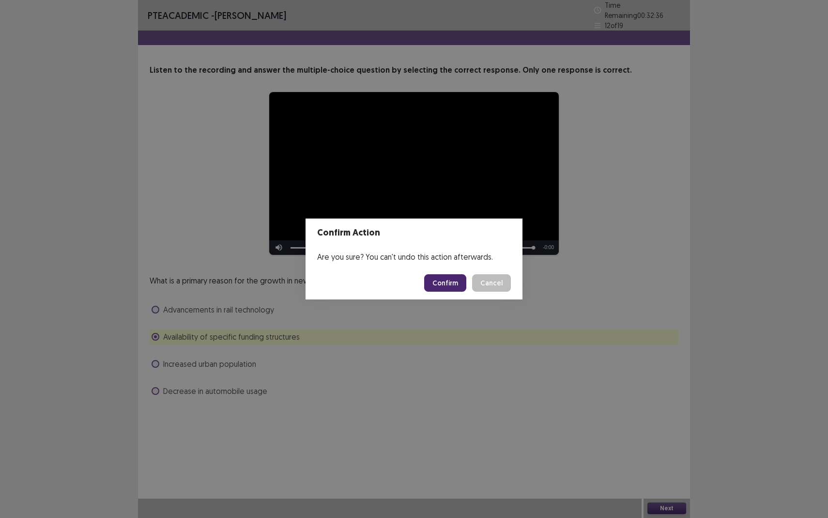
click at [465, 286] on button "Confirm" at bounding box center [445, 282] width 42 height 17
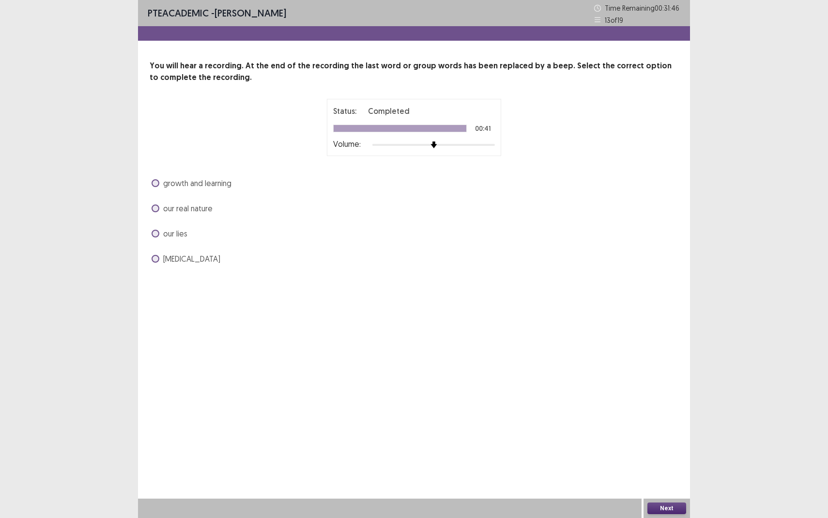
click at [197, 212] on span "our real nature" at bounding box center [187, 208] width 49 height 12
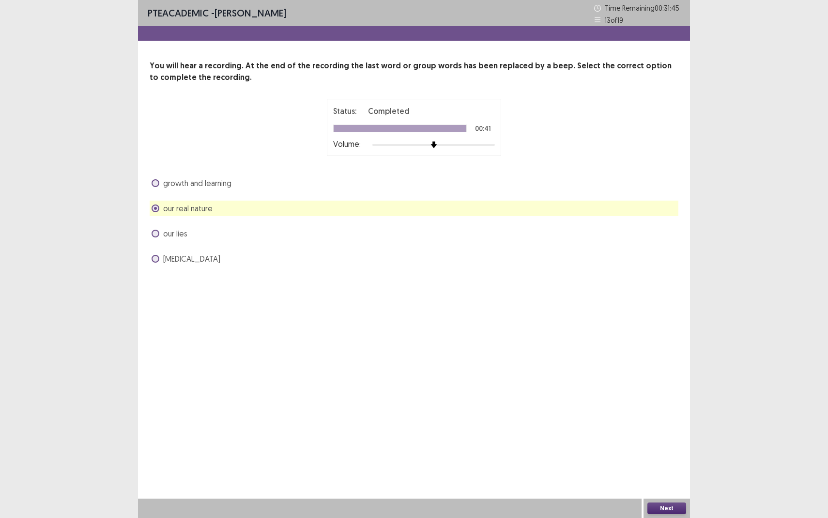
click at [226, 179] on span "growth and learning" at bounding box center [197, 183] width 68 height 12
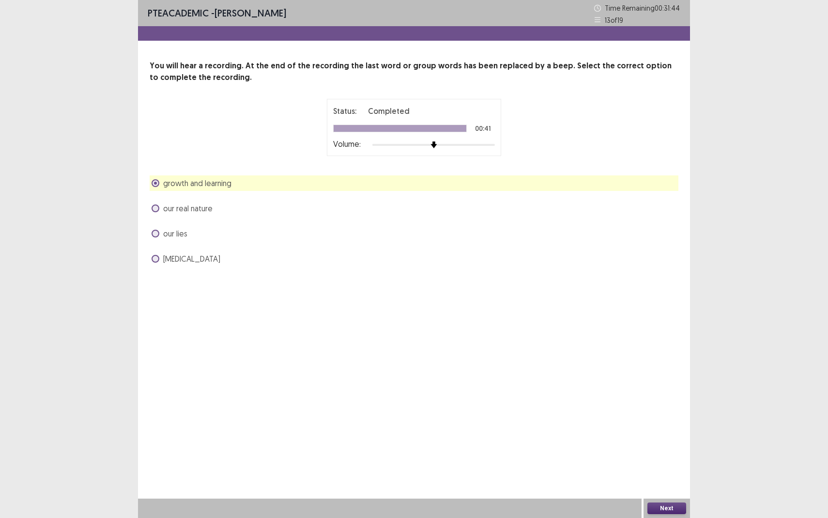
drag, startPoint x: 224, startPoint y: 344, endPoint x: 230, endPoint y: 169, distance: 175.5
click at [230, 169] on div "PTE academic - [PERSON_NAME] Time Remaining 00 : 31 : 44 13 of 19 You will hear…" at bounding box center [414, 259] width 552 height 518
click at [235, 297] on div "PTE academic - [PERSON_NAME] Time Remaining 00 : 31 : 44 13 of 19 You will hear…" at bounding box center [414, 259] width 552 height 518
click at [206, 172] on div "You will hear a recording. At the end of the recording the last word or group w…" at bounding box center [414, 163] width 552 height 206
click at [209, 220] on div "growth and learning our real nature our lies [MEDICAL_DATA]" at bounding box center [414, 220] width 529 height 91
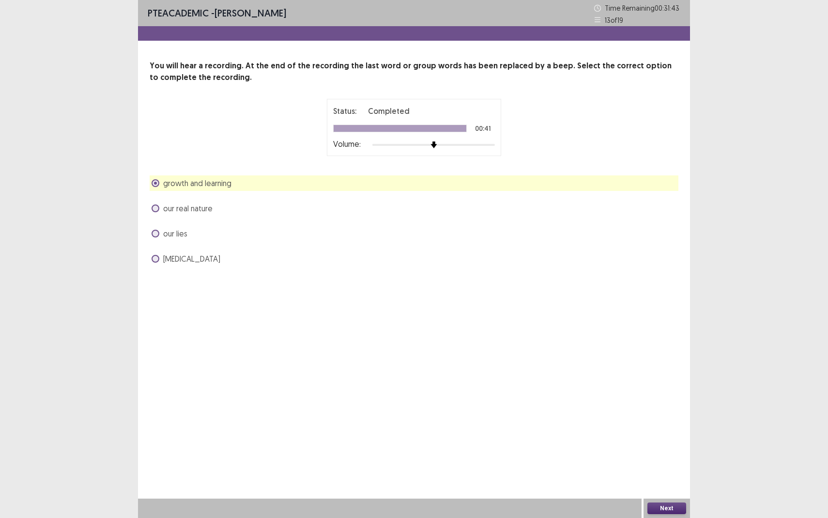
click at [208, 206] on span "our real nature" at bounding box center [187, 208] width 49 height 12
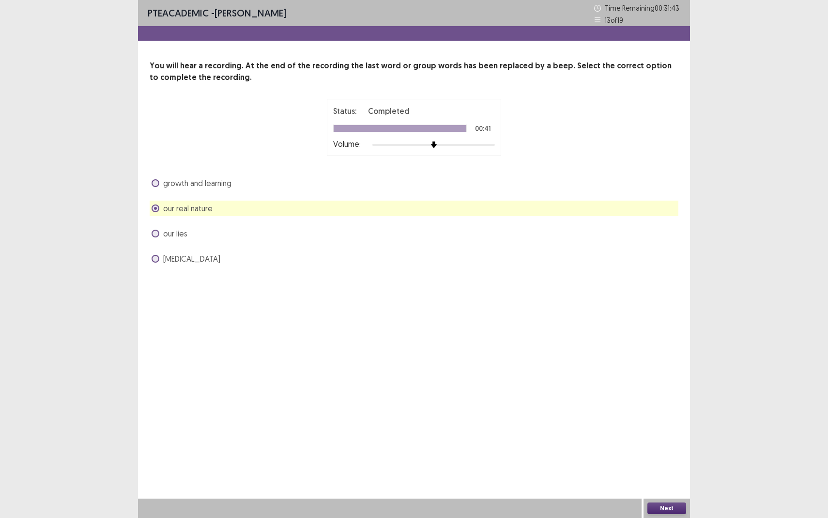
click at [206, 221] on div "growth and learning our real nature our lies [MEDICAL_DATA]" at bounding box center [414, 220] width 529 height 91
click at [206, 291] on div "PTE academic - [PERSON_NAME] Time Remaining 00 : 31 : 42 13 of 19 You will hear…" at bounding box center [414, 259] width 552 height 518
click at [206, 252] on div "[MEDICAL_DATA]" at bounding box center [414, 259] width 529 height 16
click at [191, 258] on span "[MEDICAL_DATA]" at bounding box center [191, 259] width 57 height 12
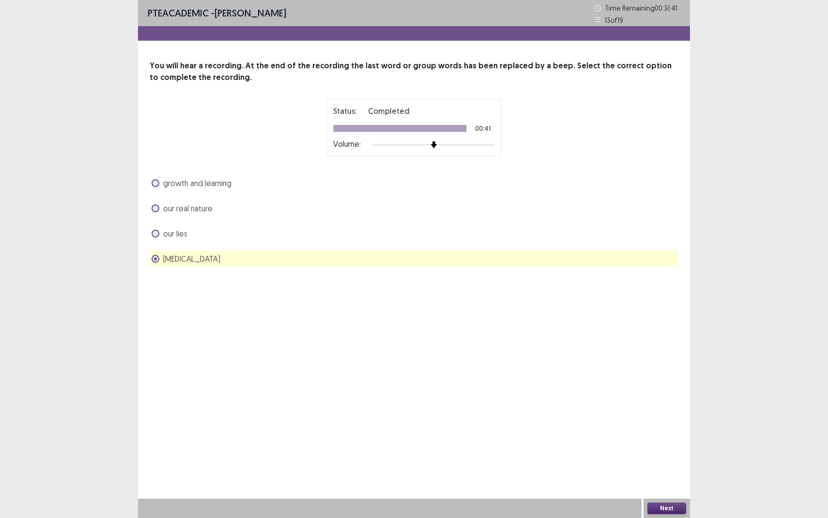
click at [187, 238] on div "our lies" at bounding box center [414, 234] width 529 height 16
click at [187, 229] on div "our lies" at bounding box center [414, 234] width 529 height 16
click at [185, 231] on span "our lies" at bounding box center [175, 234] width 24 height 12
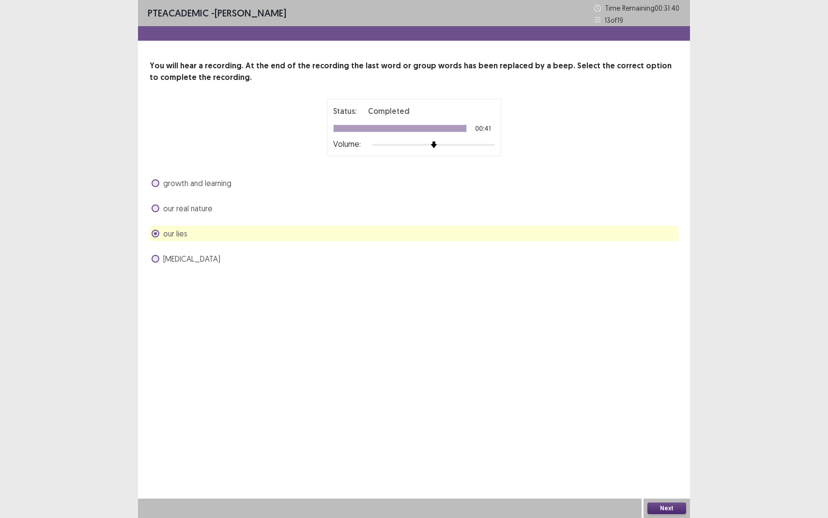
click at [195, 213] on span "our real nature" at bounding box center [187, 208] width 49 height 12
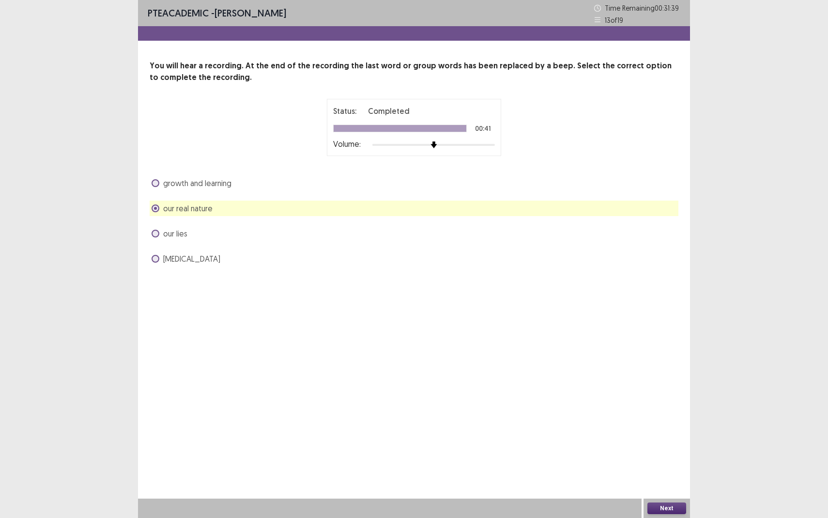
click at [668, 475] on button "Next" at bounding box center [667, 508] width 39 height 12
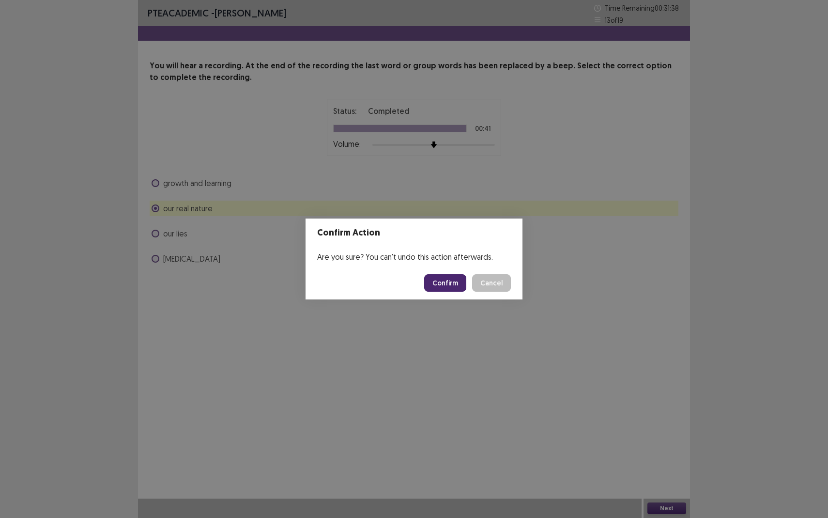
click at [459, 287] on button "Confirm" at bounding box center [445, 282] width 42 height 17
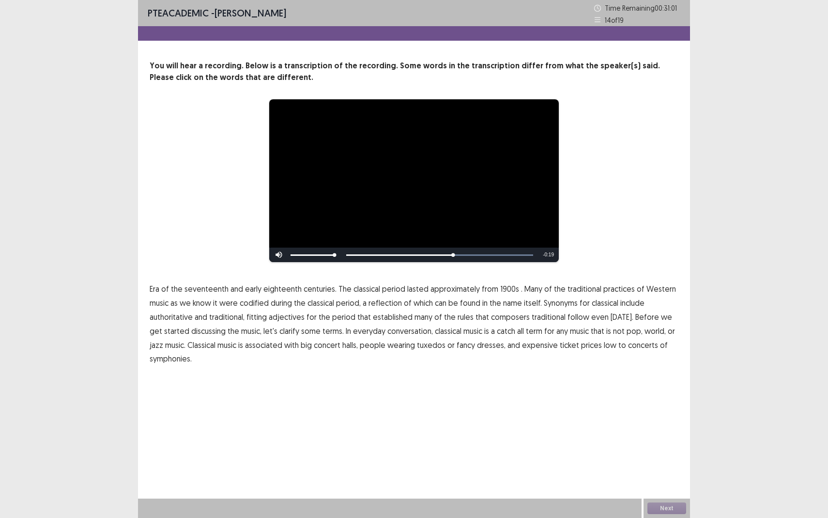
click at [538, 316] on span "traditional" at bounding box center [549, 317] width 34 height 12
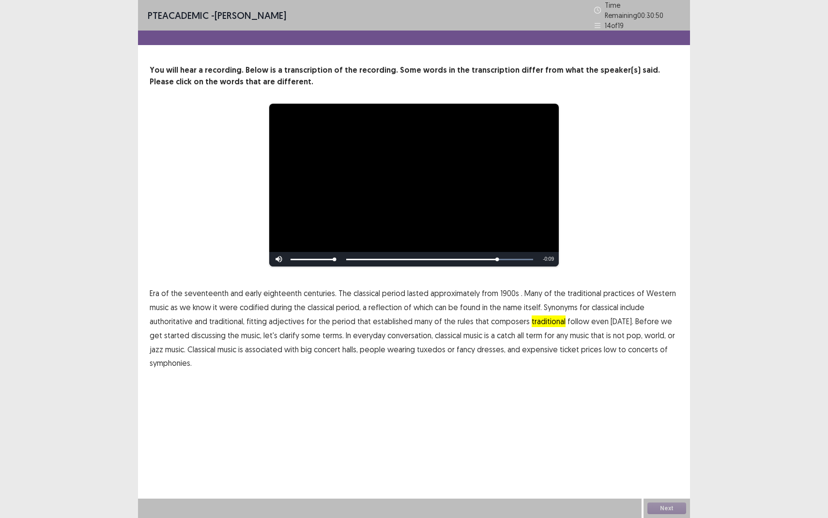
click at [153, 287] on span "Era" at bounding box center [155, 293] width 10 height 12
click at [500, 290] on span "1900s" at bounding box center [509, 293] width 19 height 12
click at [604, 349] on span "low" at bounding box center [610, 349] width 13 height 12
click at [659, 475] on button "Next" at bounding box center [667, 508] width 39 height 12
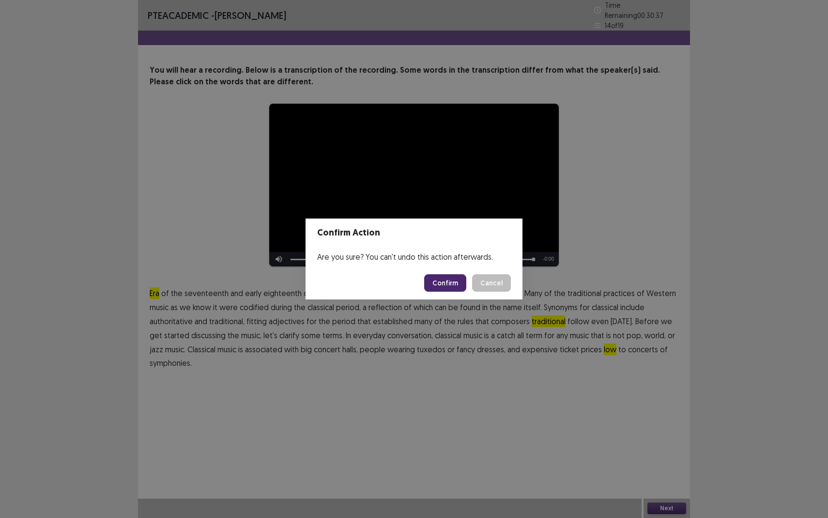
click at [435, 288] on button "Confirm" at bounding box center [445, 282] width 42 height 17
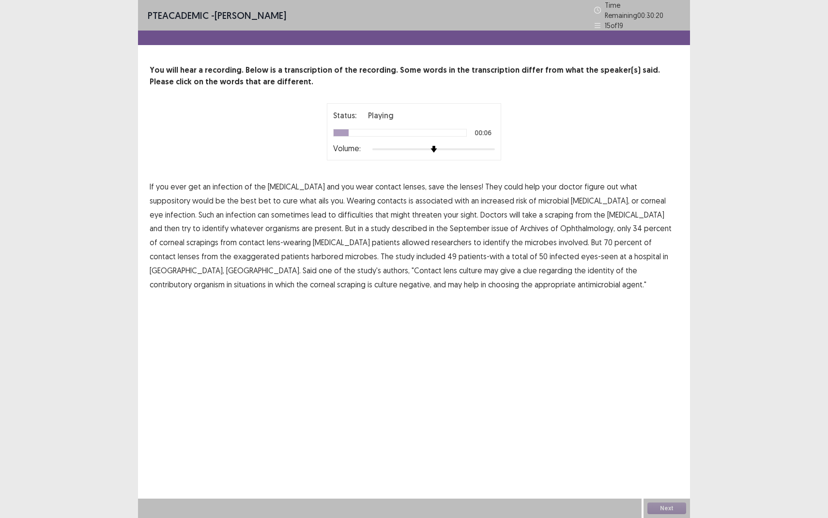
click at [190, 195] on span "suppository" at bounding box center [170, 201] width 41 height 12
click at [338, 212] on span "difficulties" at bounding box center [355, 215] width 35 height 12
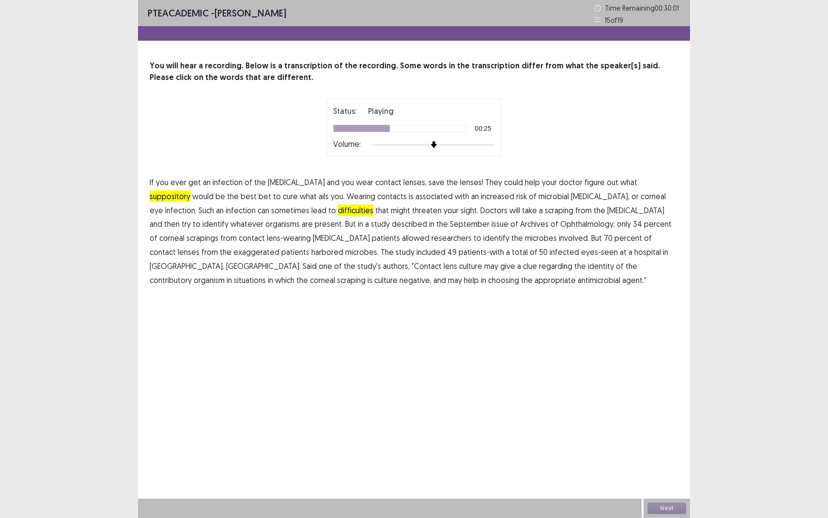
click at [392, 227] on span "described" at bounding box center [409, 224] width 35 height 12
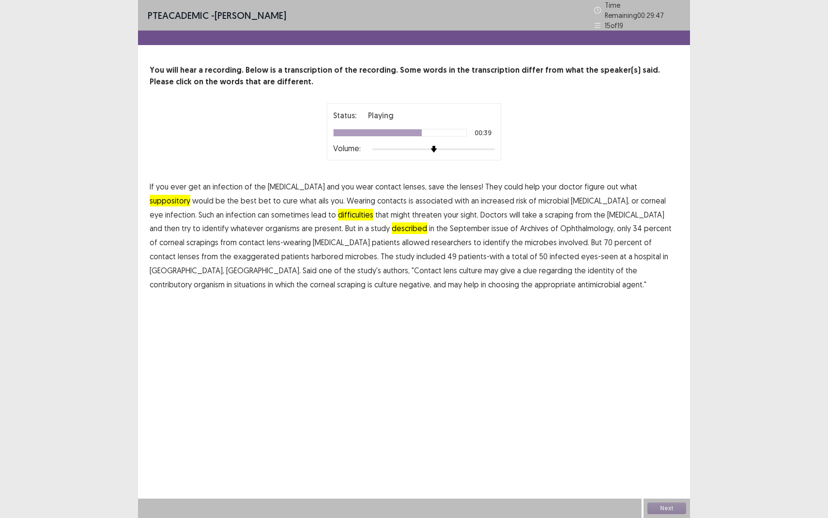
click at [280, 250] on span "exaggerated" at bounding box center [257, 256] width 46 height 12
click at [192, 279] on span "contributory" at bounding box center [171, 285] width 42 height 12
click at [667, 475] on button "Next" at bounding box center [667, 508] width 39 height 12
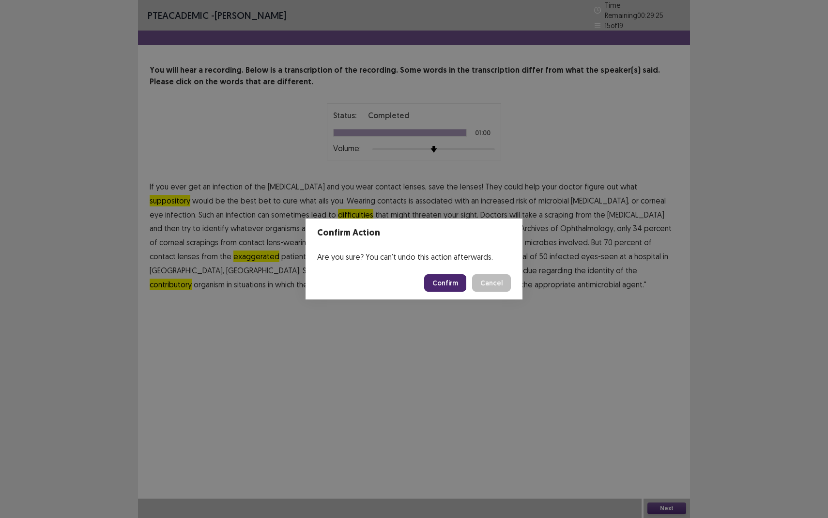
click at [439, 287] on button "Confirm" at bounding box center [445, 282] width 42 height 17
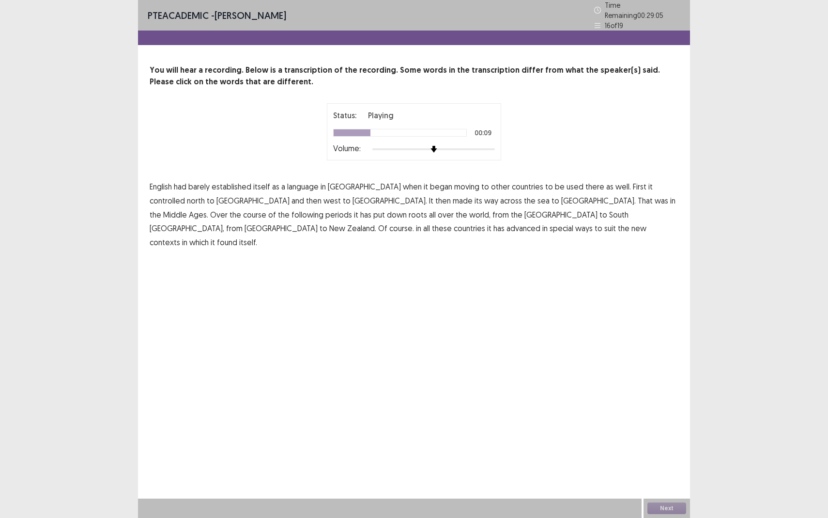
click at [185, 195] on span "controlled" at bounding box center [167, 201] width 35 height 12
click at [352, 209] on span "periods" at bounding box center [339, 215] width 27 height 12
click at [541, 222] on span "advanced" at bounding box center [524, 228] width 34 height 12
click at [662, 475] on button "Next" at bounding box center [667, 508] width 39 height 12
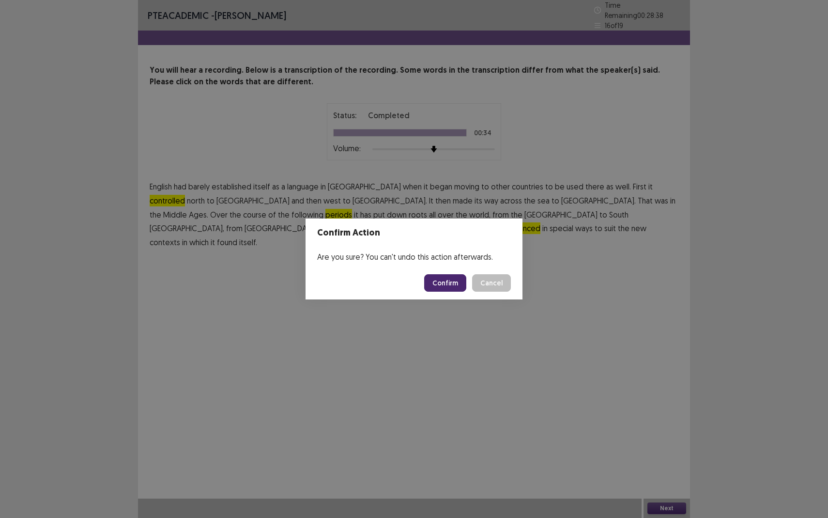
click at [452, 275] on button "Confirm" at bounding box center [445, 282] width 42 height 17
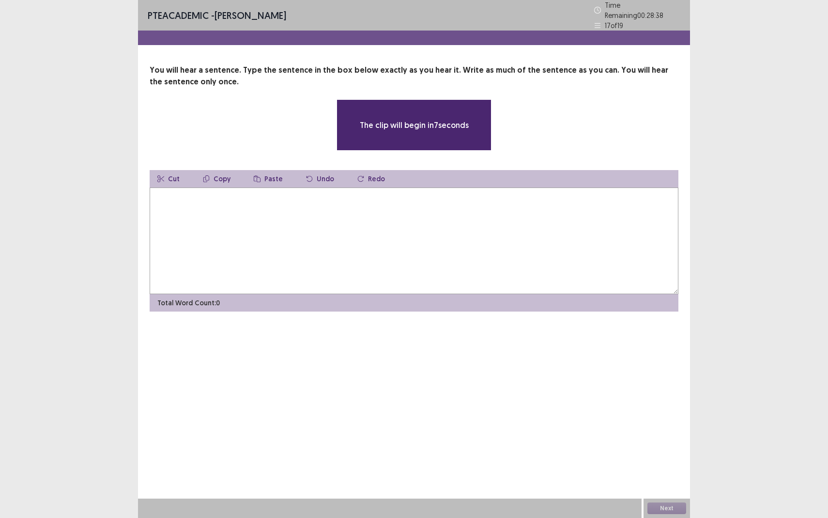
click at [431, 234] on textarea at bounding box center [414, 240] width 529 height 107
type textarea "*"
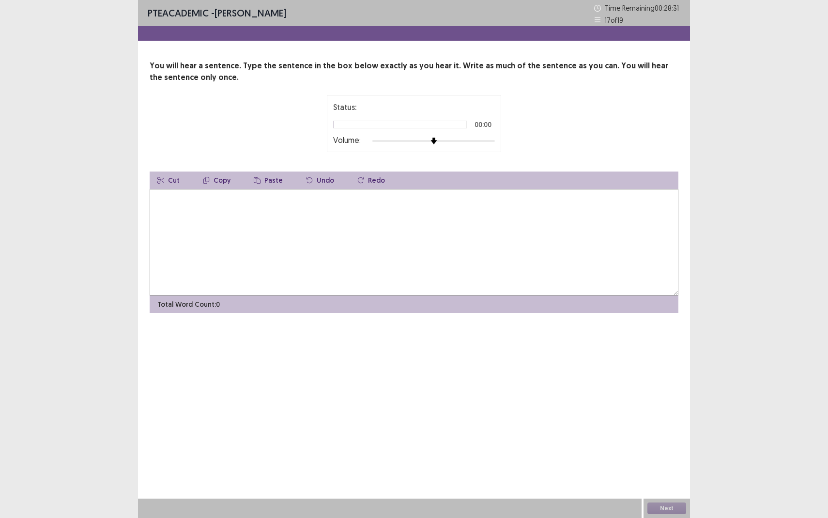
type textarea "*"
click at [157, 201] on textarea "**********" at bounding box center [414, 242] width 529 height 107
type textarea "**********"
click at [671, 475] on button "Next" at bounding box center [667, 508] width 39 height 12
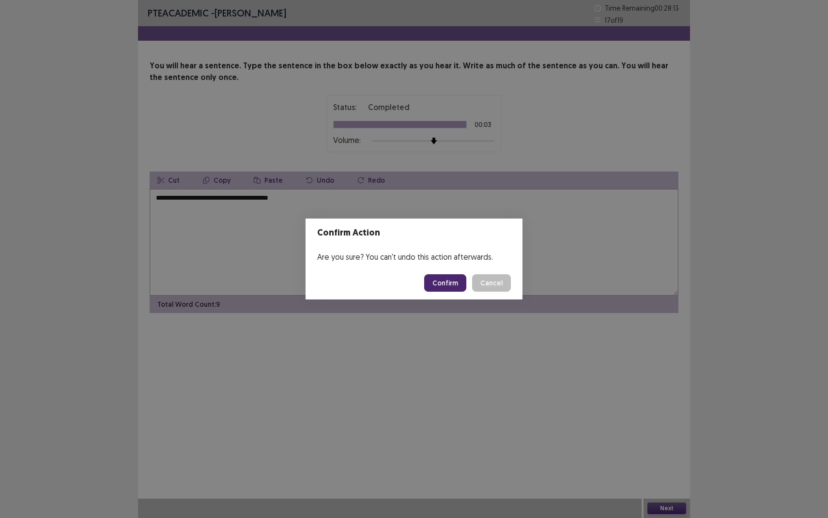
click at [452, 286] on button "Confirm" at bounding box center [445, 282] width 42 height 17
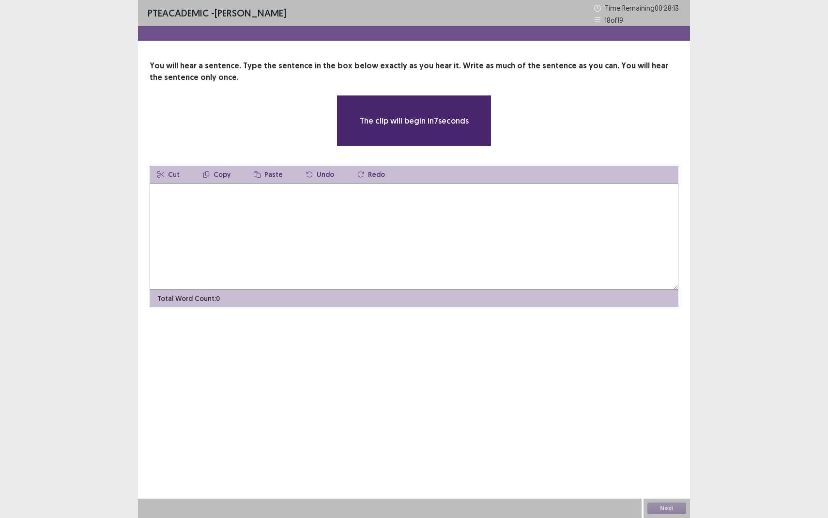
click at [354, 255] on textarea at bounding box center [414, 236] width 529 height 107
type textarea "*"
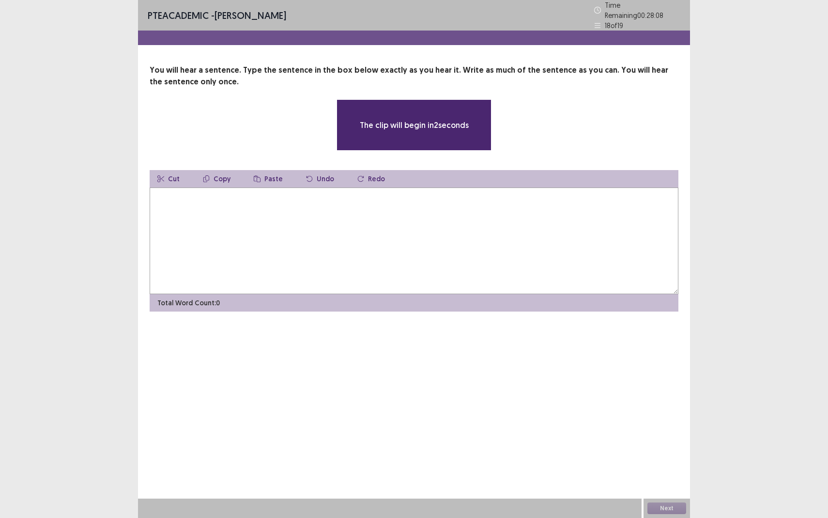
type textarea "*"
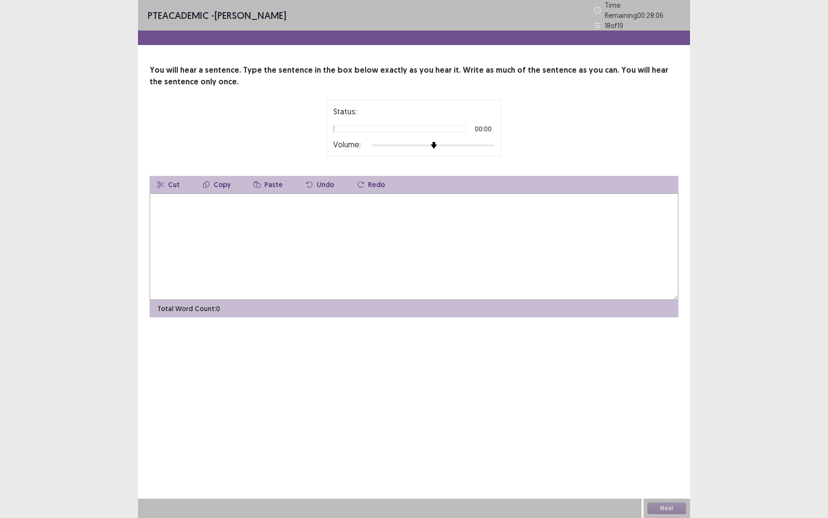
type textarea "*"
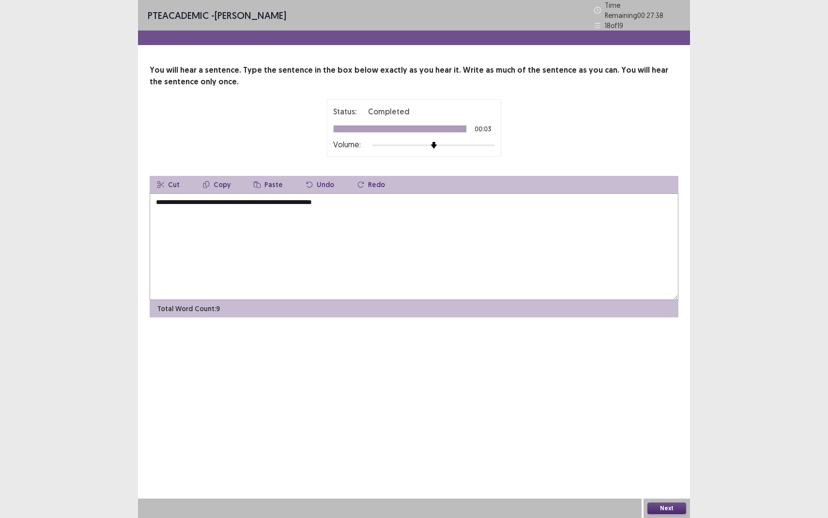
type textarea "**********"
click at [652, 475] on button "Next" at bounding box center [667, 508] width 39 height 12
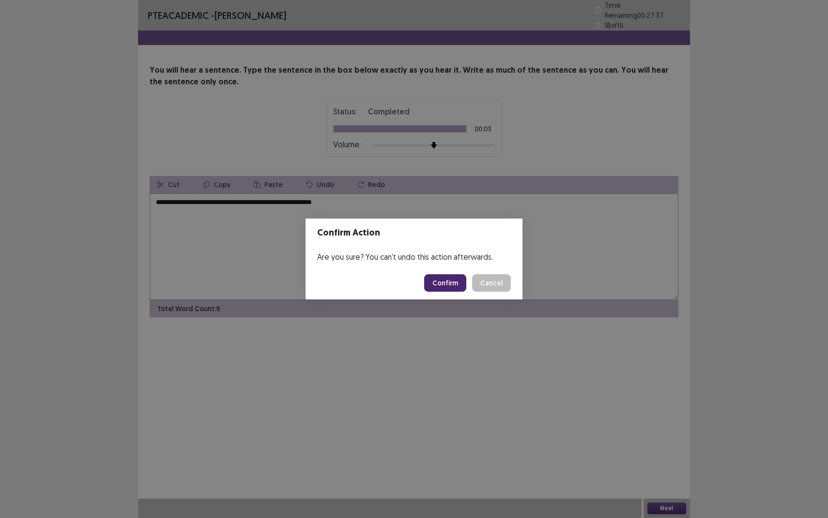
click at [456, 282] on button "Confirm" at bounding box center [445, 282] width 42 height 17
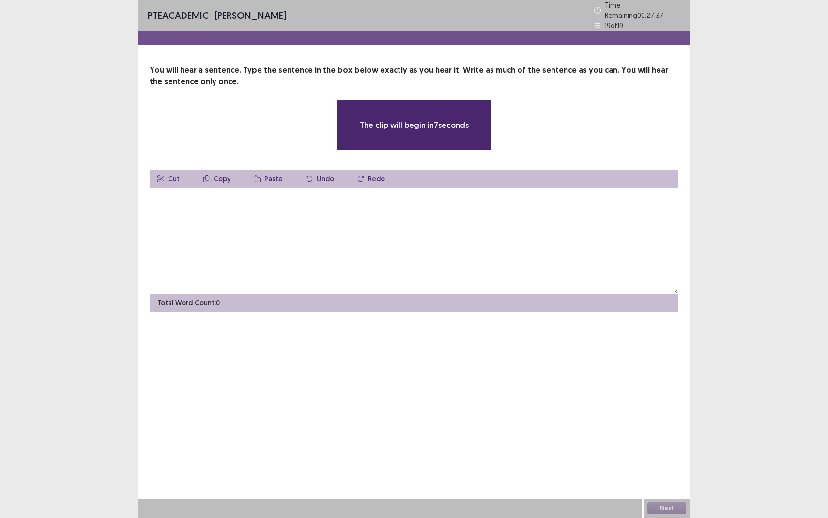
click at [381, 245] on textarea at bounding box center [414, 240] width 529 height 107
type textarea "*"
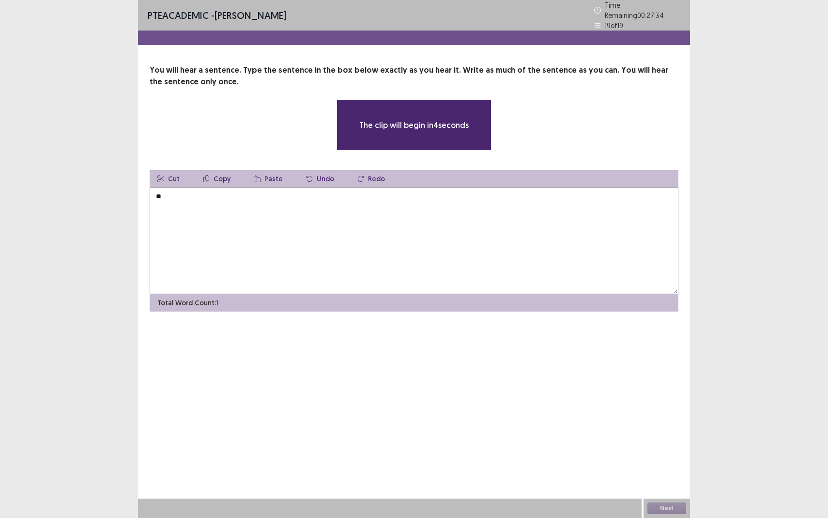
type textarea "*"
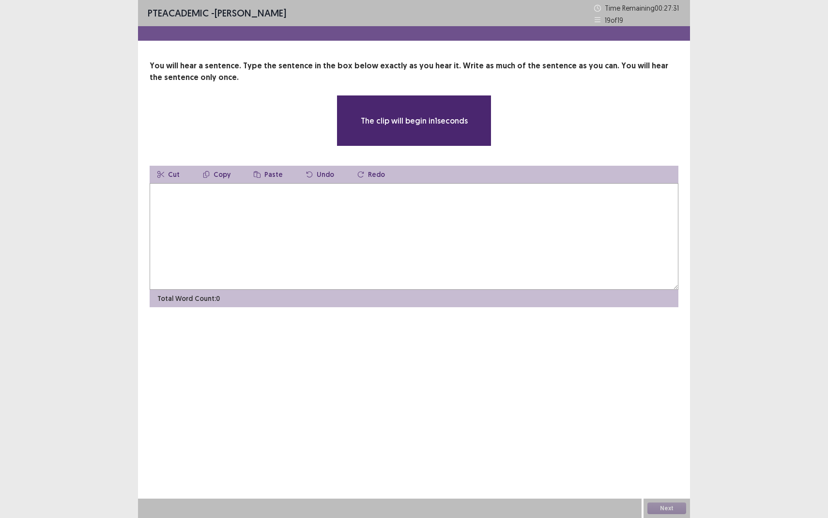
type textarea "*"
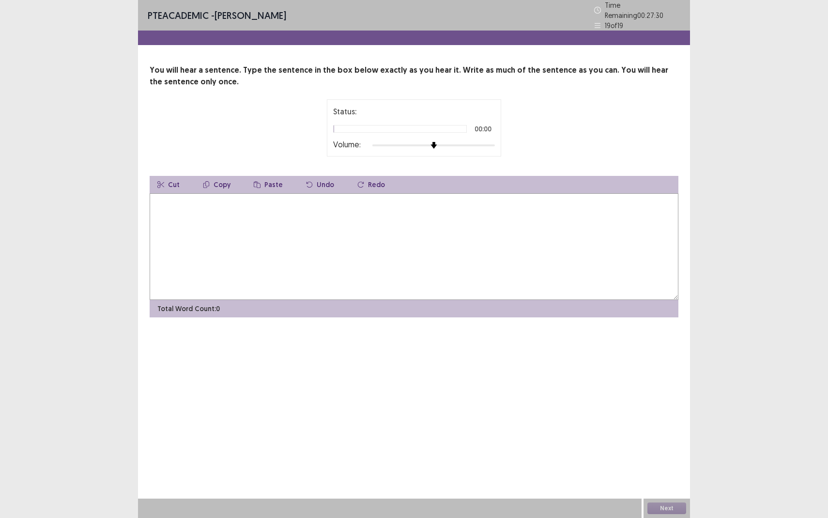
type textarea "*"
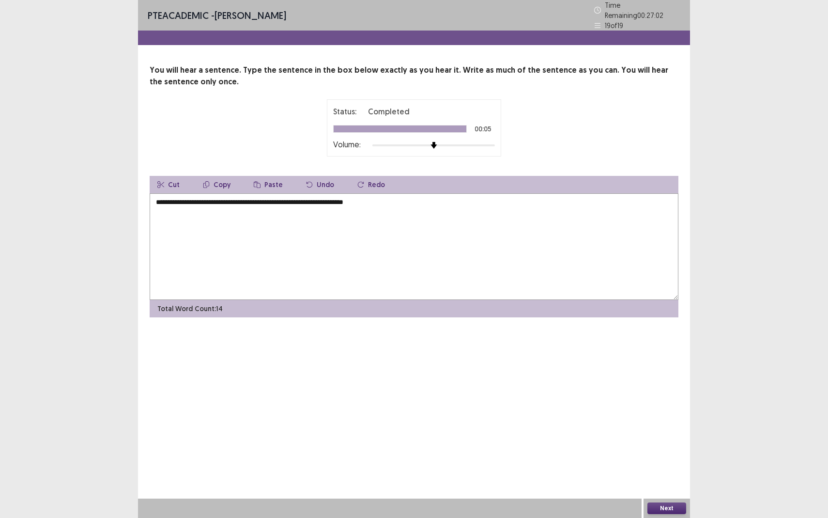
type textarea "**********"
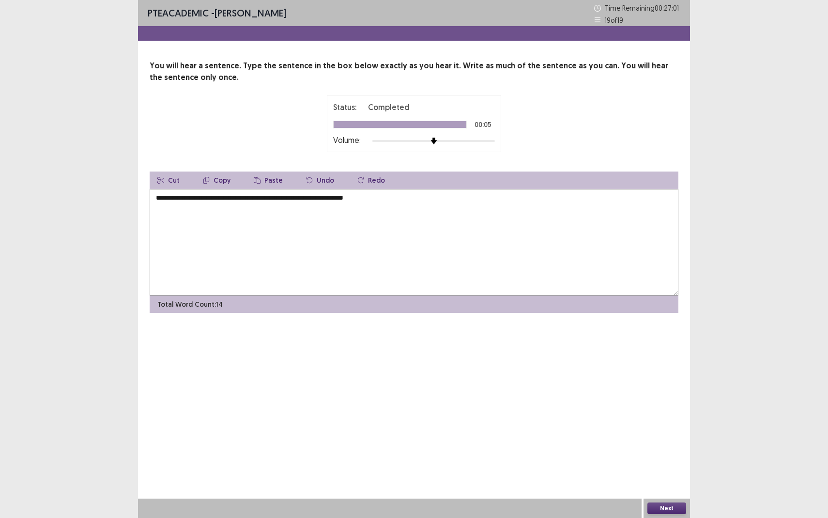
click at [681, 475] on button "Next" at bounding box center [667, 508] width 39 height 12
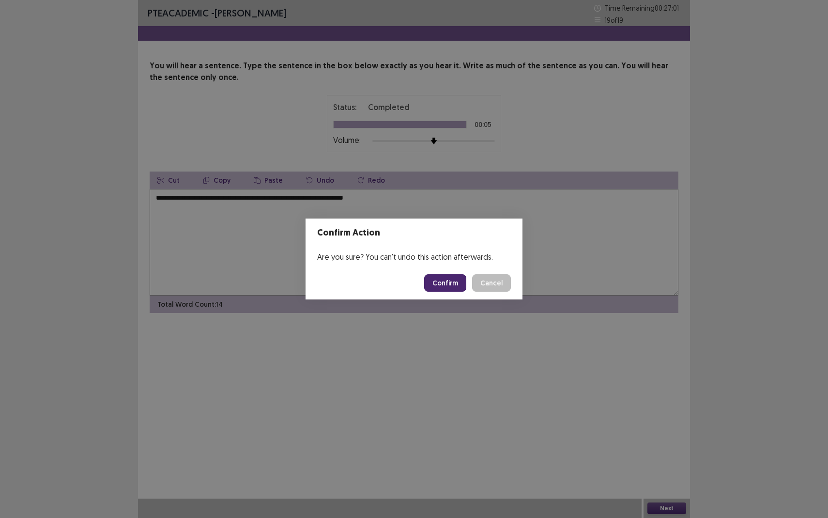
click at [441, 276] on button "Confirm" at bounding box center [445, 282] width 42 height 17
